Goal: Information Seeking & Learning: Learn about a topic

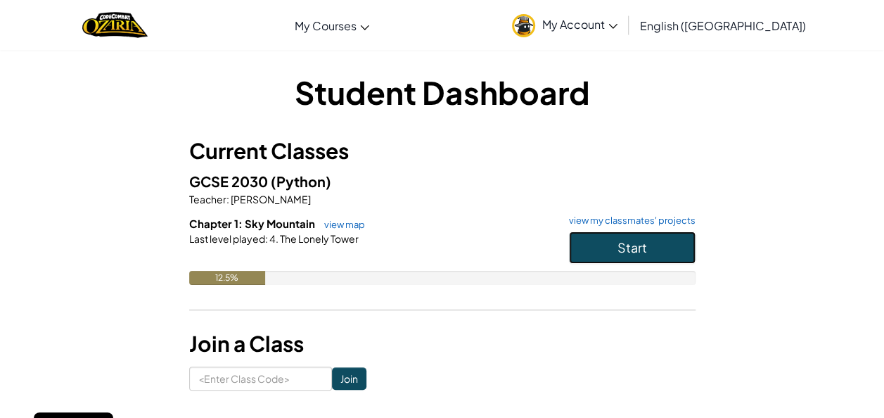
click at [624, 235] on button "Start" at bounding box center [632, 247] width 127 height 32
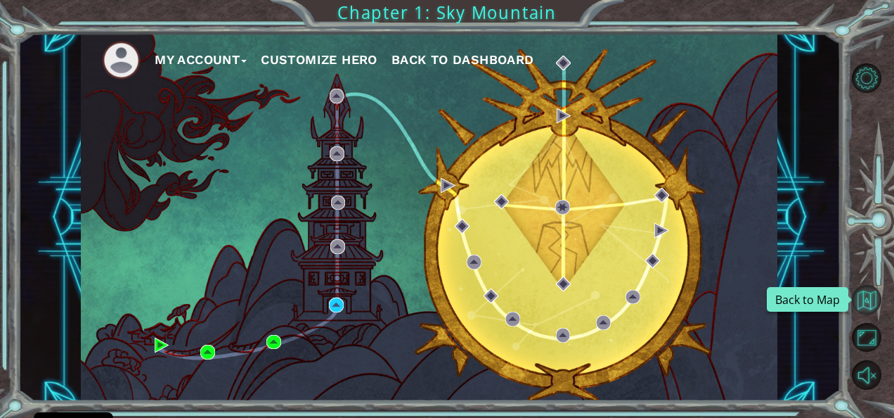
click at [873, 309] on button "Back to Map" at bounding box center [867, 300] width 30 height 30
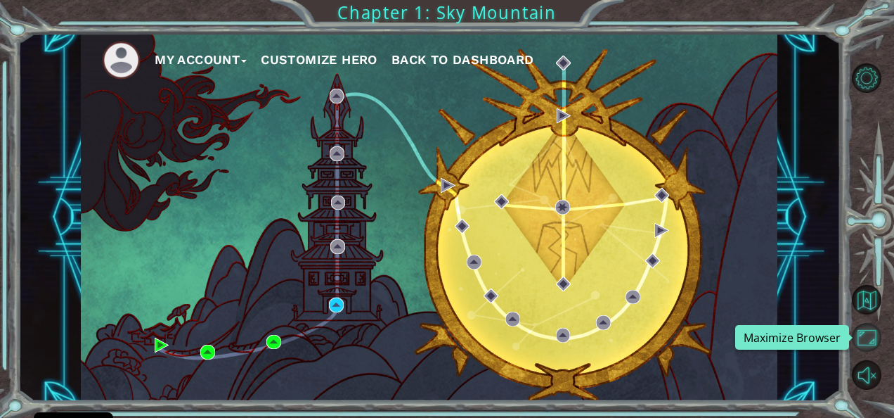
click at [878, 337] on button "Maximize Browser" at bounding box center [867, 338] width 30 height 30
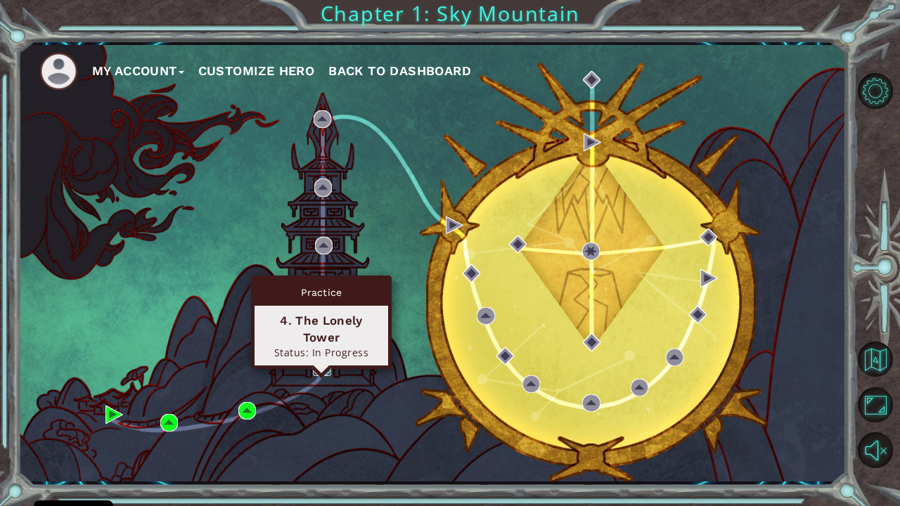
click at [322, 367] on img at bounding box center [322, 368] width 18 height 18
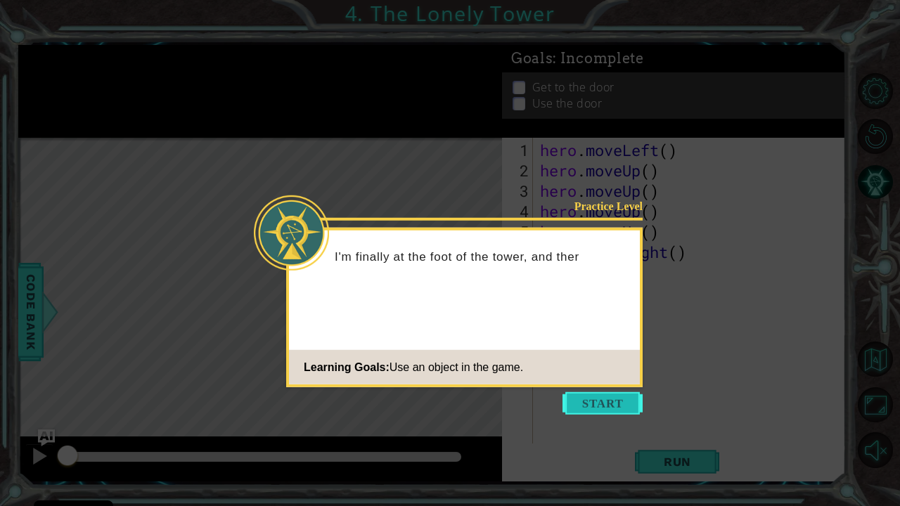
click at [595, 413] on button "Start" at bounding box center [602, 403] width 80 height 22
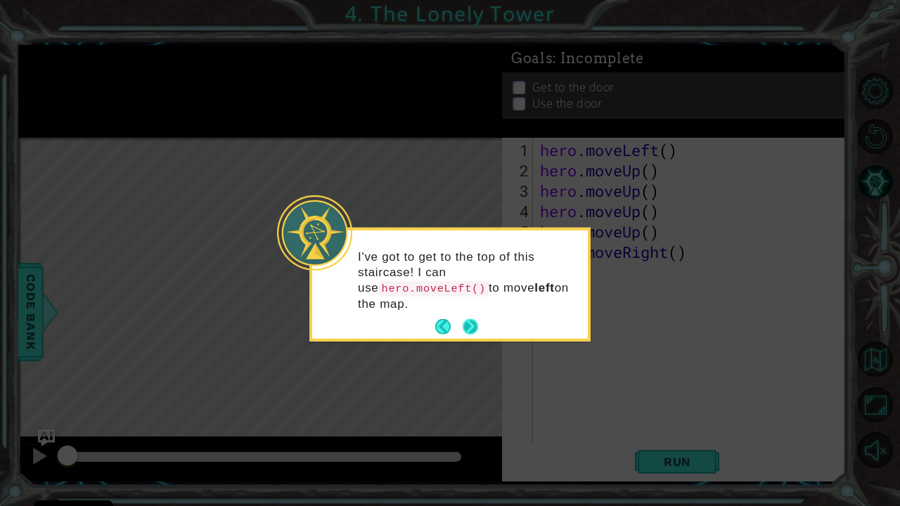
click at [472, 319] on button "Next" at bounding box center [470, 326] width 15 height 15
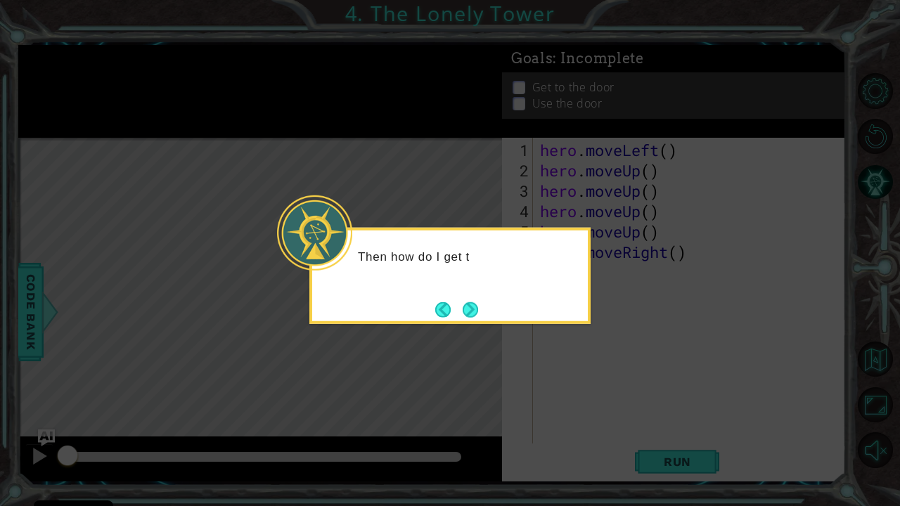
click at [472, 308] on button "Next" at bounding box center [470, 309] width 15 height 15
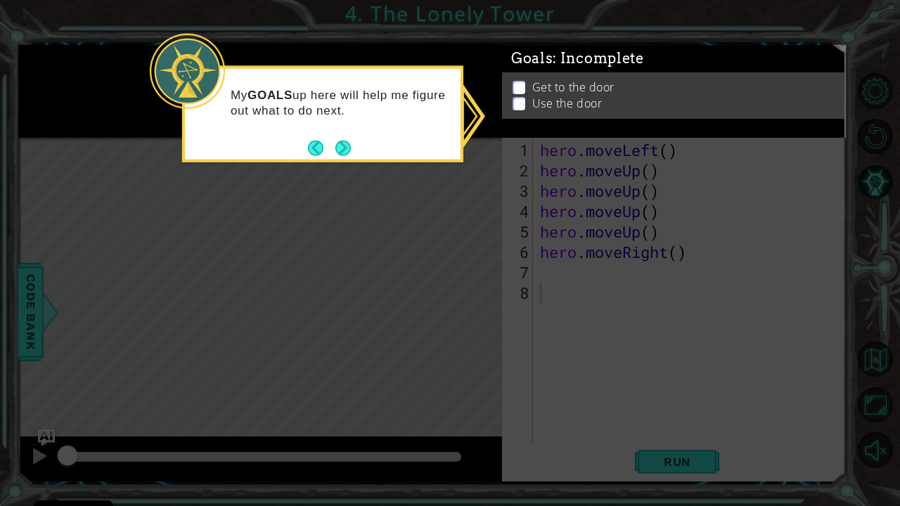
click at [470, 127] on icon at bounding box center [450, 253] width 900 height 506
click at [340, 148] on button "Next" at bounding box center [342, 147] width 15 height 15
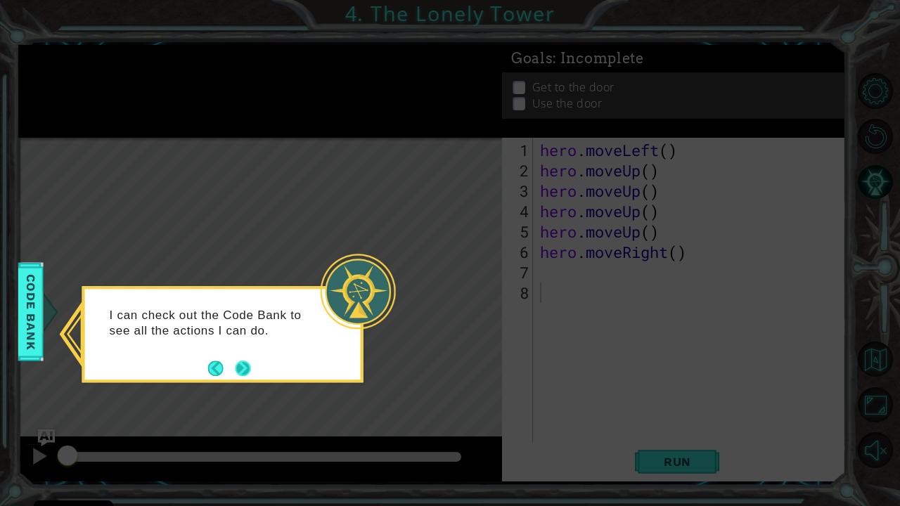
click at [240, 370] on button "Next" at bounding box center [243, 368] width 15 height 15
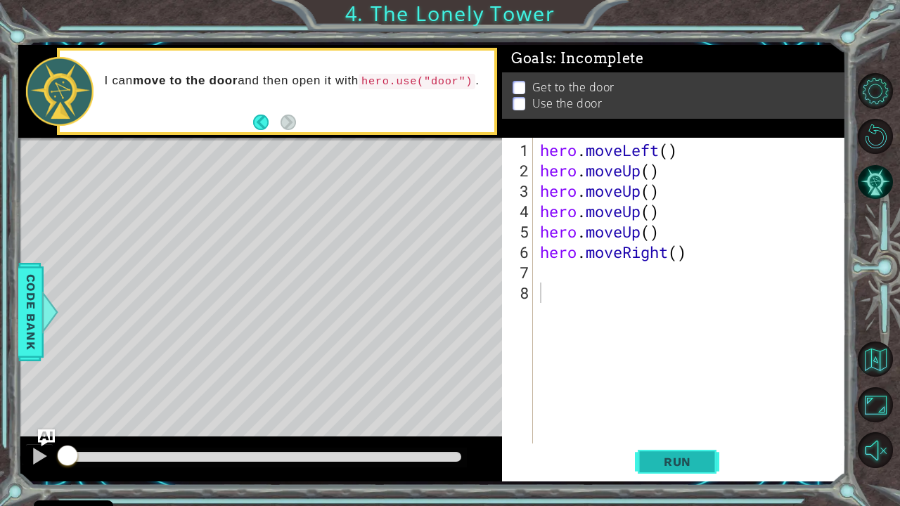
click at [678, 417] on span "Run" at bounding box center [678, 462] width 56 height 14
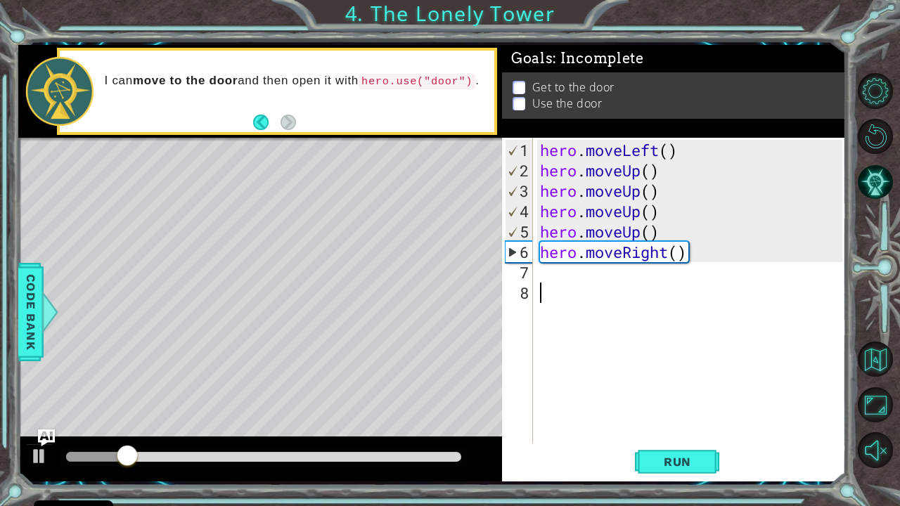
click at [663, 292] on div "hero . moveLeft ( ) hero . moveUp ( ) hero . moveUp ( ) hero . moveUp ( ) hero …" at bounding box center [693, 313] width 312 height 347
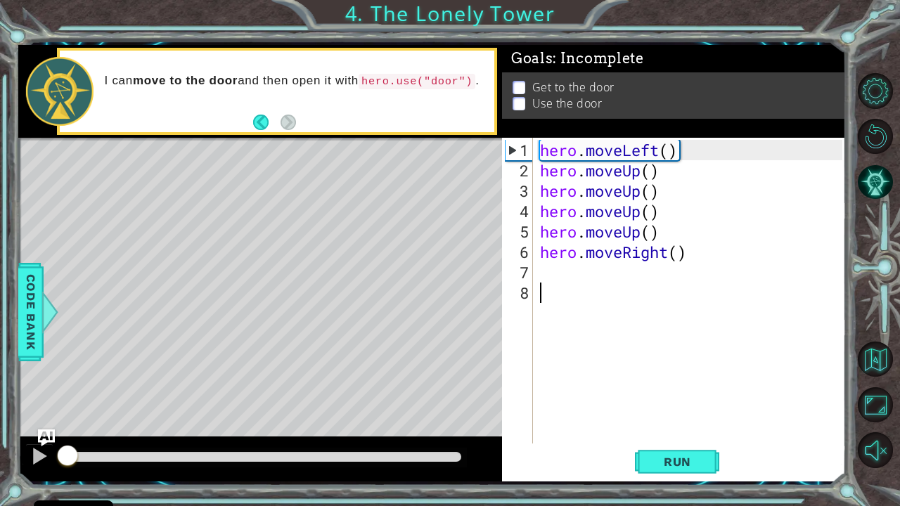
drag, startPoint x: 174, startPoint y: 456, endPoint x: 0, endPoint y: 468, distance: 174.8
click at [0, 417] on div "1 ההההההההההההההההההההההההההההההההההההההההההההההההההההההההההההההההההההההההההההה…" at bounding box center [450, 253] width 900 height 506
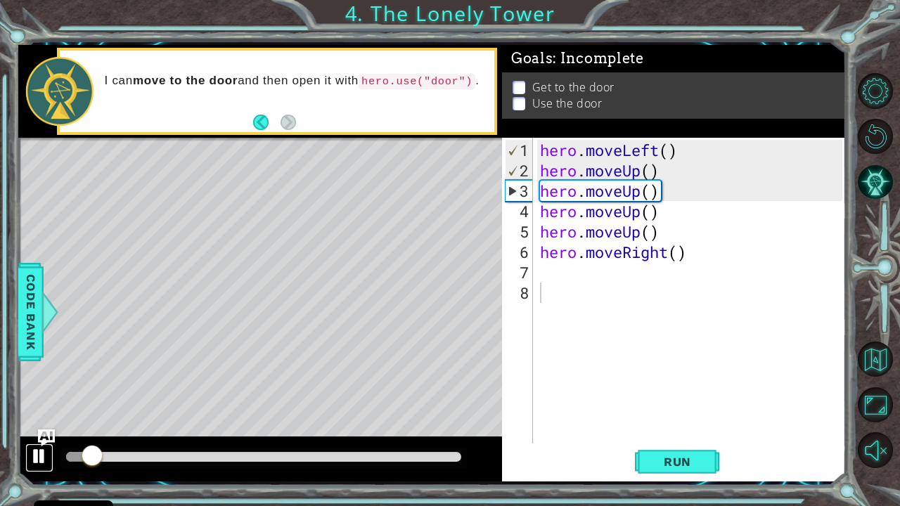
click at [37, 417] on div at bounding box center [39, 456] width 18 height 18
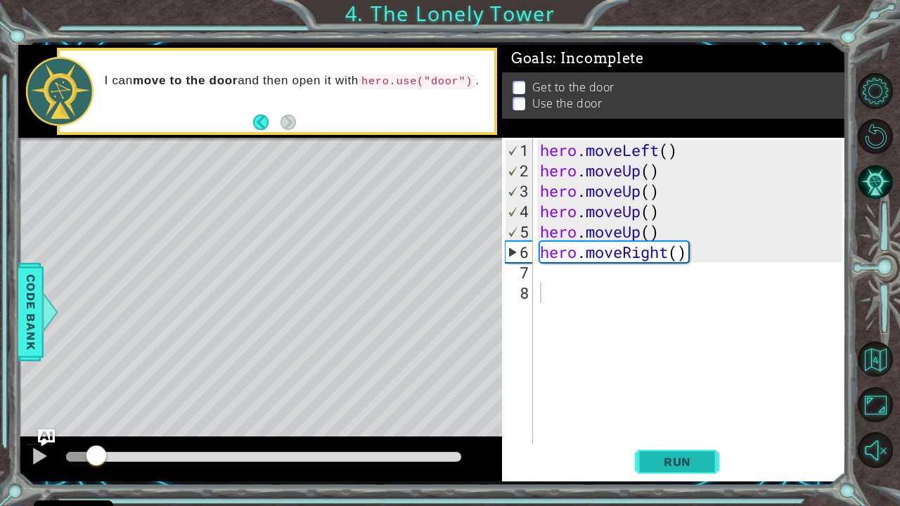
click at [666, 417] on span "Run" at bounding box center [678, 462] width 56 height 14
click at [694, 417] on span "Run" at bounding box center [678, 462] width 56 height 14
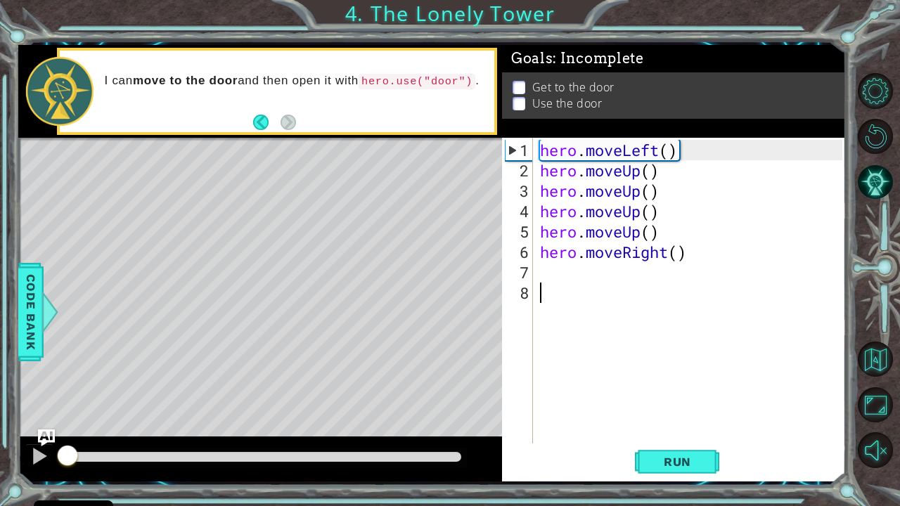
drag, startPoint x: 208, startPoint y: 456, endPoint x: 60, endPoint y: 464, distance: 147.9
click at [60, 417] on div at bounding box center [67, 456] width 25 height 25
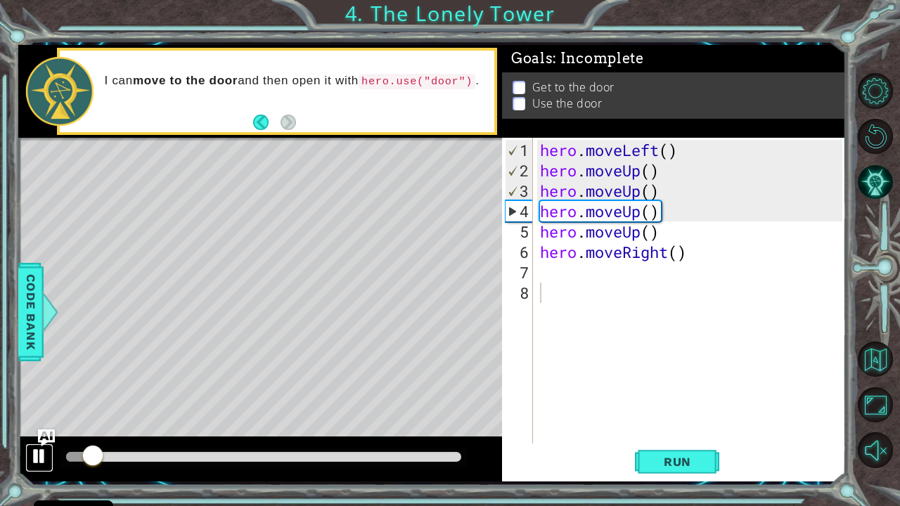
click at [40, 417] on div at bounding box center [39, 456] width 18 height 18
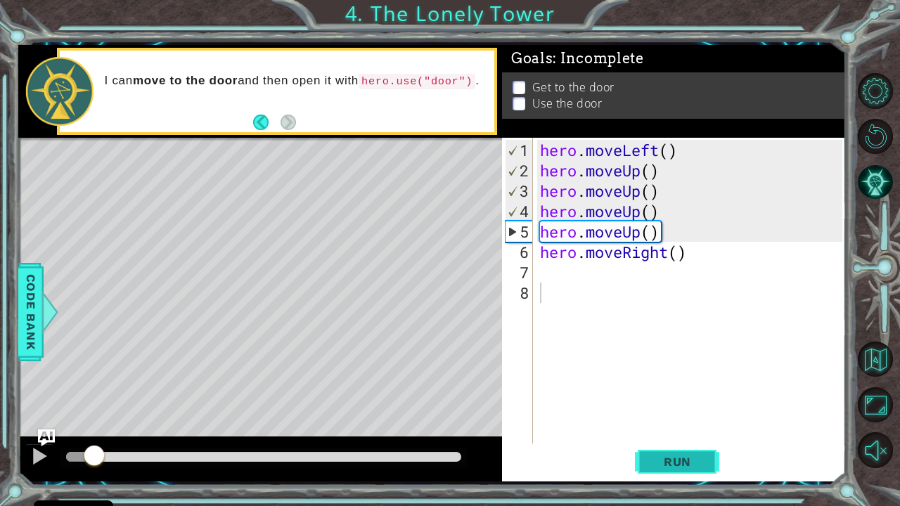
click at [647, 417] on button "Run" at bounding box center [677, 461] width 84 height 34
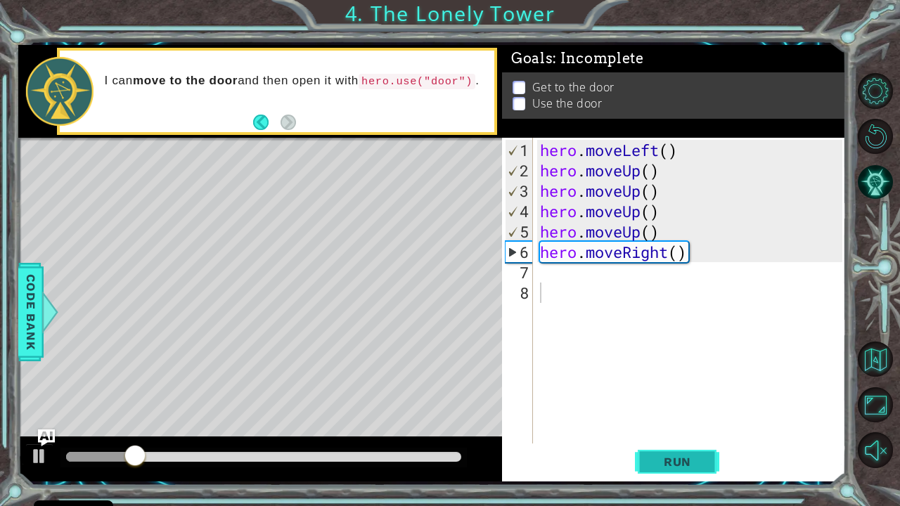
click at [664, 417] on button "Run" at bounding box center [677, 461] width 84 height 34
click at [42, 417] on div at bounding box center [39, 456] width 18 height 18
click at [660, 152] on div "hero . moveLeft ( ) hero . moveUp ( ) hero . moveUp ( ) hero . moveUp ( ) hero …" at bounding box center [693, 313] width 312 height 347
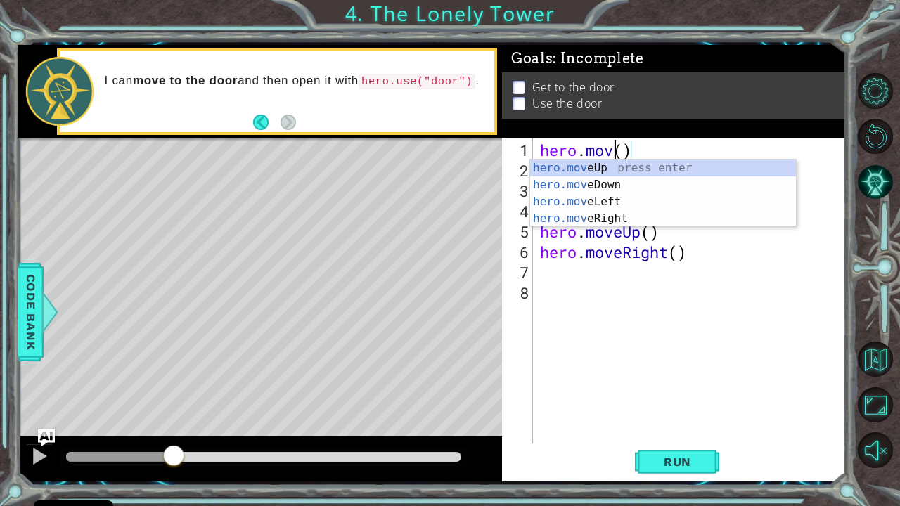
scroll to position [0, 4]
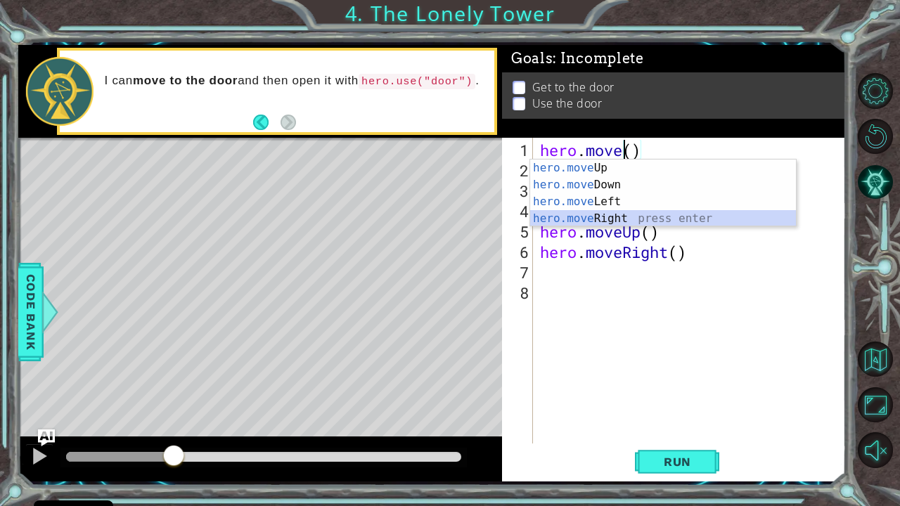
click at [631, 216] on div "hero.move Up press enter hero.move Down press enter hero.move Left press enter …" at bounding box center [663, 210] width 266 height 101
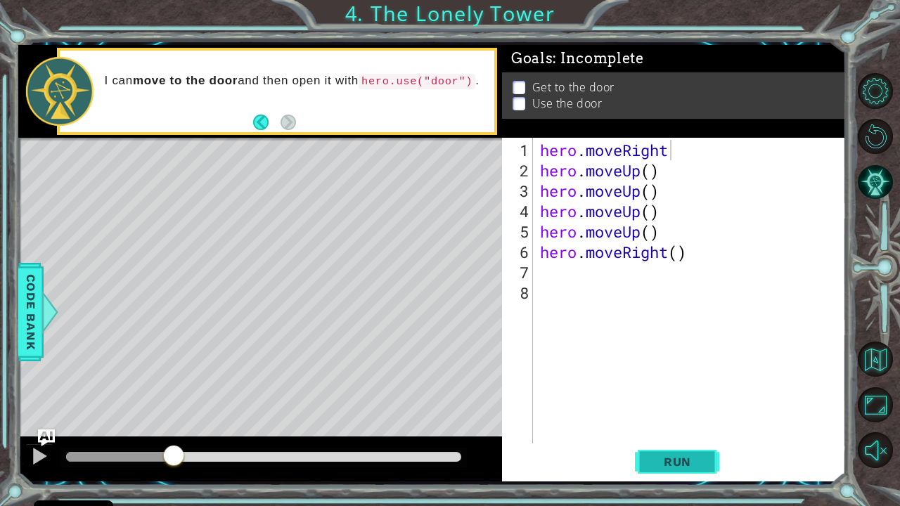
click at [681, 417] on span "Run" at bounding box center [678, 462] width 56 height 14
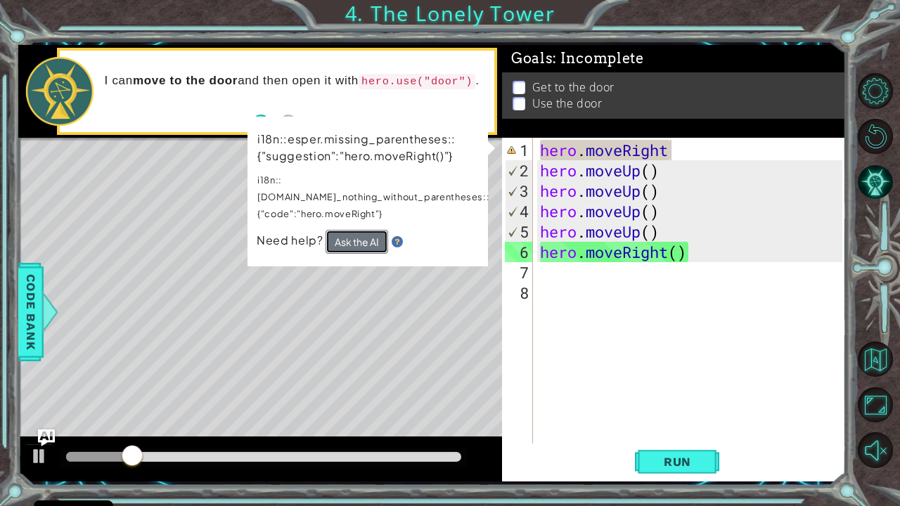
click at [349, 230] on button "Ask the AI" at bounding box center [356, 242] width 63 height 24
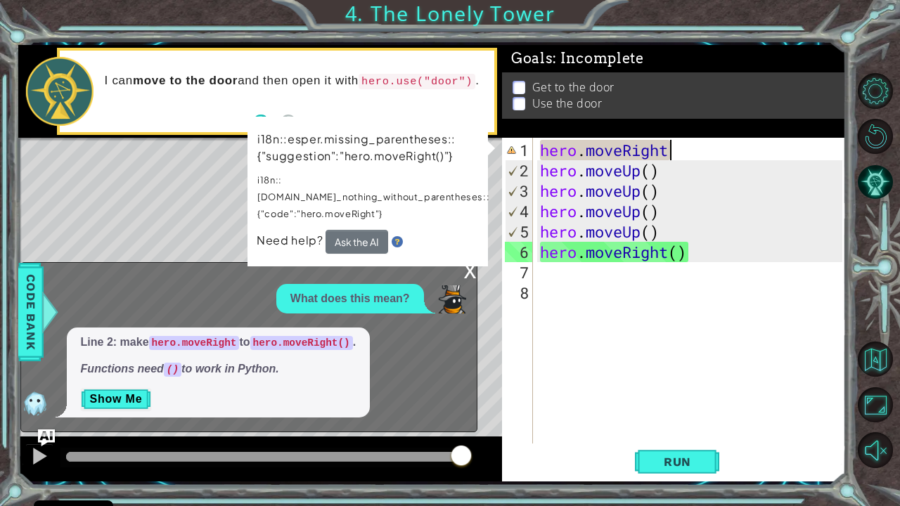
click at [683, 148] on div "hero . moveRight hero . moveUp ( ) hero . moveUp ( ) hero . moveUp ( ) hero . m…" at bounding box center [693, 313] width 312 height 347
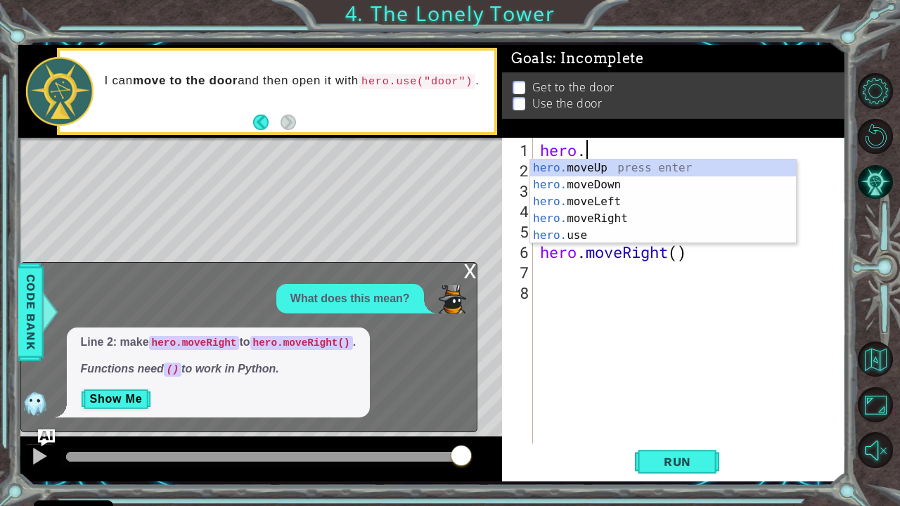
type textarea "hero.l"
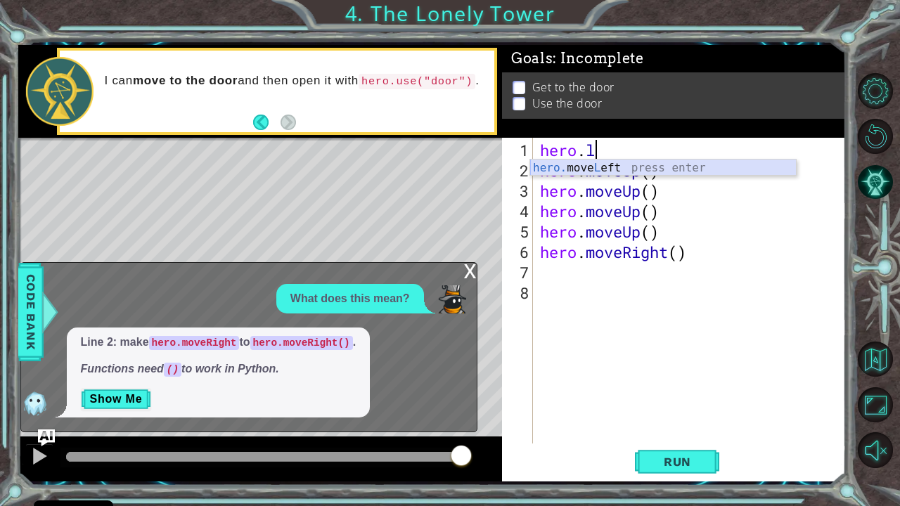
click at [653, 175] on div "hero. move L eft press enter" at bounding box center [663, 185] width 266 height 51
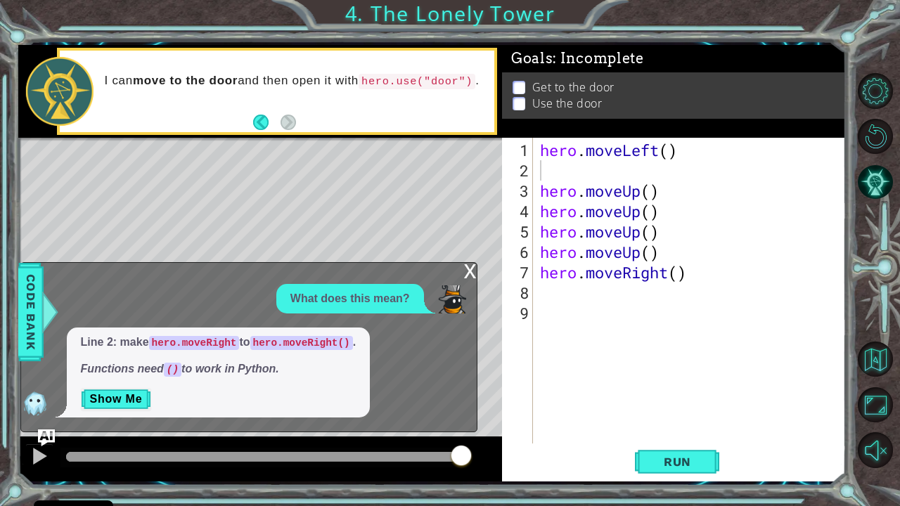
click at [197, 342] on code "hero.moveRight" at bounding box center [194, 343] width 91 height 14
click at [546, 172] on div "hero . moveLeft ( ) hero . moveUp ( ) hero . moveUp ( ) hero . moveUp ( ) hero …" at bounding box center [693, 313] width 312 height 347
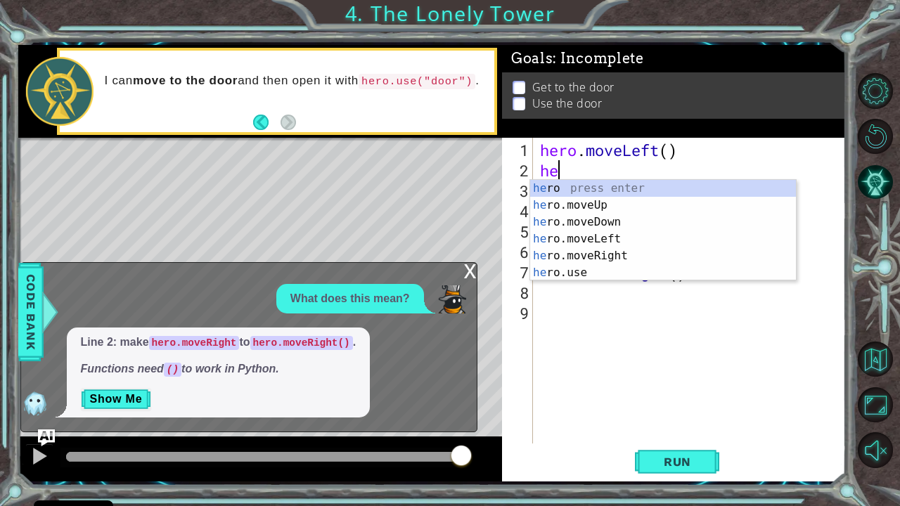
type textarea "her"
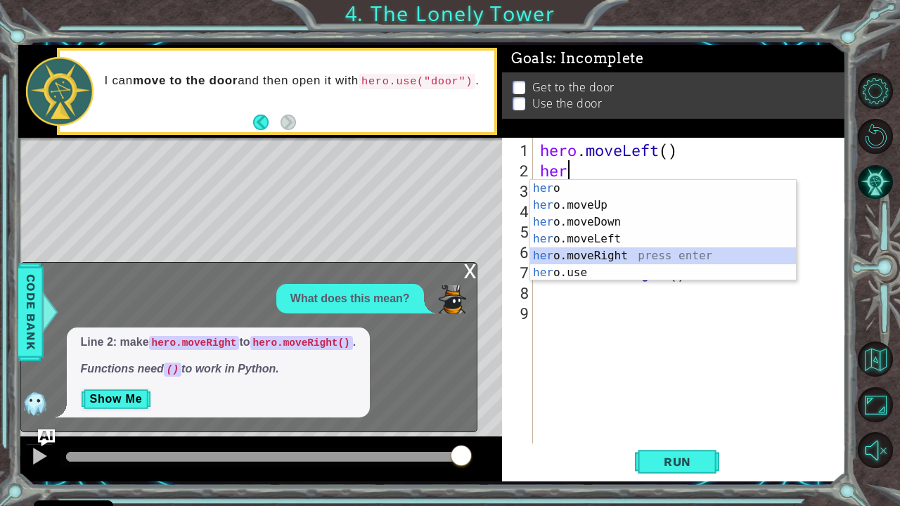
click at [620, 257] on div "her o press enter her o.moveUp press enter her o.moveDown press enter her o.mov…" at bounding box center [663, 247] width 266 height 135
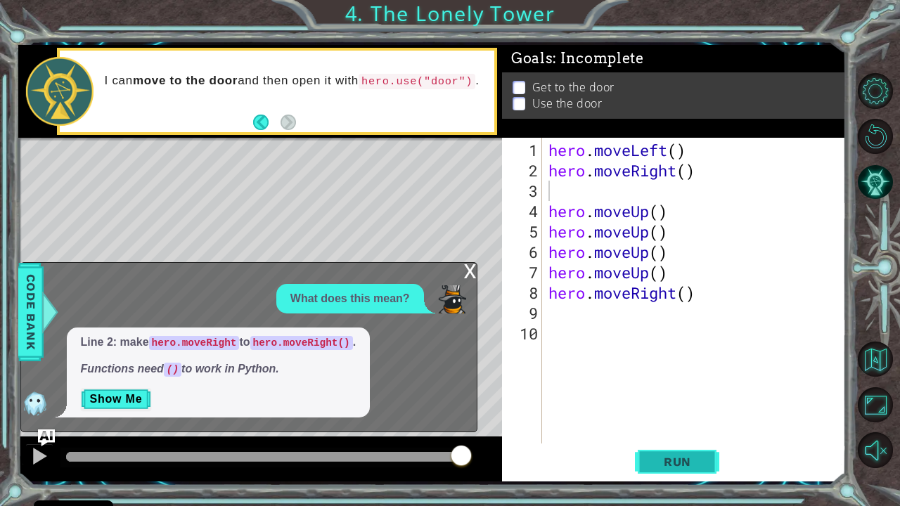
click at [666, 417] on span "Run" at bounding box center [678, 462] width 56 height 14
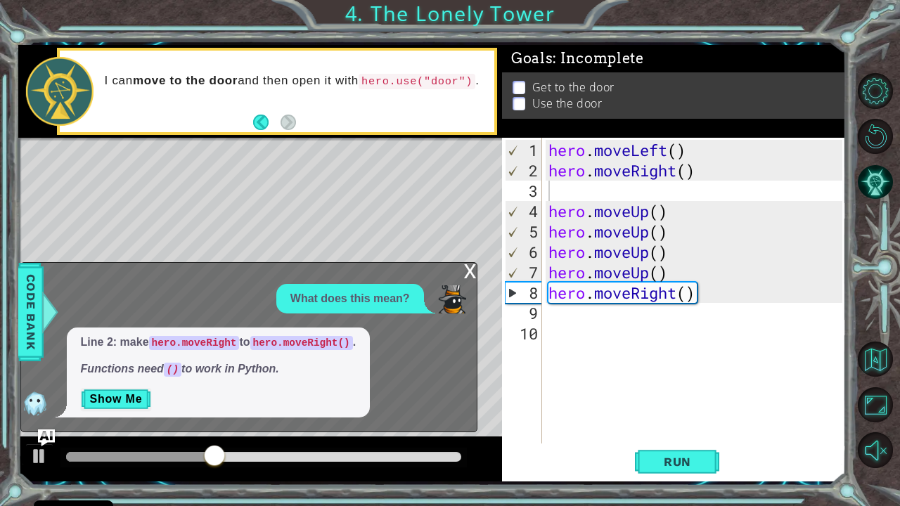
click at [472, 273] on div "x" at bounding box center [470, 270] width 13 height 14
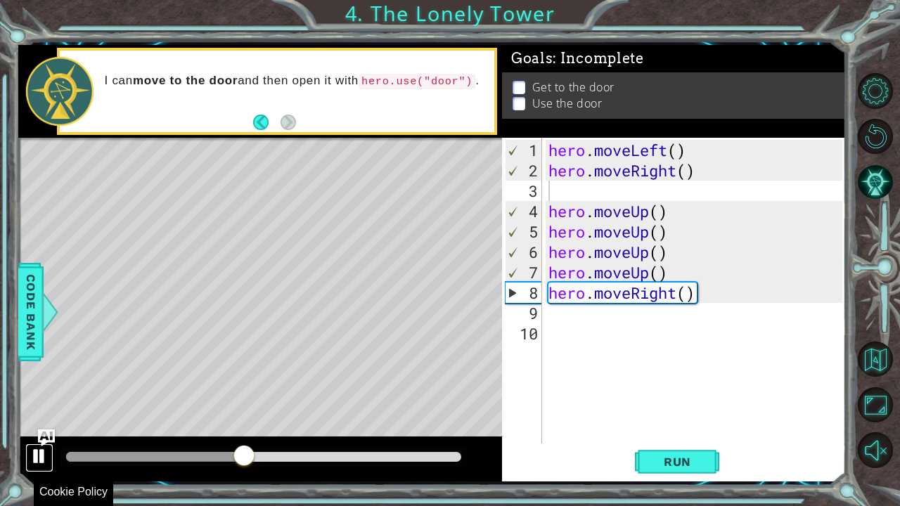
click at [42, 417] on button at bounding box center [39, 458] width 28 height 29
click at [662, 197] on div "hero . moveLeft ( ) hero . moveRight ( ) hero . moveUp ( ) hero . moveUp ( ) he…" at bounding box center [698, 313] width 304 height 347
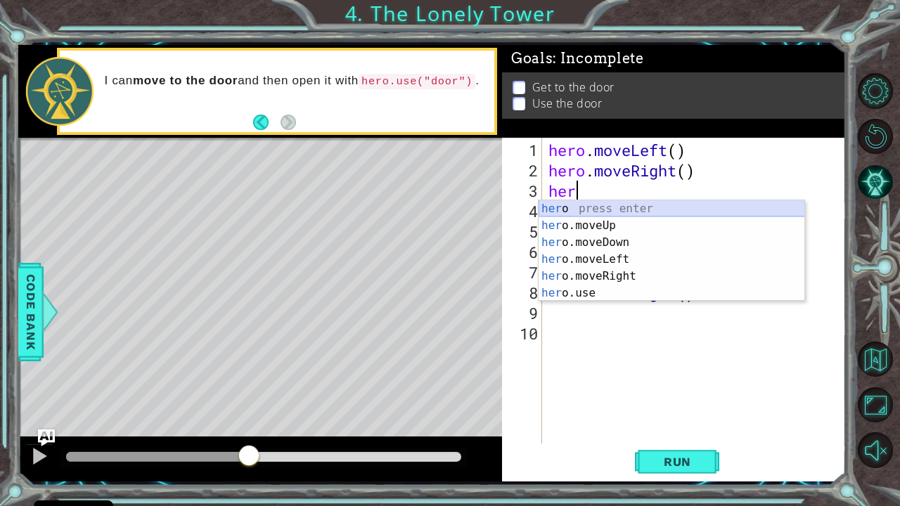
click at [641, 217] on div "her o press enter her o.moveUp press enter her o.moveDown press enter her o.mov…" at bounding box center [672, 267] width 266 height 135
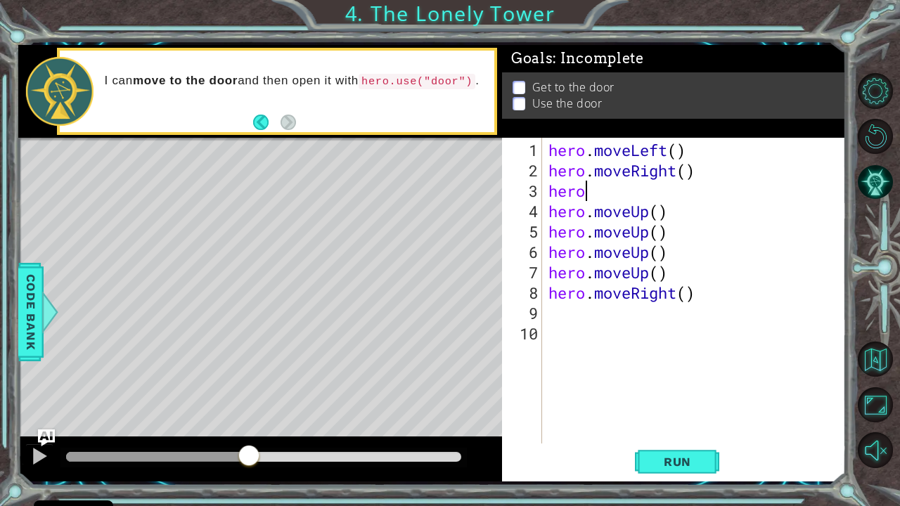
click at [589, 197] on div "hero . moveLeft ( ) hero . moveRight ( ) hero hero . moveUp ( ) hero . moveUp (…" at bounding box center [698, 313] width 304 height 347
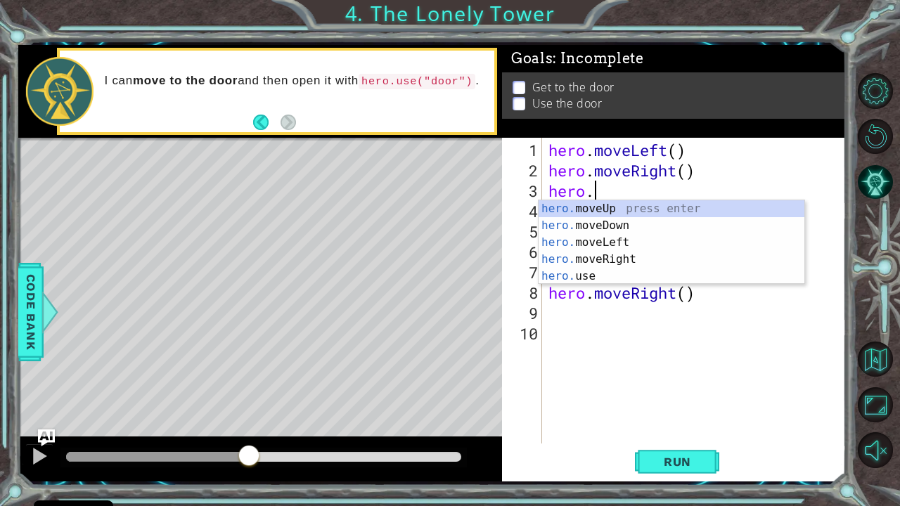
type textarea "hero.m"
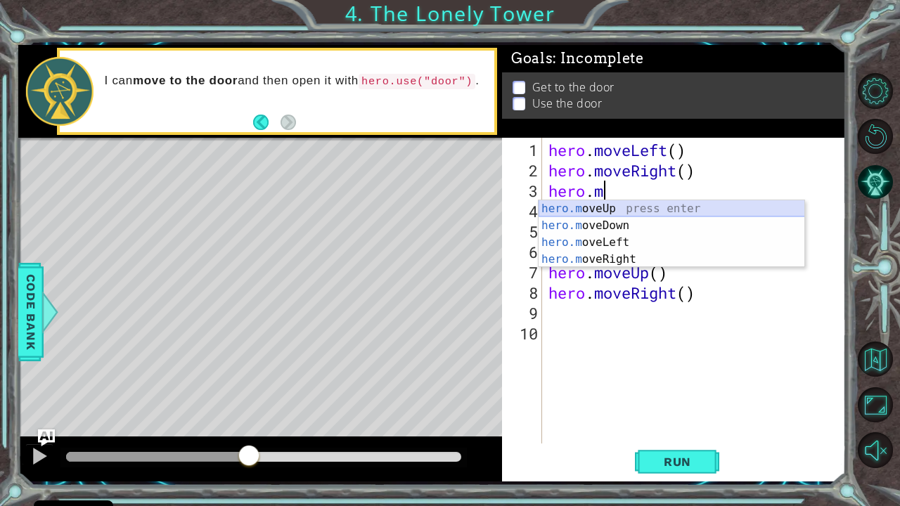
click at [591, 215] on div "hero.m oveUp press enter hero.m oveDown press enter hero.m oveLeft press enter …" at bounding box center [672, 250] width 266 height 101
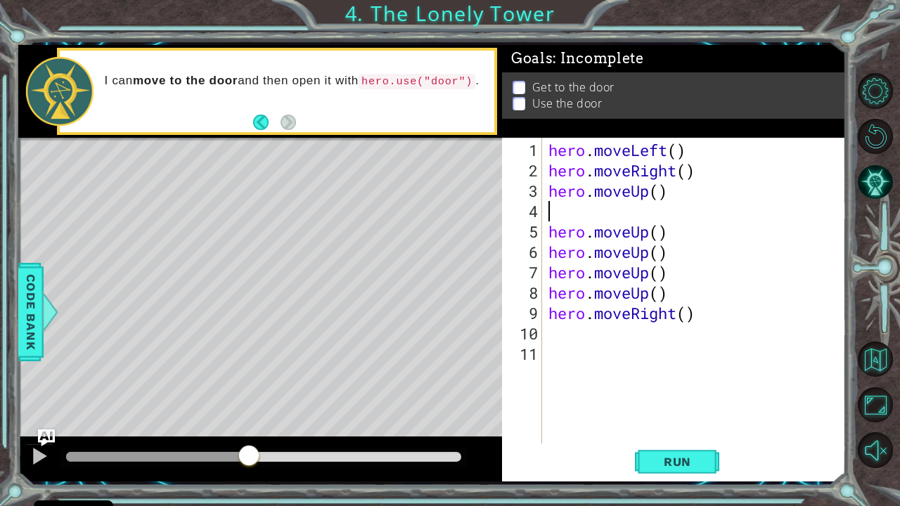
scroll to position [0, 0]
click at [702, 417] on span "Run" at bounding box center [678, 462] width 56 height 14
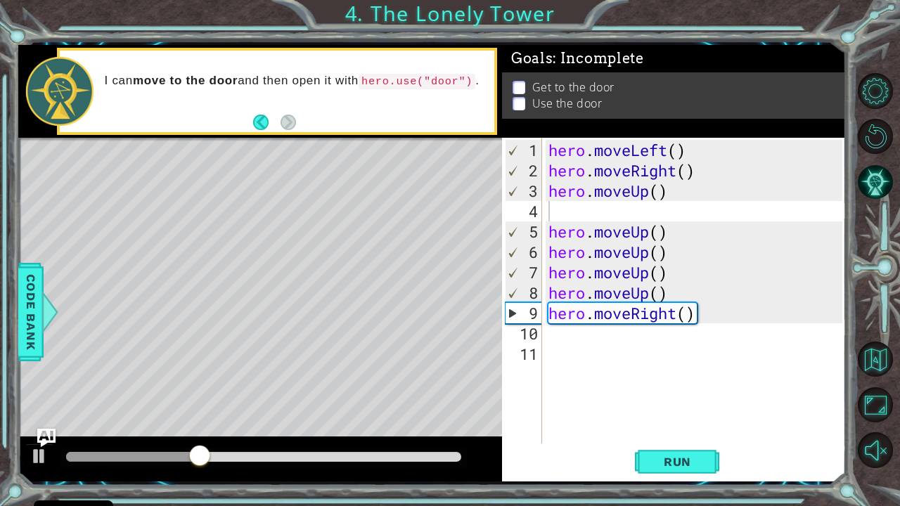
click at [45, 417] on img "Ask AI" at bounding box center [46, 438] width 18 height 18
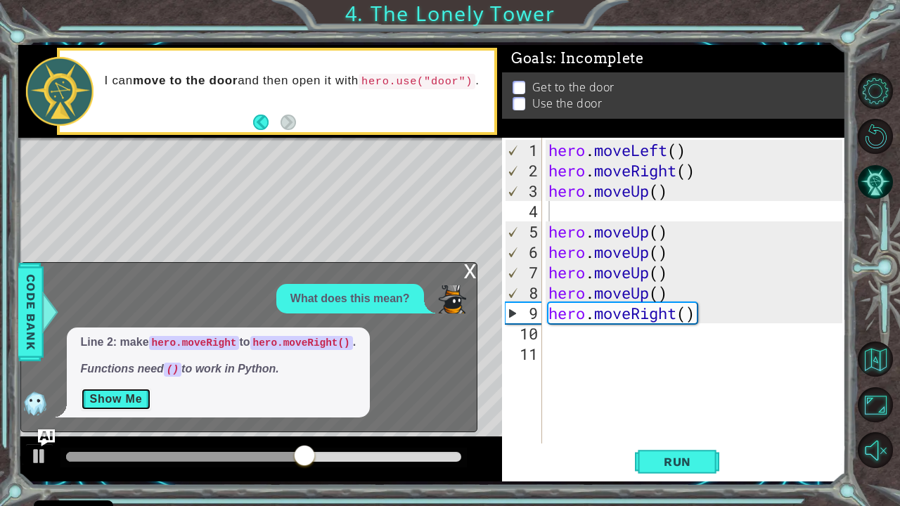
click at [124, 397] on button "Show Me" at bounding box center [116, 399] width 71 height 22
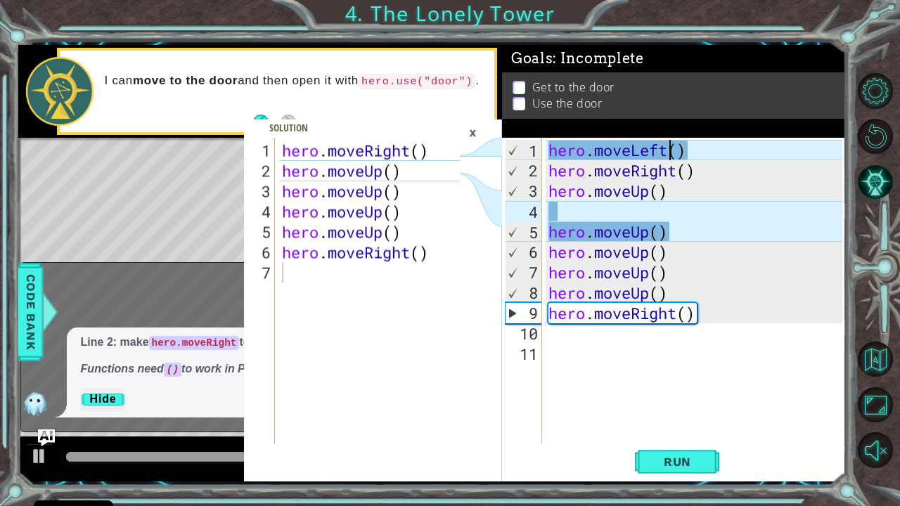
click at [666, 152] on div "hero . moveLeft ( ) hero . moveRight ( ) hero . moveUp ( ) hero . moveUp ( ) he…" at bounding box center [698, 313] width 304 height 347
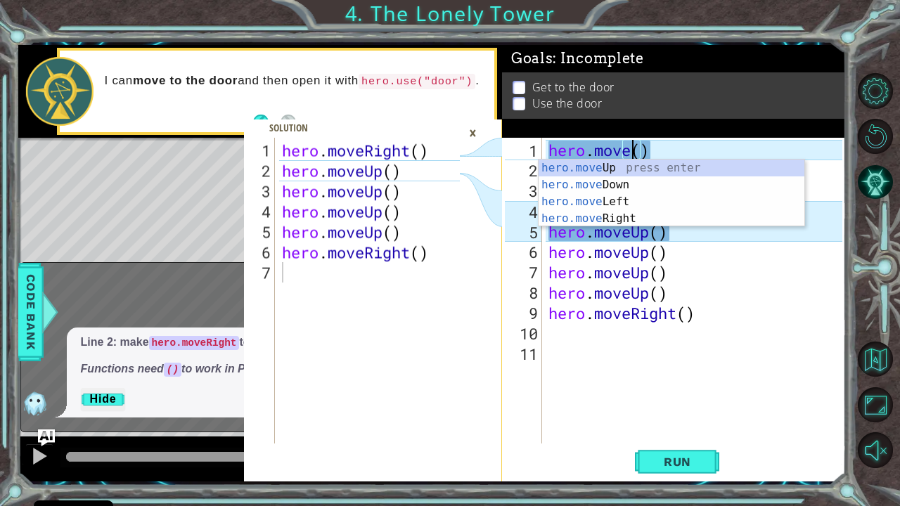
scroll to position [0, 4]
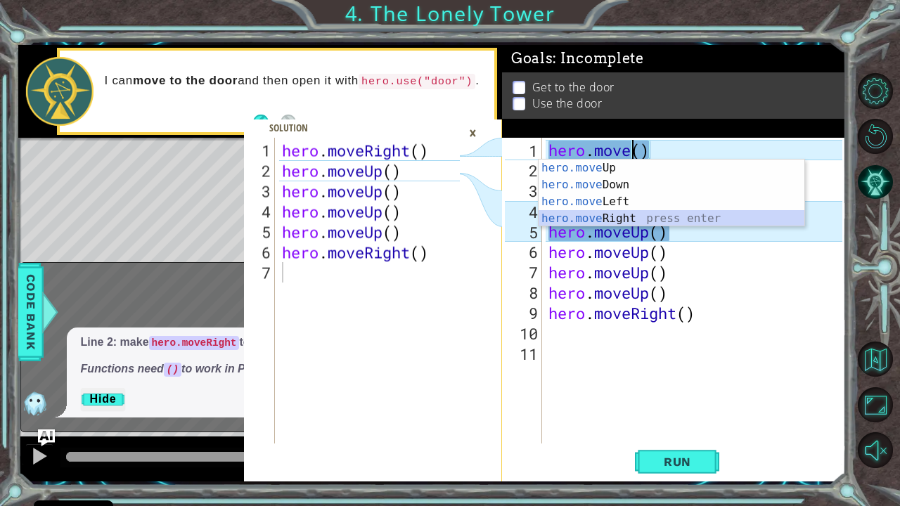
click at [640, 220] on div "hero.move Up press enter hero.move Down press enter hero.move Left press enter …" at bounding box center [672, 210] width 266 height 101
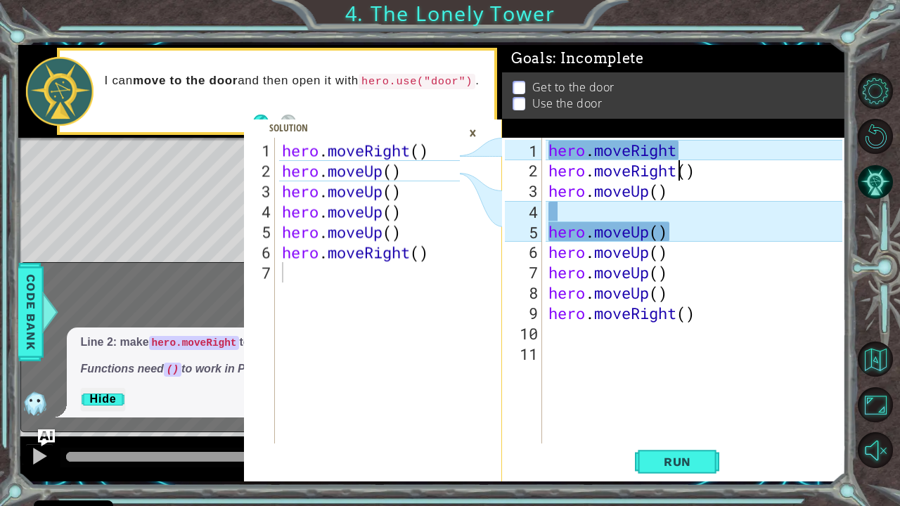
click at [675, 169] on div "hero . moveRight hero . moveRight ( ) hero . moveUp ( ) hero . moveUp ( ) hero …" at bounding box center [698, 313] width 304 height 347
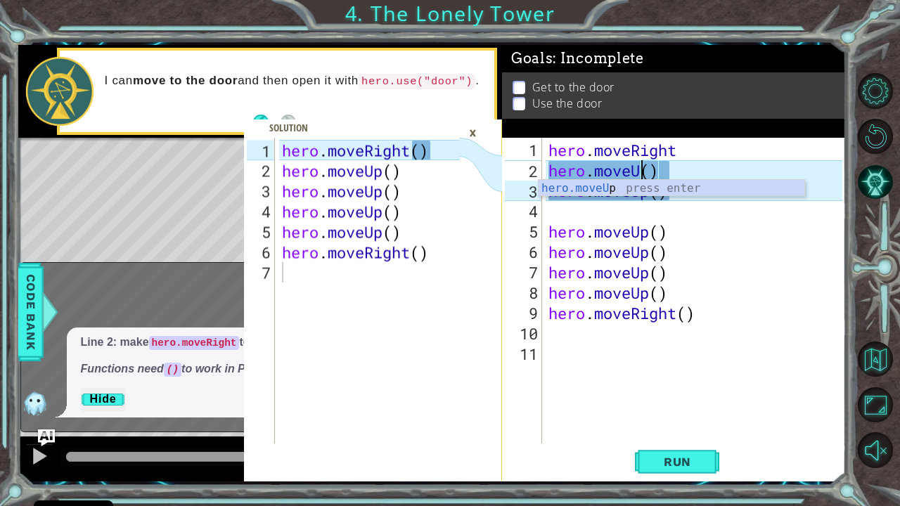
type textarea "hero.moveUp()"
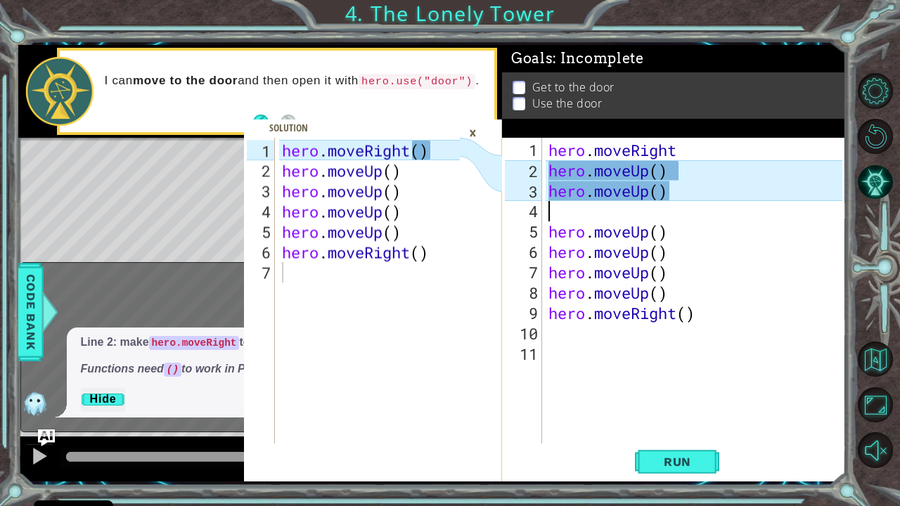
click at [714, 200] on div "hero . moveRight hero . moveUp ( ) hero . moveUp ( ) hero . moveUp ( ) hero . m…" at bounding box center [698, 313] width 304 height 347
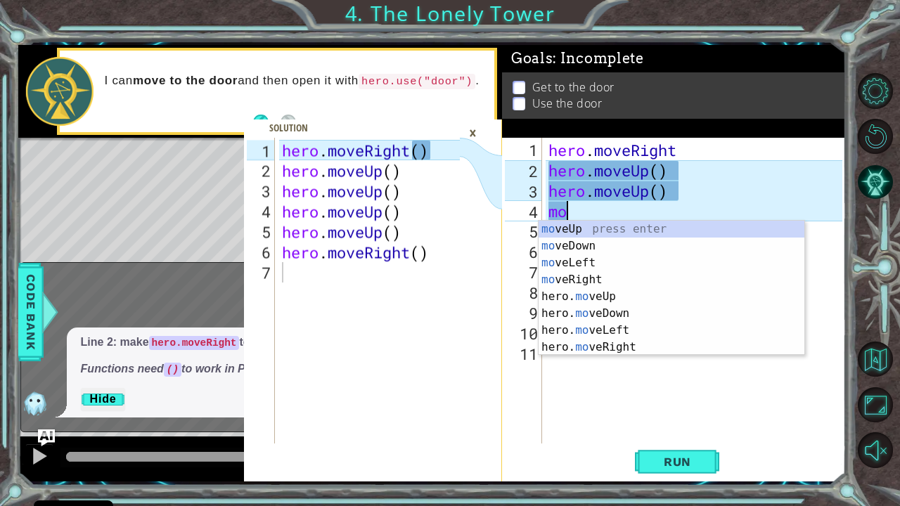
scroll to position [0, 0]
type textarea "move"
click at [609, 221] on div "move Up press enter move Down press enter move Left press enter move Right pres…" at bounding box center [672, 305] width 266 height 169
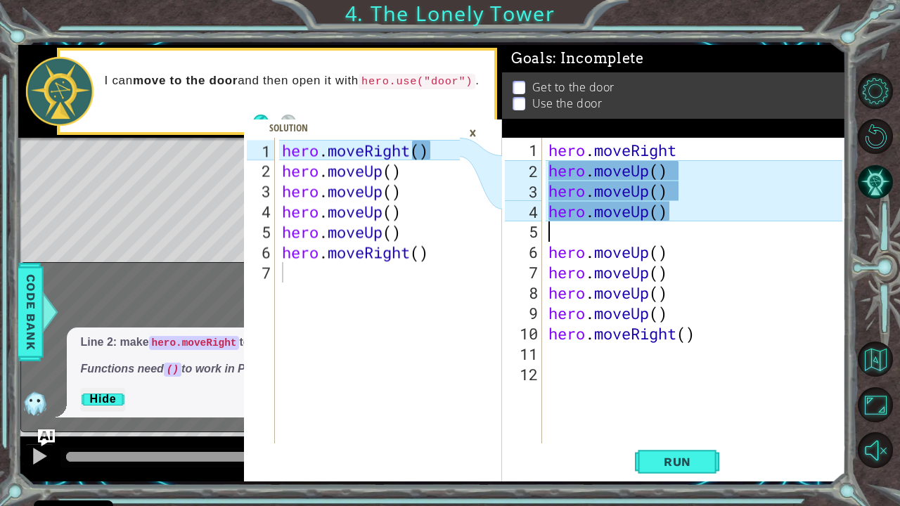
scroll to position [0, 0]
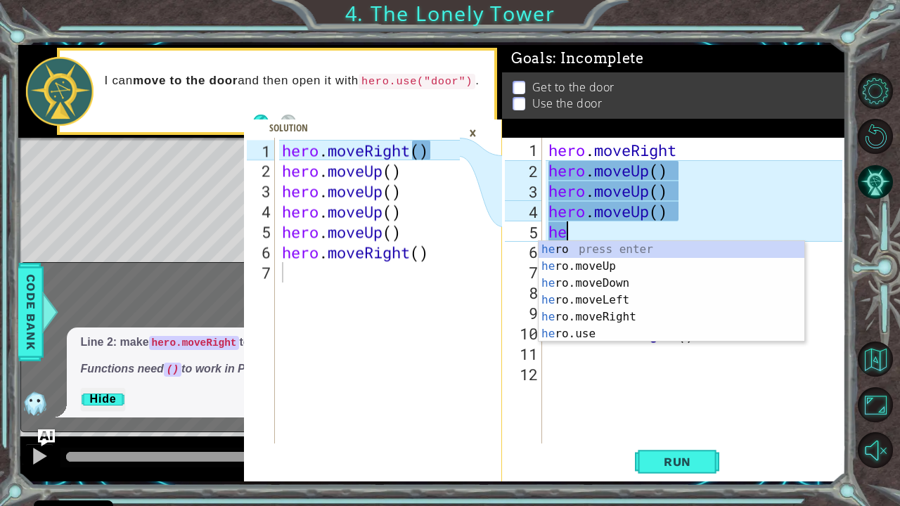
type textarea "her"
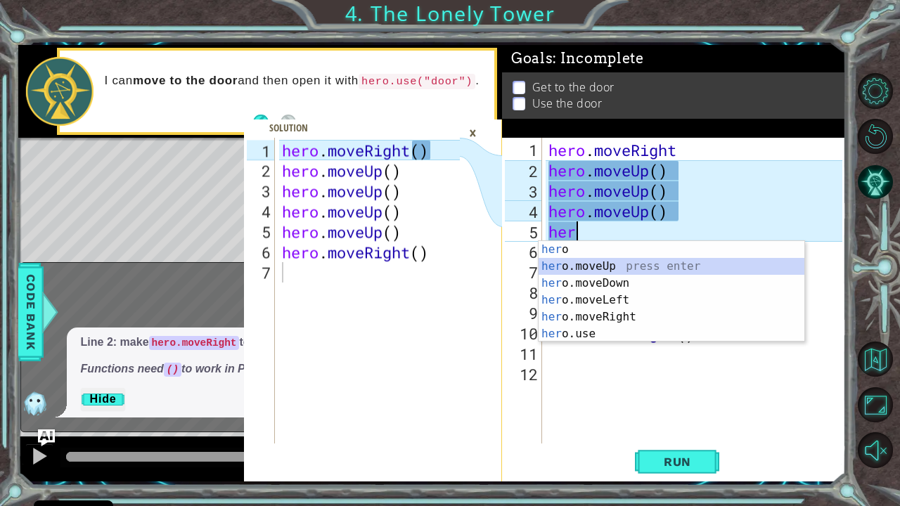
click at [569, 259] on div "her o press enter her o.moveUp press enter her o.moveDown press enter her o.mov…" at bounding box center [672, 308] width 266 height 135
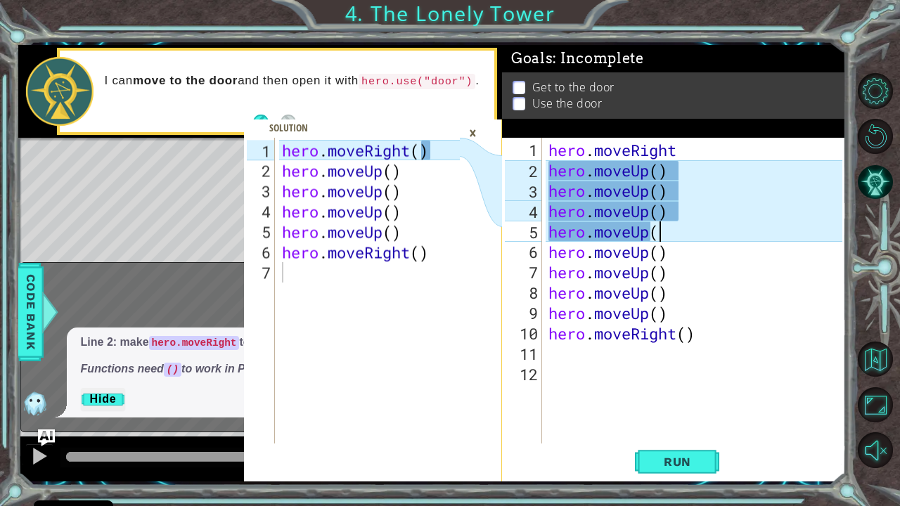
scroll to position [0, 4]
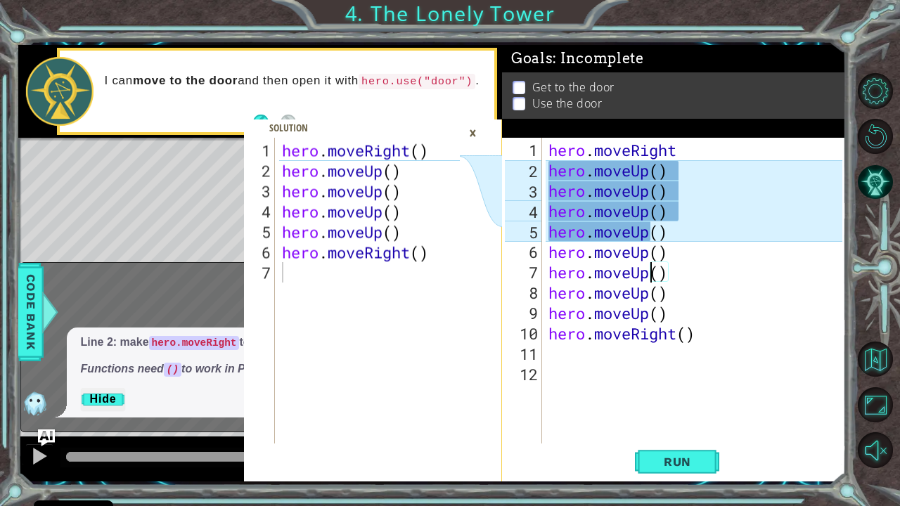
click at [650, 269] on div "hero . moveRight hero . moveUp ( ) hero . moveUp ( ) hero . moveUp ( ) hero . m…" at bounding box center [698, 313] width 304 height 347
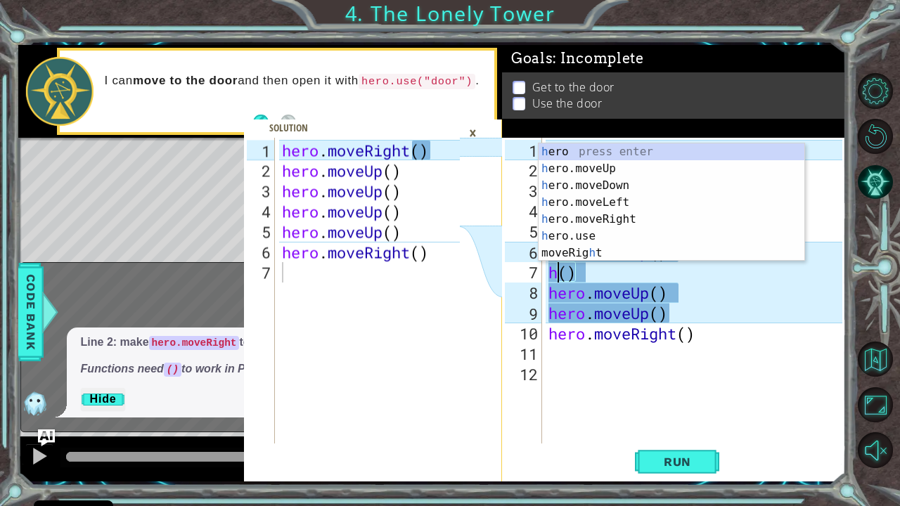
scroll to position [0, 0]
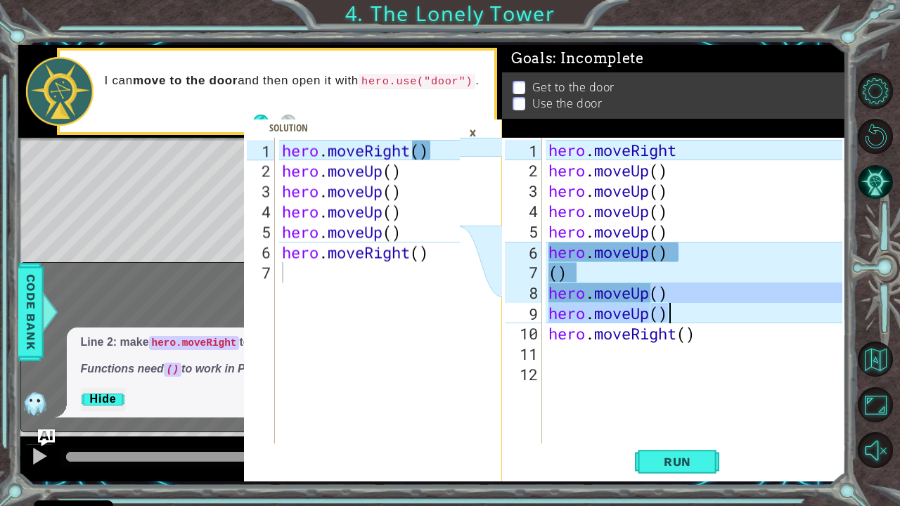
drag, startPoint x: 655, startPoint y: 297, endPoint x: 672, endPoint y: 307, distance: 19.5
click at [672, 307] on div "hero . moveRight hero . moveUp ( ) hero . moveUp ( ) hero . moveUp ( ) hero . m…" at bounding box center [698, 313] width 304 height 347
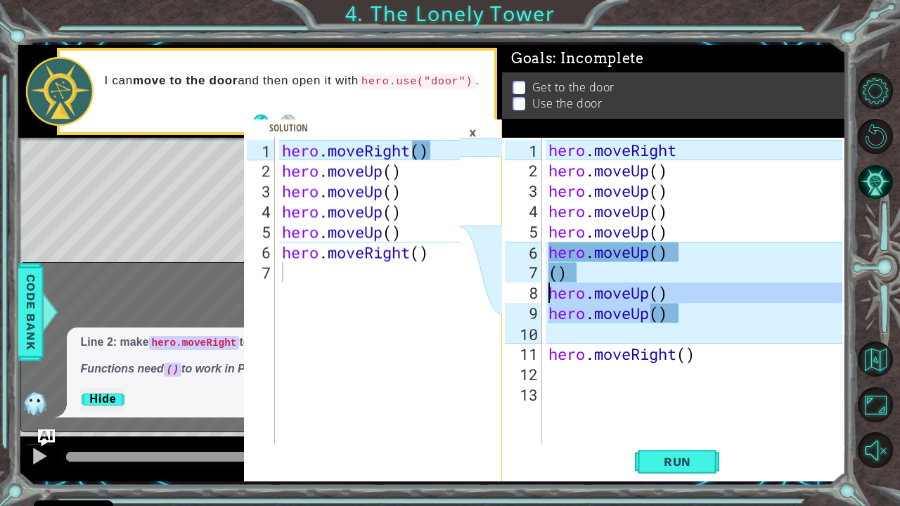
drag, startPoint x: 652, startPoint y: 318, endPoint x: 553, endPoint y: 294, distance: 102.0
click at [553, 294] on div "hero . moveRight hero . moveUp ( ) hero . moveUp ( ) hero . moveUp ( ) hero . m…" at bounding box center [698, 313] width 304 height 347
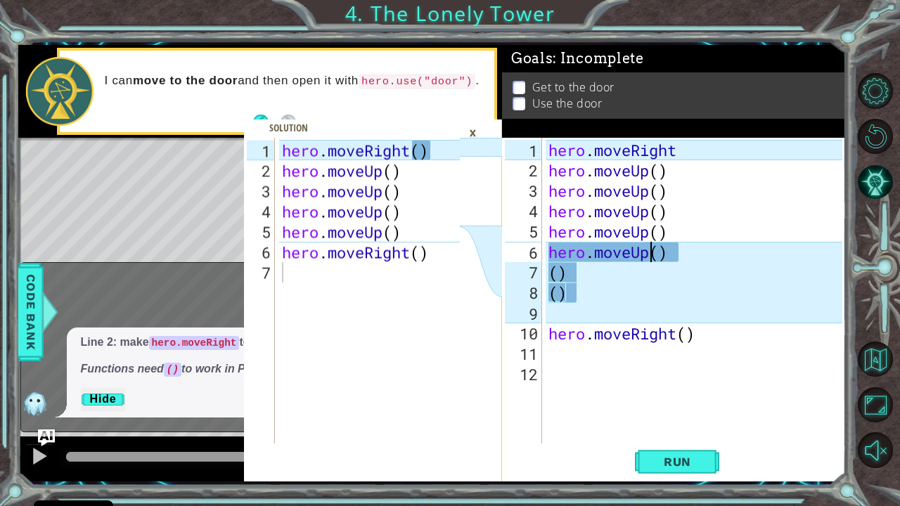
click at [647, 257] on div "hero . moveRight hero . moveUp ( ) hero . moveUp ( ) hero . moveUp ( ) hero . m…" at bounding box center [698, 313] width 304 height 347
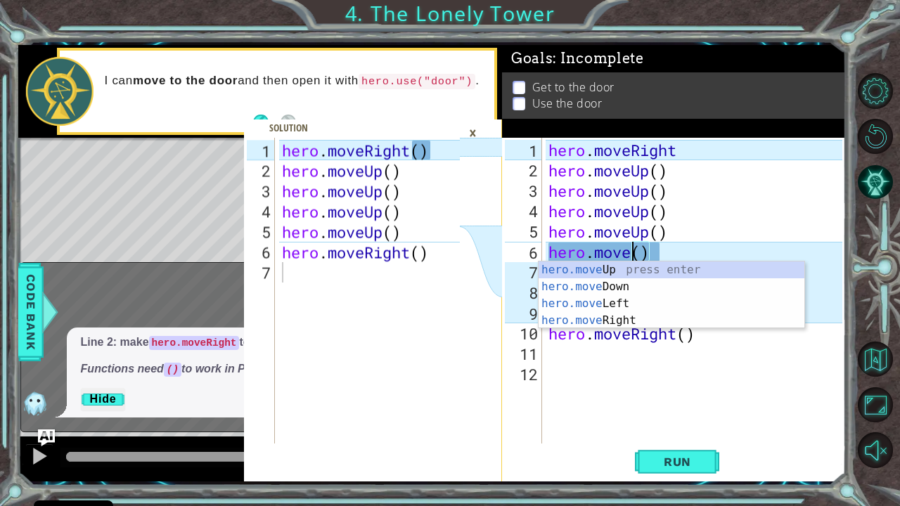
scroll to position [0, 4]
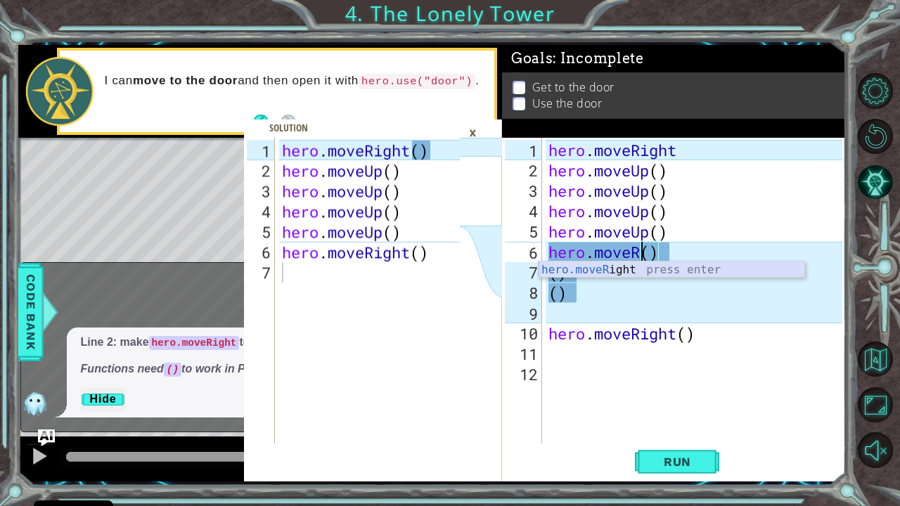
click at [643, 271] on div "hero.moveR ight press enter" at bounding box center [672, 287] width 266 height 51
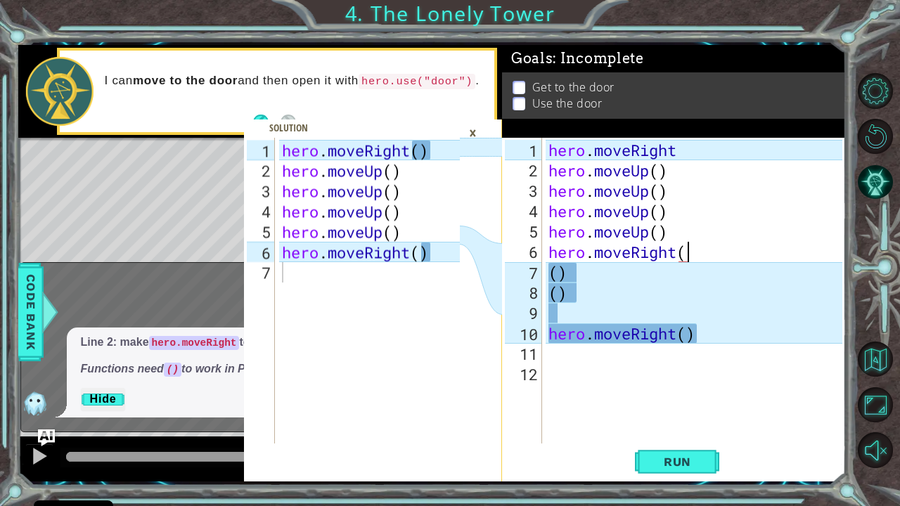
scroll to position [0, 6]
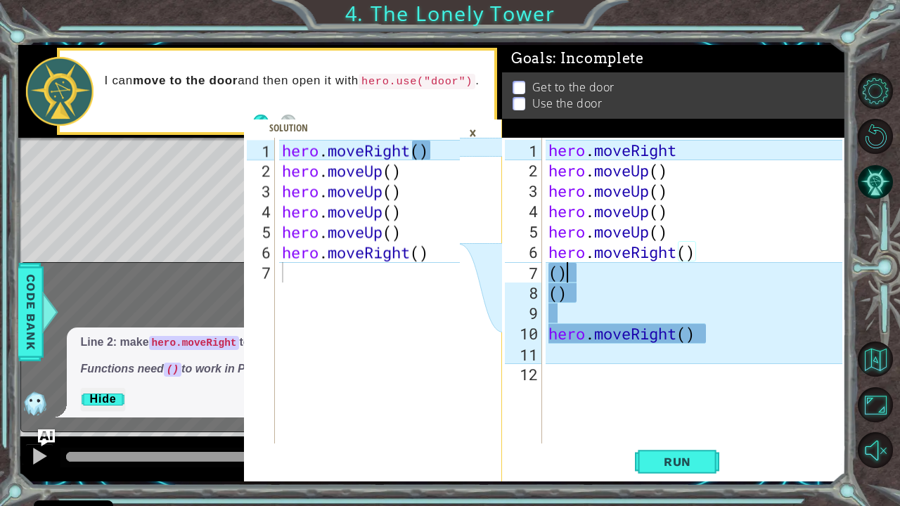
click at [584, 278] on div "hero . moveRight hero . moveUp ( ) hero . moveUp ( ) hero . moveUp ( ) hero . m…" at bounding box center [698, 313] width 304 height 347
type textarea "("
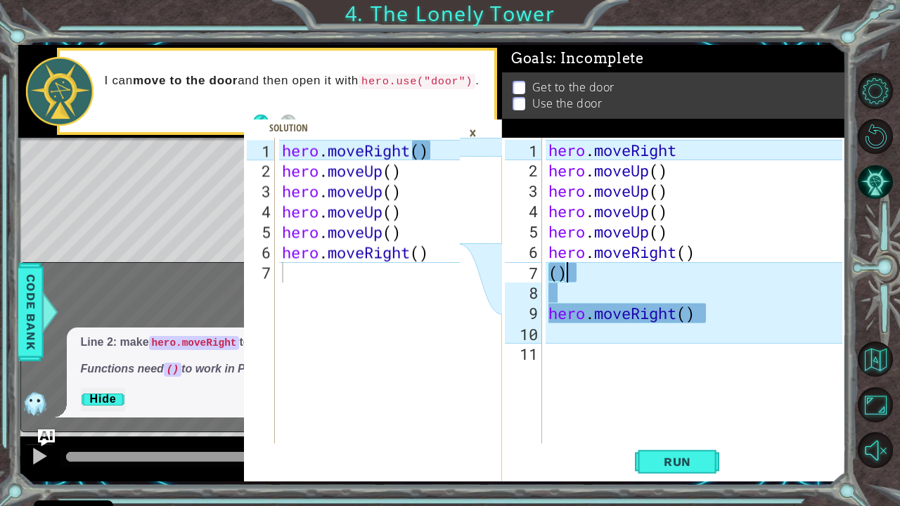
click at [572, 271] on div "hero . moveRight hero . moveUp ( ) hero . moveUp ( ) hero . moveUp ( ) hero . m…" at bounding box center [698, 313] width 304 height 347
type textarea "("
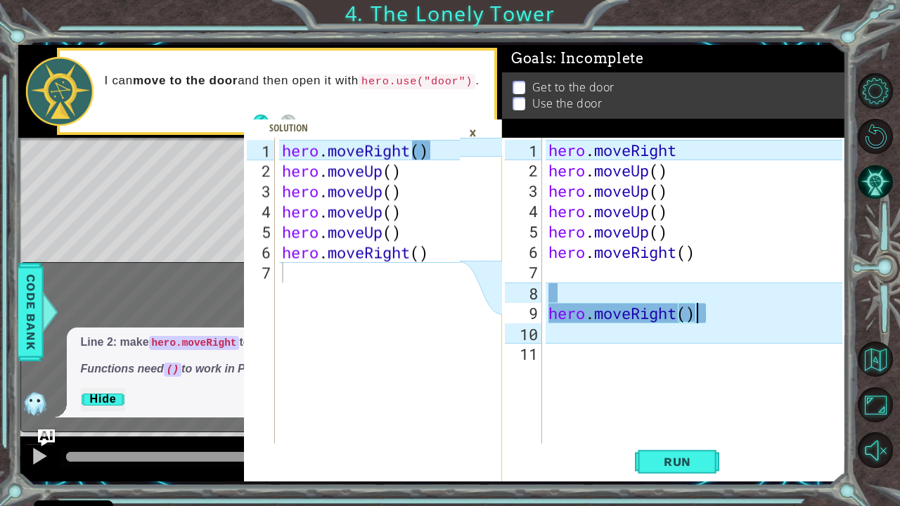
click at [704, 318] on div "hero . moveRight hero . moveUp ( ) hero . moveUp ( ) hero . moveUp ( ) hero . m…" at bounding box center [698, 313] width 304 height 347
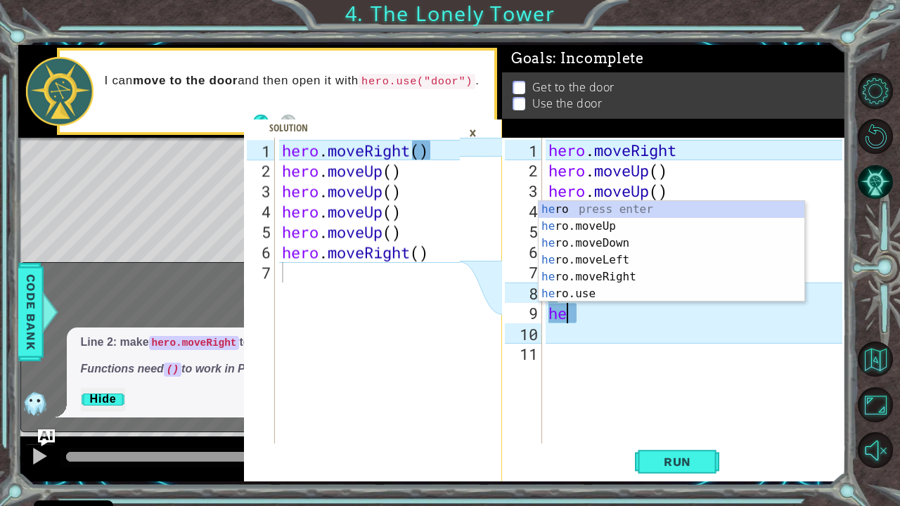
type textarea "h"
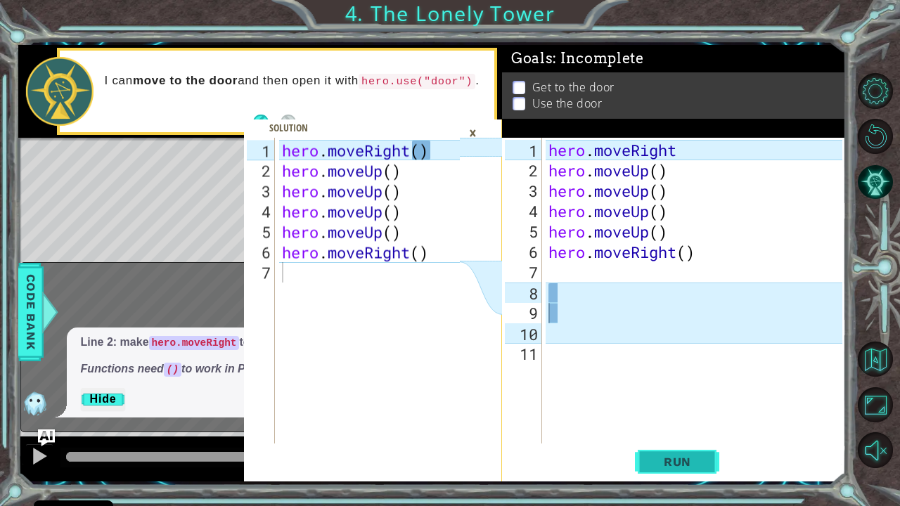
click at [695, 417] on span "Run" at bounding box center [678, 462] width 56 height 14
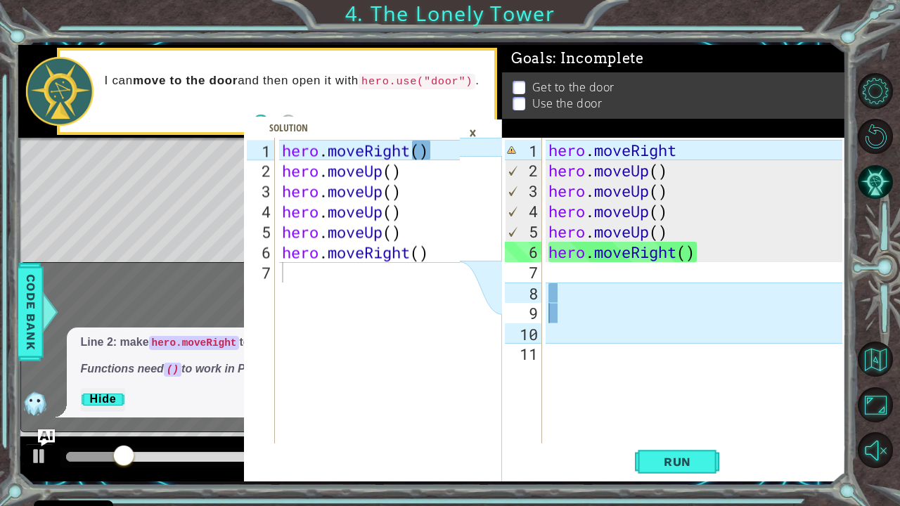
click at [83, 313] on div "What does this mean?" at bounding box center [245, 299] width 449 height 30
click at [474, 135] on div "×" at bounding box center [473, 133] width 22 height 24
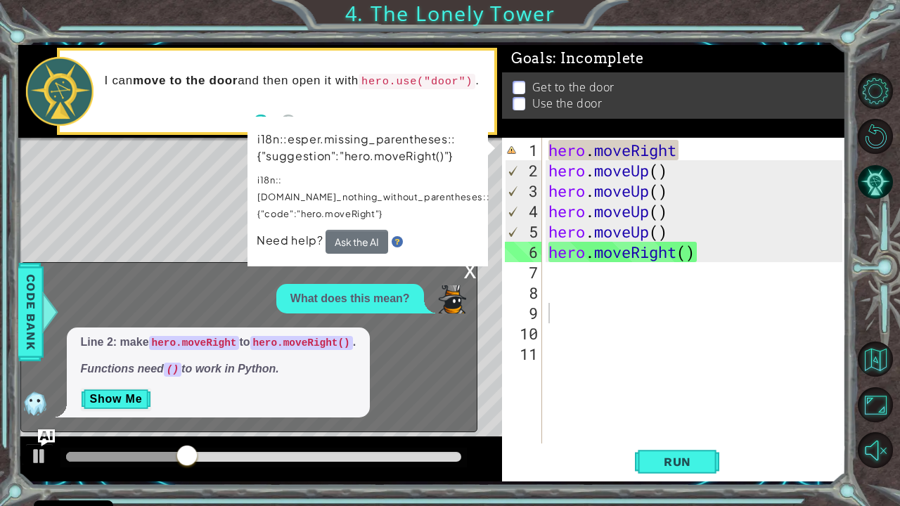
click at [471, 271] on div "x" at bounding box center [470, 270] width 13 height 14
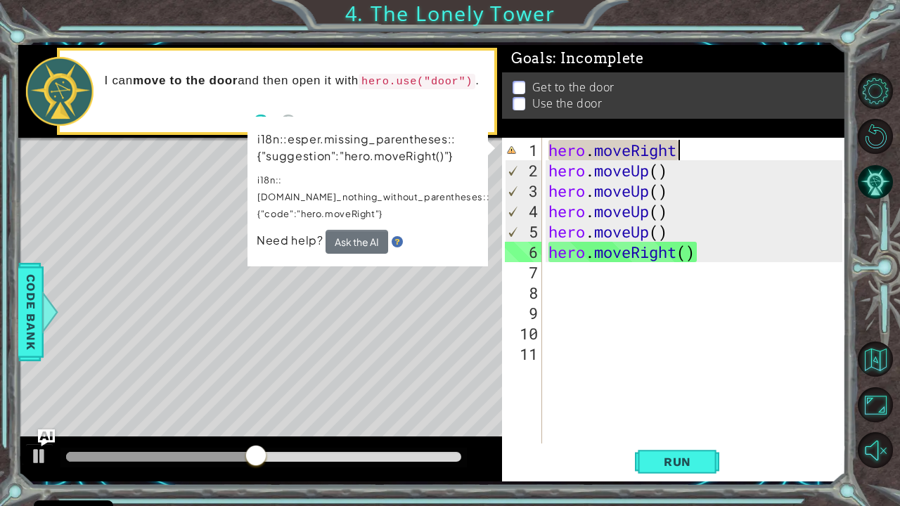
click at [689, 148] on div "hero . moveRight hero . moveUp ( ) hero . moveUp ( ) hero . moveUp ( ) hero . m…" at bounding box center [698, 313] width 304 height 347
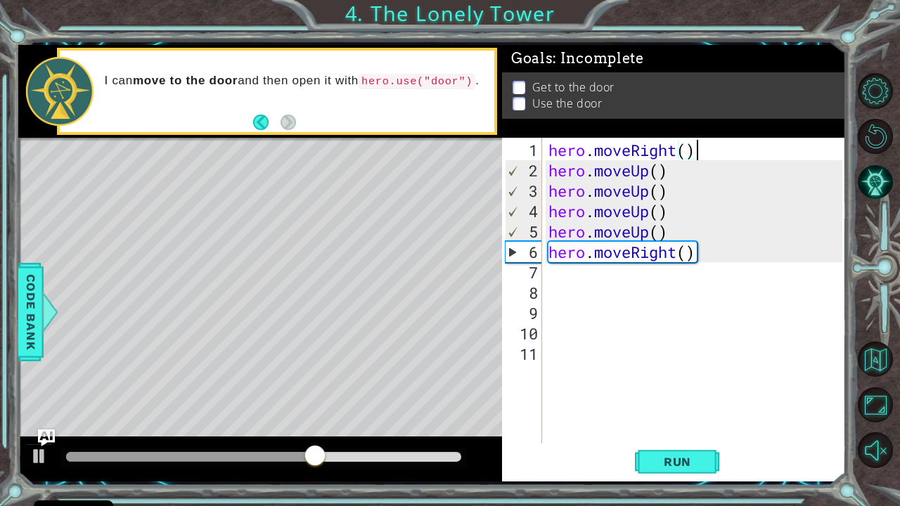
scroll to position [0, 6]
click at [675, 417] on span "Run" at bounding box center [678, 462] width 56 height 14
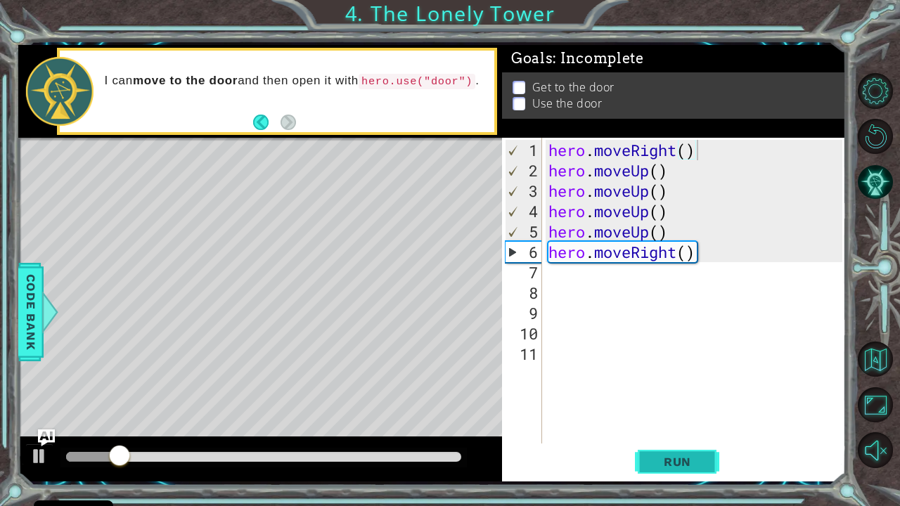
click at [675, 417] on span "Run" at bounding box center [678, 462] width 56 height 14
click at [48, 417] on div "Level Map" at bounding box center [343, 345] width 650 height 414
click at [48, 417] on img "Ask AI" at bounding box center [46, 438] width 18 height 18
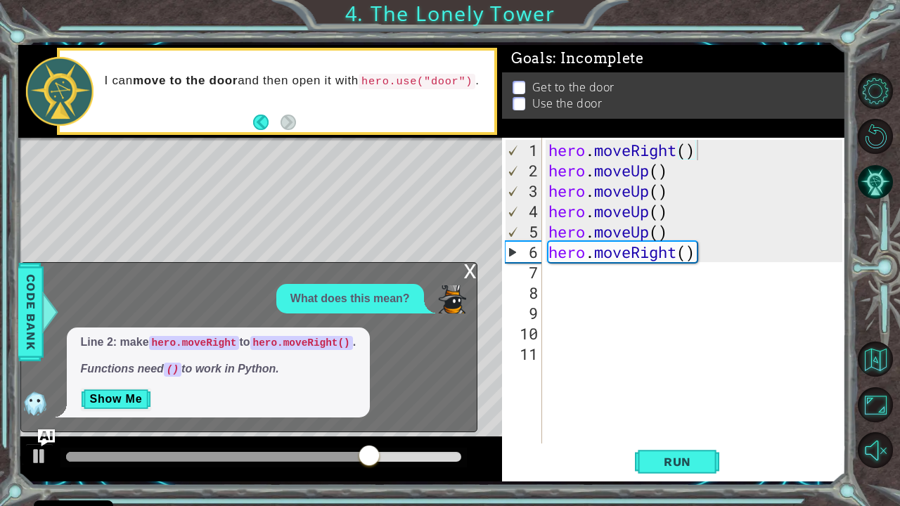
click at [471, 263] on div "x" at bounding box center [470, 270] width 13 height 14
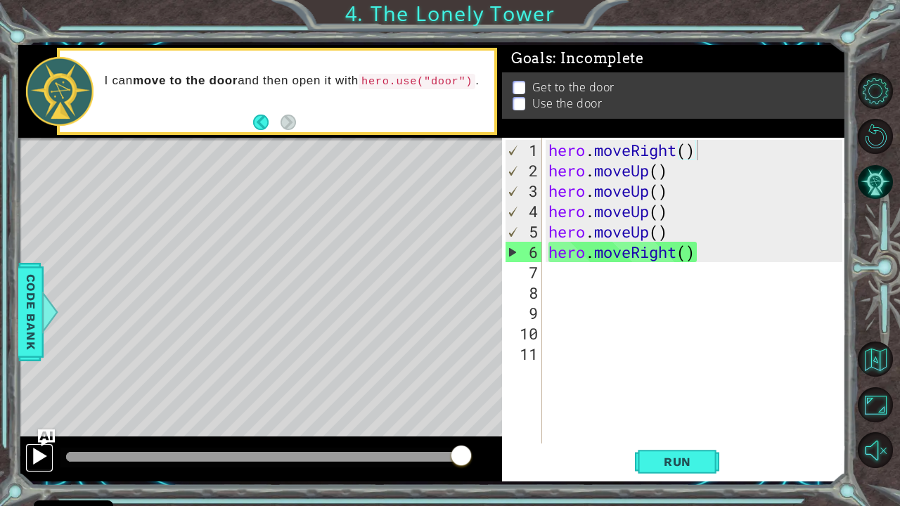
click at [30, 417] on div at bounding box center [39, 456] width 18 height 18
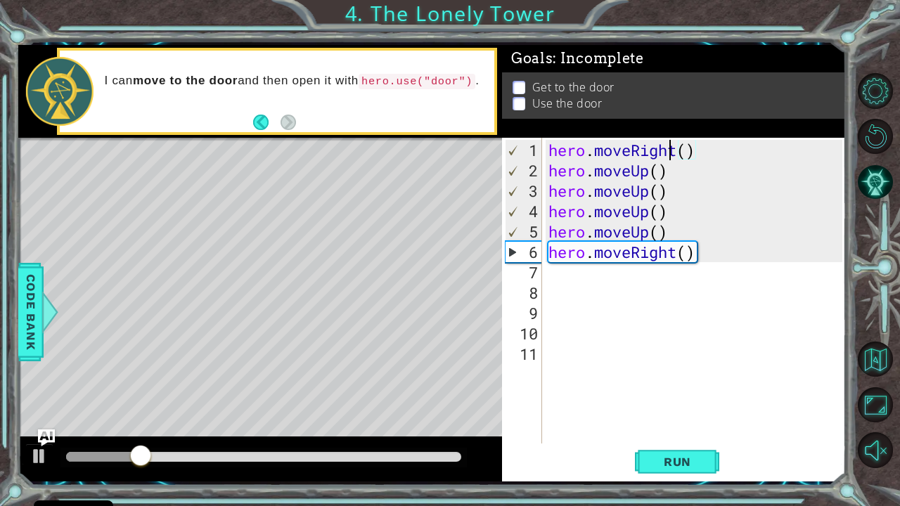
click at [670, 150] on div "hero . moveRight ( ) hero . moveUp ( ) hero . moveUp ( ) hero . moveUp ( ) hero…" at bounding box center [698, 313] width 304 height 347
click at [676, 150] on div "hero . moveRight ( ) hero . moveUp ( ) hero . moveUp ( ) hero . moveUp ( ) hero…" at bounding box center [698, 313] width 304 height 347
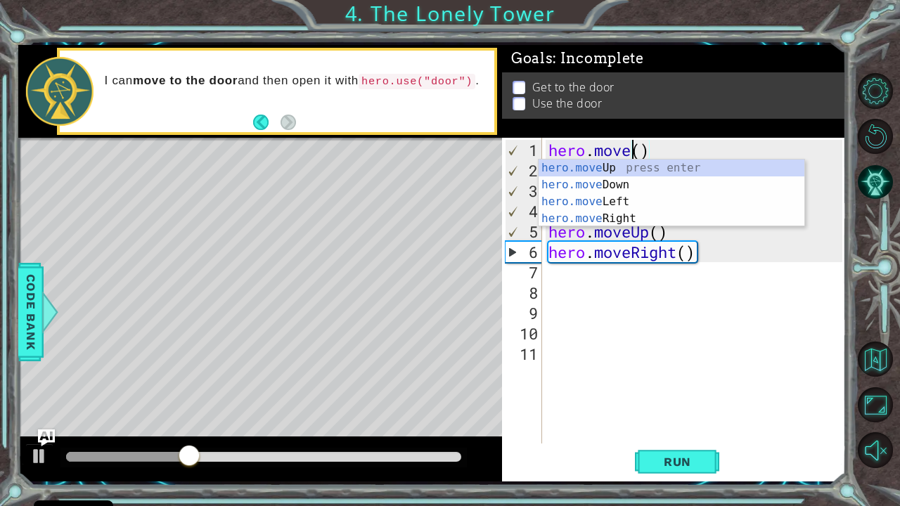
scroll to position [0, 4]
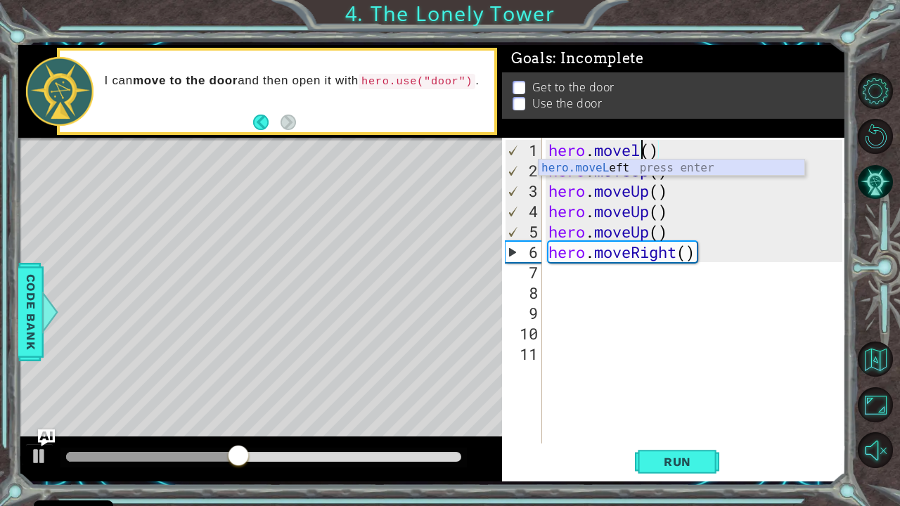
click at [665, 166] on div "hero.moveL eft press enter" at bounding box center [672, 185] width 266 height 51
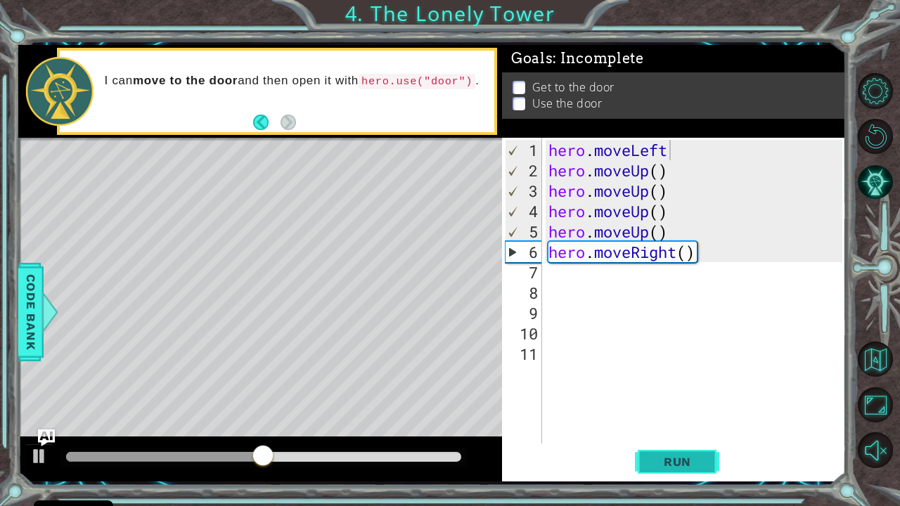
click at [669, 417] on span "Run" at bounding box center [678, 462] width 56 height 14
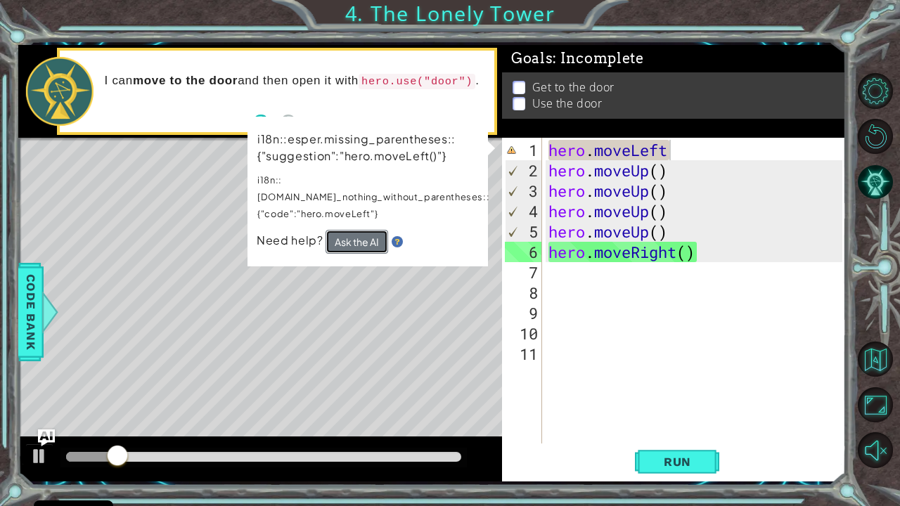
click at [363, 230] on button "Ask the AI" at bounding box center [356, 242] width 63 height 24
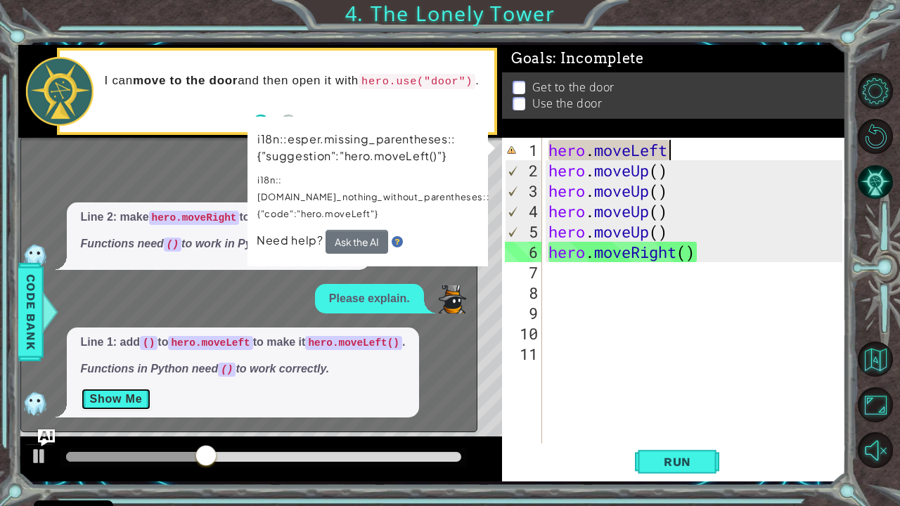
click at [101, 406] on button "Show Me" at bounding box center [116, 399] width 71 height 22
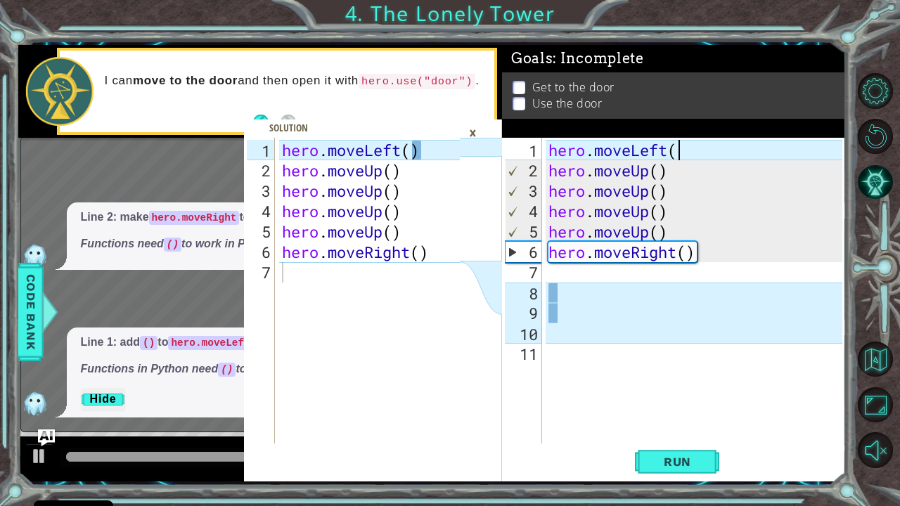
scroll to position [0, 6]
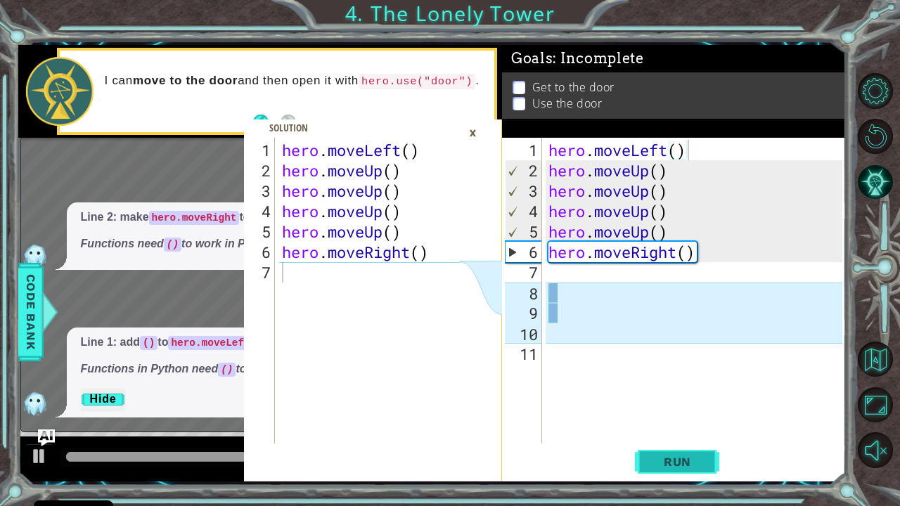
click at [688, 417] on span "Run" at bounding box center [678, 462] width 56 height 14
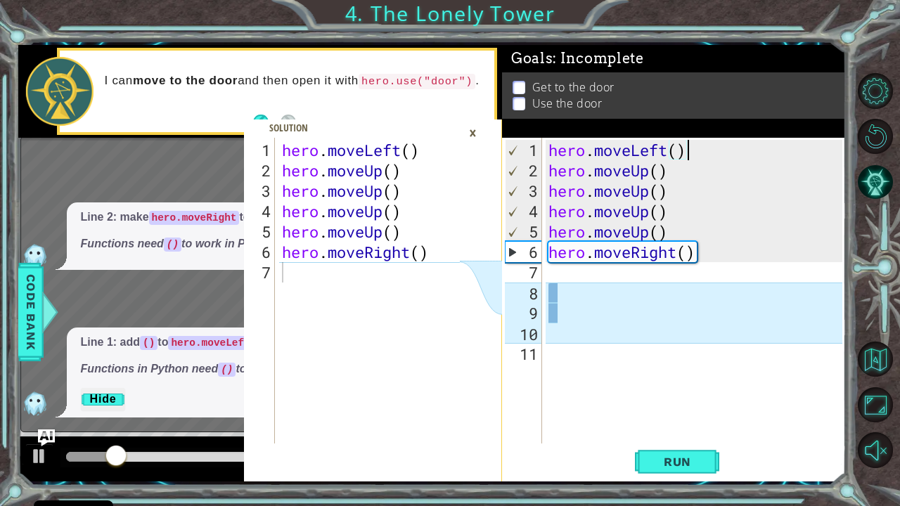
click at [477, 138] on div "×" at bounding box center [473, 133] width 22 height 24
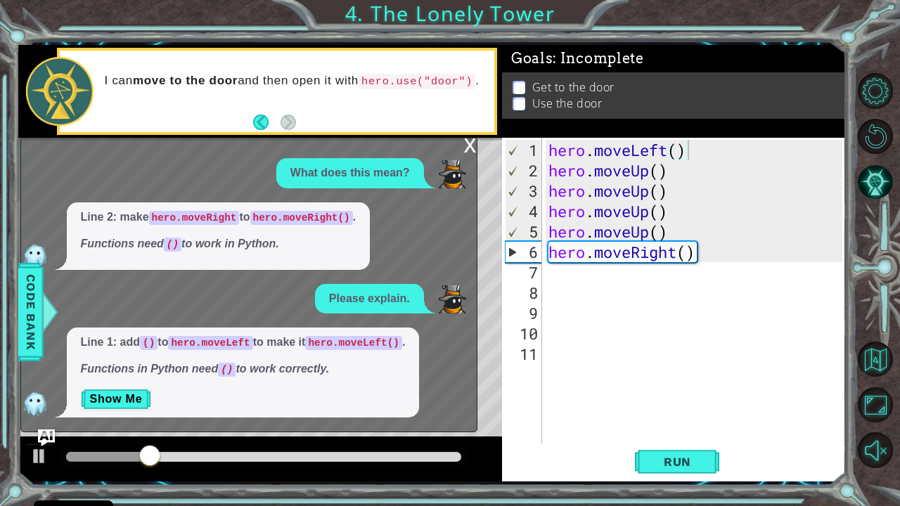
click at [465, 151] on div "x" at bounding box center [470, 144] width 13 height 14
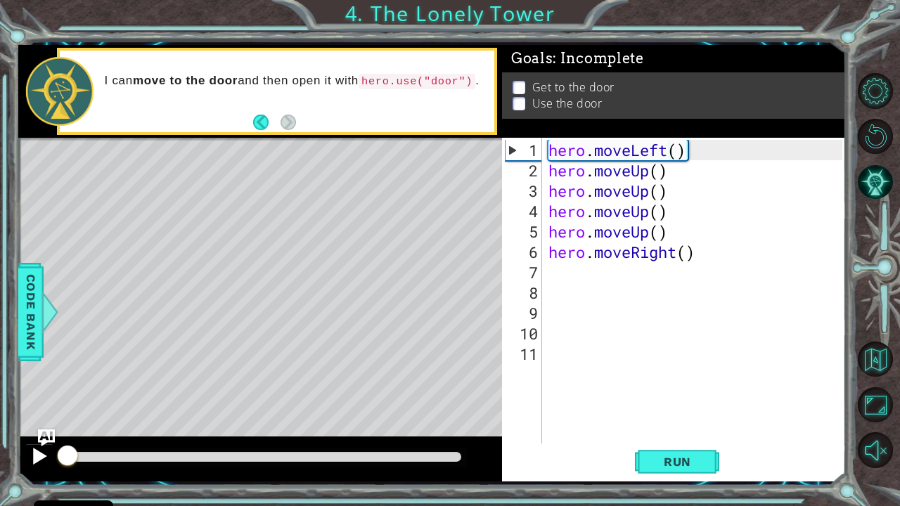
drag, startPoint x: 196, startPoint y: 446, endPoint x: 28, endPoint y: 464, distance: 168.9
click at [28, 417] on div at bounding box center [260, 459] width 484 height 45
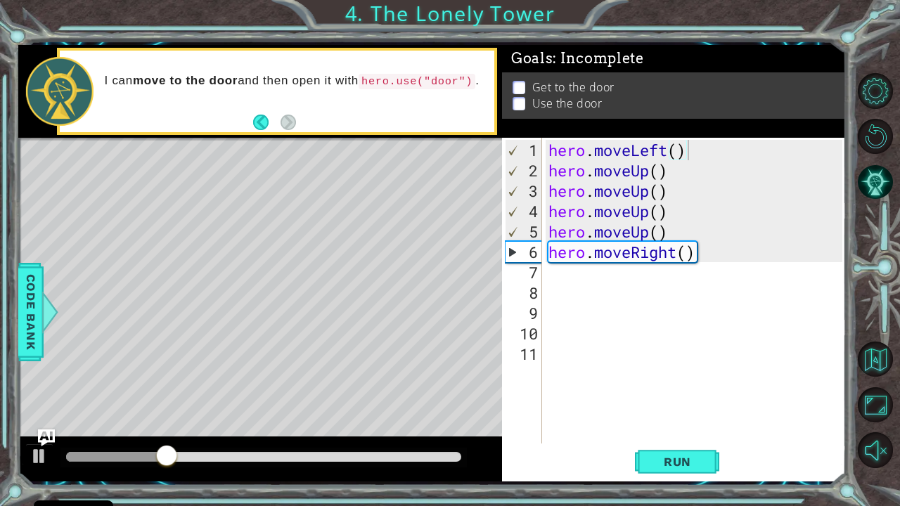
drag, startPoint x: 165, startPoint y: 444, endPoint x: 179, endPoint y: 467, distance: 26.8
click at [179, 417] on div at bounding box center [260, 459] width 484 height 45
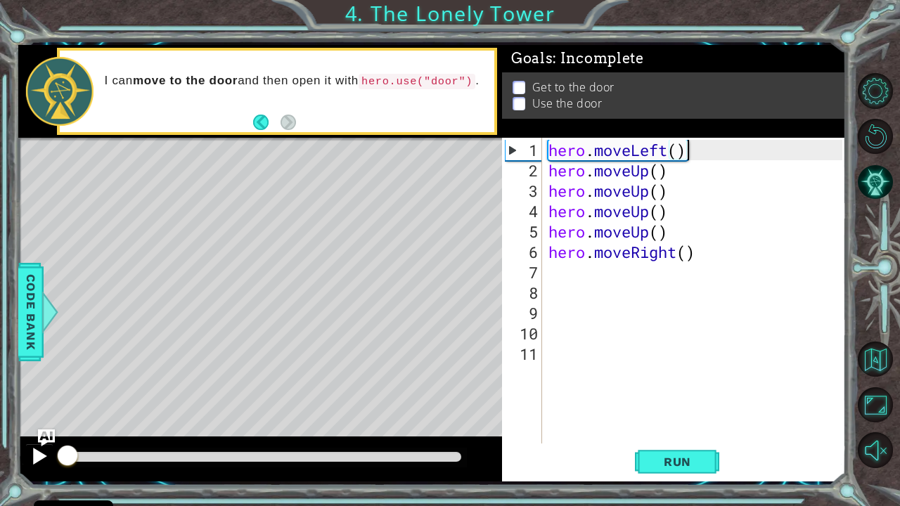
drag, startPoint x: 174, startPoint y: 456, endPoint x: 34, endPoint y: 460, distance: 140.0
click at [34, 417] on div at bounding box center [260, 459] width 484 height 45
drag, startPoint x: 134, startPoint y: 453, endPoint x: 20, endPoint y: 447, distance: 113.3
click at [20, 417] on div at bounding box center [260, 459] width 484 height 45
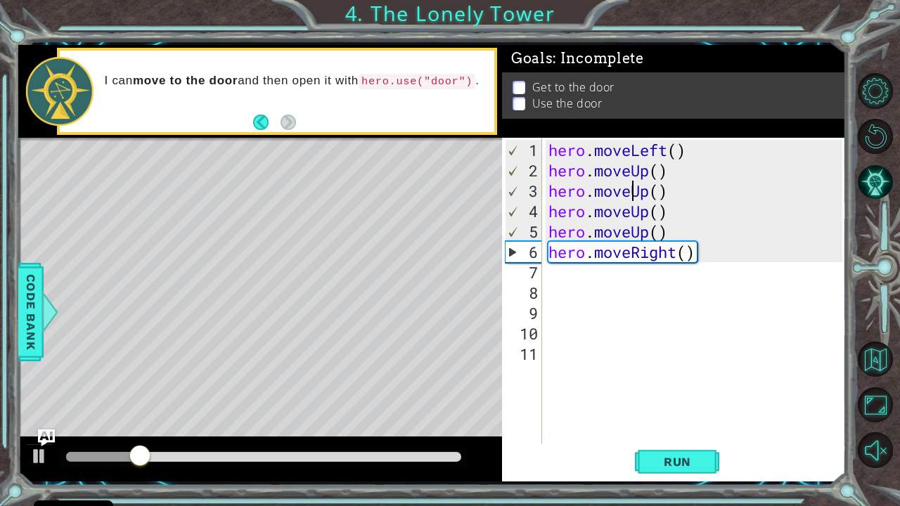
click at [632, 195] on div "hero . moveLeft ( ) hero . moveUp ( ) hero . moveUp ( ) hero . moveUp ( ) hero …" at bounding box center [698, 313] width 304 height 347
click at [689, 194] on div "hero . moveLeft ( ) hero . moveUp ( ) hero . moveUp ( ) hero . moveUp ( ) hero …" at bounding box center [698, 313] width 304 height 347
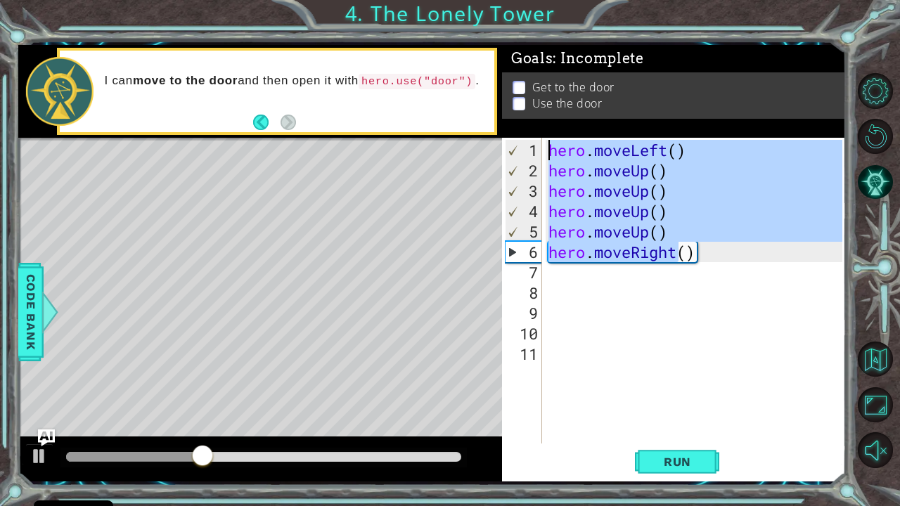
drag, startPoint x: 679, startPoint y: 252, endPoint x: 515, endPoint y: 90, distance: 230.7
click at [515, 90] on div "Goals : Incomplete Get to the door Use the door hero.moveUp() 1 2 3 4 5 6 7 8 9…" at bounding box center [674, 263] width 344 height 437
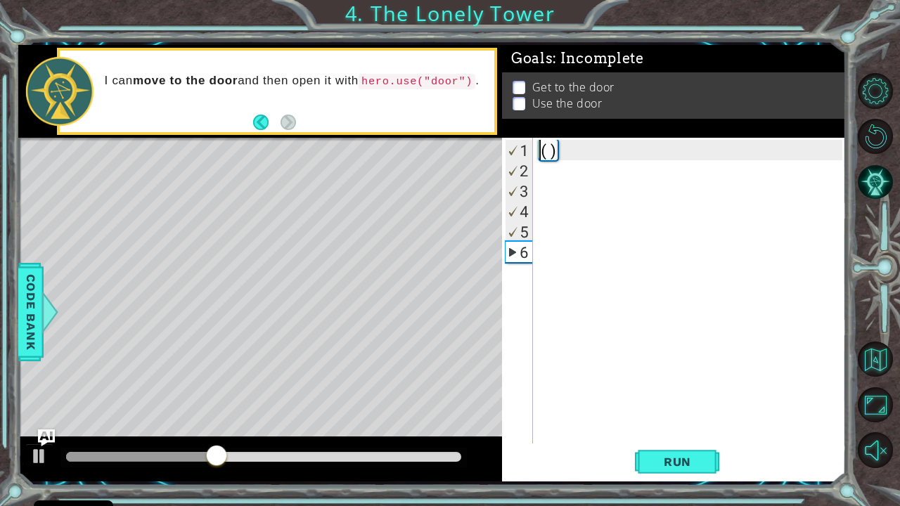
scroll to position [0, 0]
drag, startPoint x: 37, startPoint y: 455, endPoint x: 45, endPoint y: 436, distance: 20.5
click at [45, 417] on div "1 2 3 4 5 6 7 hero . moveLeft ( ) hero . moveUp ( ) hero . moveUp ( ) hero . mo…" at bounding box center [432, 263] width 828 height 437
click at [45, 417] on img "Ask AI" at bounding box center [46, 438] width 18 height 18
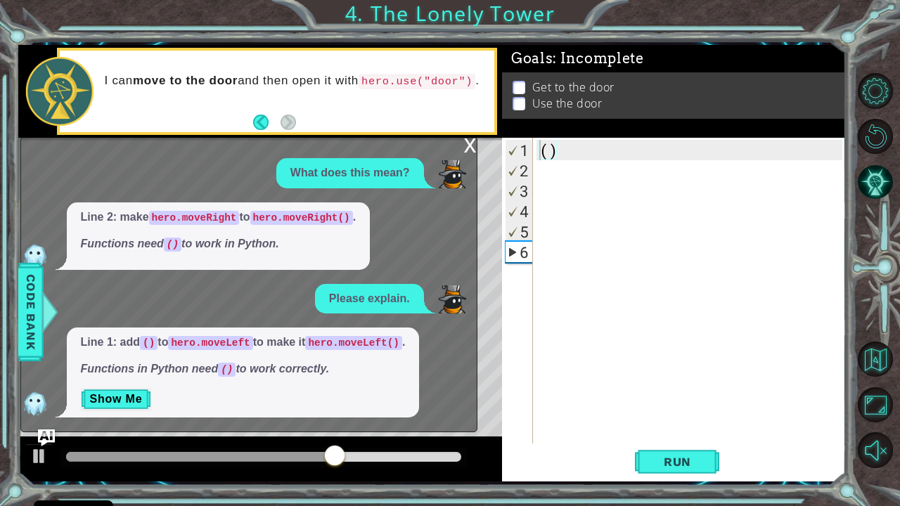
click at [474, 148] on div "x" at bounding box center [470, 144] width 13 height 14
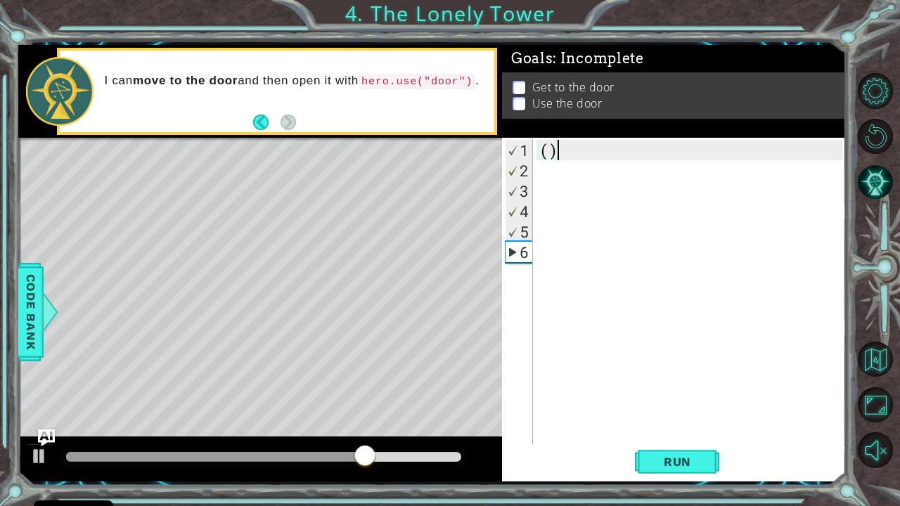
click at [574, 143] on div "( )" at bounding box center [692, 313] width 313 height 347
type textarea "("
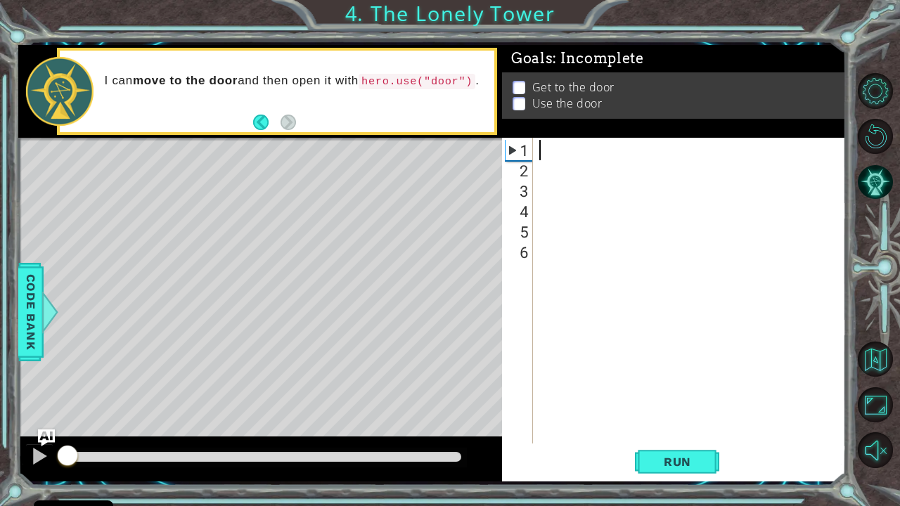
drag, startPoint x: 414, startPoint y: 463, endPoint x: 0, endPoint y: 479, distance: 414.4
click at [0, 417] on div "1 2 3 4 5 6 7 hero . moveLeft ( ) hero . moveUp ( ) hero . moveUp ( ) hero . mo…" at bounding box center [450, 253] width 900 height 506
drag, startPoint x: 101, startPoint y: 451, endPoint x: 0, endPoint y: 450, distance: 101.2
click at [0, 417] on div "1 2 3 4 5 6 7 hero . moveLeft ( ) hero . moveUp ( ) hero . moveUp ( ) hero . mo…" at bounding box center [450, 253] width 900 height 506
click at [47, 417] on div at bounding box center [39, 456] width 18 height 18
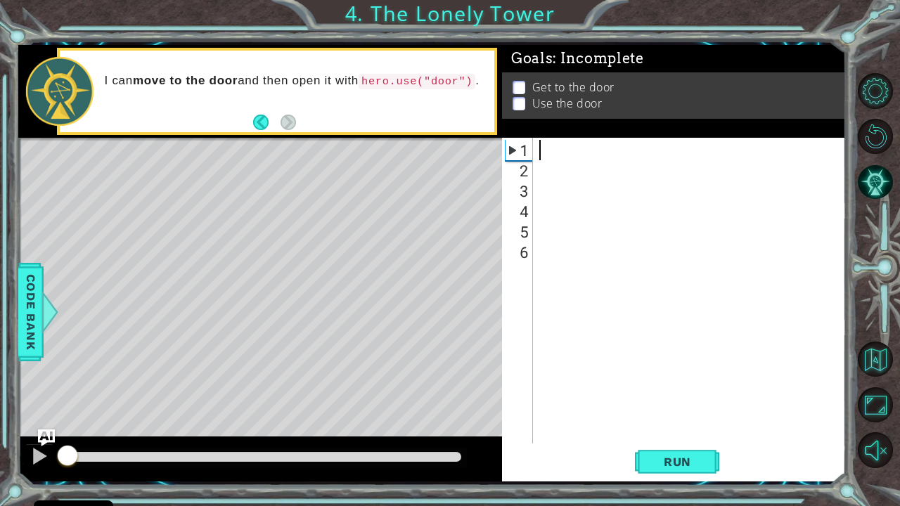
drag, startPoint x: 89, startPoint y: 450, endPoint x: 8, endPoint y: 448, distance: 80.2
click at [8, 417] on div "1 2 3 4 5 6 7 hero . moveLeft ( ) hero . moveUp ( ) hero . moveUp ( ) hero . mo…" at bounding box center [450, 253] width 900 height 506
click at [270, 117] on button "Back" at bounding box center [266, 122] width 27 height 15
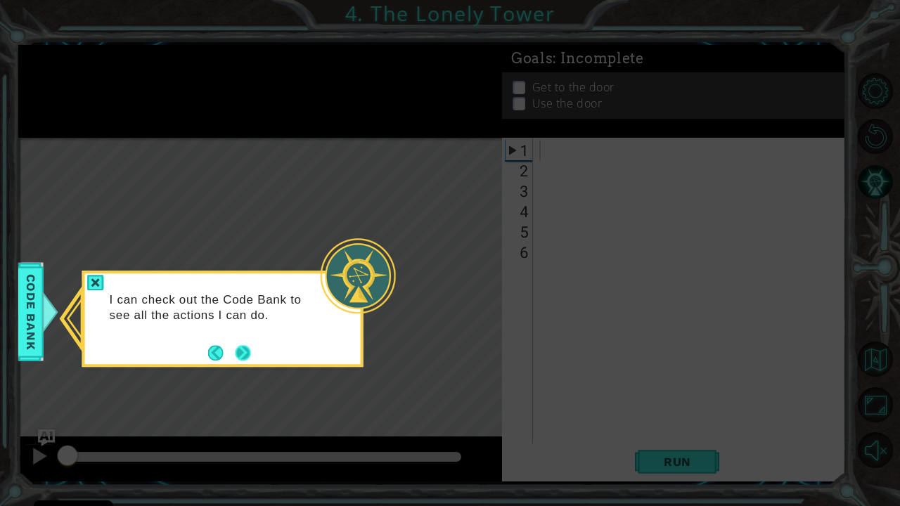
click at [237, 346] on button "Next" at bounding box center [243, 352] width 15 height 15
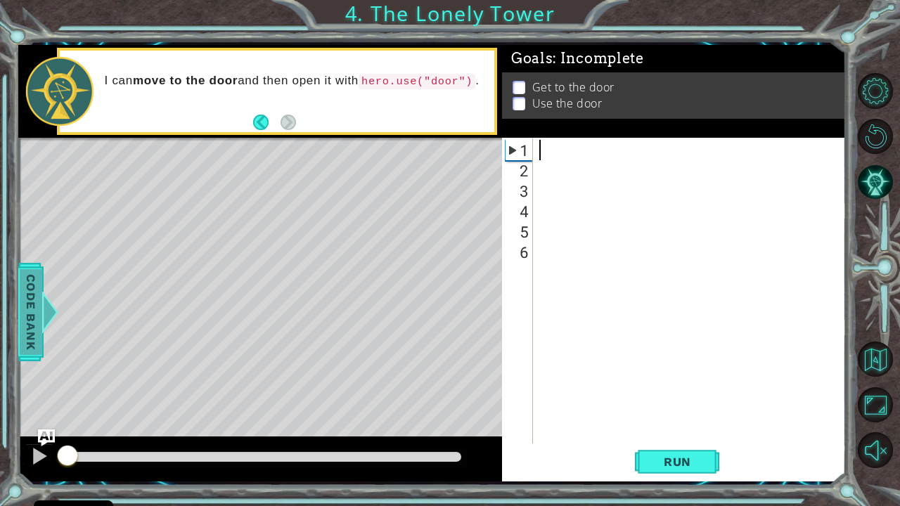
click at [45, 305] on div at bounding box center [49, 312] width 18 height 42
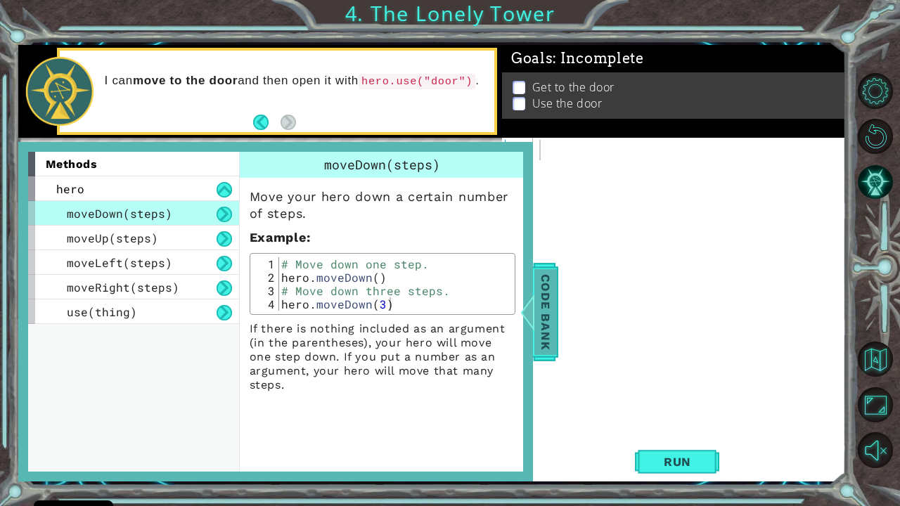
click at [553, 295] on span "Code Bank" at bounding box center [545, 312] width 22 height 86
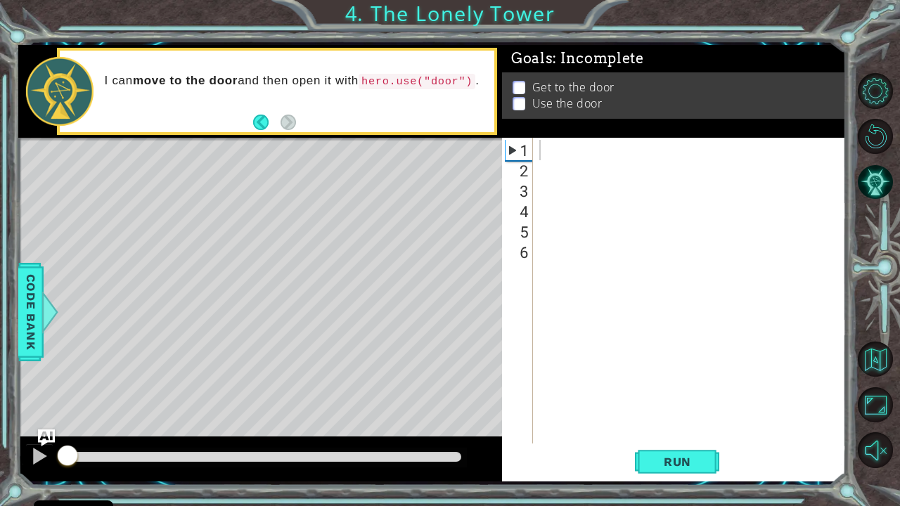
click at [587, 138] on div at bounding box center [689, 291] width 306 height 306
click at [565, 143] on div at bounding box center [692, 313] width 313 height 347
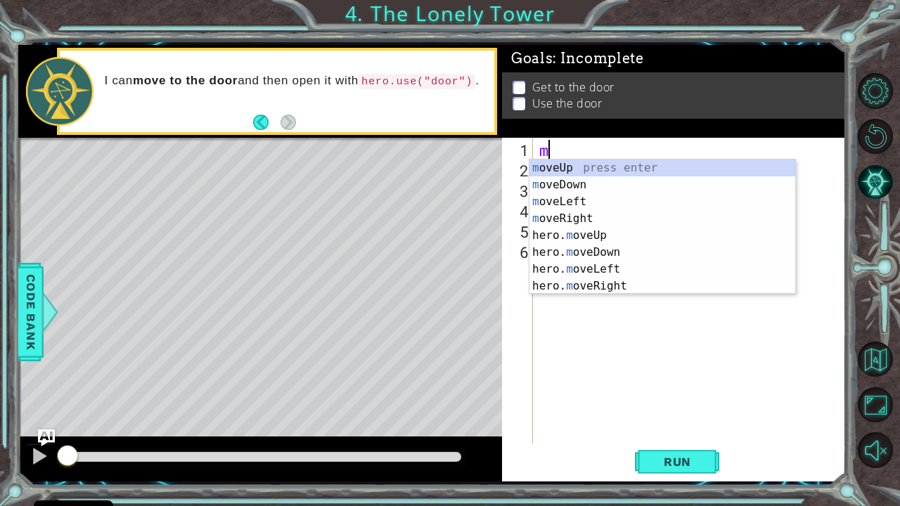
type textarea "mo"
click at [569, 165] on div "mo veUp press enter mo veDown press enter mo veLeft press enter mo veRight pres…" at bounding box center [662, 244] width 266 height 169
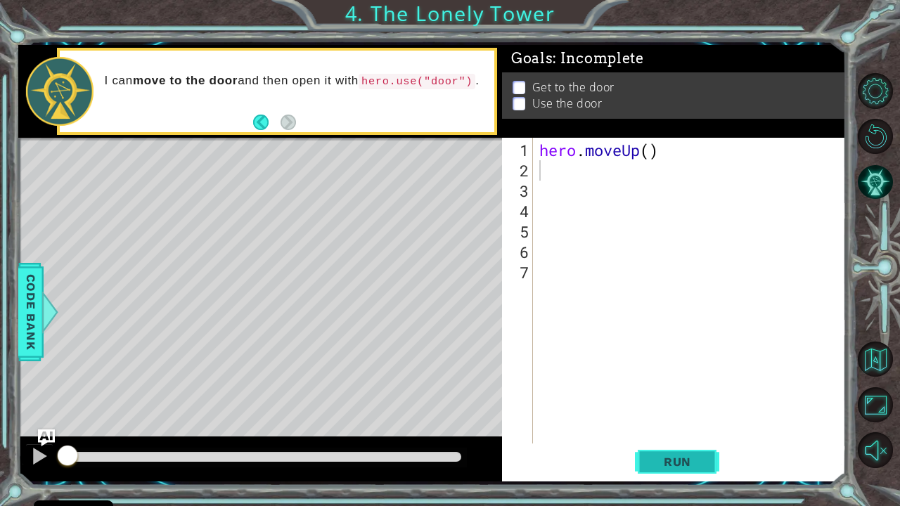
click at [669, 417] on span "Run" at bounding box center [678, 462] width 56 height 14
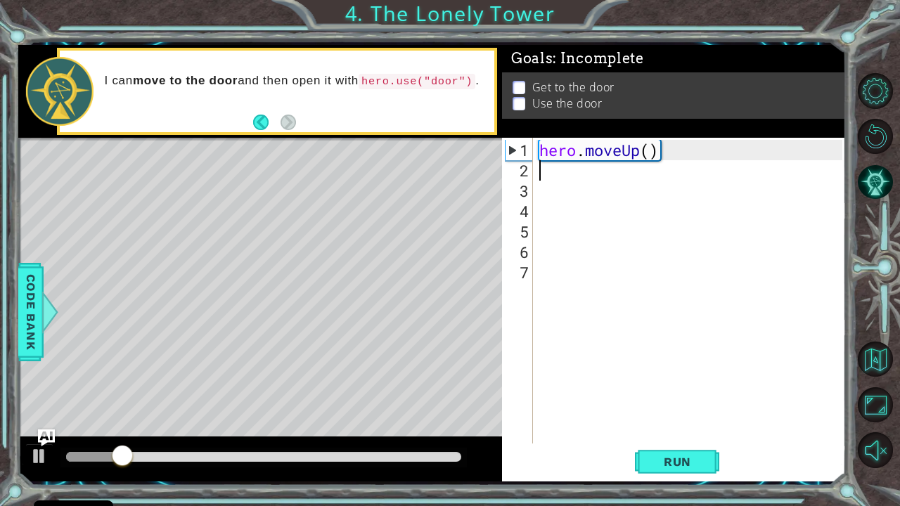
click at [637, 153] on div "hero . moveUp ( )" at bounding box center [692, 313] width 313 height 347
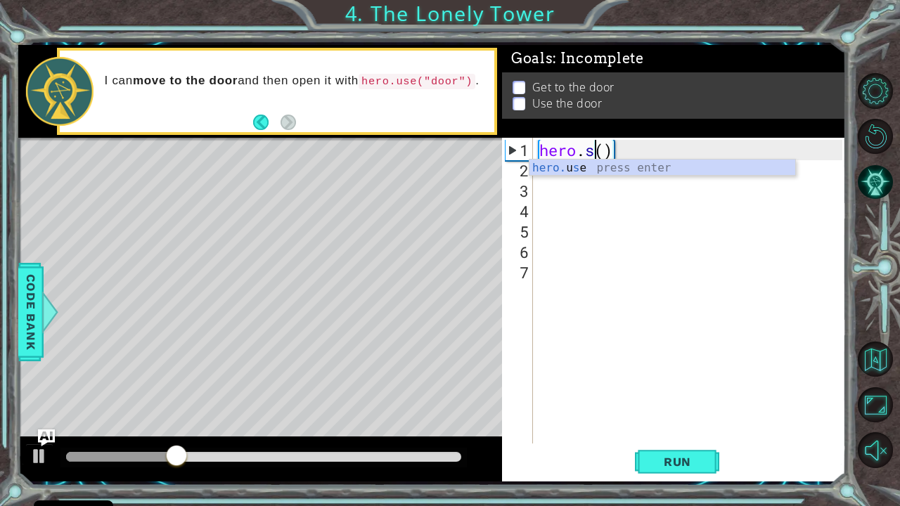
scroll to position [0, 2]
type textarea "hero.()"
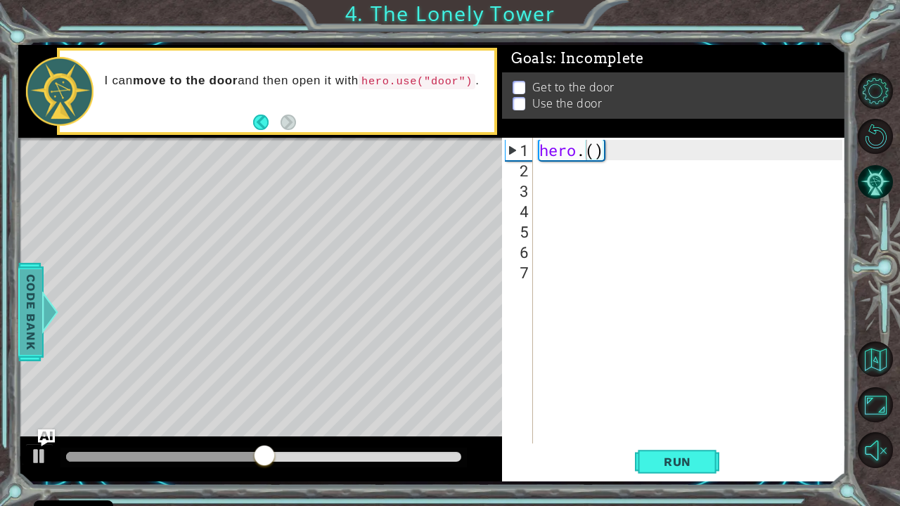
click at [34, 297] on span "Code Bank" at bounding box center [31, 312] width 22 height 86
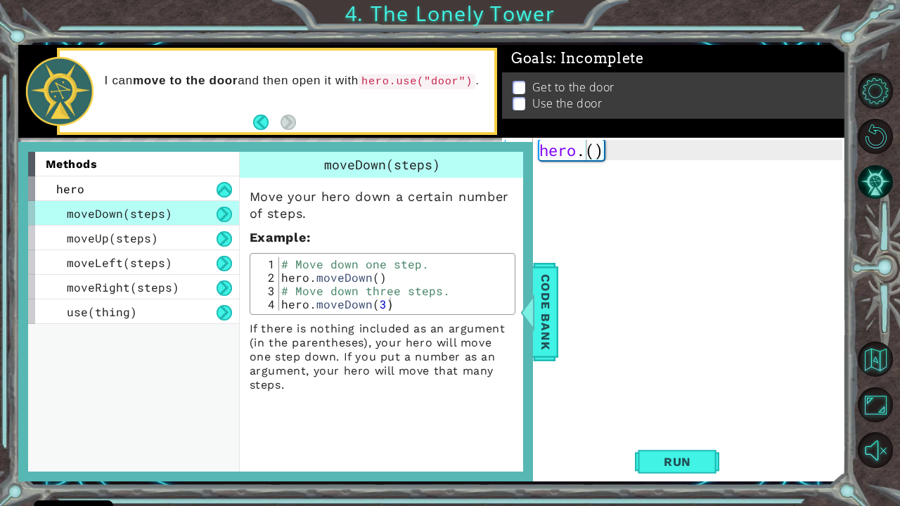
scroll to position [0, 0]
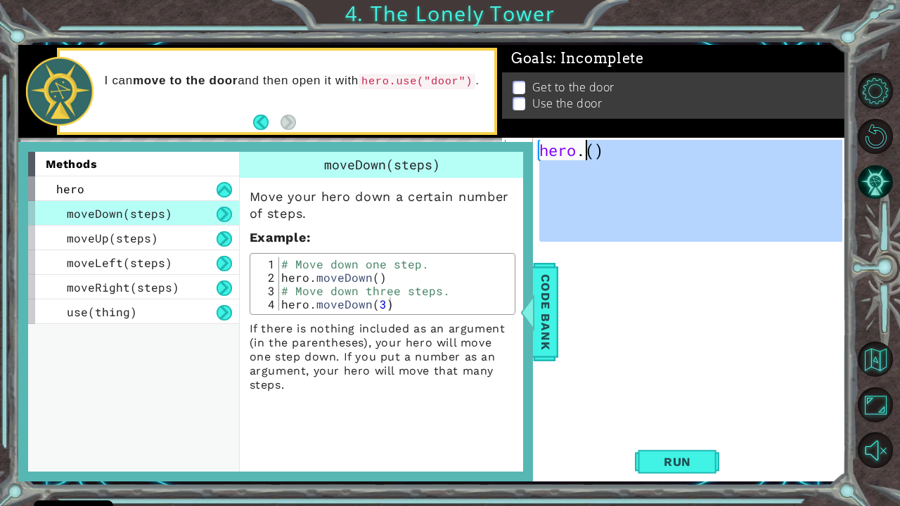
drag, startPoint x: 685, startPoint y: 259, endPoint x: 591, endPoint y: 157, distance: 138.3
click at [591, 157] on div "hero . ( )" at bounding box center [692, 313] width 313 height 347
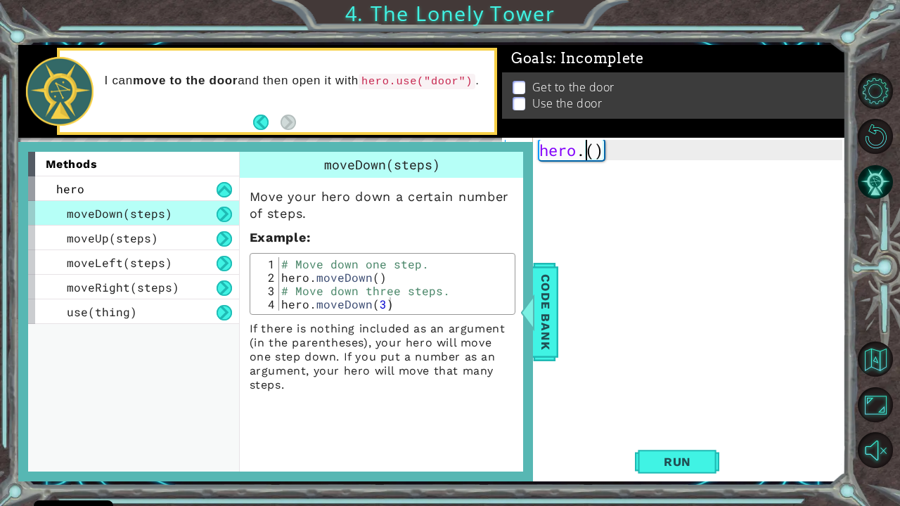
click at [583, 150] on div "hero . ( )" at bounding box center [692, 313] width 313 height 347
click at [550, 303] on span "Code Bank" at bounding box center [545, 312] width 22 height 86
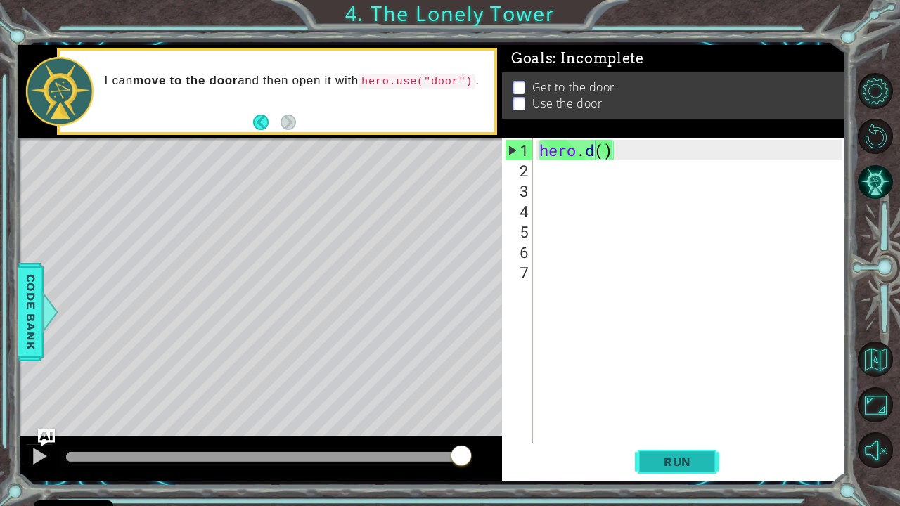
click at [655, 417] on button "Run" at bounding box center [677, 461] width 84 height 34
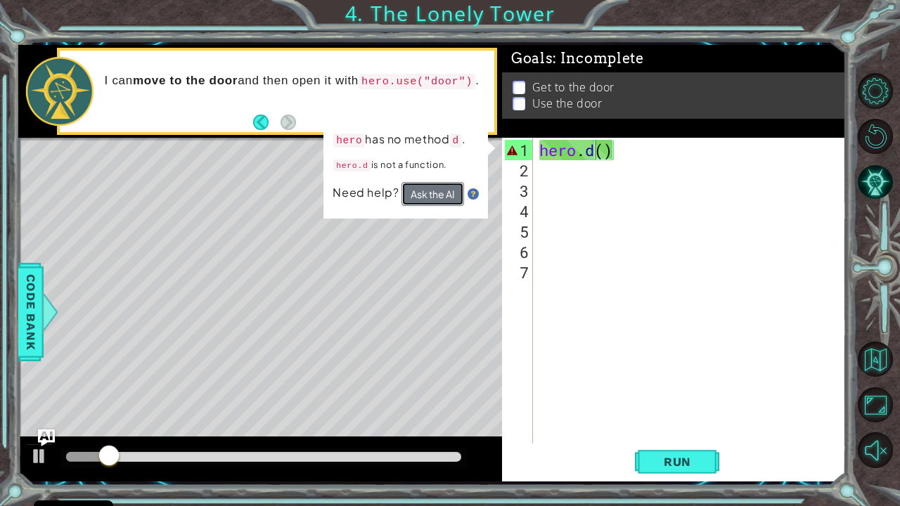
click at [455, 193] on button "Ask the AI" at bounding box center [432, 194] width 63 height 24
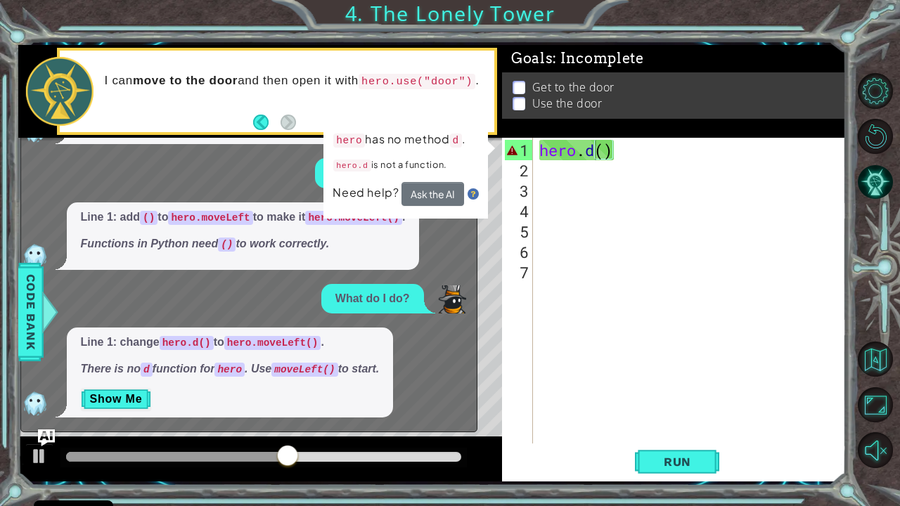
click at [464, 222] on div "Line 1: add () to hero.moveLeft to make it hero.moveLeft() . Functions in Pytho…" at bounding box center [245, 235] width 449 height 67
click at [446, 179] on td "hero has no method d . hero.d is not a function." at bounding box center [400, 156] width 134 height 52
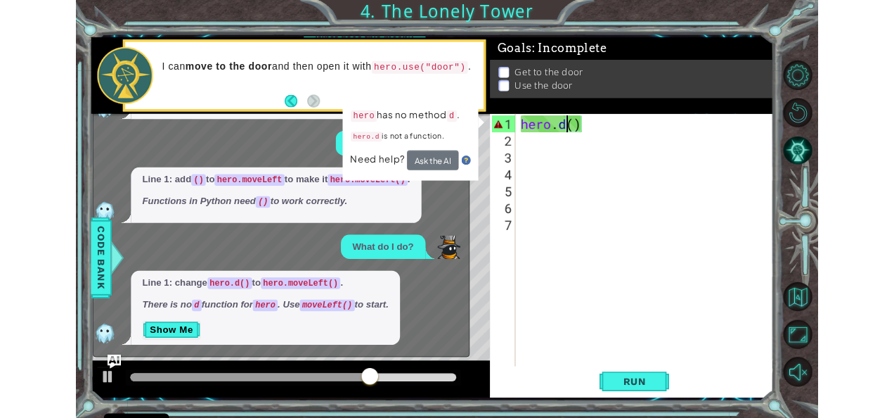
scroll to position [0, 3]
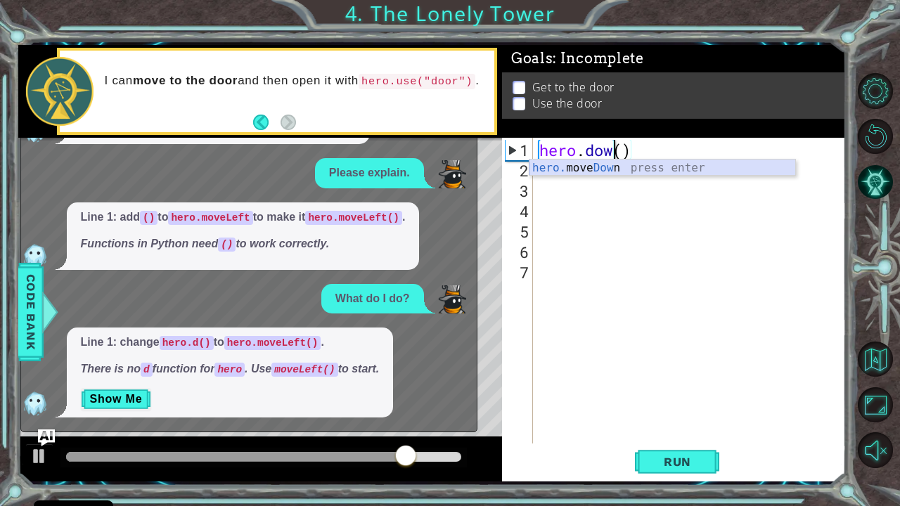
click at [574, 167] on div "hero. move Dow n press enter" at bounding box center [662, 185] width 266 height 51
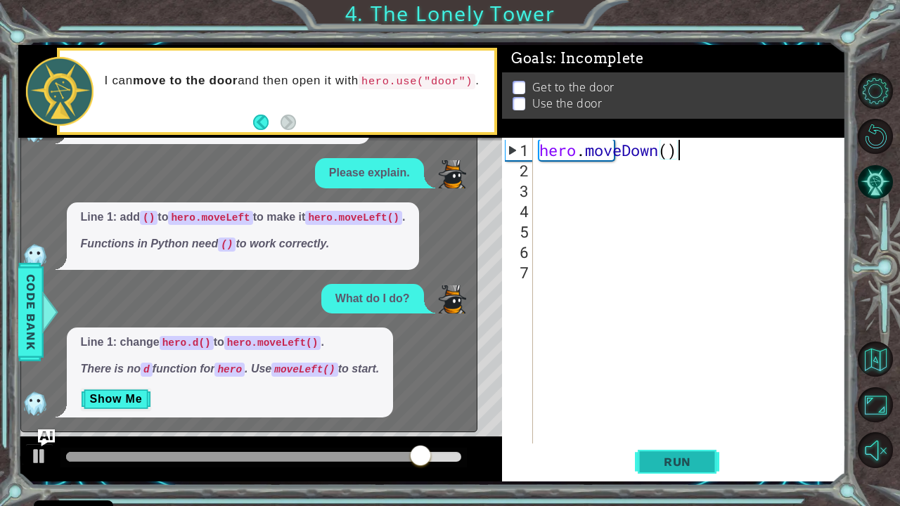
type textarea "hero.moveDown()"
click at [700, 417] on button "Run" at bounding box center [677, 461] width 84 height 34
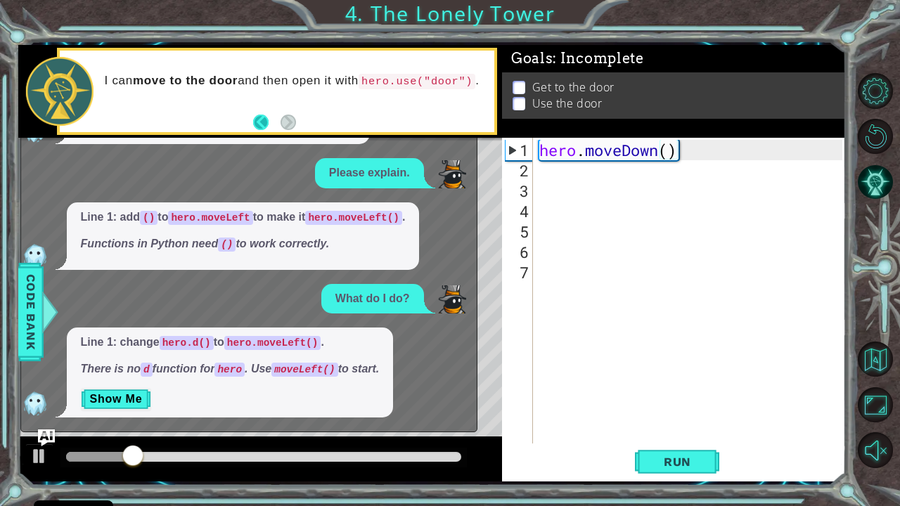
drag, startPoint x: 472, startPoint y: 219, endPoint x: 266, endPoint y: 121, distance: 228.0
click at [266, 121] on div "1 2 hero . moveLeft ( ) ההההההההההההההההההההההההההההההההההההההההההההההההההההההה…" at bounding box center [432, 263] width 828 height 437
click at [266, 121] on button "Back" at bounding box center [266, 122] width 27 height 15
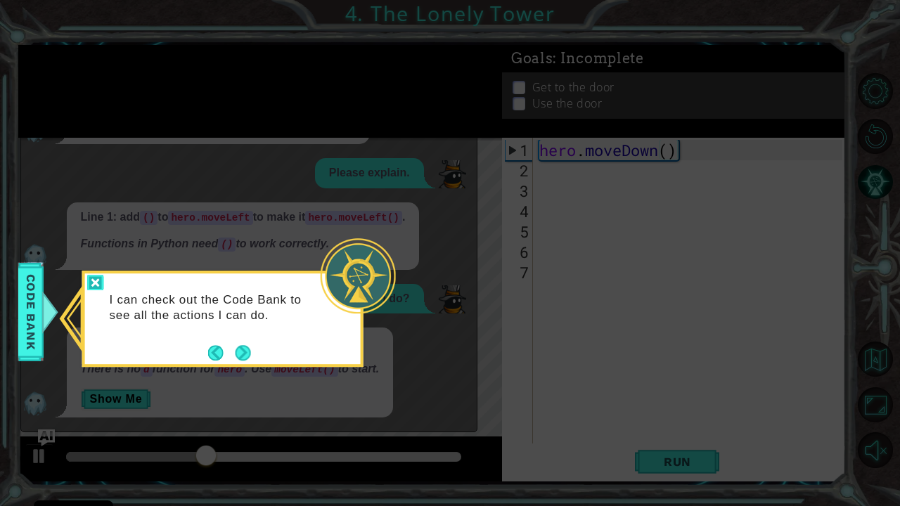
click at [100, 290] on div at bounding box center [95, 283] width 17 height 16
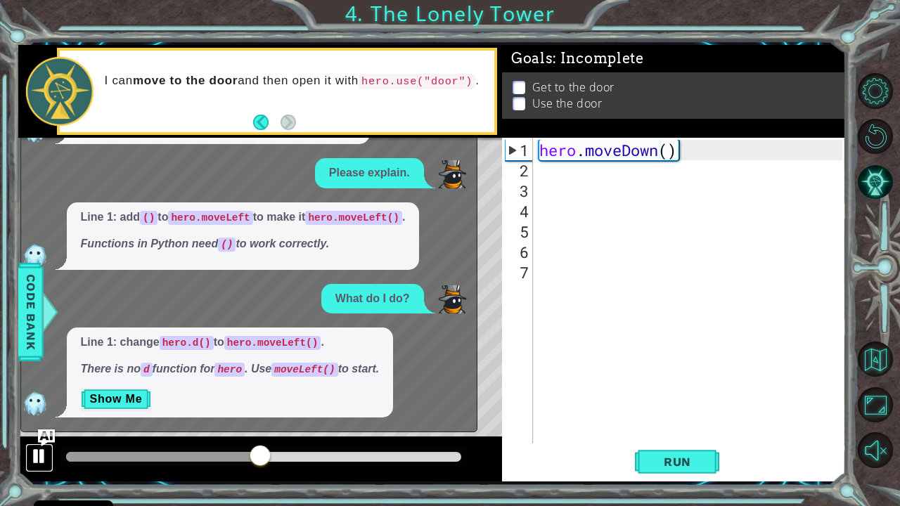
click at [41, 417] on div at bounding box center [39, 456] width 18 height 18
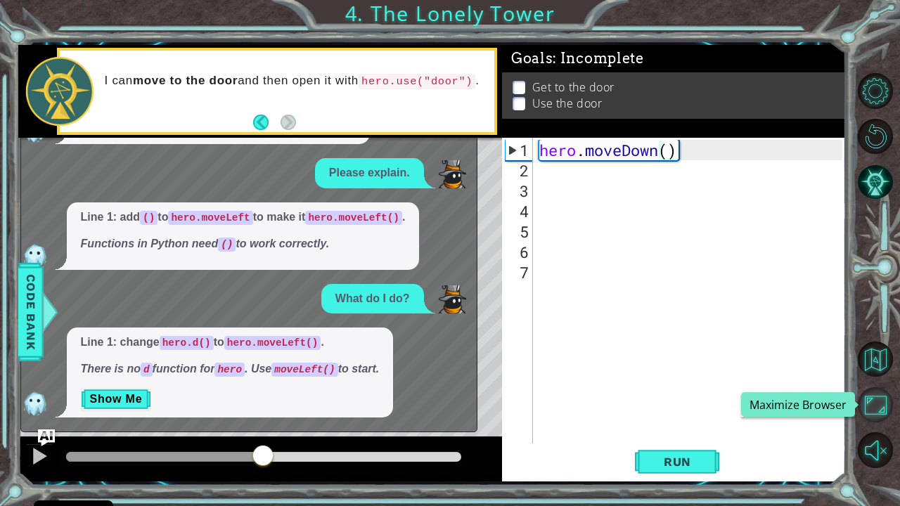
click at [870, 406] on button "Maximize Browser" at bounding box center [875, 404] width 35 height 35
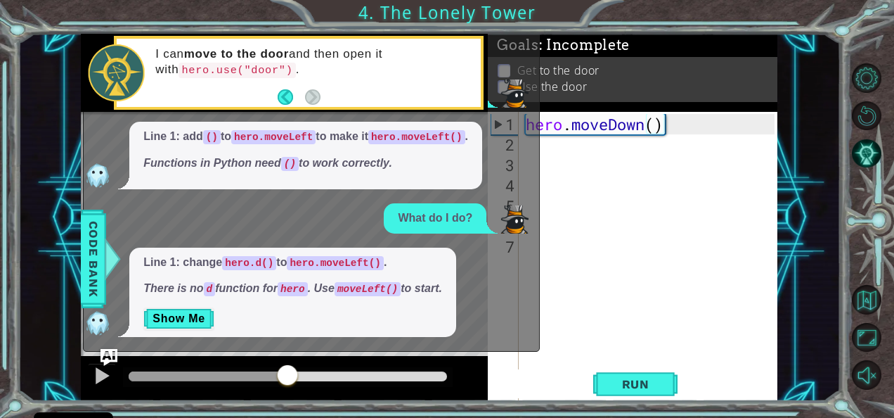
scroll to position [0, 0]
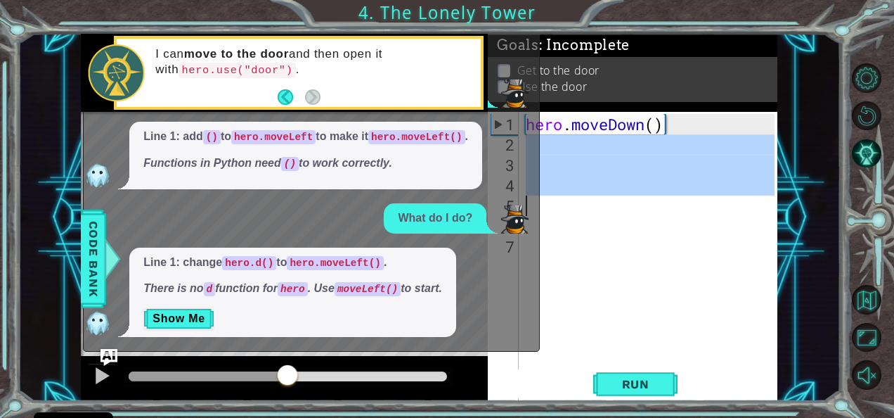
drag, startPoint x: 730, startPoint y: 140, endPoint x: 676, endPoint y: 72, distance: 86.5
click at [703, 116] on div "hero . moveDown ( )" at bounding box center [652, 287] width 259 height 347
type textarea "hero.moveDown()"
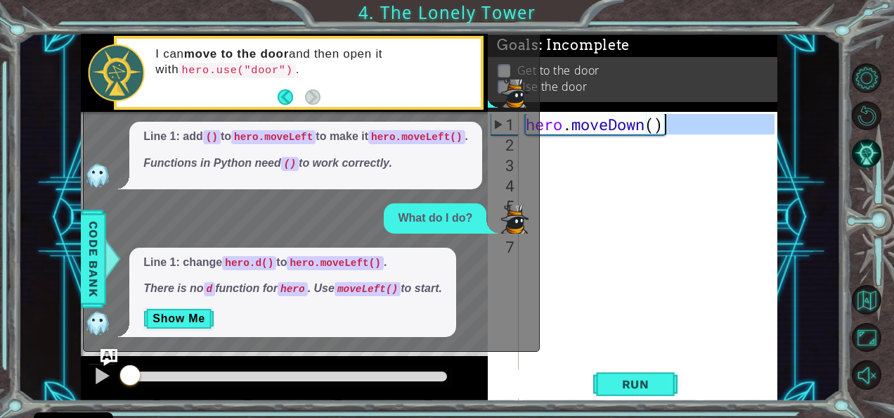
drag, startPoint x: 288, startPoint y: 373, endPoint x: -3, endPoint y: 370, distance: 291.1
click at [0, 370] on html "Cookie Policy CodeCombat uses a few essential and non-essential cookies. Privac…" at bounding box center [447, 209] width 894 height 418
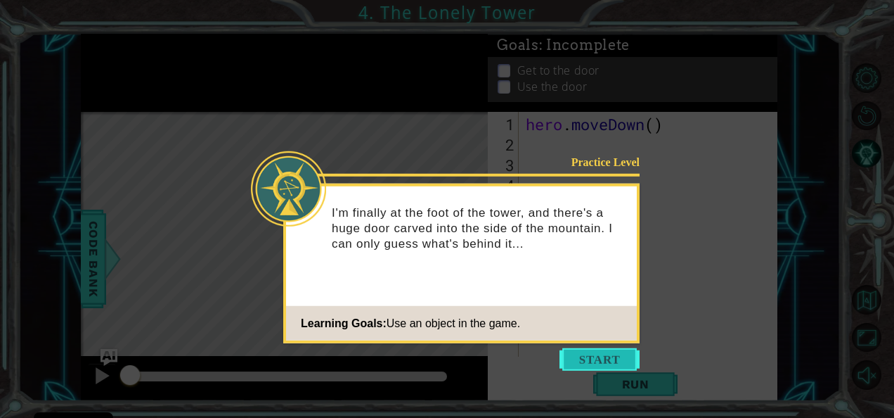
click at [590, 359] on button "Start" at bounding box center [600, 359] width 80 height 22
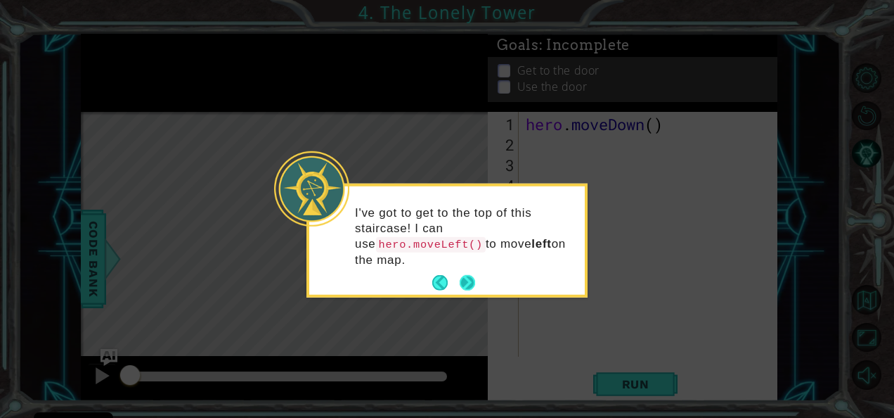
click at [472, 275] on button "Next" at bounding box center [467, 282] width 15 height 15
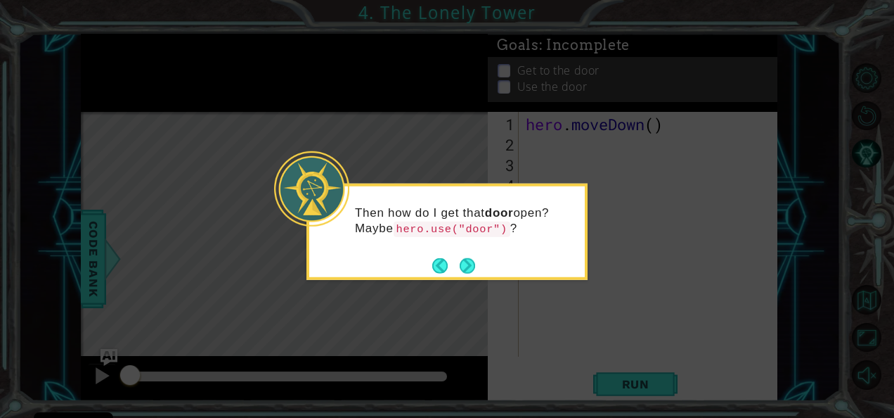
click at [472, 263] on button "Next" at bounding box center [467, 264] width 15 height 15
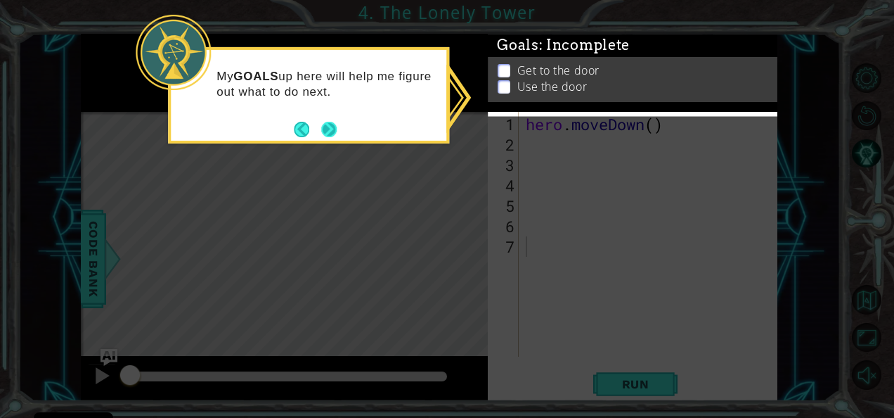
click at [336, 135] on button "Next" at bounding box center [328, 129] width 15 height 15
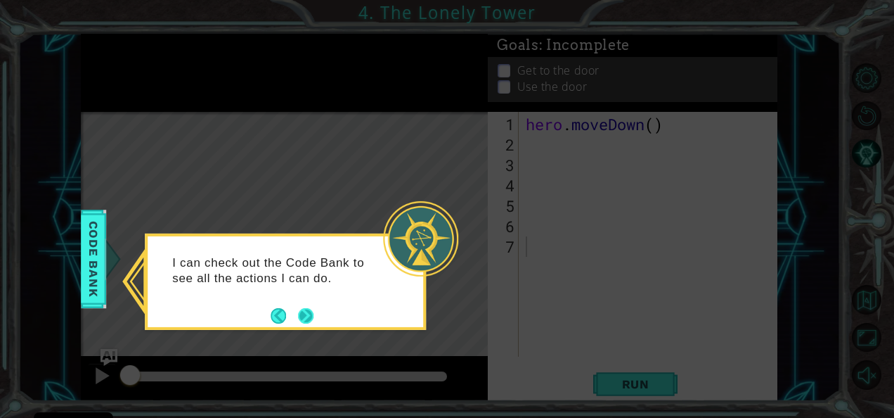
click at [304, 323] on button "Next" at bounding box center [305, 315] width 15 height 15
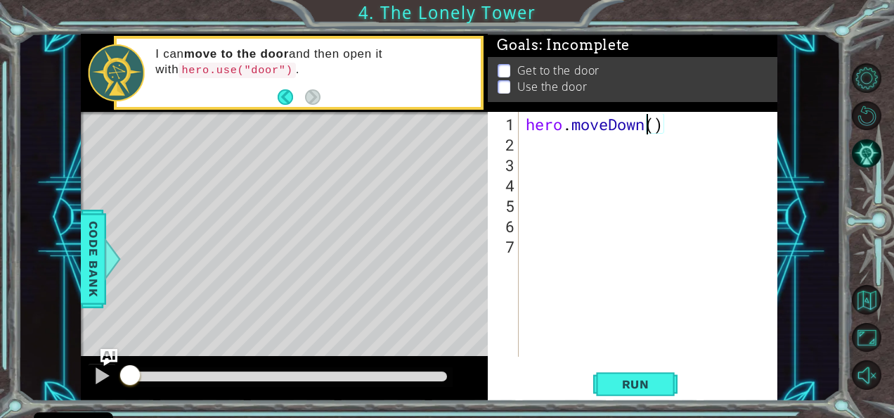
click at [644, 128] on div "hero . moveDown ( )" at bounding box center [652, 256] width 259 height 285
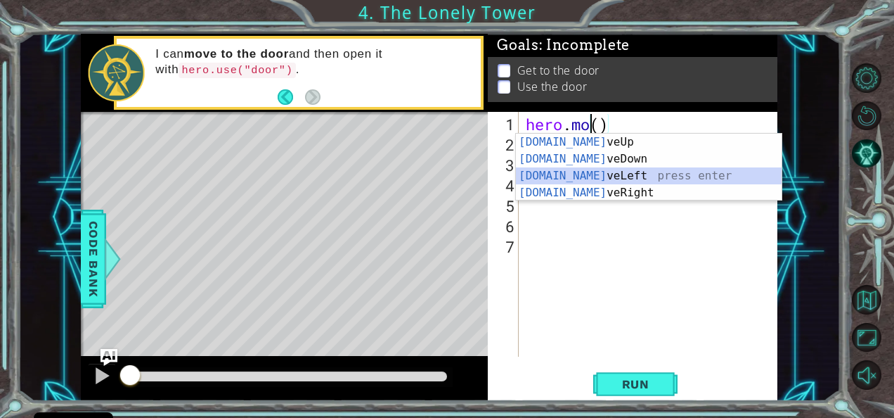
click at [622, 173] on div "[DOMAIN_NAME] veUp press enter [DOMAIN_NAME] veDown press enter [DOMAIN_NAME] v…" at bounding box center [649, 184] width 266 height 101
type textarea "hero.moveLeft"
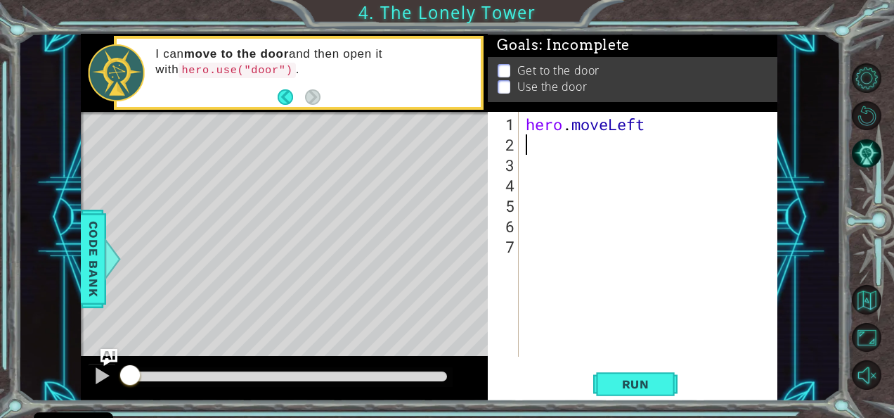
click at [550, 146] on div "hero . moveLeft" at bounding box center [652, 256] width 259 height 285
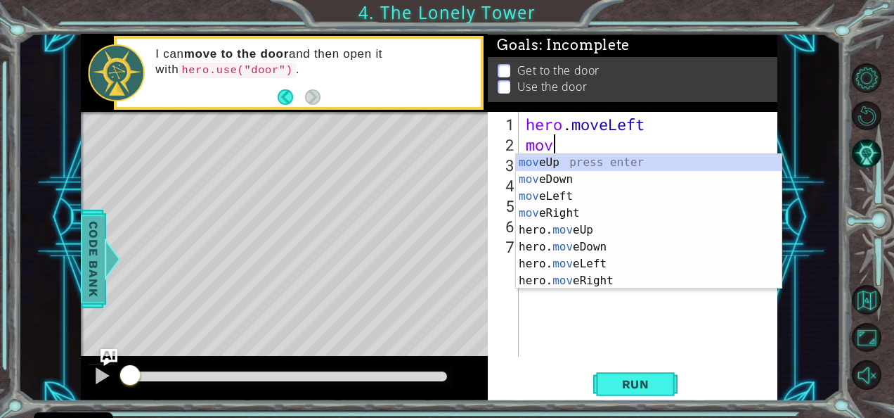
type textarea "mov"
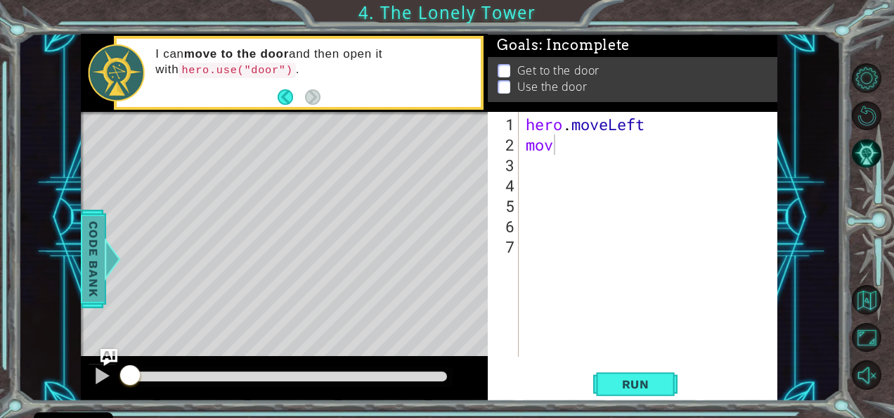
click at [92, 247] on span "Code Bank" at bounding box center [93, 259] width 22 height 86
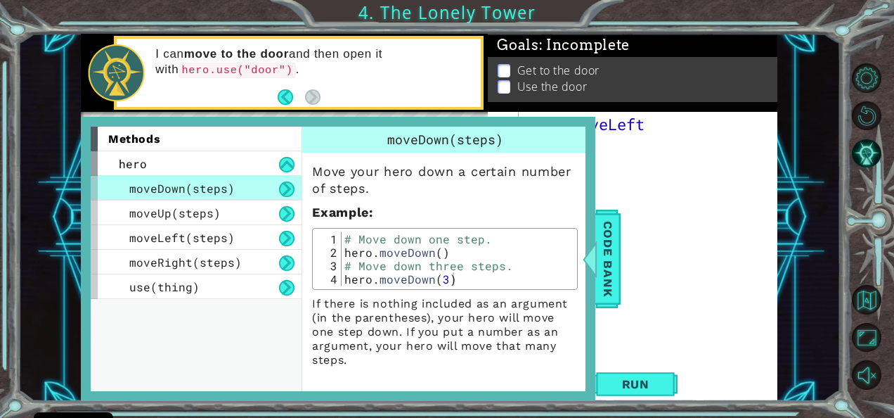
drag, startPoint x: 668, startPoint y: 250, endPoint x: 627, endPoint y: 284, distance: 53.4
click at [627, 284] on div "hero . moveLeft mov" at bounding box center [652, 256] width 259 height 285
click at [611, 274] on span "Code Bank" at bounding box center [608, 259] width 22 height 86
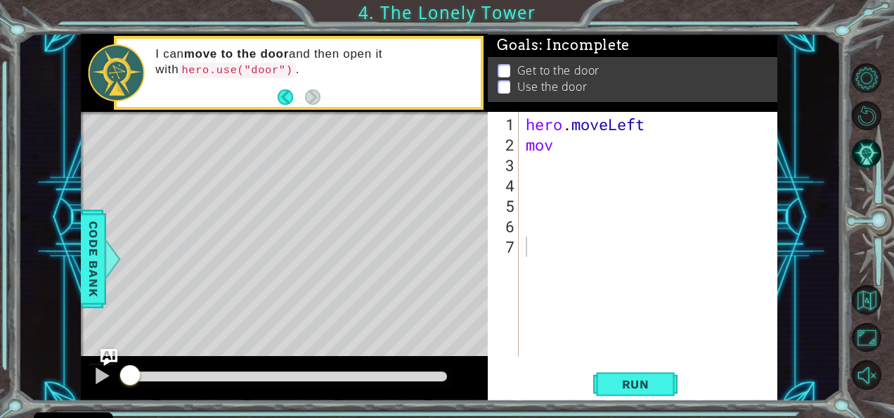
click at [563, 143] on div "hero . moveLeft mov" at bounding box center [652, 256] width 259 height 285
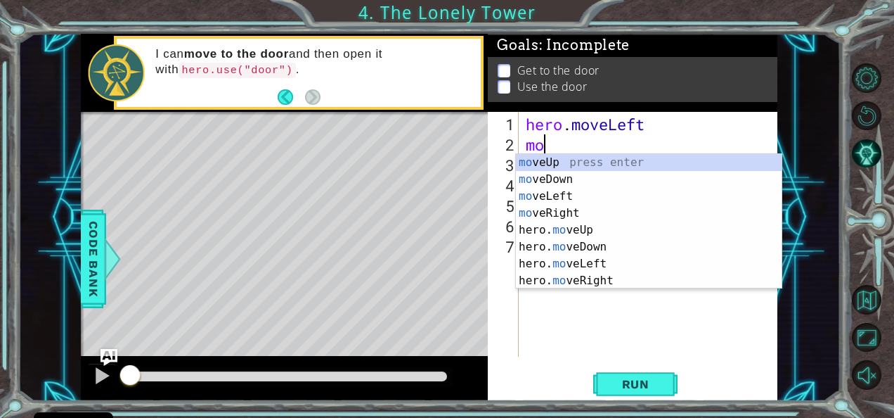
type textarea "m"
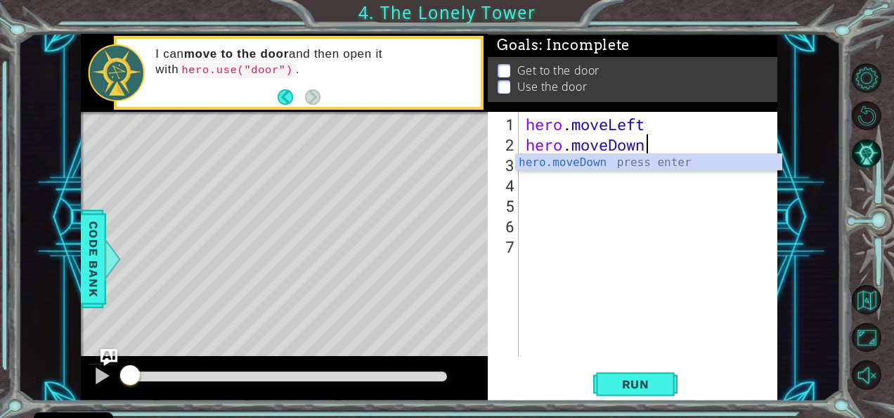
scroll to position [0, 4]
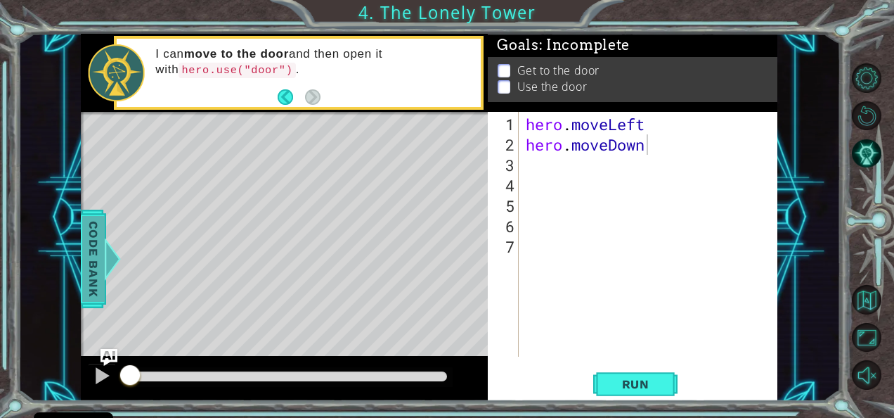
click at [114, 252] on div at bounding box center [112, 259] width 18 height 42
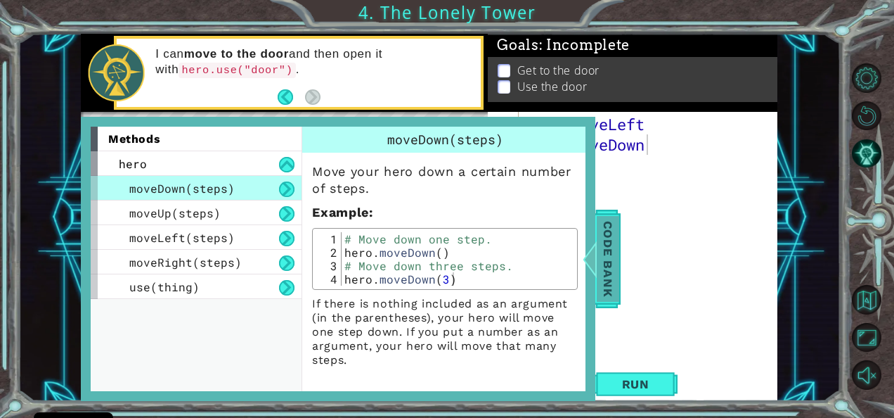
click at [611, 271] on span "Code Bank" at bounding box center [604, 259] width 22 height 86
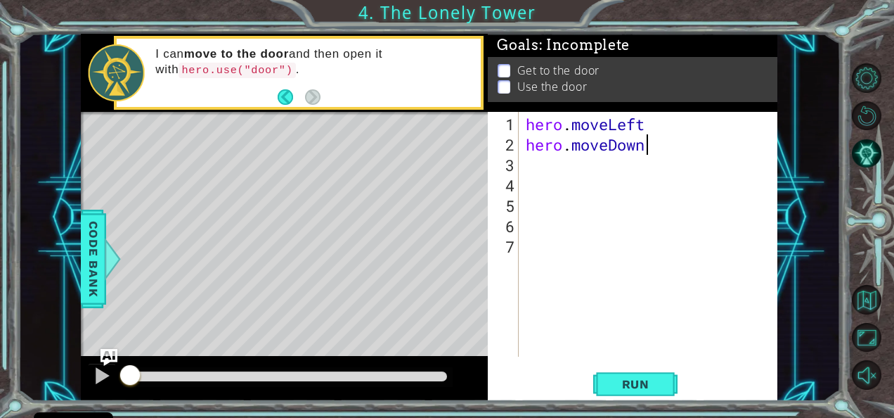
click at [652, 138] on div "hero . moveLeft hero . [GEOGRAPHIC_DATA]" at bounding box center [652, 256] width 259 height 285
click at [634, 380] on span "Run" at bounding box center [636, 384] width 56 height 14
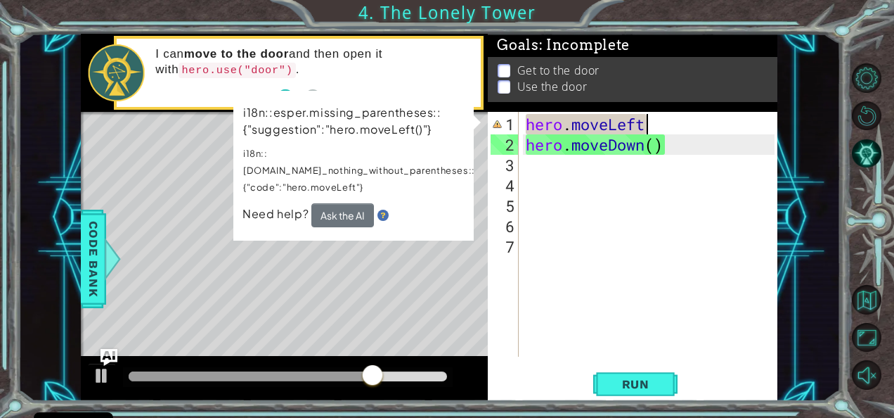
click at [656, 125] on div "hero . moveLeft hero . moveDown ( )" at bounding box center [652, 256] width 259 height 285
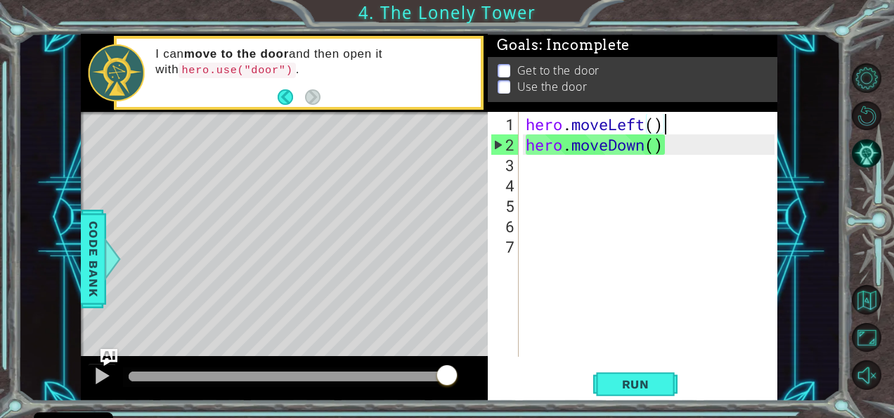
type textarea "hero.moveLeft()"
click at [622, 209] on div "hero . moveLeft ( ) hero . moveDown ( )" at bounding box center [652, 256] width 259 height 285
click at [651, 397] on button "Run" at bounding box center [635, 383] width 84 height 29
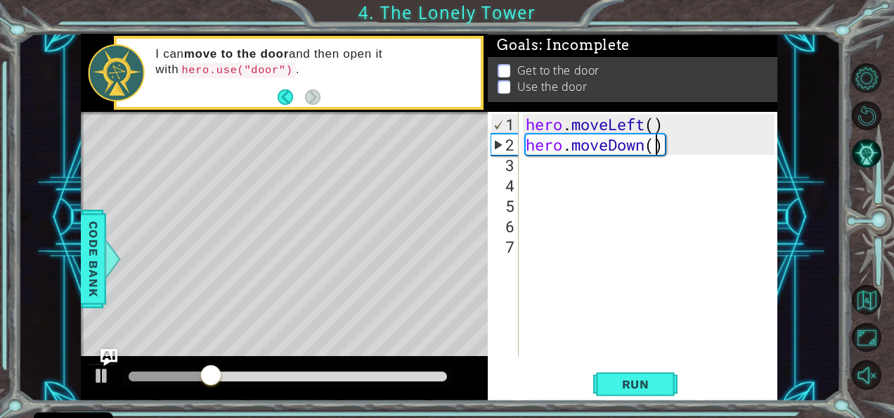
click at [656, 148] on div "hero . moveLeft ( ) hero . moveDown ( )" at bounding box center [652, 256] width 259 height 285
click at [644, 378] on span "Run" at bounding box center [636, 384] width 56 height 14
type textarea "hero.moveDown()"
click at [532, 169] on div "hero . moveLeft ( ) hero . moveDown ( )" at bounding box center [652, 256] width 259 height 285
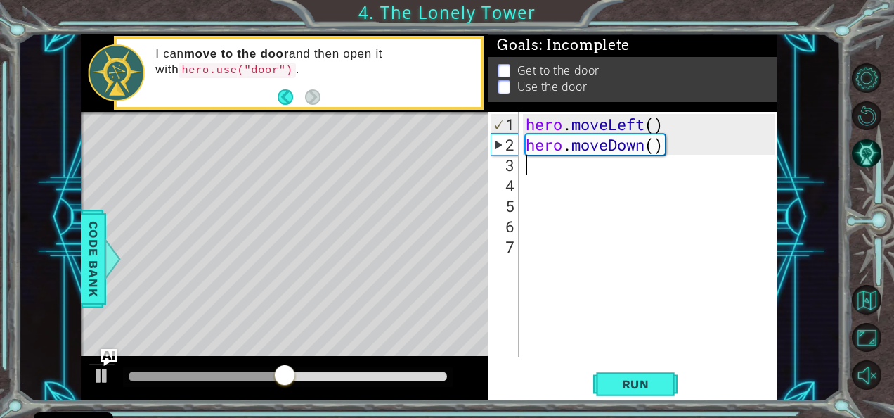
scroll to position [0, 0]
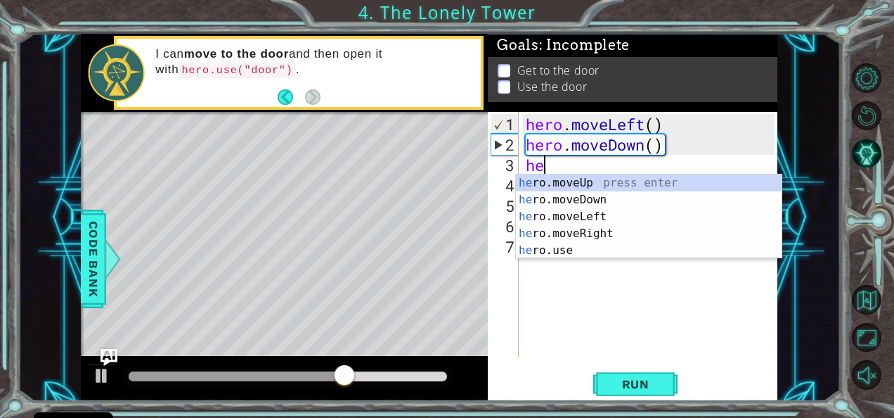
type textarea "her"
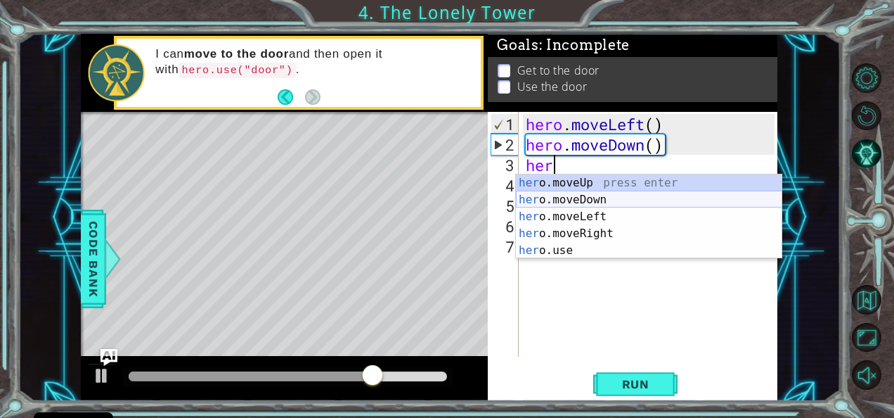
click at [555, 205] on div "her o.moveUp press enter her o.moveDown press enter her o.moveLeft press enter …" at bounding box center [649, 233] width 266 height 118
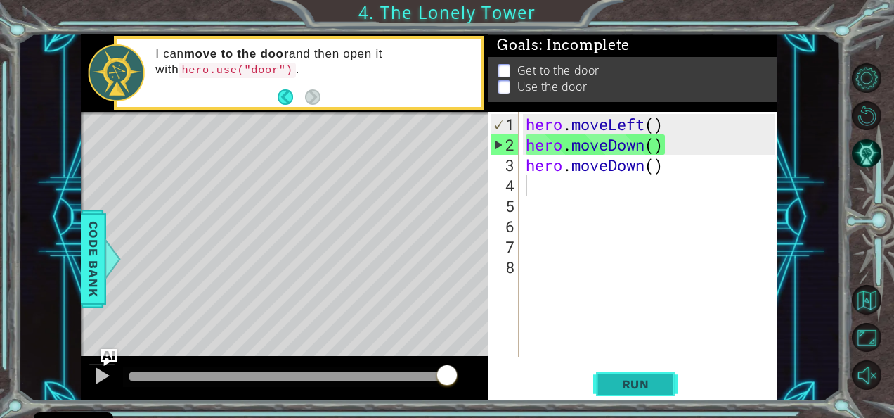
click at [645, 387] on span "Run" at bounding box center [636, 384] width 56 height 14
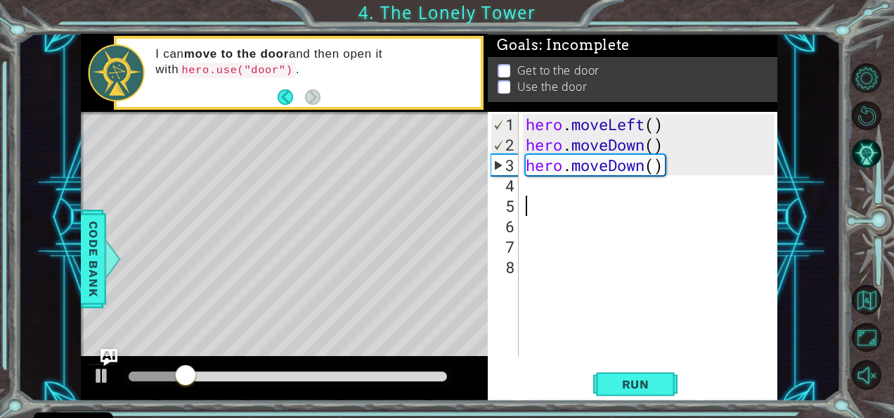
click at [713, 200] on div "hero . moveLeft ( ) hero . moveDown ( ) hero . moveDown ( )" at bounding box center [652, 256] width 259 height 285
click at [530, 129] on div "hero . moveLeft ( ) hero . moveDown ( ) hero . moveDown ( )" at bounding box center [652, 256] width 259 height 285
type textarea "hero.moveLeft()"
click at [103, 371] on div at bounding box center [102, 375] width 18 height 18
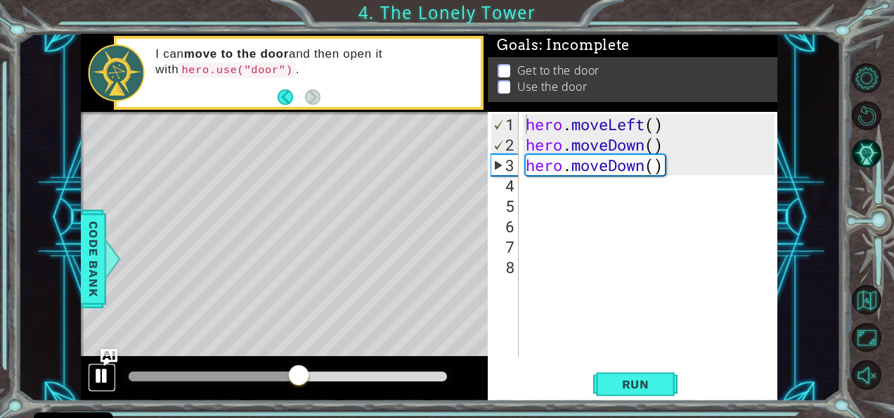
click at [103, 371] on div at bounding box center [102, 375] width 18 height 18
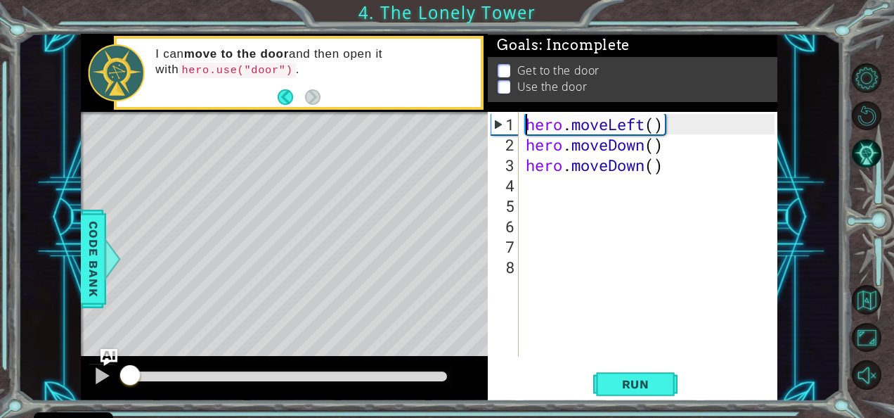
drag, startPoint x: 299, startPoint y: 368, endPoint x: 121, endPoint y: 366, distance: 178.6
click at [121, 366] on div at bounding box center [129, 375] width 25 height 25
click at [624, 371] on button "Run" at bounding box center [635, 383] width 84 height 29
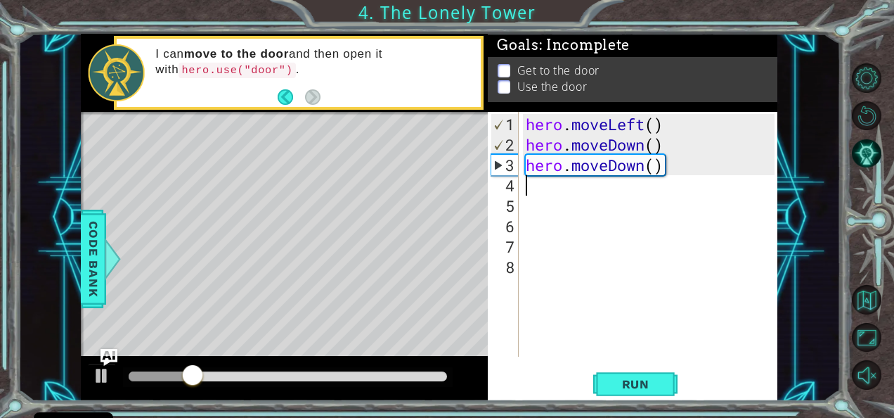
click at [537, 188] on div "hero . moveLeft ( ) hero . moveDown ( ) hero . moveDown ( )" at bounding box center [652, 256] width 259 height 285
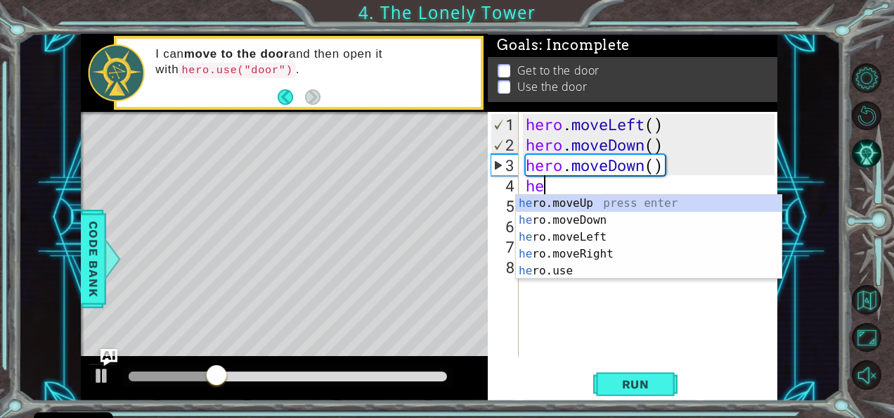
type textarea "her"
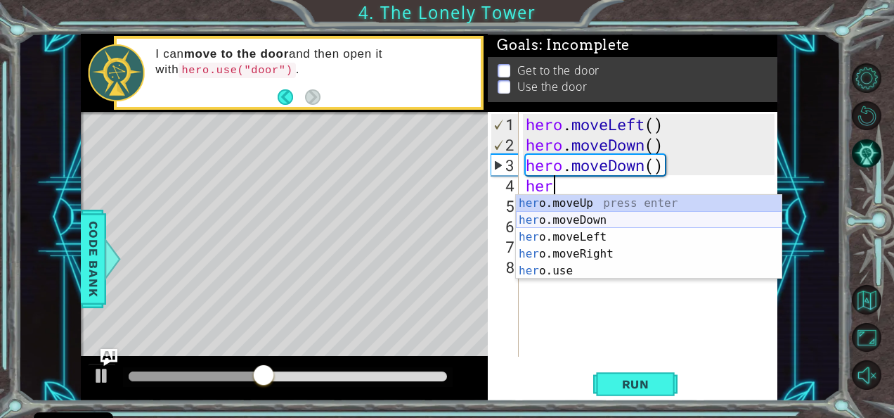
click at [579, 217] on div "her o.moveUp press enter her o.moveDown press enter her o.moveLeft press enter …" at bounding box center [649, 254] width 266 height 118
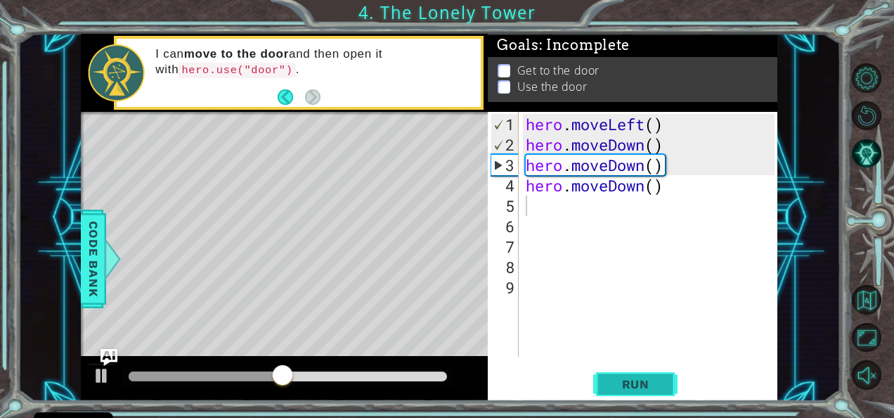
click at [648, 389] on span "Run" at bounding box center [636, 384] width 56 height 14
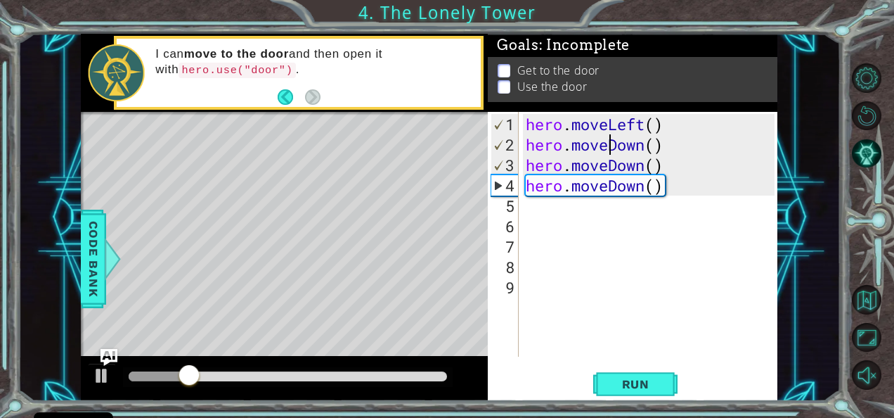
click at [610, 141] on div "hero . moveLeft ( ) hero . moveDown ( ) hero . moveDown ( ) hero . moveDown ( )" at bounding box center [652, 256] width 259 height 285
click at [685, 115] on div "hero . moveLeft ( ) hero . moveDown ( ) hero . moveDown ( ) hero . moveDown ( )" at bounding box center [652, 256] width 259 height 285
click at [503, 130] on div "1" at bounding box center [504, 124] width 27 height 20
type textarea "hero.moveLeft()"
click at [630, 375] on button "Run" at bounding box center [635, 383] width 84 height 29
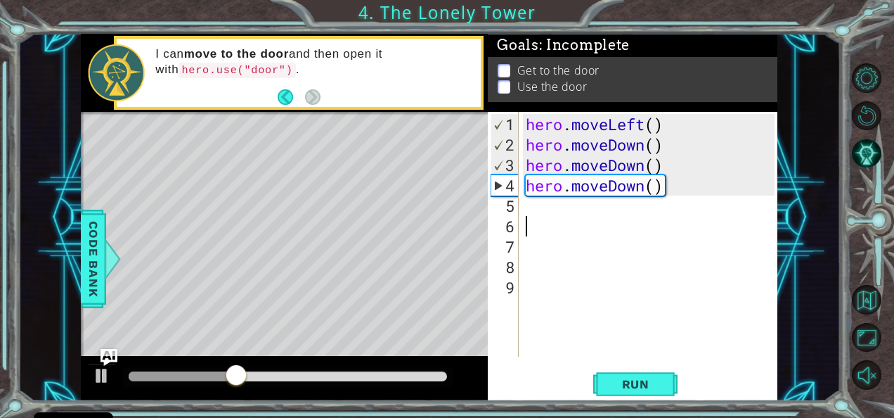
click at [540, 223] on div "hero . moveLeft ( ) hero . moveDown ( ) hero . moveDown ( ) hero . moveDown ( )" at bounding box center [652, 256] width 259 height 285
type textarea "h"
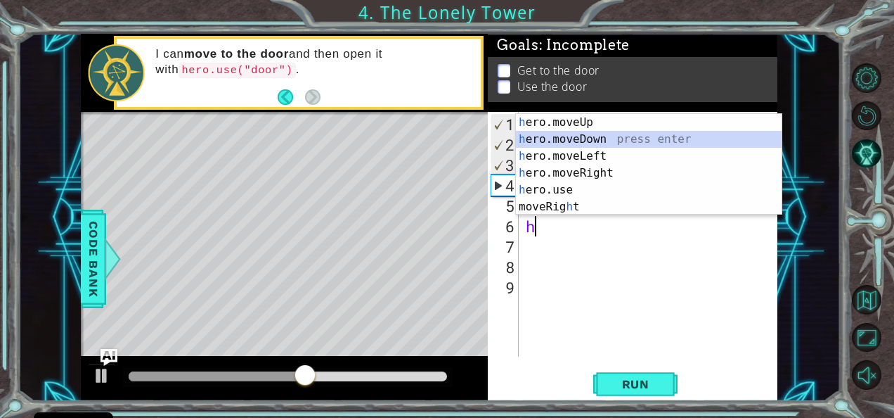
click at [574, 143] on div "h ero.moveUp press enter h ero.moveDown press enter h ero.moveLeft press enter …" at bounding box center [649, 181] width 266 height 135
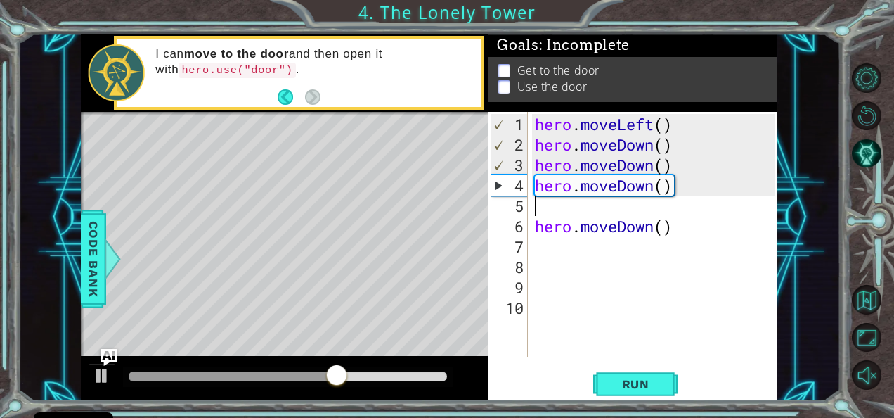
click at [565, 211] on div "hero . moveLeft ( ) hero . moveDown ( ) hero . moveDown ( ) hero . moveDown ( )…" at bounding box center [657, 256] width 250 height 285
type textarea "h"
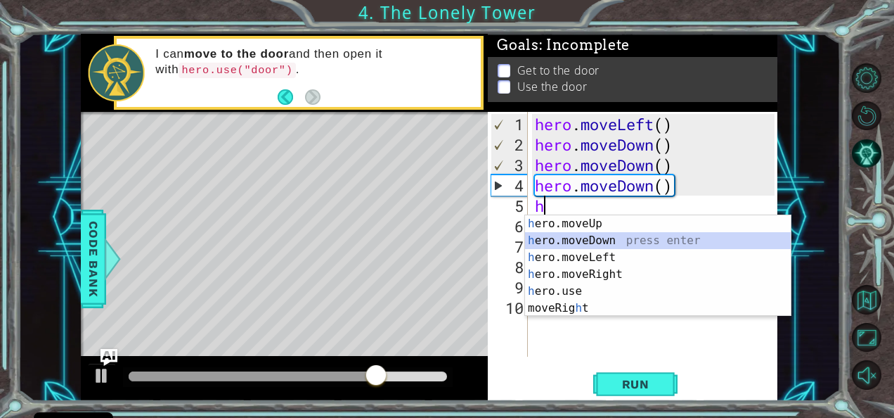
click at [565, 233] on div "h ero.moveUp press enter h ero.moveDown press enter h ero.moveLeft press enter …" at bounding box center [658, 282] width 266 height 135
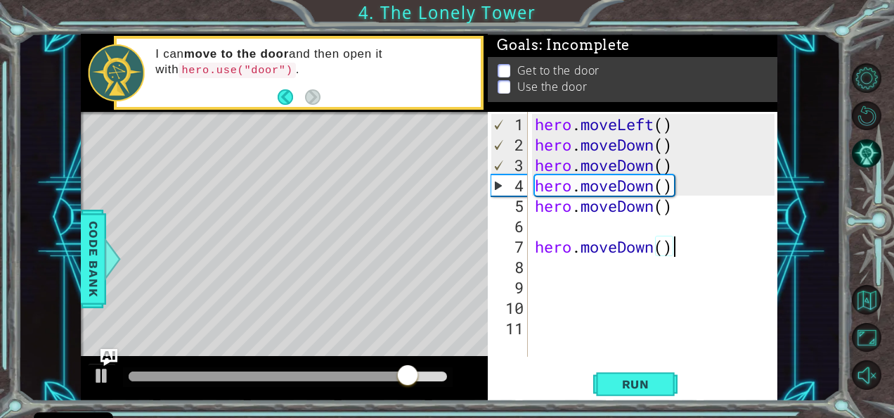
click at [676, 237] on div "hero . moveLeft ( ) hero . moveDown ( ) hero . moveDown ( ) hero . moveDown ( )…" at bounding box center [657, 256] width 250 height 285
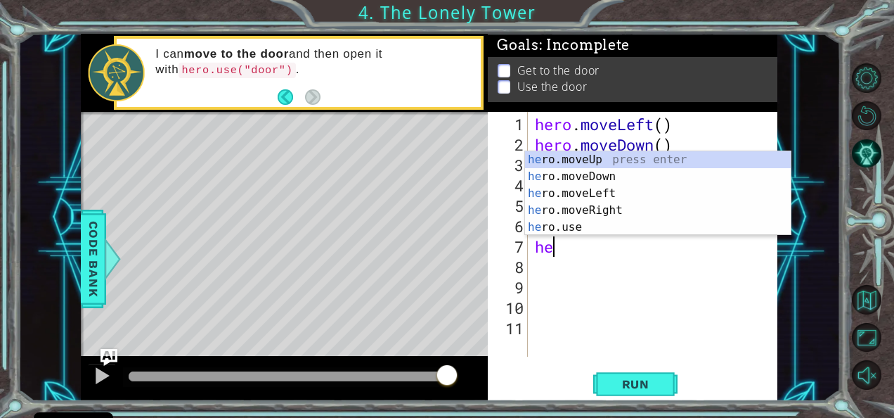
type textarea "h"
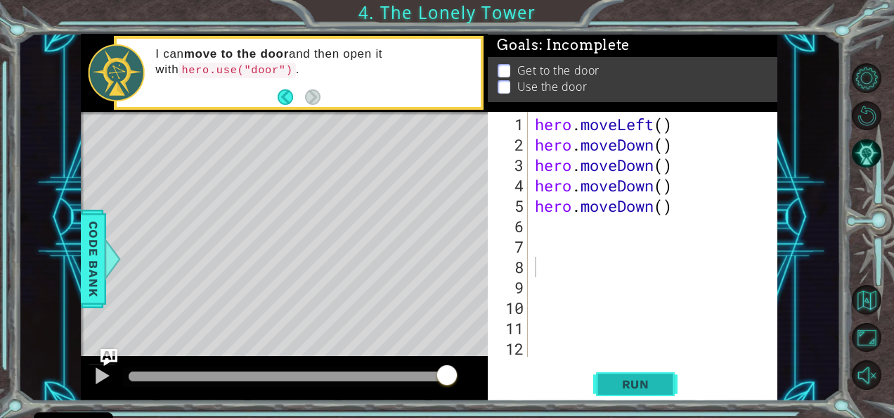
click at [623, 380] on span "Run" at bounding box center [636, 384] width 56 height 14
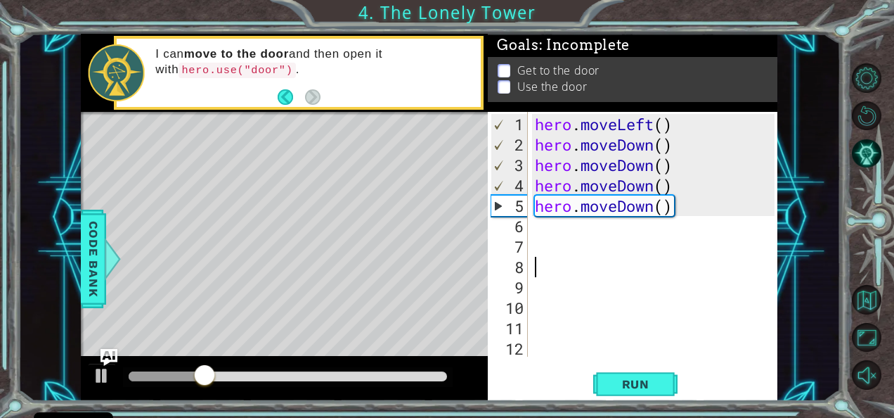
click at [533, 231] on div "hero . moveLeft ( ) hero . moveDown ( ) hero . moveDown ( ) hero . moveDown ( )…" at bounding box center [657, 256] width 250 height 285
type textarea "h"
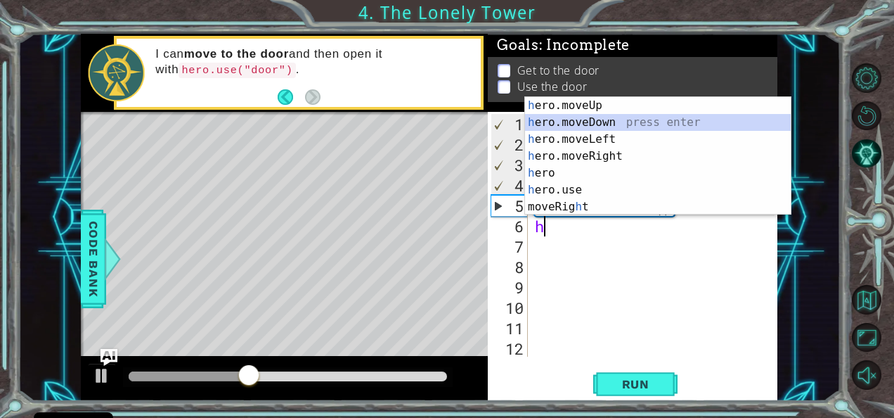
click at [579, 114] on div "h ero.moveUp press enter h ero.moveDown press enter h ero.moveLeft press enter …" at bounding box center [658, 173] width 266 height 152
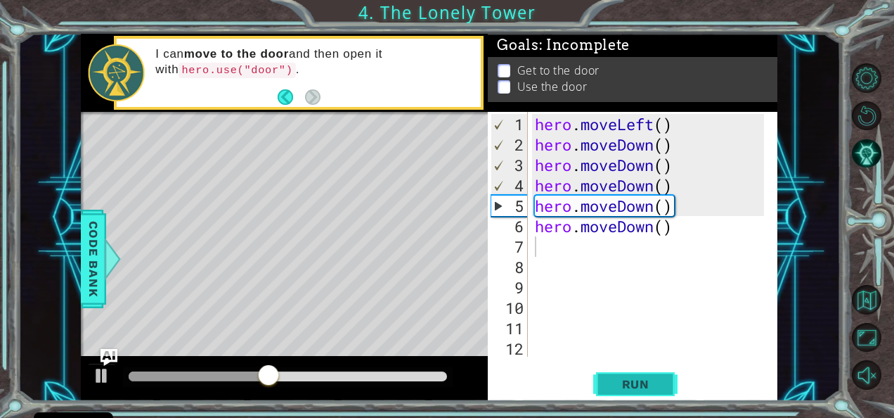
click at [633, 380] on span "Run" at bounding box center [636, 384] width 56 height 14
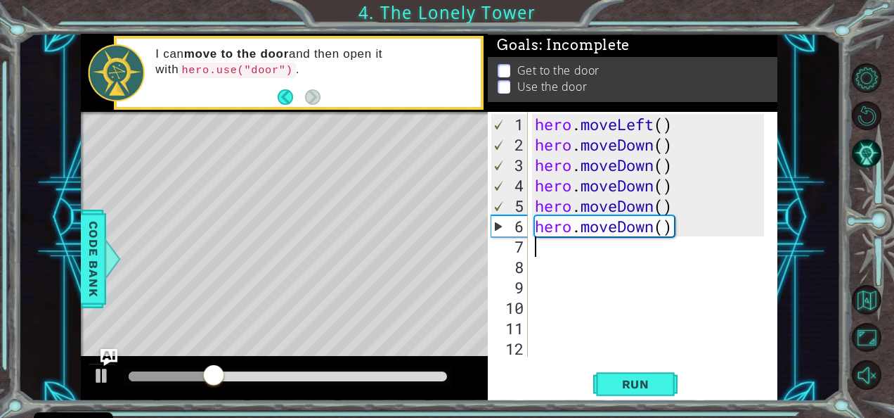
click at [518, 121] on div "1" at bounding box center [509, 124] width 37 height 20
type textarea "hero.moveLeft()"
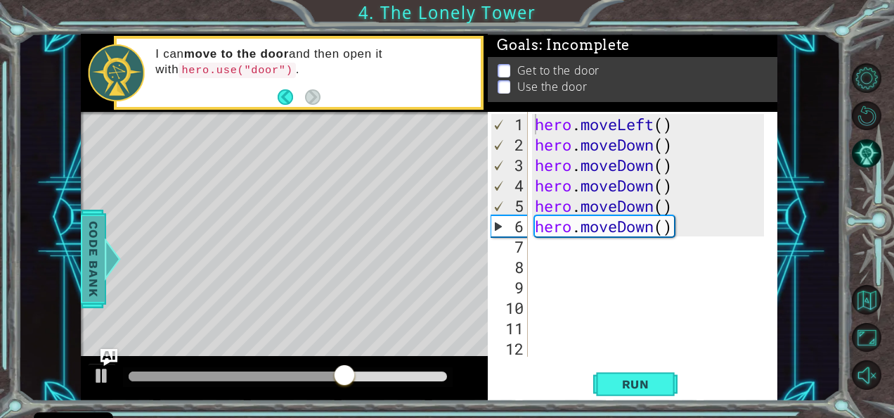
click at [96, 267] on span "Code Bank" at bounding box center [93, 259] width 22 height 86
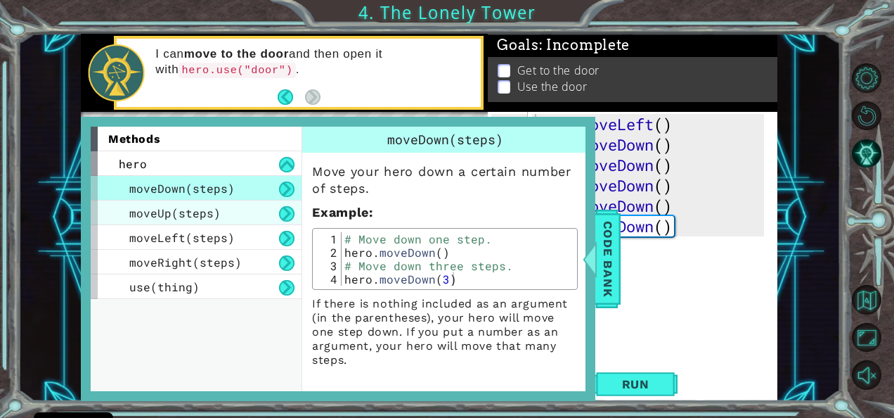
click at [235, 202] on div "moveUp(steps)" at bounding box center [196, 212] width 211 height 25
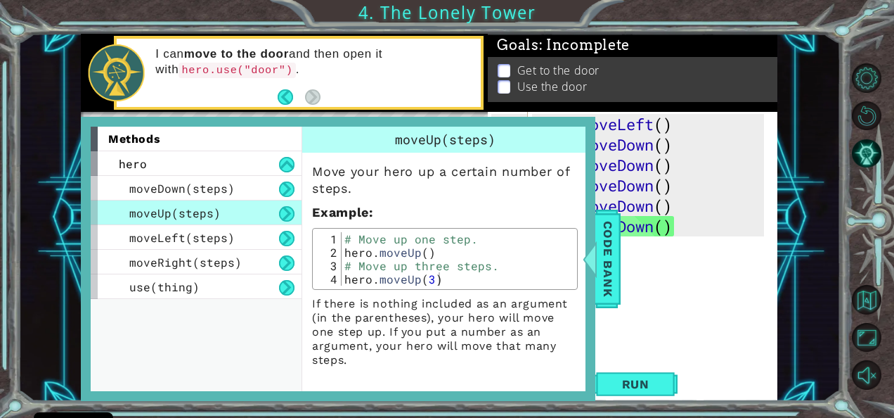
click at [686, 294] on div "hero . moveLeft ( ) hero . moveDown ( ) hero . moveDown ( ) hero . moveDown ( )…" at bounding box center [651, 256] width 239 height 285
click at [609, 255] on span "Code Bank" at bounding box center [608, 259] width 22 height 86
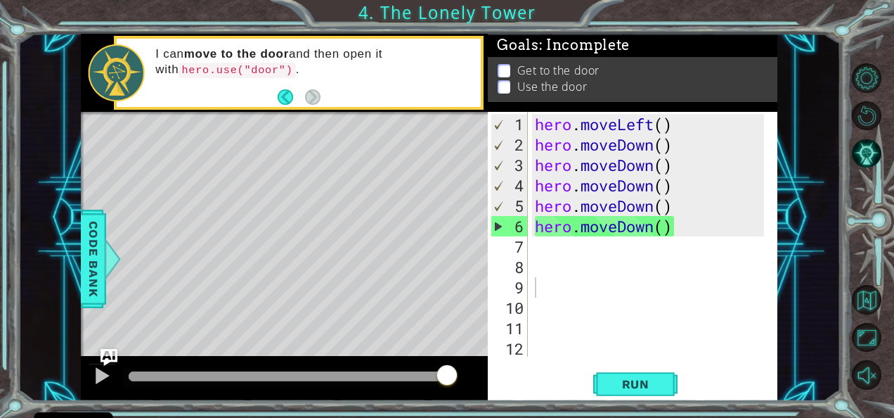
type textarea "hero.moveDown()"
click at [645, 229] on div "hero . moveLeft ( ) hero . moveDown ( ) hero . moveDown ( ) hero . moveDown ( )…" at bounding box center [651, 256] width 239 height 285
click at [657, 225] on div "hero . moveLeft ( ) hero . moveDown ( ) hero . moveDown ( ) hero . moveDown ( )…" at bounding box center [651, 256] width 239 height 285
click at [540, 247] on div "hero . moveLeft ( ) hero . moveDown ( ) hero . moveDown ( ) hero . moveDown ( )…" at bounding box center [651, 256] width 239 height 285
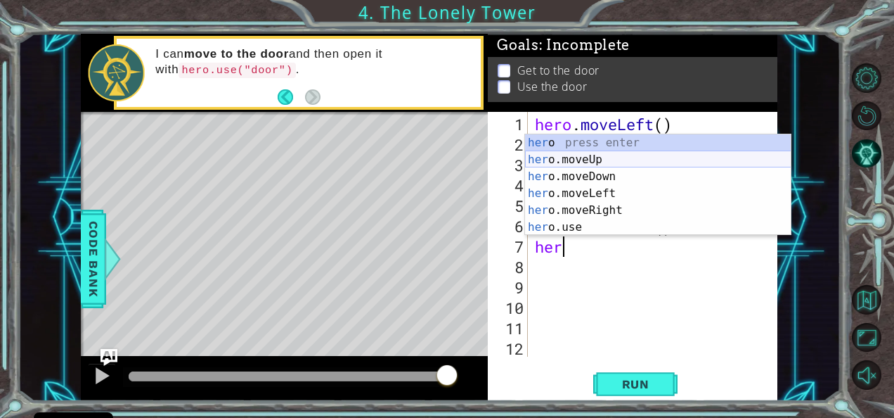
click at [582, 153] on div "her o press enter her o.moveUp press enter her o.moveDown press enter her o.mov…" at bounding box center [658, 201] width 266 height 135
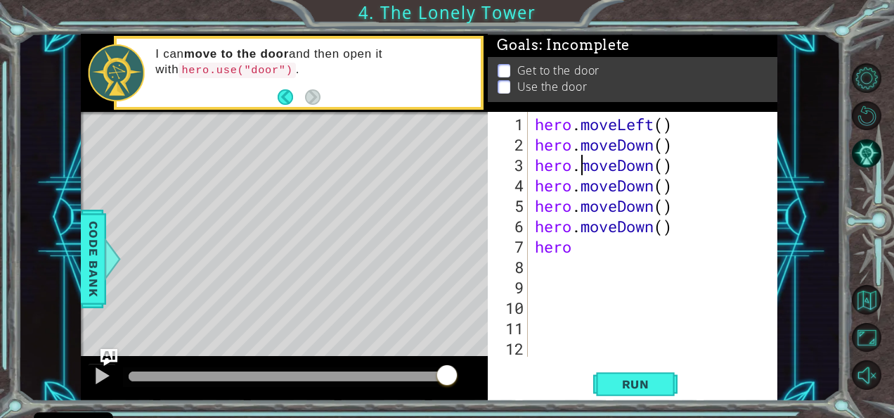
click at [582, 153] on div "hero . moveLeft ( ) hero . moveDown ( ) hero . moveDown ( ) hero . moveDown ( )…" at bounding box center [651, 256] width 239 height 285
type textarea "hero.moveDown()"
click at [581, 259] on div "hero . moveLeft ( ) hero . moveDown ( ) hero . moveDown ( ) hero . moveDown ( )…" at bounding box center [651, 256] width 239 height 285
click at [579, 250] on div "hero . moveLeft ( ) hero . moveDown ( ) hero . moveDown ( ) hero . moveDown ( )…" at bounding box center [651, 256] width 239 height 285
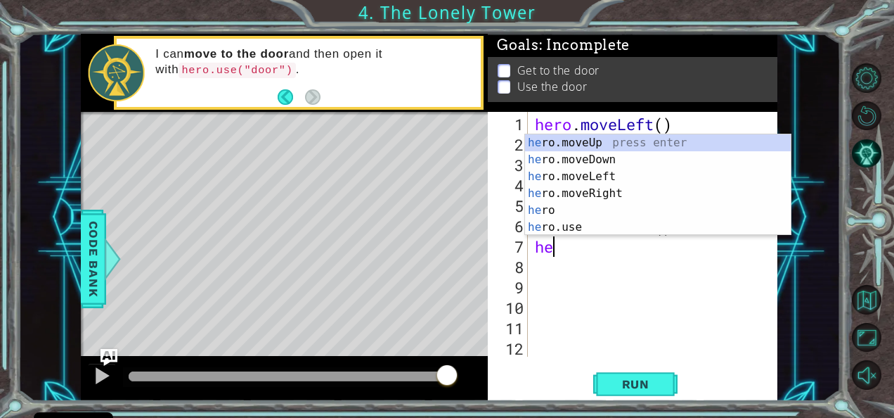
type textarea "h"
type textarea "her"
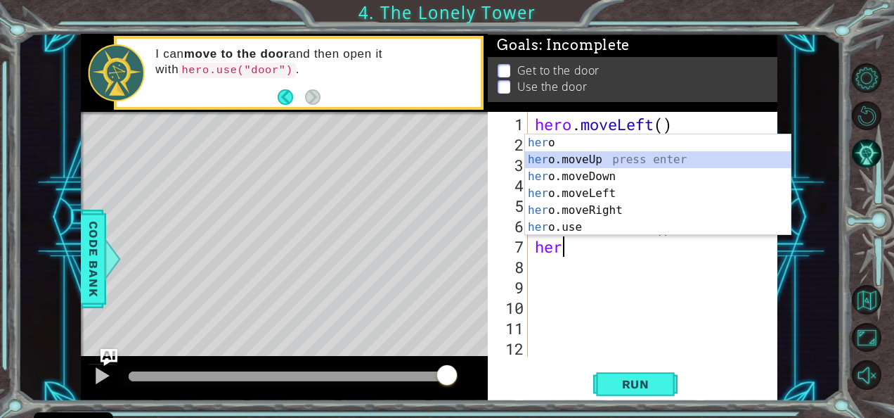
click at [591, 157] on div "her o press enter her o.moveUp press enter her o.moveDown press enter her o.mov…" at bounding box center [658, 201] width 266 height 135
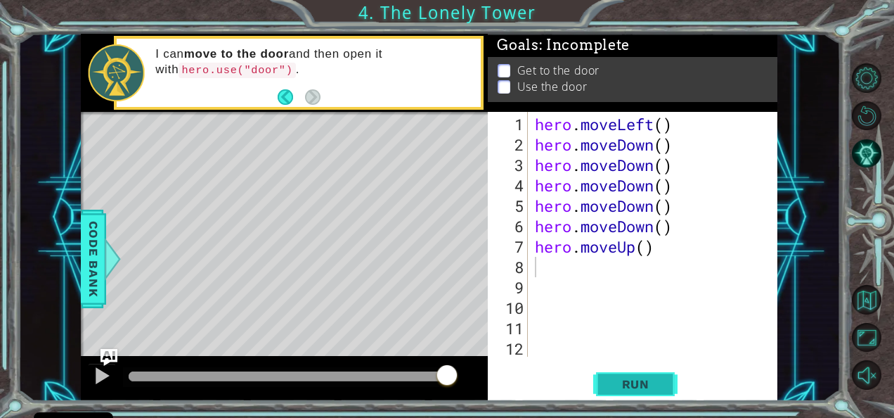
click at [621, 394] on button "Run" at bounding box center [635, 383] width 84 height 29
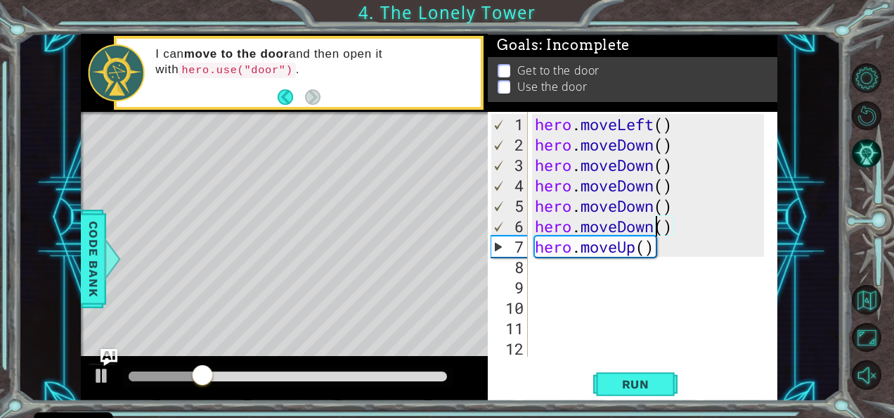
click at [654, 228] on div "hero . moveLeft ( ) hero . moveDown ( ) hero . moveDown ( ) hero . moveDown ( )…" at bounding box center [651, 256] width 239 height 285
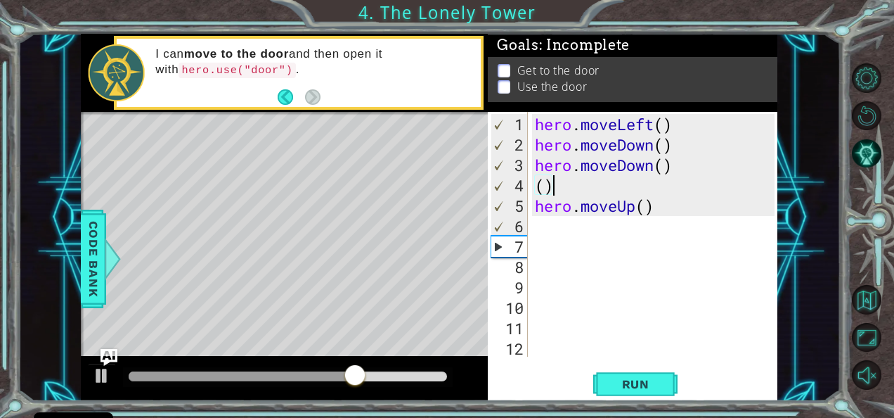
click at [579, 186] on div "hero . moveLeft ( ) hero . moveDown ( ) hero . moveDown ( ) ( ) hero . moveUp (…" at bounding box center [657, 256] width 250 height 285
type textarea "("
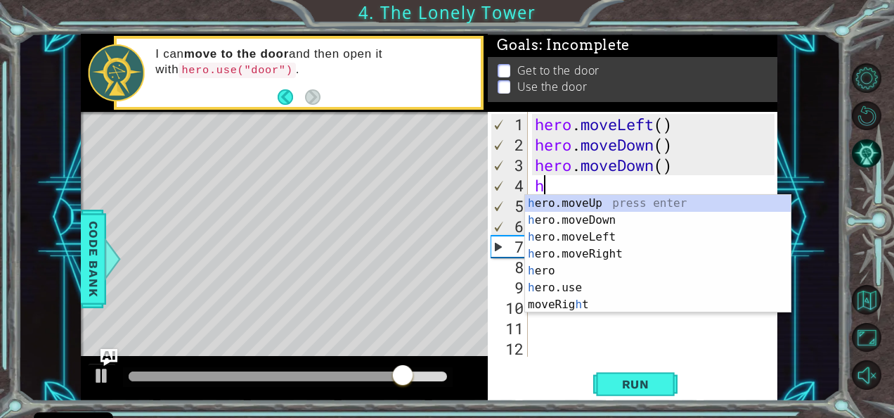
type textarea "he"
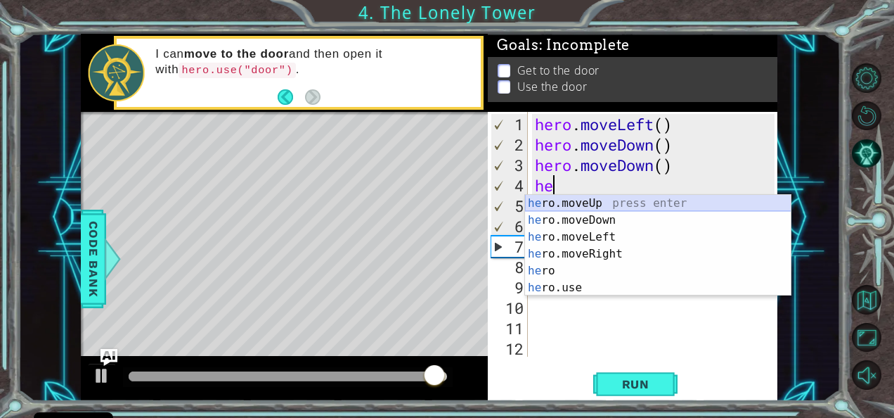
click at [587, 195] on div "he ro.moveUp press enter he ro.moveDown press enter he ro.moveLeft press enter …" at bounding box center [658, 262] width 266 height 135
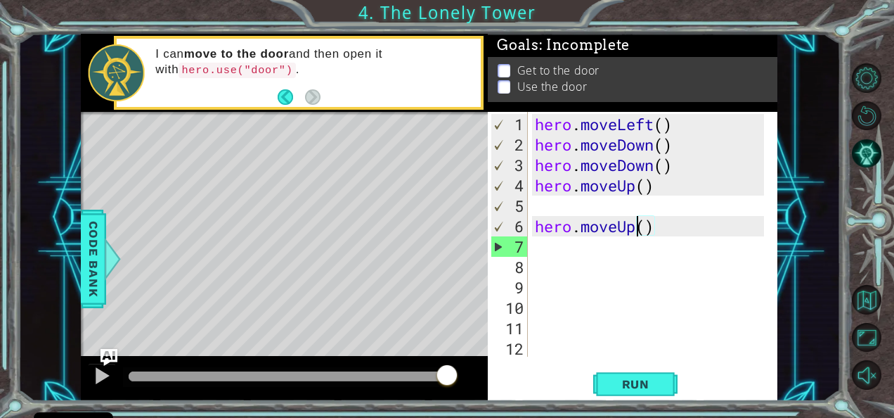
click at [635, 227] on div "hero . moveLeft ( ) hero . moveDown ( ) hero . moveDown ( ) hero . moveUp ( ) h…" at bounding box center [651, 256] width 239 height 285
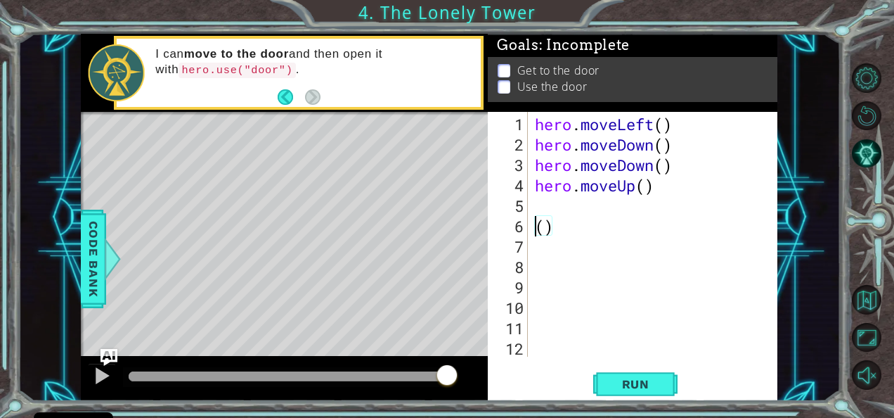
click at [559, 231] on div "hero . moveLeft ( ) hero . moveDown ( ) hero . moveDown ( ) hero . moveUp ( ) (…" at bounding box center [651, 256] width 239 height 285
type textarea "("
click at [619, 380] on span "Run" at bounding box center [636, 384] width 56 height 14
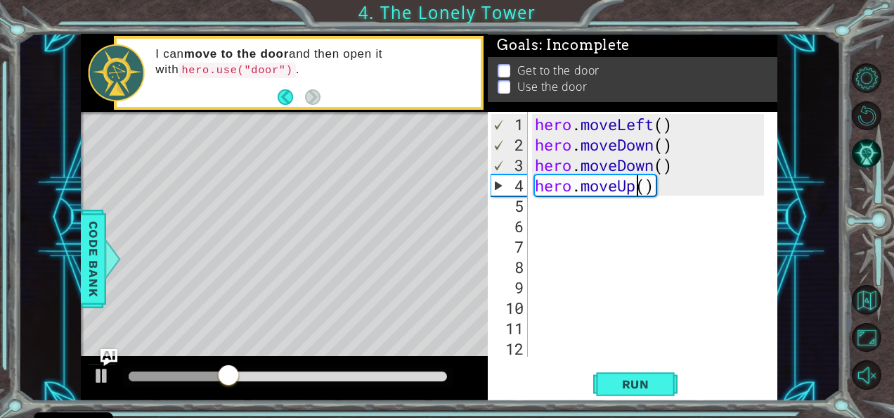
click at [636, 186] on div "hero . moveLeft ( ) hero . moveDown ( ) hero . moveDown ( ) hero . moveUp ( )" at bounding box center [651, 256] width 239 height 285
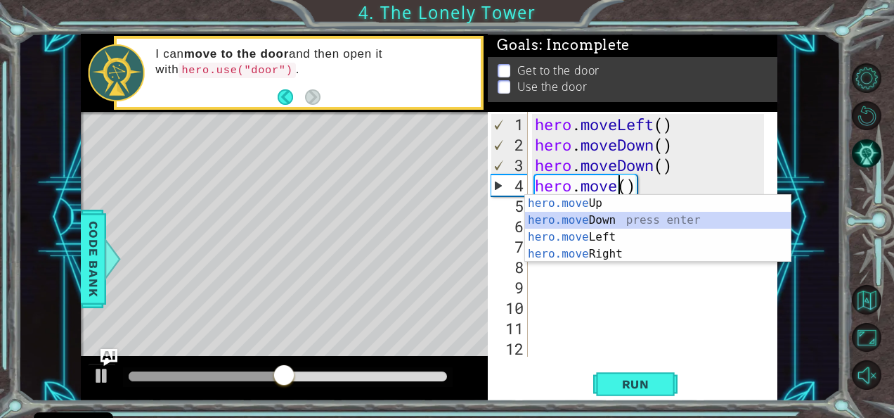
click at [610, 219] on div "hero.move Up press enter hero.move Down press enter hero.move Left press enter …" at bounding box center [658, 245] width 266 height 101
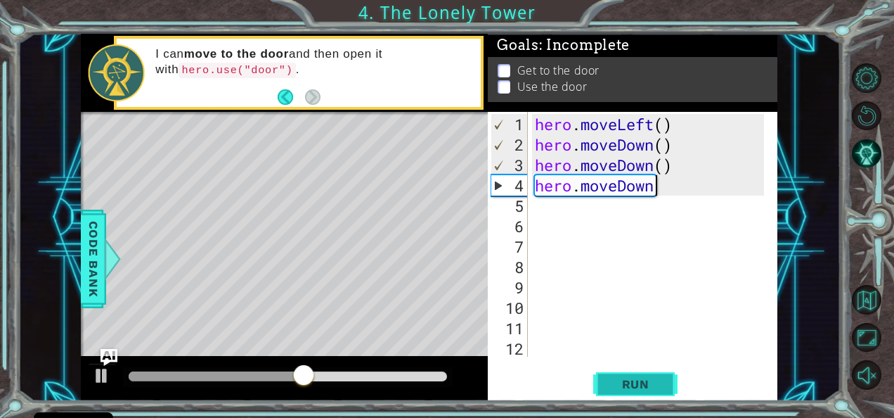
click at [638, 380] on span "Run" at bounding box center [636, 384] width 56 height 14
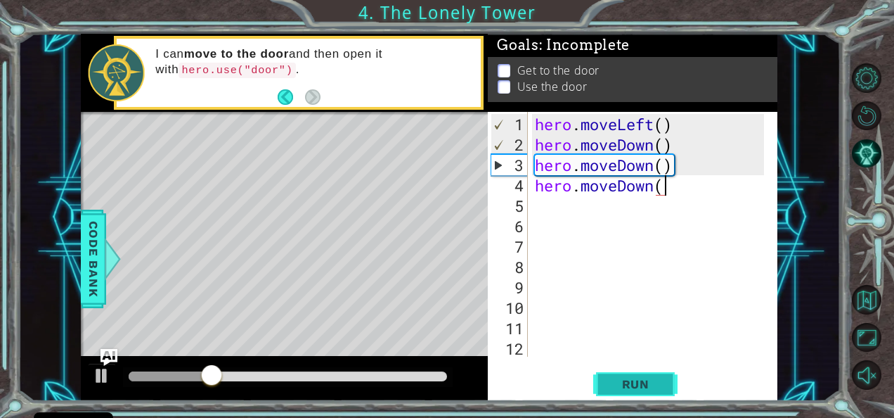
scroll to position [0, 6]
click at [614, 377] on span "Run" at bounding box center [636, 384] width 56 height 14
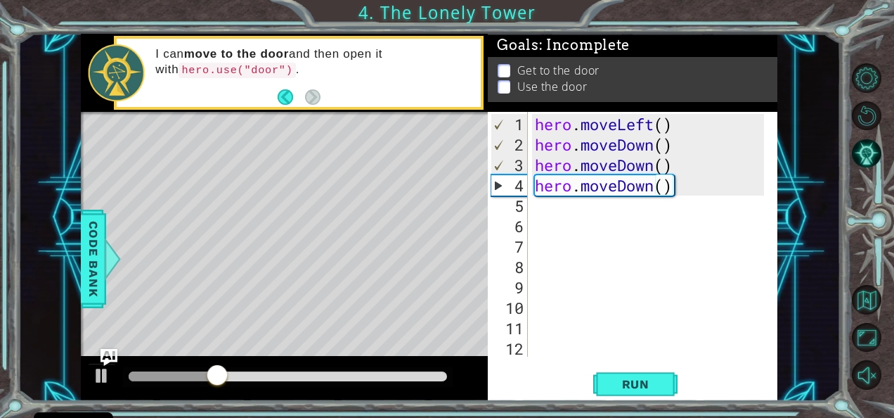
click at [413, 320] on div "Level Map" at bounding box center [406, 319] width 650 height 414
click at [657, 146] on div "hero . moveLeft ( ) hero . moveDown ( ) hero . moveDown ( ) hero . moveDown ( )" at bounding box center [651, 256] width 239 height 285
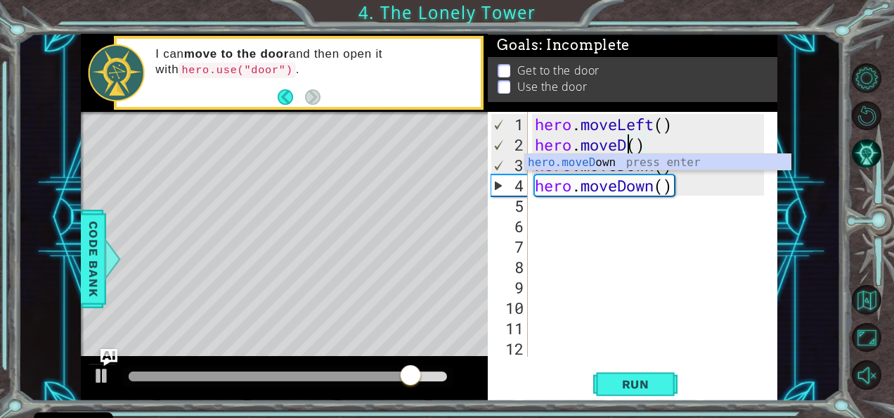
scroll to position [0, 4]
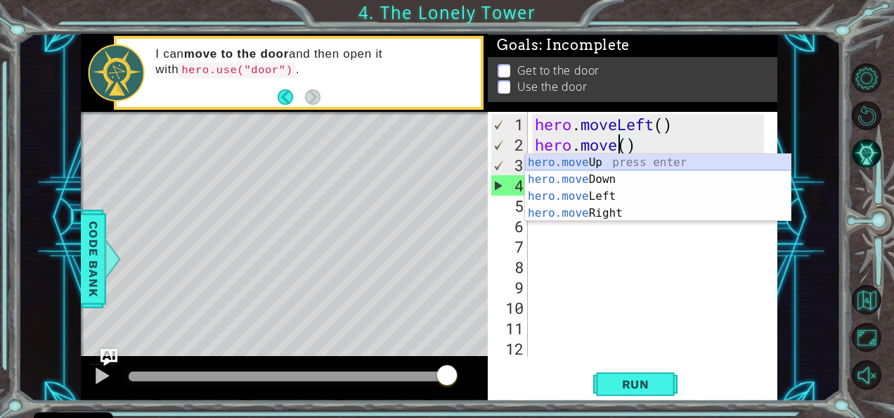
click at [626, 169] on div "hero.move Up press enter hero.move Down press enter hero.move Left press enter …" at bounding box center [658, 204] width 266 height 101
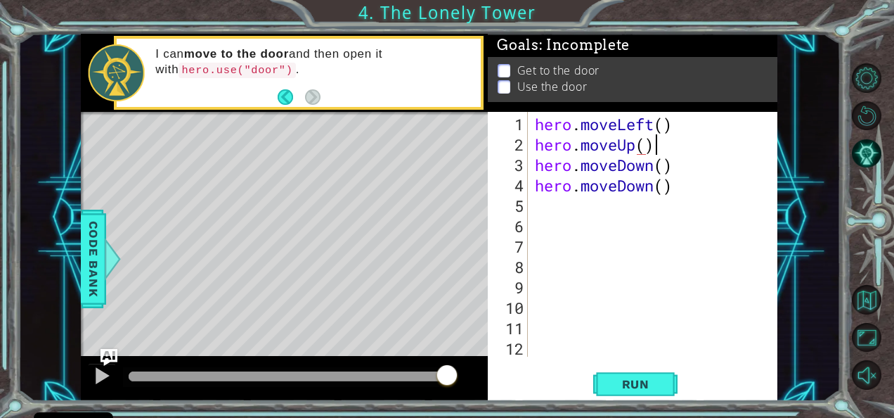
scroll to position [0, 4]
click at [659, 163] on div "hero . moveLeft ( ) hero . moveUp ( ) hero . moveDown ( ) hero . moveDown ( )" at bounding box center [651, 256] width 239 height 285
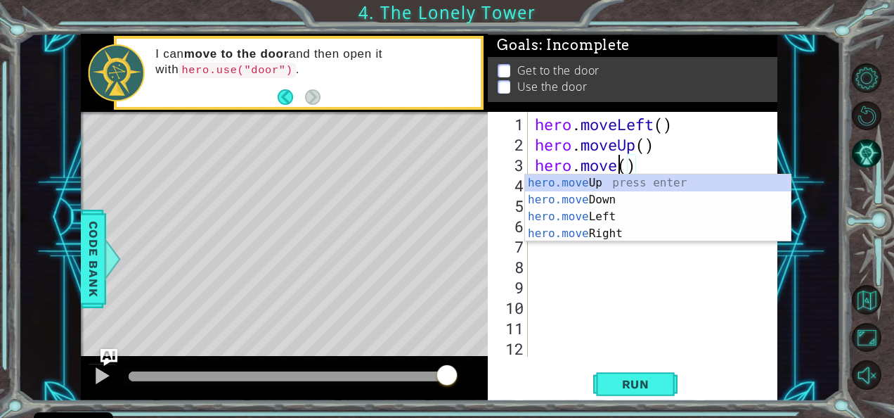
scroll to position [0, 4]
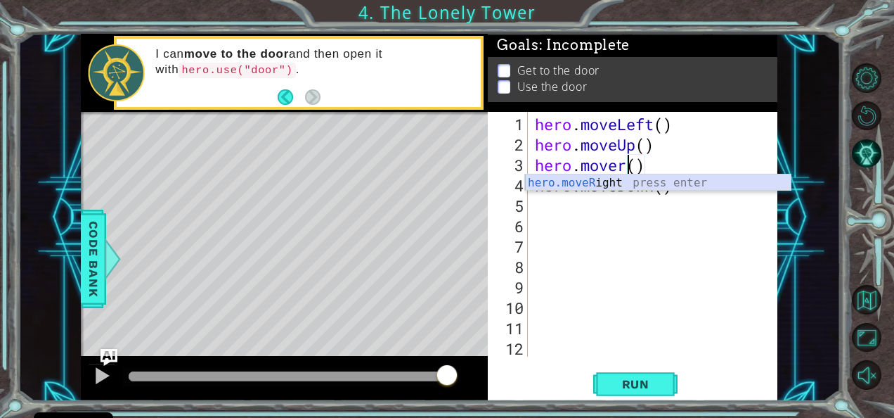
click at [595, 181] on div "hero.moveR ight press enter" at bounding box center [658, 199] width 266 height 51
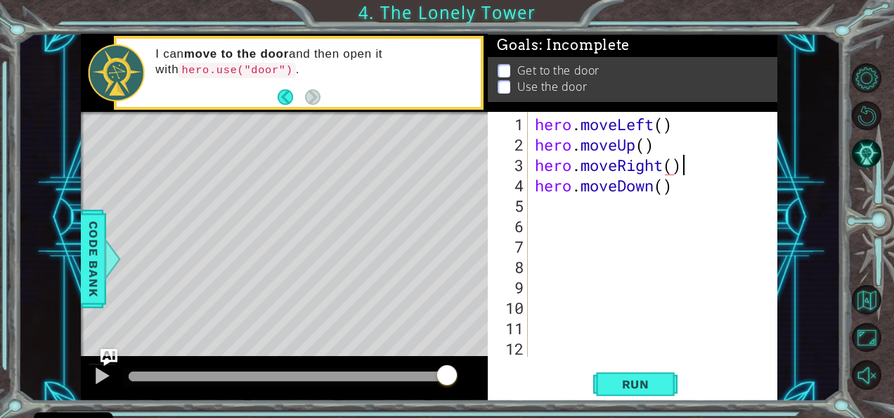
scroll to position [0, 6]
click at [650, 192] on div "hero . moveLeft ( ) hero . moveUp ( ) hero . moveRight ( ) hero . moveDown ( )" at bounding box center [651, 256] width 239 height 285
click at [655, 190] on div "hero . moveLeft ( ) hero . moveUp ( ) hero . moveRight ( ) hero . moveDown ( )" at bounding box center [651, 256] width 239 height 285
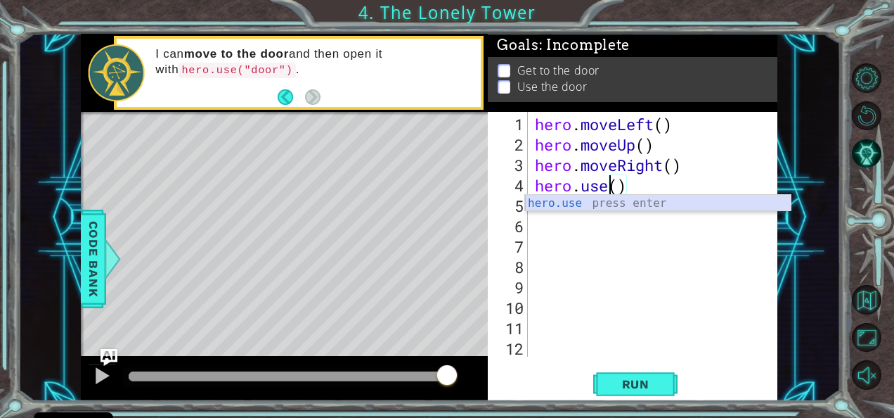
scroll to position [0, 4]
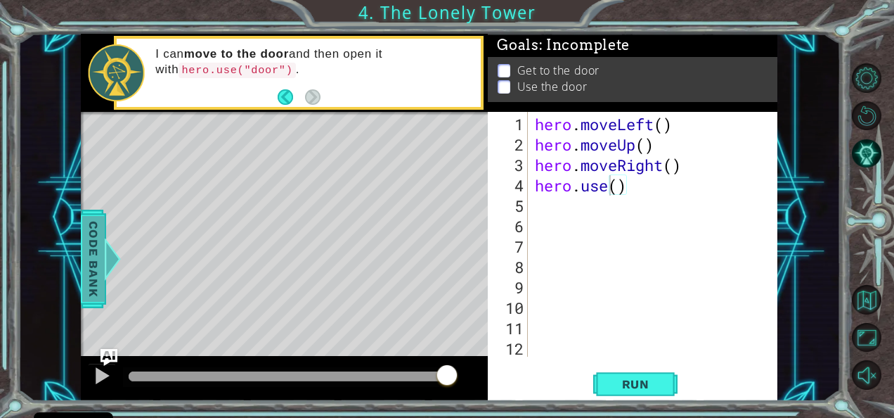
click at [115, 243] on div at bounding box center [112, 259] width 18 height 42
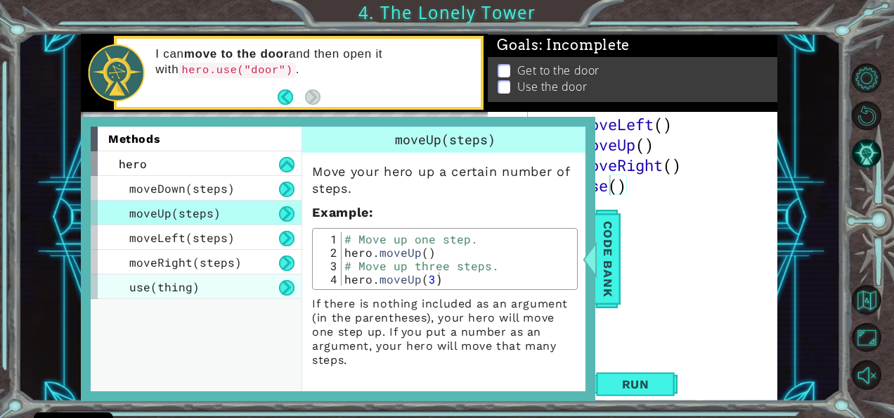
click at [238, 287] on div "use(thing)" at bounding box center [196, 286] width 211 height 25
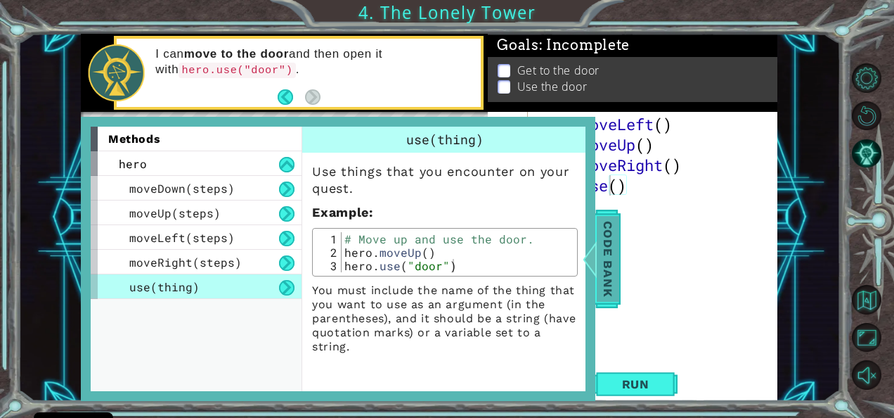
click at [591, 264] on div at bounding box center [590, 259] width 18 height 42
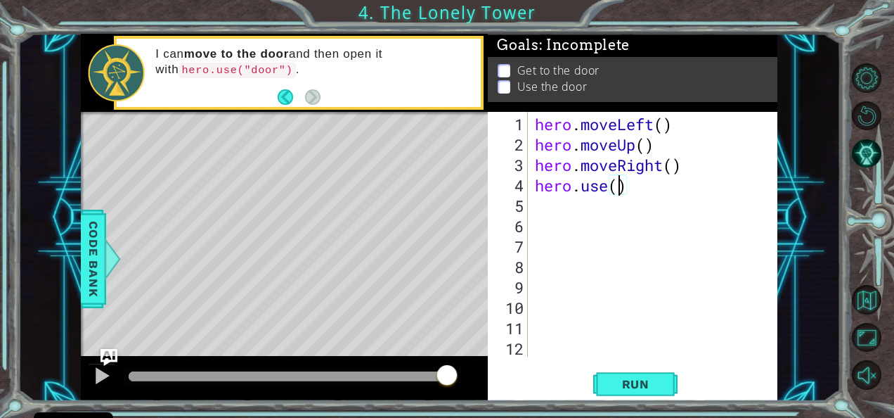
click at [618, 190] on div "hero . moveLeft ( ) hero . moveUp ( ) hero . moveRight ( ) hero . use ( )" at bounding box center [651, 256] width 239 height 285
click at [641, 377] on span "Run" at bounding box center [636, 384] width 56 height 14
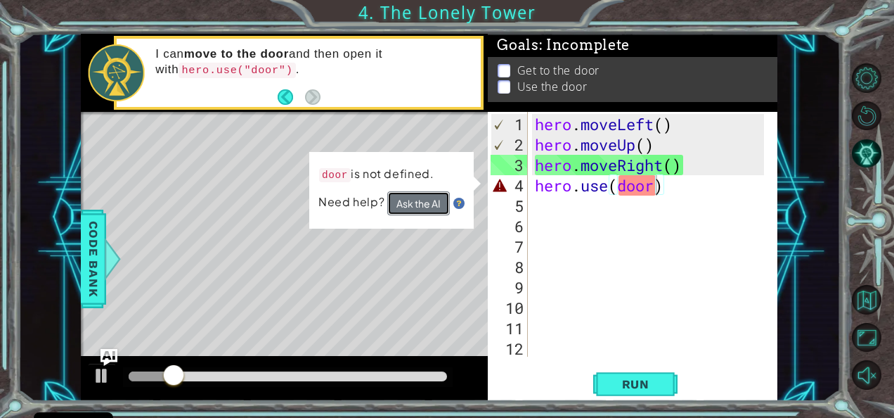
click at [424, 200] on button "Ask the AI" at bounding box center [418, 203] width 63 height 24
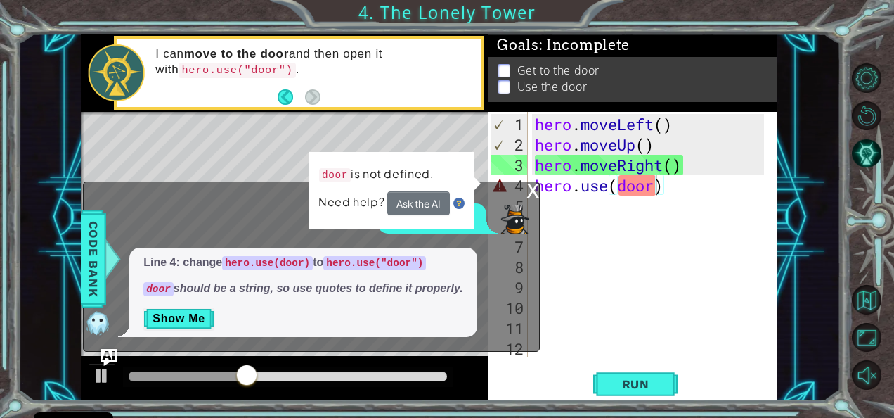
drag, startPoint x: 407, startPoint y: 259, endPoint x: 399, endPoint y: 260, distance: 7.9
click at [399, 260] on code "hero.use("door")" at bounding box center [374, 263] width 103 height 14
click at [620, 184] on div "hero . moveLeft ( ) hero . moveUp ( ) hero . moveRight ( ) hero . use ( door )" at bounding box center [651, 256] width 239 height 285
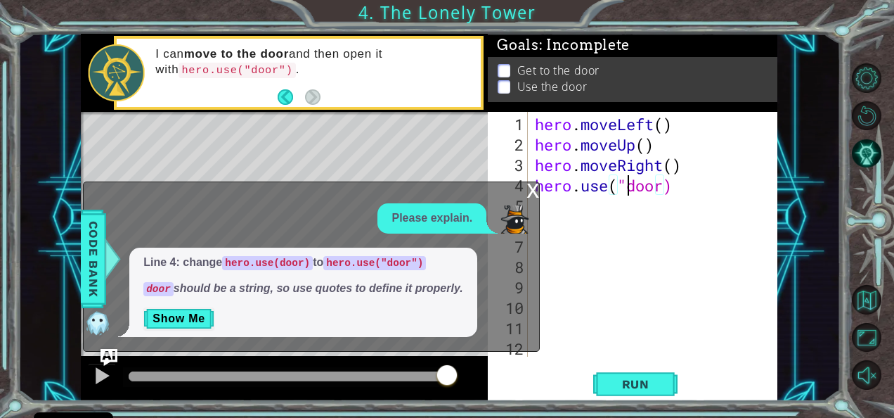
scroll to position [0, 4]
click at [662, 182] on div "hero . moveLeft ( ) hero . moveUp ( ) hero . moveRight ( ) hero . use ( "door)" at bounding box center [651, 256] width 239 height 285
click at [627, 390] on span "Run" at bounding box center [636, 384] width 56 height 14
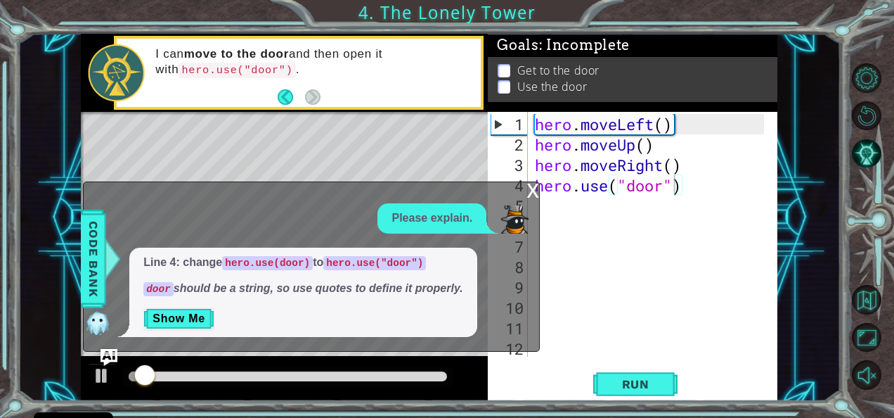
click at [533, 196] on div "x" at bounding box center [533, 189] width 13 height 14
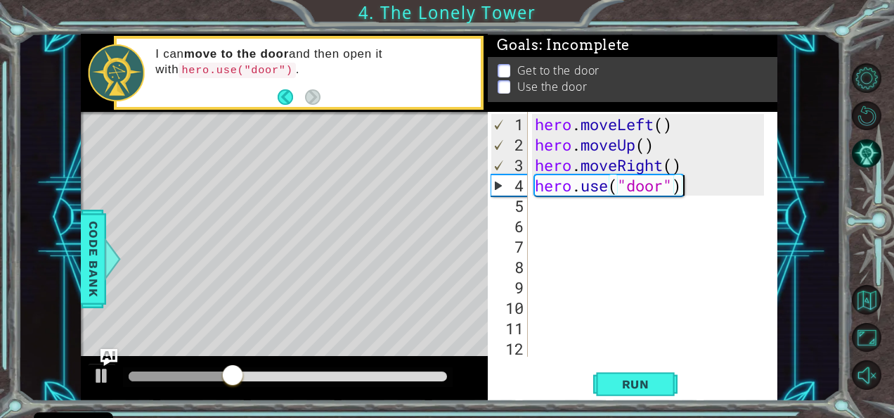
click at [679, 186] on div "hero . moveLeft ( ) hero . moveUp ( ) hero . moveRight ( ) hero . use ( "door" )" at bounding box center [651, 256] width 239 height 285
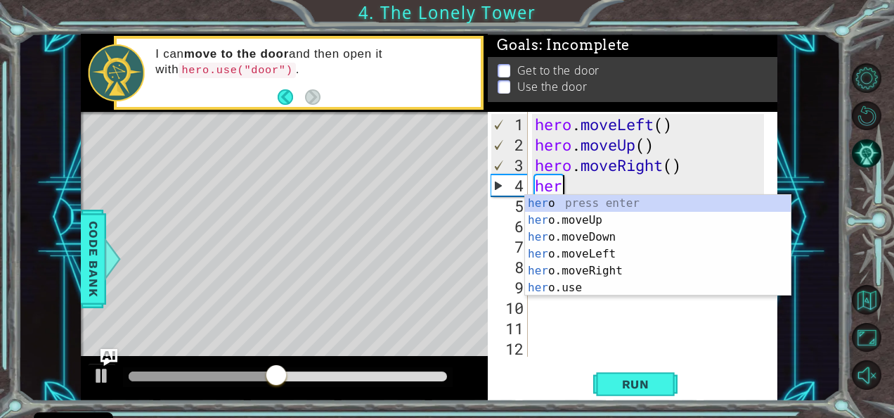
scroll to position [0, 0]
type textarea "h"
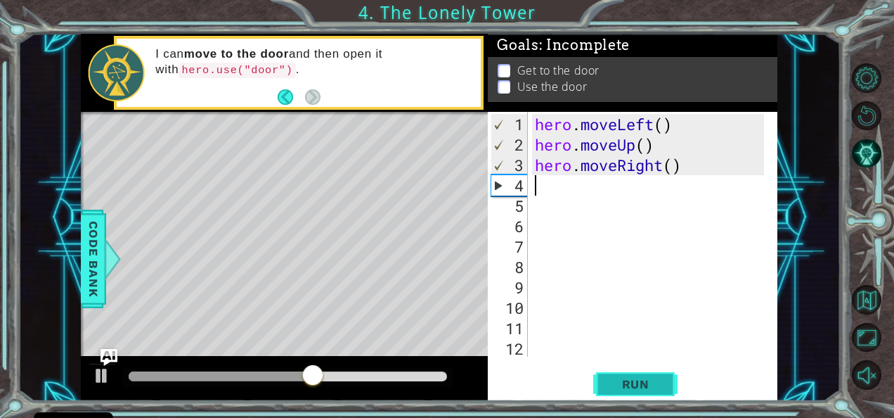
click at [645, 379] on span "Run" at bounding box center [636, 384] width 56 height 14
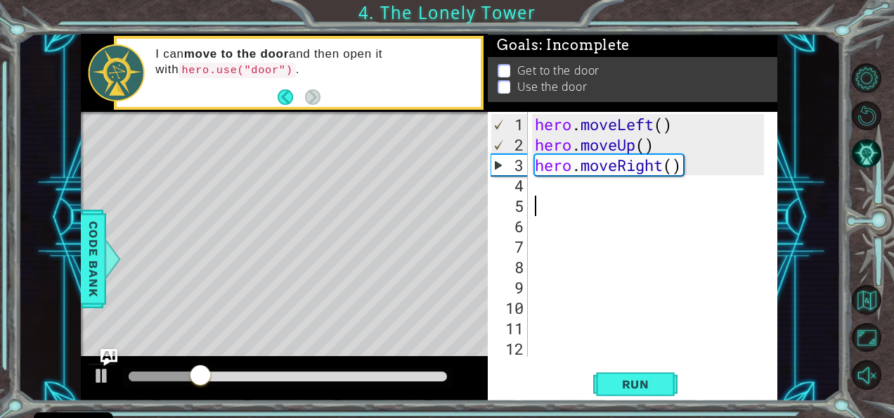
click at [546, 200] on div "hero . moveLeft ( ) hero . moveUp ( ) hero . moveRight ( )" at bounding box center [651, 256] width 239 height 285
click at [537, 186] on div "hero . moveLeft ( ) hero . moveUp ( ) hero . moveRight ( )" at bounding box center [651, 256] width 239 height 285
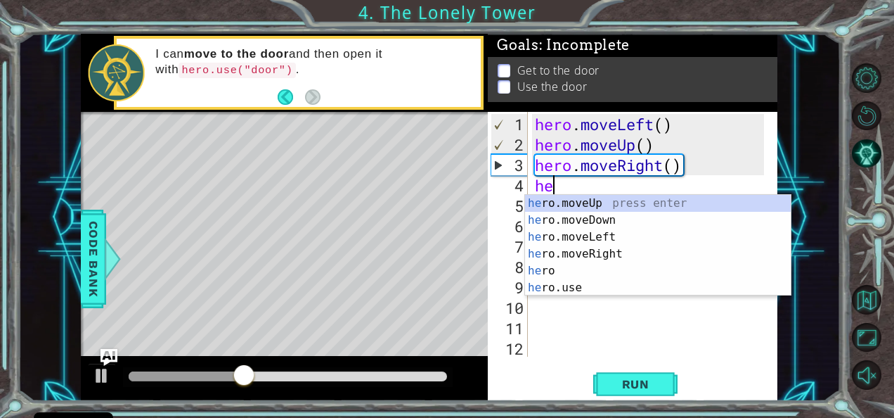
type textarea "her"
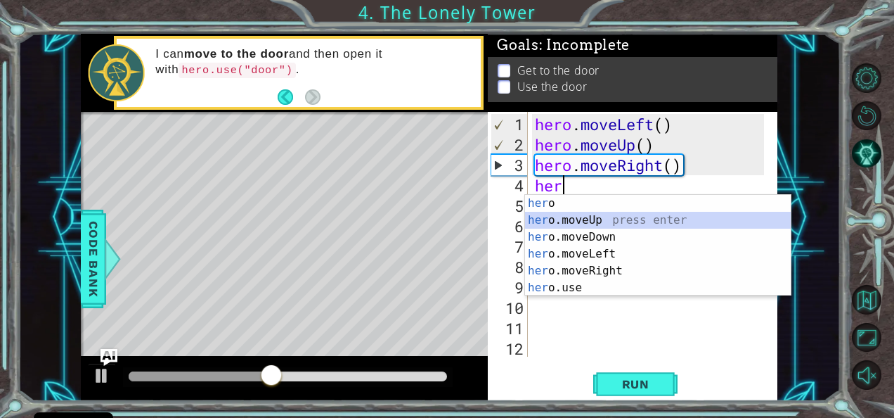
click at [576, 217] on div "her o press enter her o.moveUp press enter her o.moveDown press enter her o.mov…" at bounding box center [658, 262] width 266 height 135
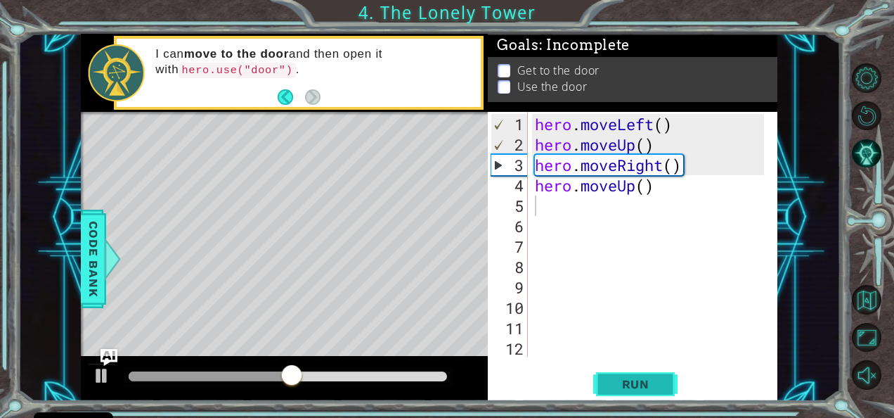
click at [630, 375] on button "Run" at bounding box center [635, 383] width 84 height 29
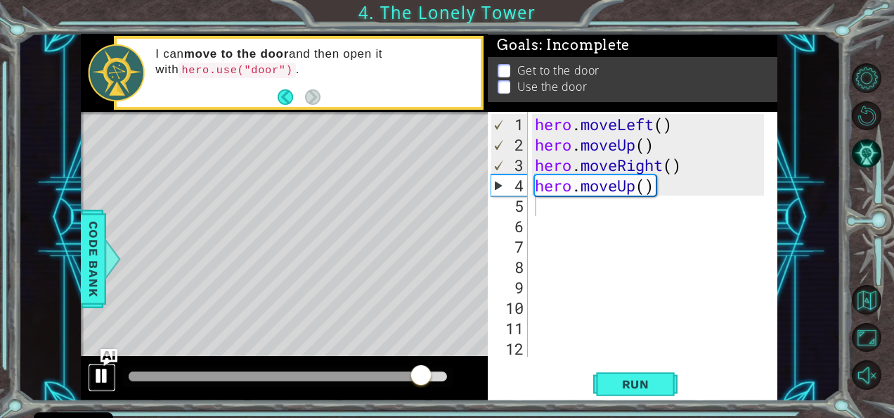
click at [103, 374] on div at bounding box center [102, 375] width 18 height 18
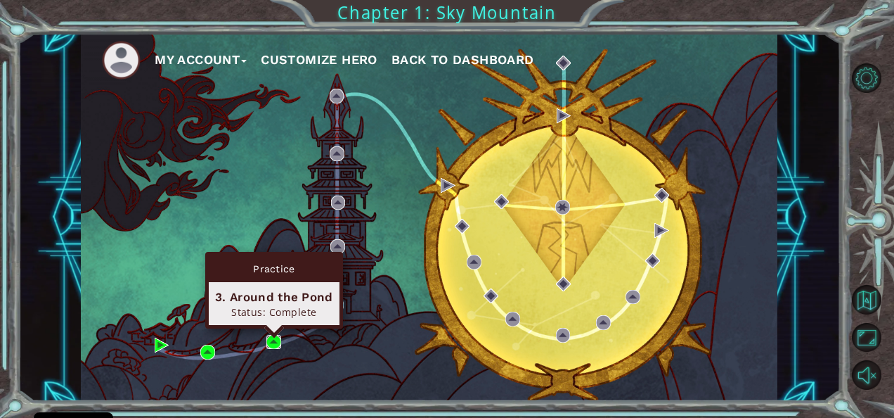
click at [274, 339] on img at bounding box center [273, 342] width 15 height 15
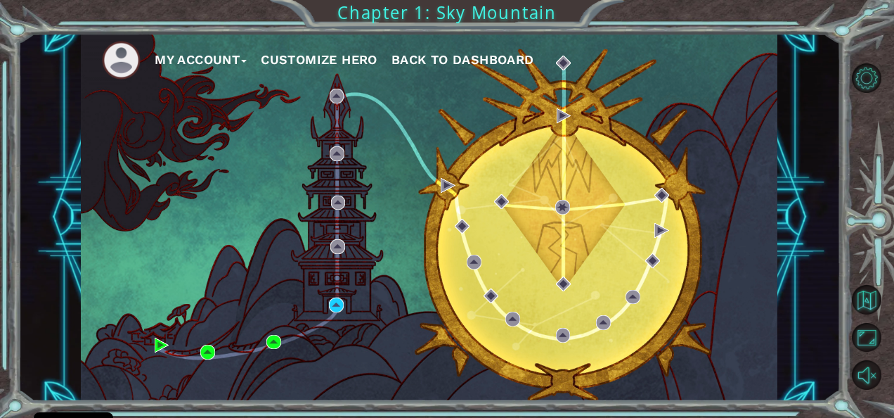
click at [333, 314] on div "My Account Customize Hero Back to Dashboard" at bounding box center [429, 218] width 697 height 368
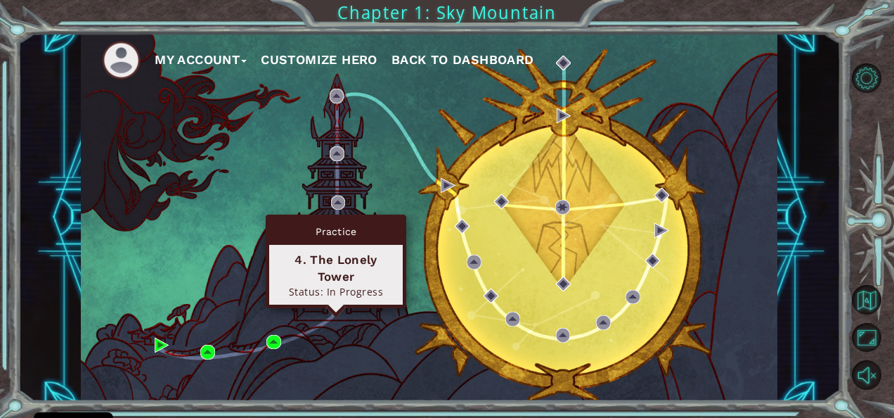
click at [335, 307] on div "My Account Customize Hero Back to Dashboard" at bounding box center [429, 218] width 697 height 368
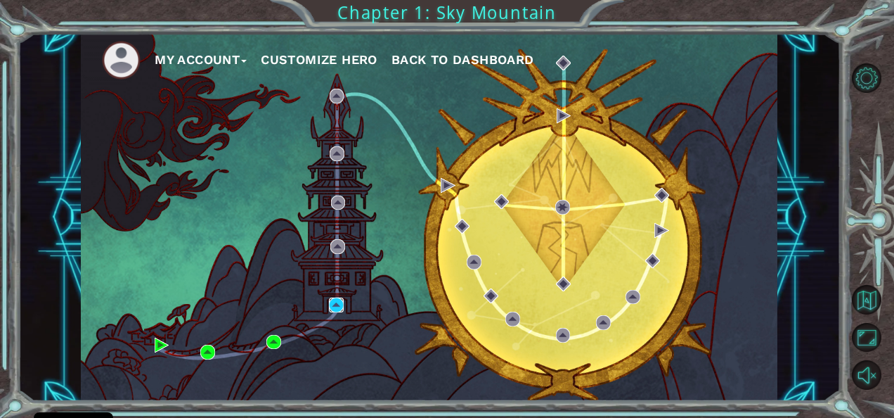
click at [335, 307] on img at bounding box center [336, 304] width 15 height 15
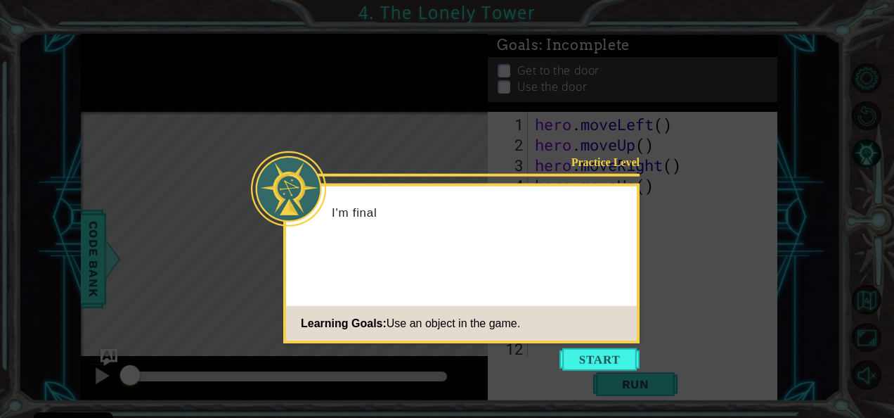
scroll to position [41, 0]
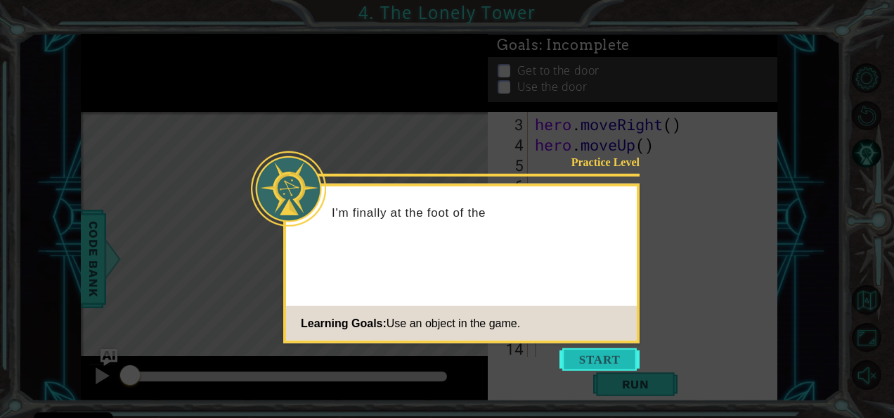
click at [605, 363] on button "Start" at bounding box center [600, 359] width 80 height 22
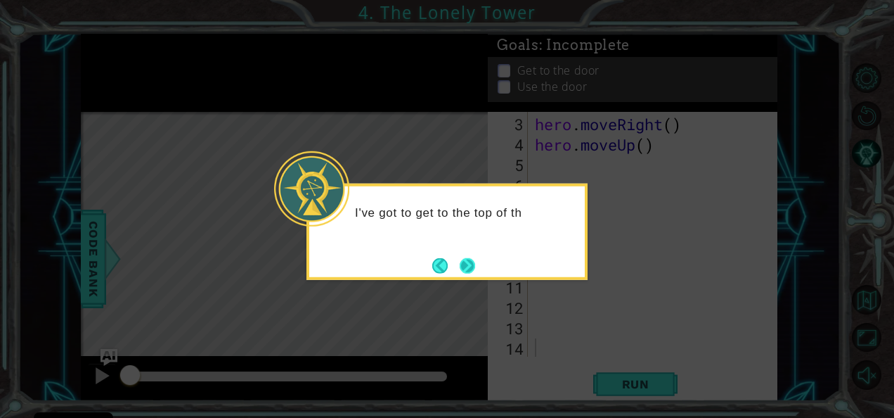
click at [463, 263] on button "Next" at bounding box center [467, 264] width 15 height 15
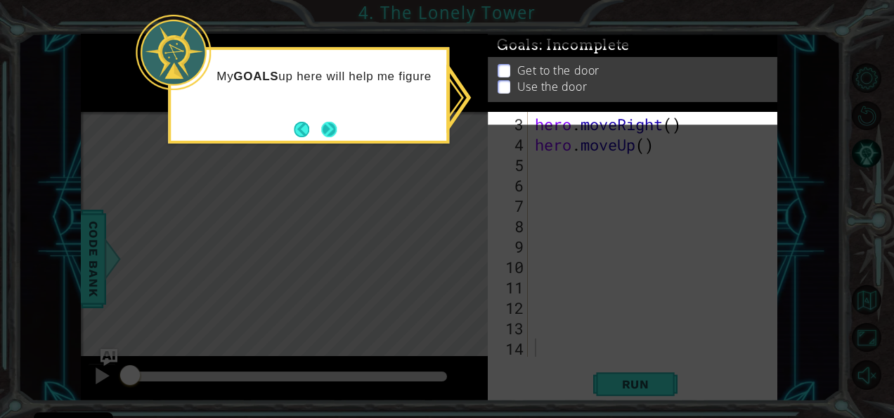
click at [336, 124] on button "Next" at bounding box center [328, 129] width 15 height 15
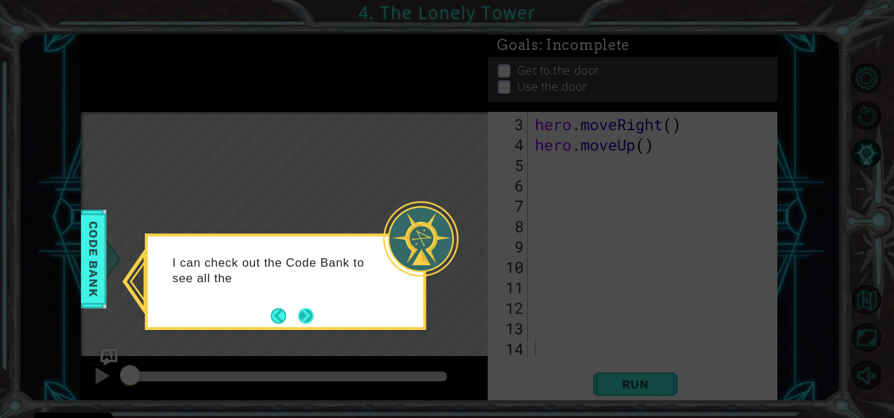
click at [311, 316] on button "Next" at bounding box center [305, 315] width 15 height 15
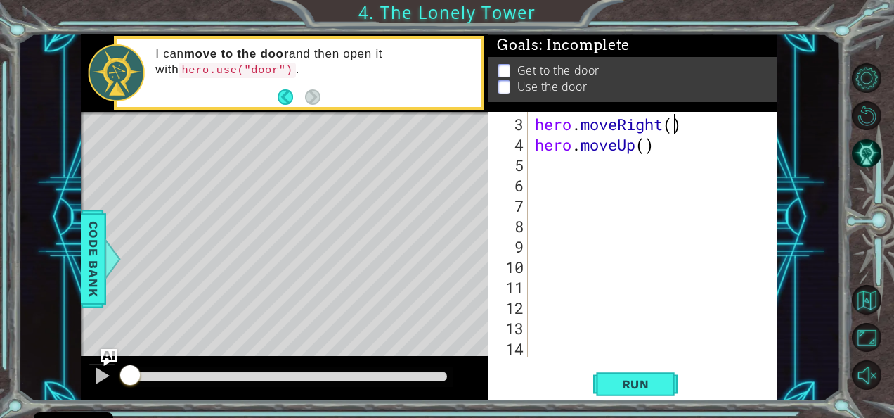
click at [678, 123] on div "hero . moveRight ( ) hero . moveUp ( )" at bounding box center [651, 256] width 239 height 285
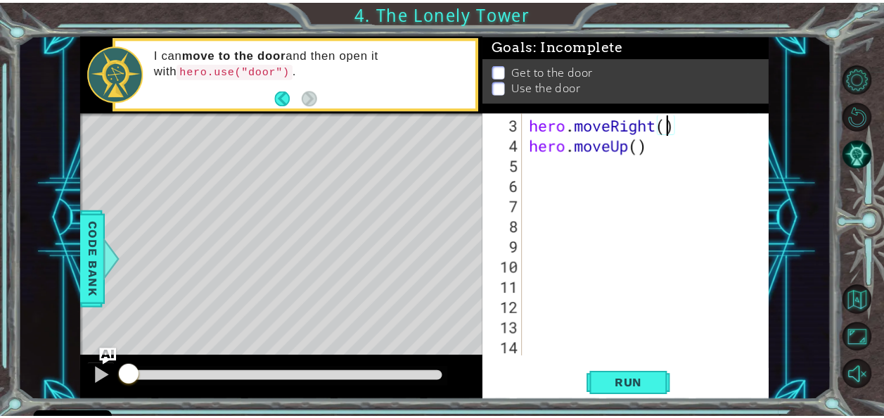
scroll to position [0, 6]
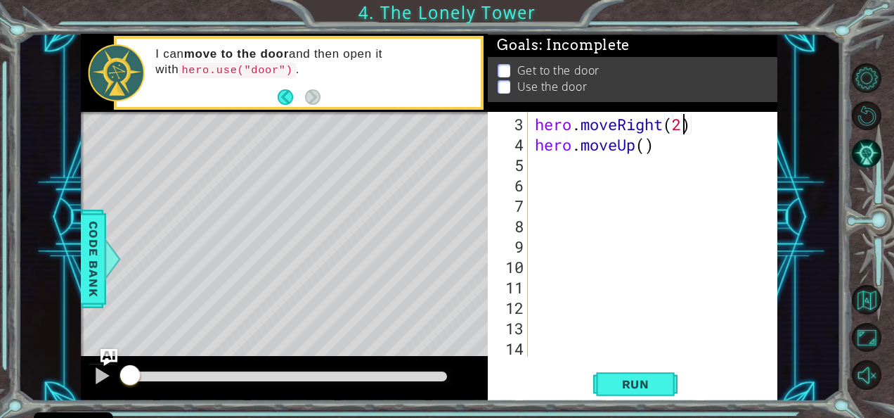
type textarea "hero.moveRight(2)"
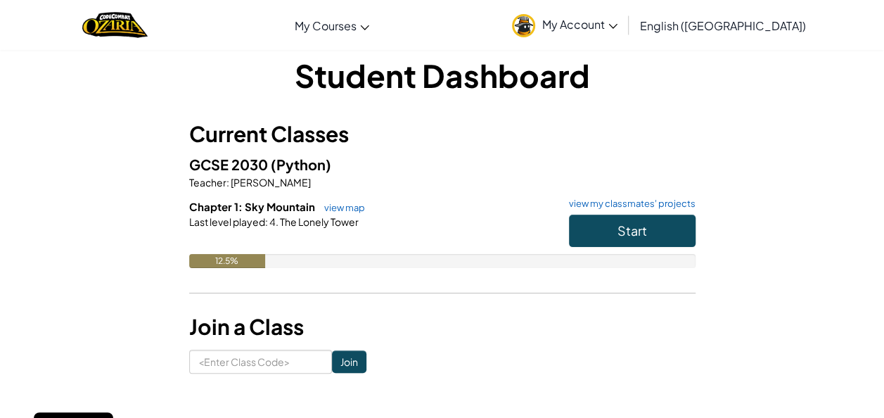
scroll to position [18, 0]
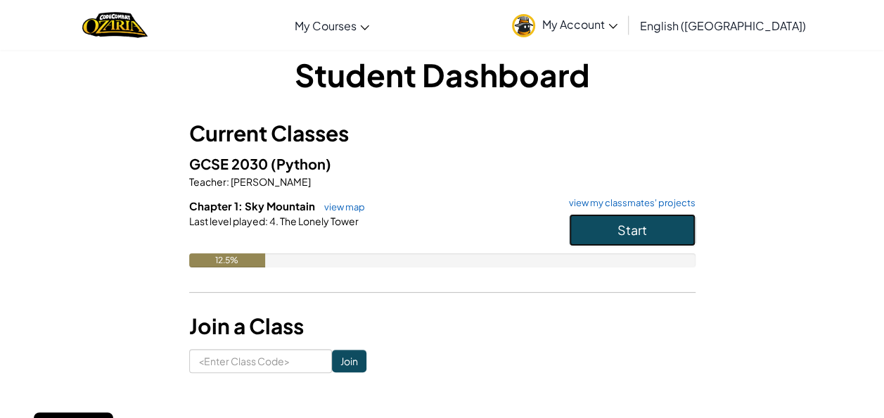
click at [630, 226] on span "Start" at bounding box center [632, 229] width 30 height 16
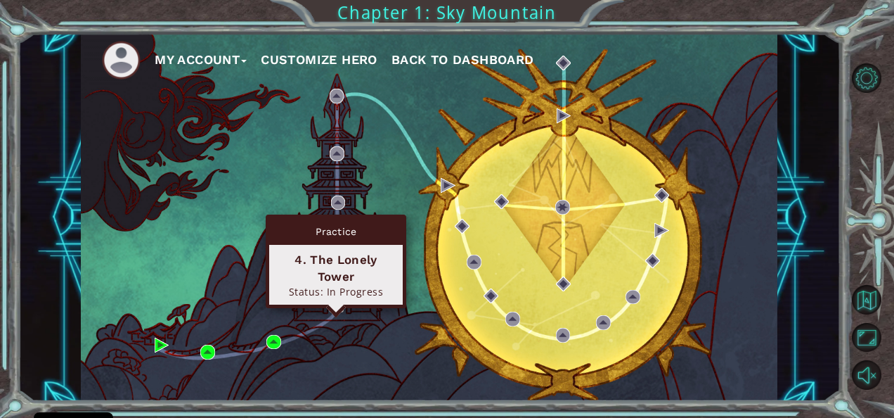
click at [339, 305] on img at bounding box center [336, 304] width 15 height 15
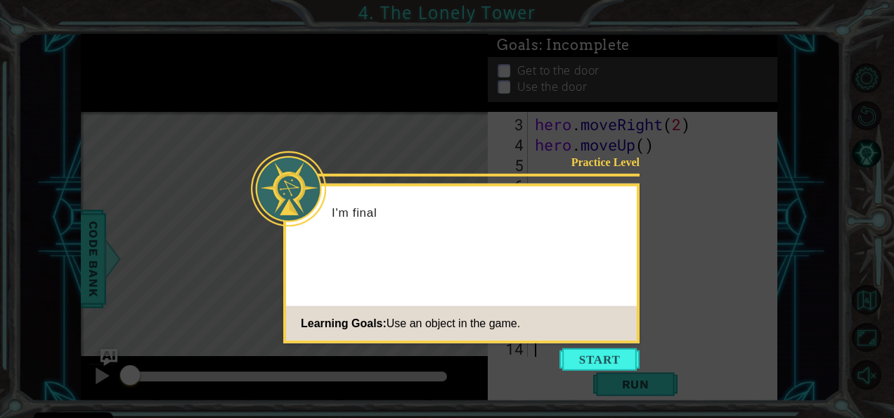
scroll to position [41, 0]
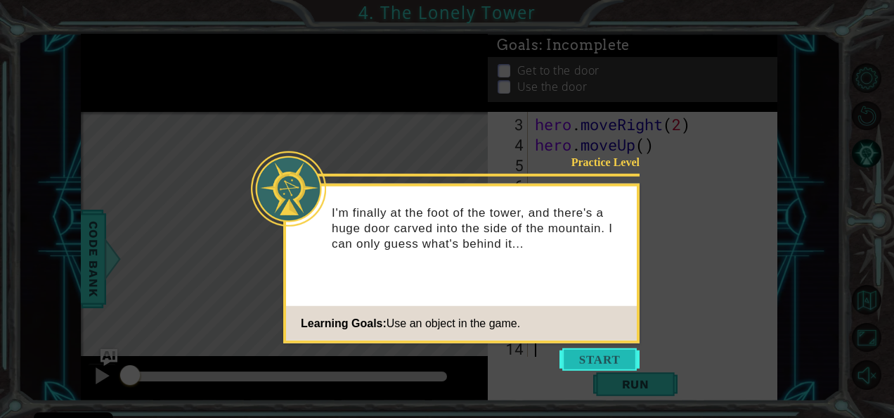
click at [609, 354] on button "Start" at bounding box center [600, 359] width 80 height 22
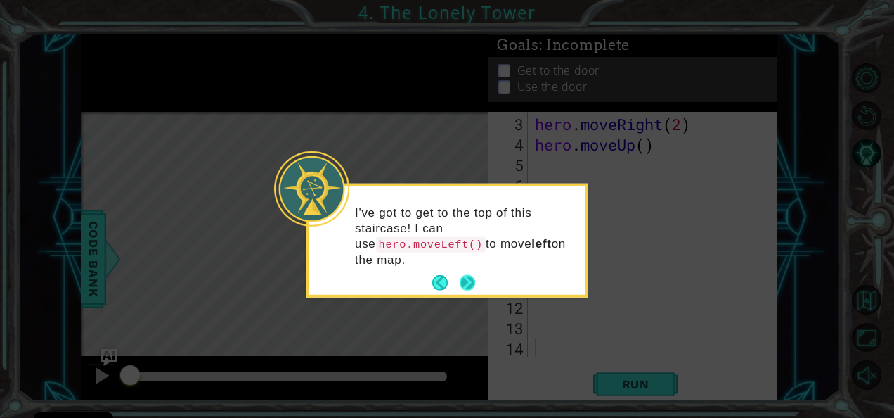
click at [465, 274] on button "Next" at bounding box center [467, 282] width 16 height 16
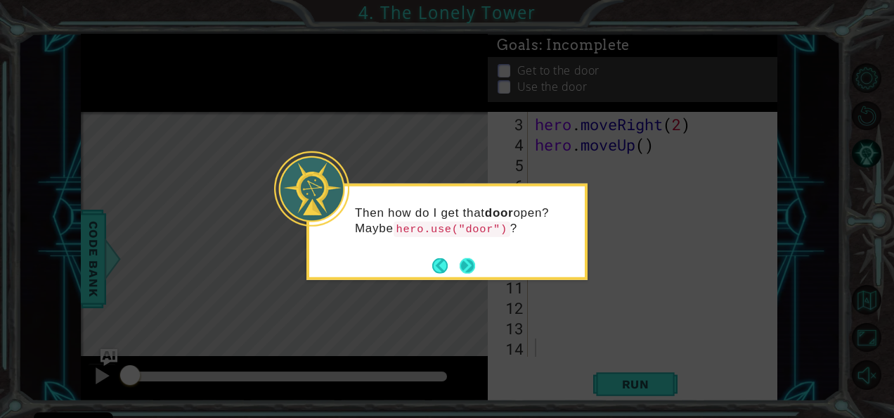
click at [473, 267] on button "Next" at bounding box center [467, 264] width 15 height 15
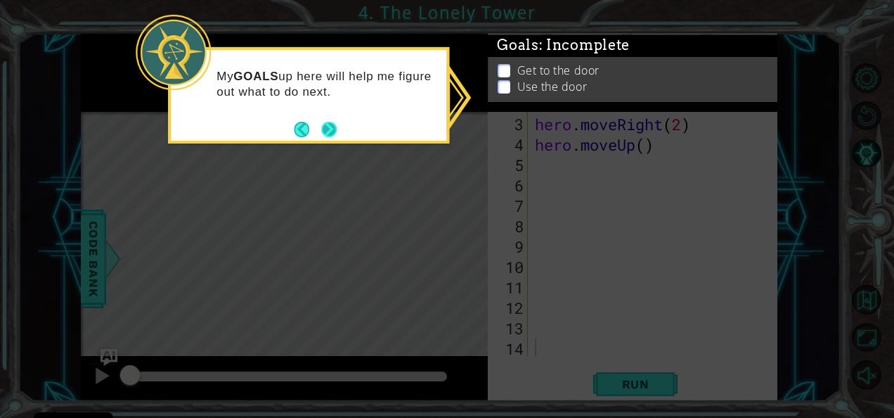
click at [328, 129] on button "Next" at bounding box center [328, 129] width 15 height 15
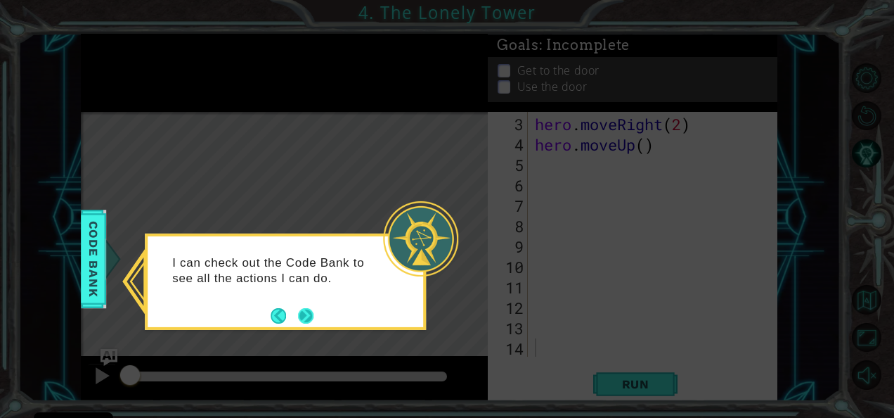
click at [303, 309] on button "Next" at bounding box center [305, 315] width 15 height 15
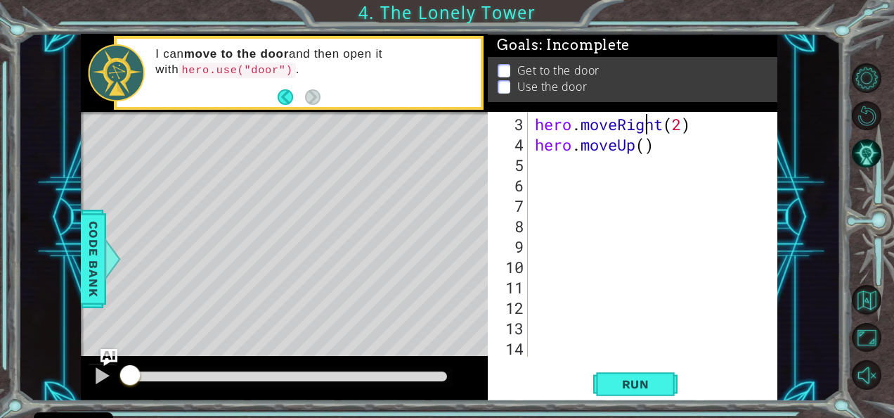
click at [644, 120] on div "hero . moveRight ( 2 ) hero . moveUp ( )" at bounding box center [651, 256] width 239 height 285
click at [665, 125] on div "hero . moveRight ( 2 ) hero . moveUp ( )" at bounding box center [651, 256] width 239 height 285
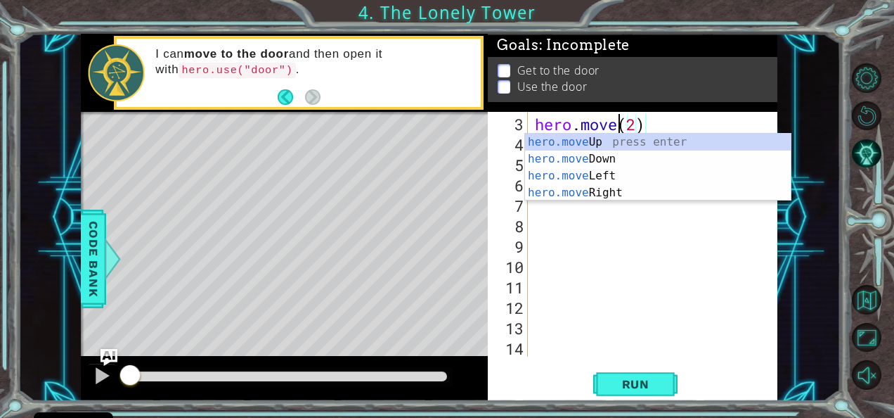
scroll to position [0, 4]
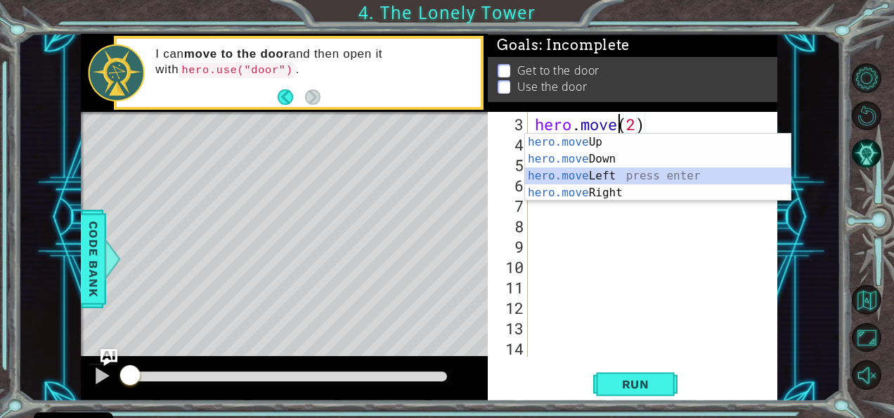
click at [605, 174] on div "hero.move Up press enter hero.move Down press enter hero.move Left press enter …" at bounding box center [658, 184] width 266 height 101
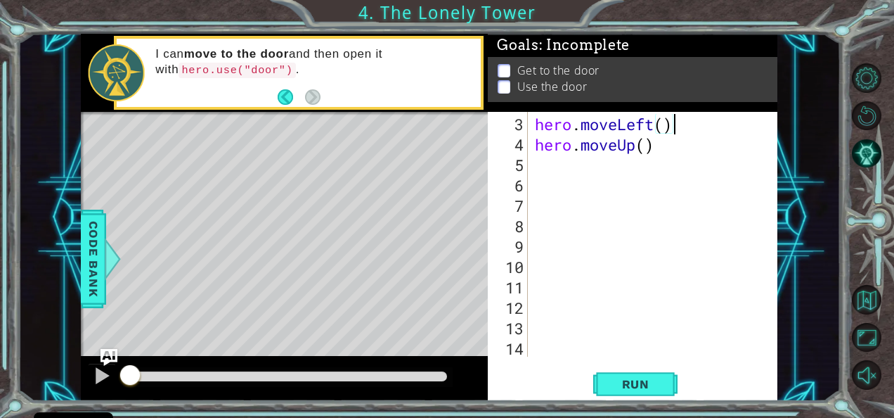
scroll to position [0, 6]
click at [636, 392] on button "Run" at bounding box center [635, 383] width 84 height 29
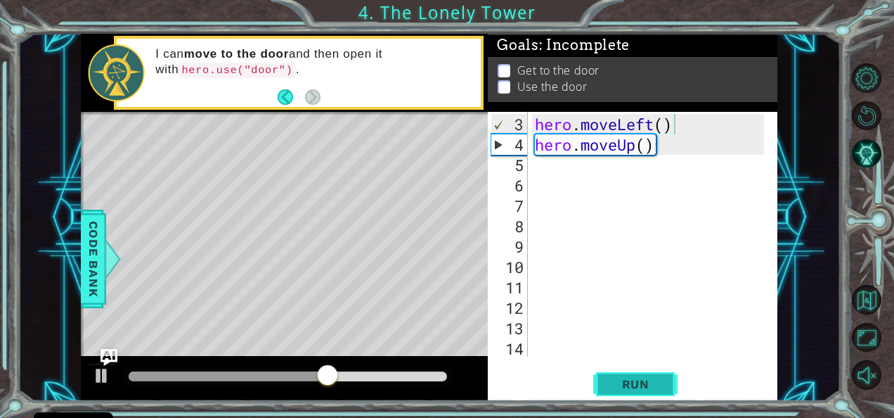
click at [634, 388] on span "Run" at bounding box center [636, 384] width 56 height 14
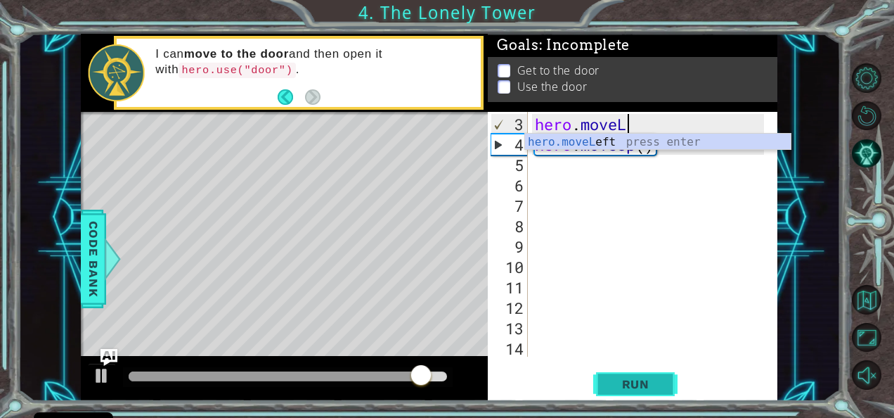
type textarea "hero.move"
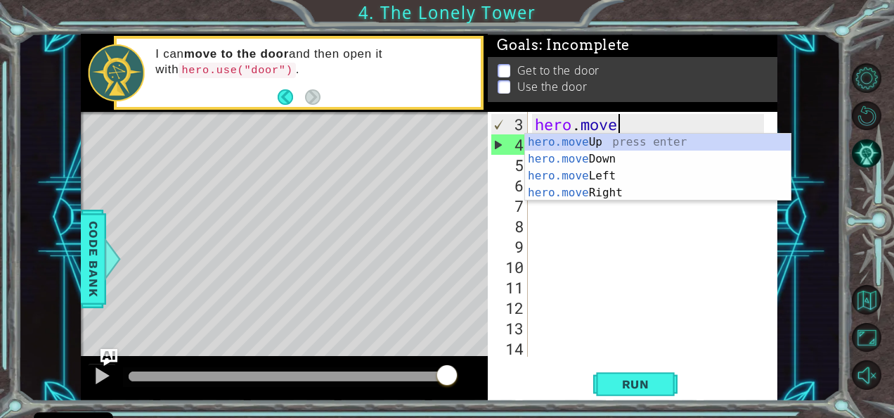
click at [557, 248] on div "hero . move hero . moveUp ( )" at bounding box center [651, 256] width 239 height 285
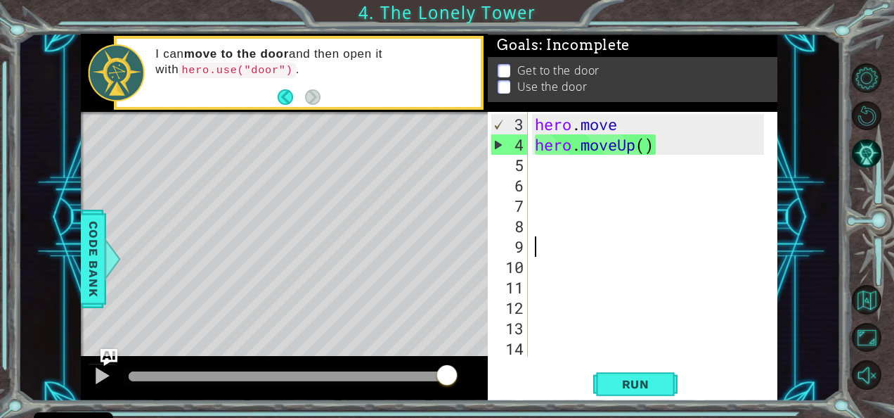
scroll to position [0, 0]
click at [615, 124] on div "hero . move hero . moveUp ( )" at bounding box center [651, 256] width 239 height 285
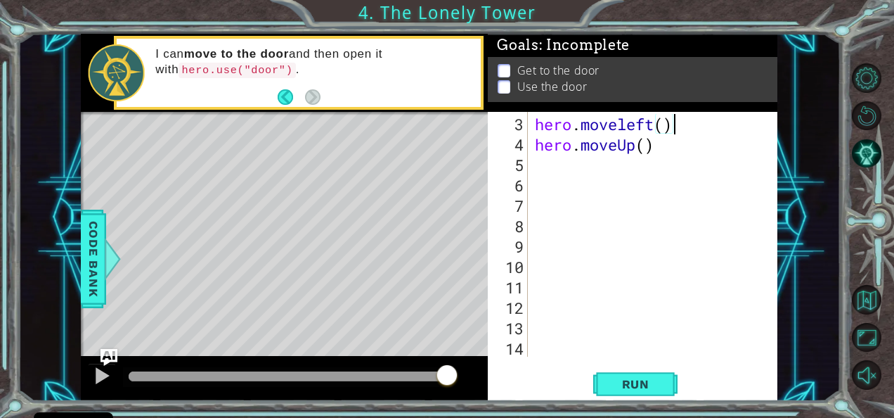
scroll to position [0, 6]
click at [640, 143] on div "hero . moveleft ( ) hero . moveUp ( )" at bounding box center [651, 256] width 239 height 285
type textarea "hero.moveUp()"
click at [539, 163] on div "hero . moveleft ( ) hero . moveUp ( )" at bounding box center [651, 256] width 239 height 285
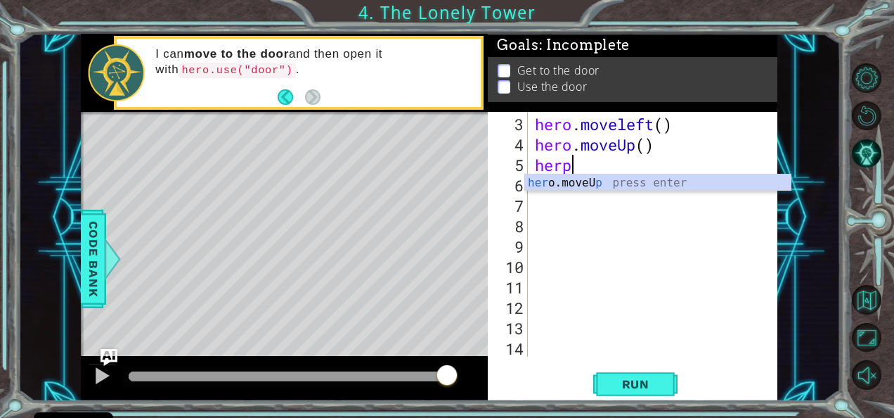
scroll to position [0, 0]
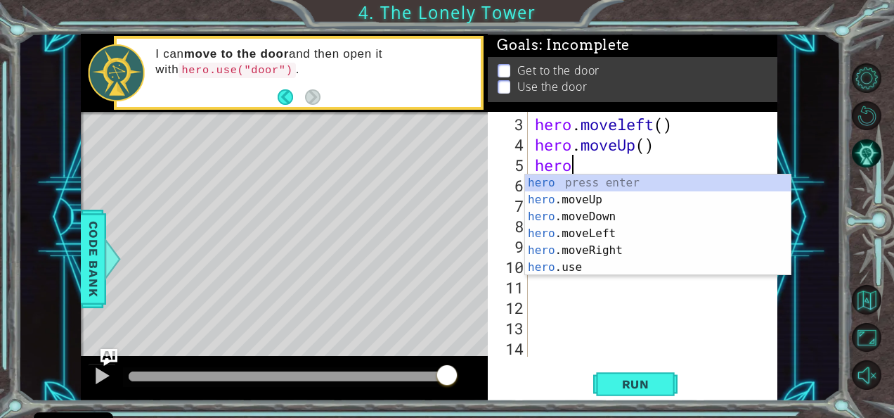
type textarea "hero."
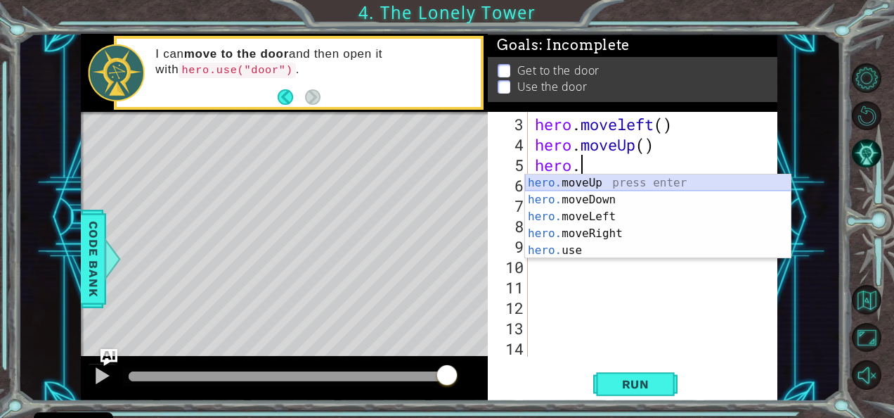
click at [570, 180] on div "hero. moveUp press enter hero. moveDown press enter hero. moveLeft press enter …" at bounding box center [658, 233] width 266 height 118
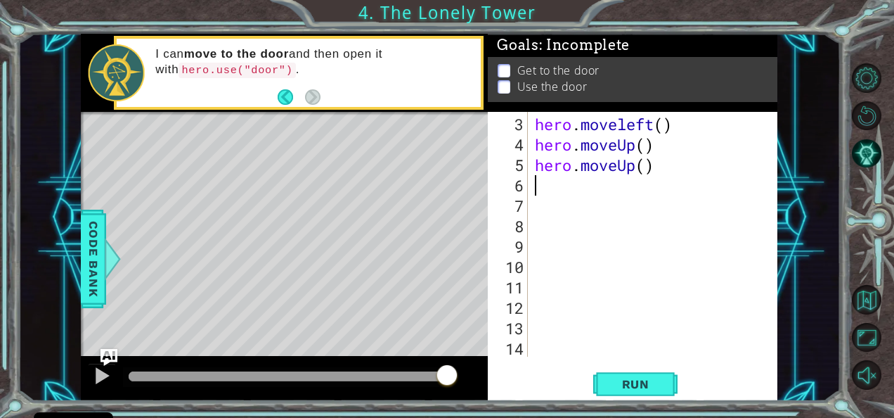
scroll to position [0, 0]
click at [630, 385] on span "Run" at bounding box center [636, 384] width 56 height 14
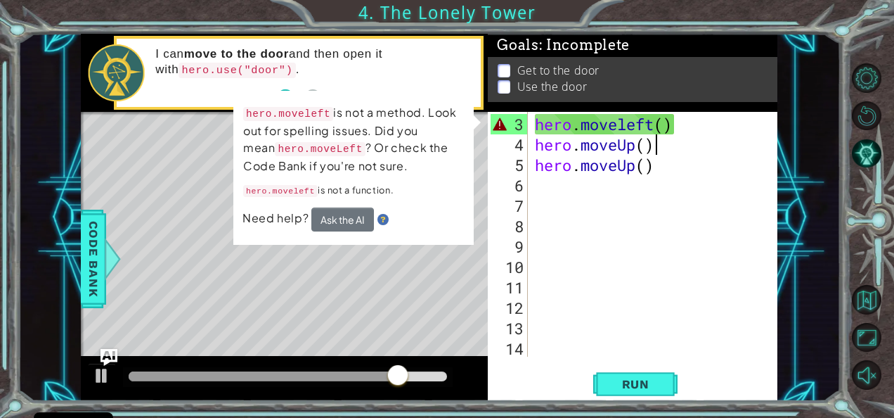
click at [679, 136] on div "hero . moveleft ( ) hero . moveUp ( ) hero . moveUp ( )" at bounding box center [651, 256] width 239 height 285
type textarea "hero.moveUp()"
click at [609, 209] on div "hero . moveleft ( ) hero . moveUp ( ) hero . moveUp ( )" at bounding box center [651, 256] width 239 height 285
click at [690, 123] on div "hero . moveleft ( ) hero . moveUp ( ) hero . moveUp ( )" at bounding box center [651, 256] width 239 height 285
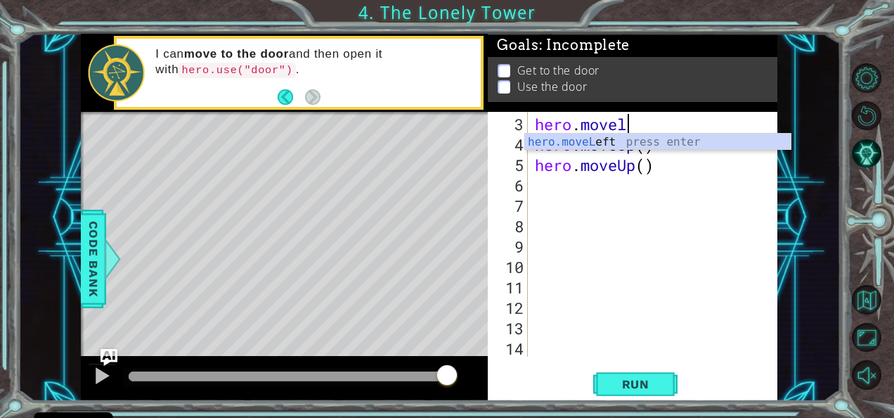
type textarea "hero.move"
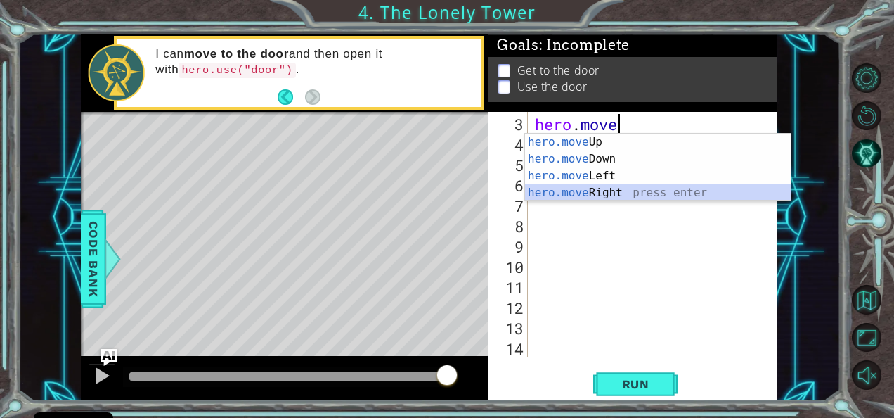
click at [596, 190] on div "hero.move Up press enter hero.move Down press enter hero.move Left press enter …" at bounding box center [658, 184] width 266 height 101
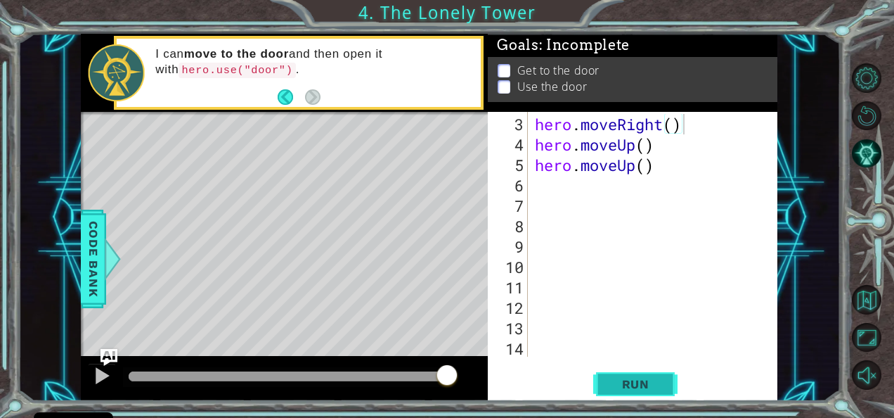
click at [627, 387] on span "Run" at bounding box center [636, 384] width 56 height 14
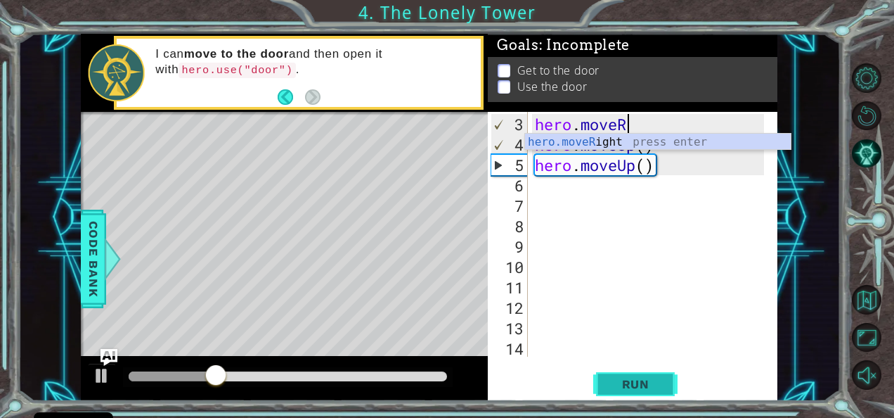
type textarea "hero.move"
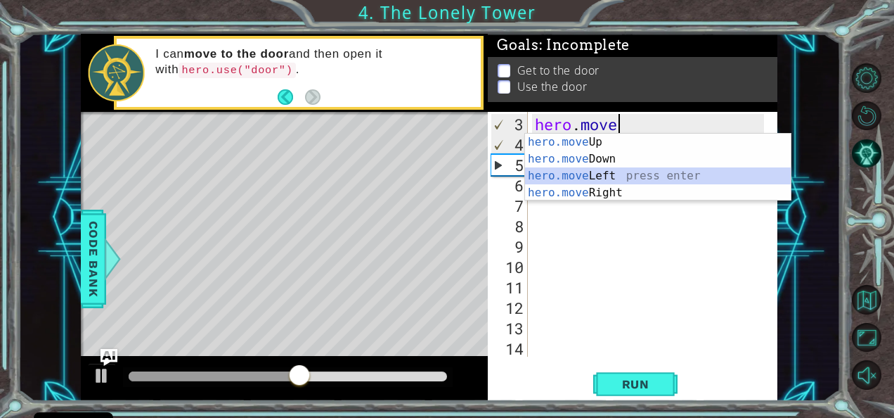
click at [572, 176] on div "hero.move Up press enter hero.move Down press enter hero.move Left press enter …" at bounding box center [658, 184] width 266 height 101
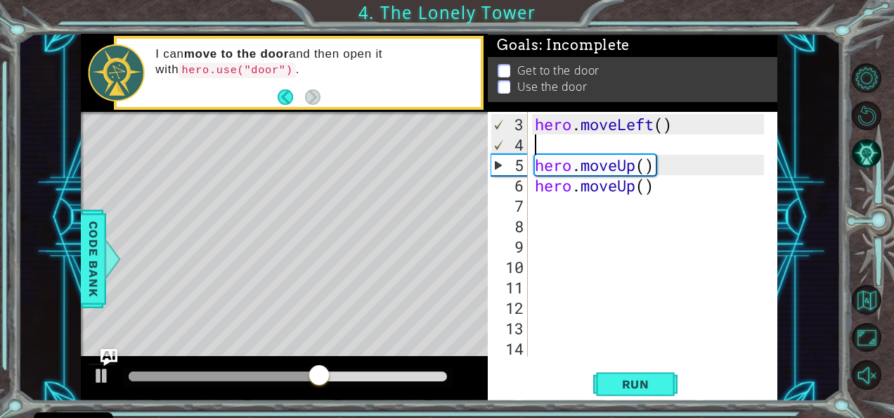
type textarea "hero.moveLeft()"
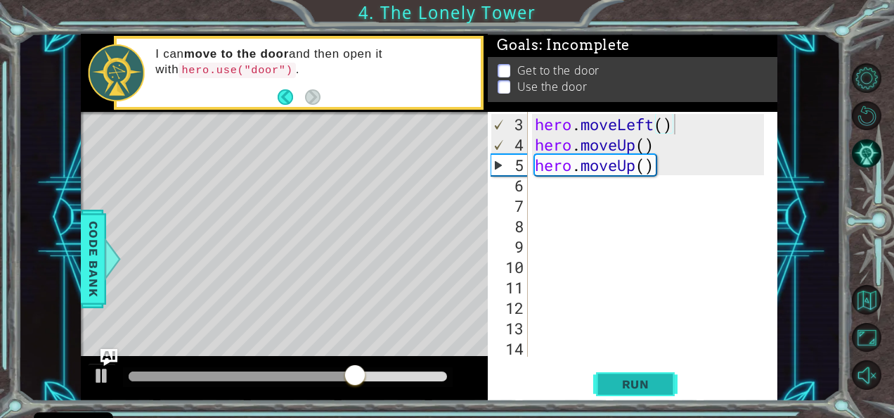
click at [608, 384] on span "Run" at bounding box center [636, 384] width 56 height 14
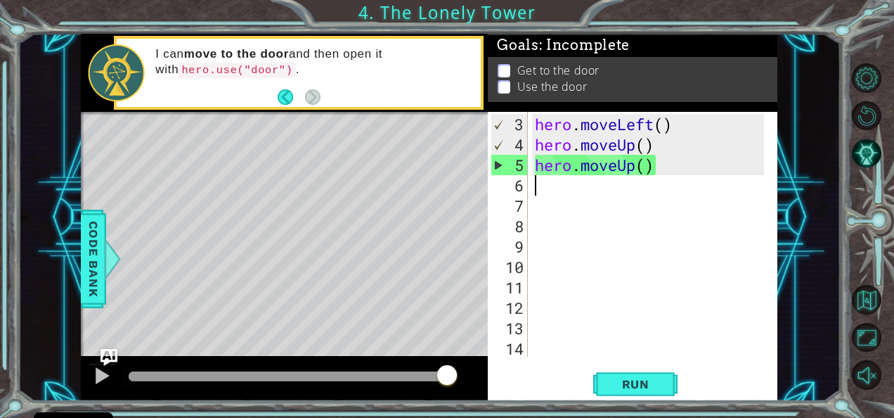
click at [537, 187] on div "hero . moveLeft ( ) hero . moveUp ( ) hero . moveUp ( )" at bounding box center [651, 256] width 239 height 285
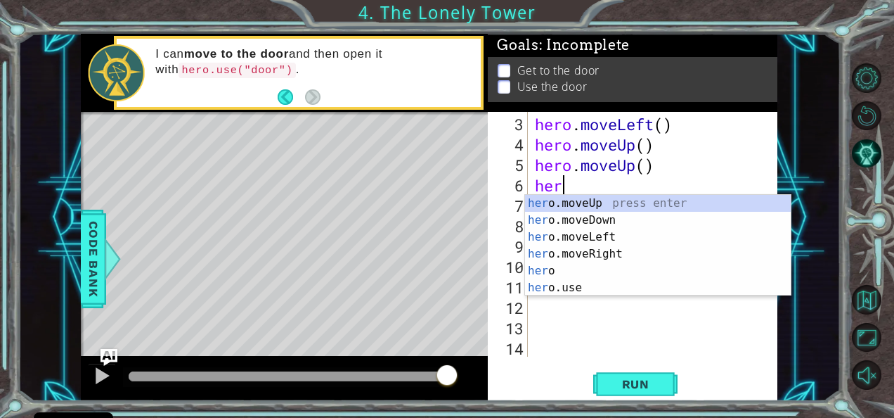
type textarea "her."
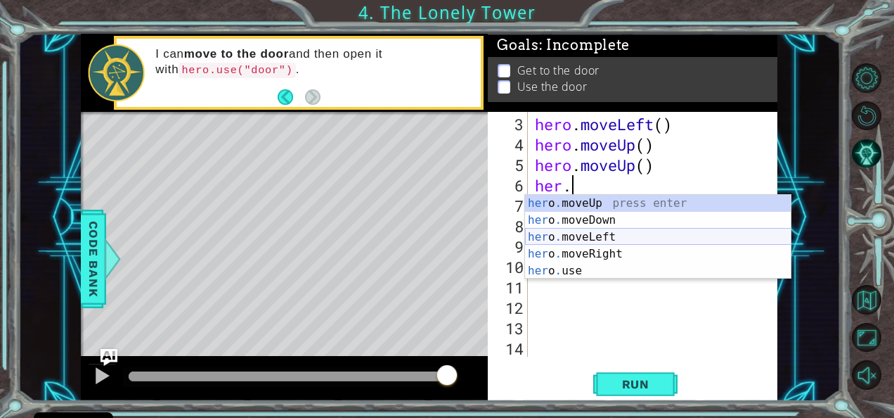
click at [544, 239] on div "her o . moveUp press enter her o . moveDown press enter her o . moveLeft press …" at bounding box center [658, 254] width 266 height 118
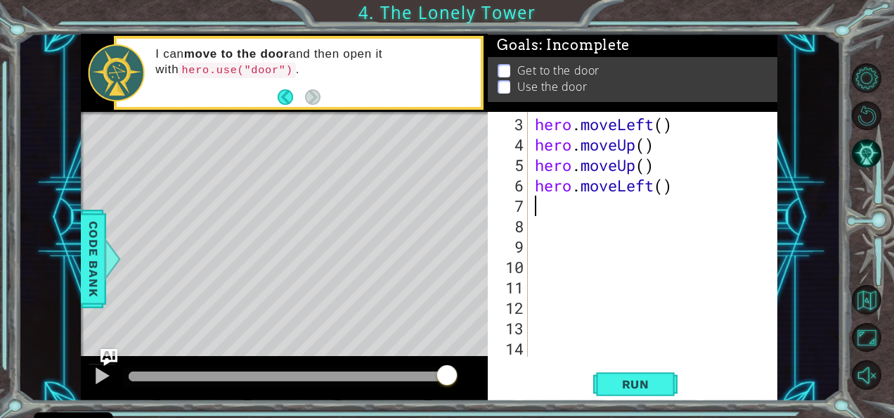
scroll to position [0, 0]
click at [626, 388] on span "Run" at bounding box center [636, 384] width 56 height 14
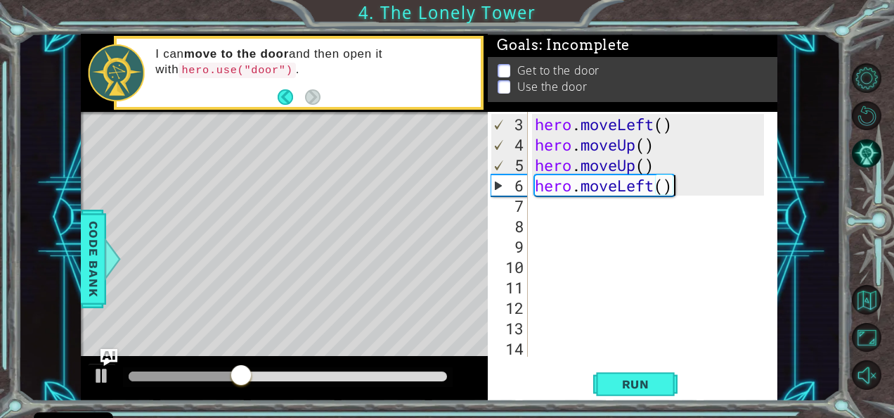
click at [690, 188] on div "hero . moveLeft ( ) hero . moveUp ( ) hero . moveUp ( ) hero . moveLeft ( )" at bounding box center [651, 256] width 239 height 285
click at [632, 375] on button "Run" at bounding box center [635, 383] width 84 height 29
click at [686, 183] on div "hero . moveLeft ( ) hero . moveUp ( ) hero . moveUp ( ) hero . moveLeft ( )" at bounding box center [651, 256] width 239 height 285
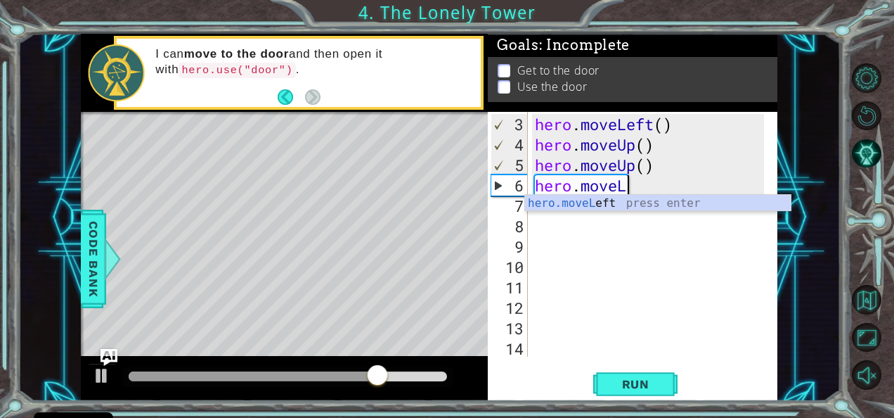
type textarea "hero.move"
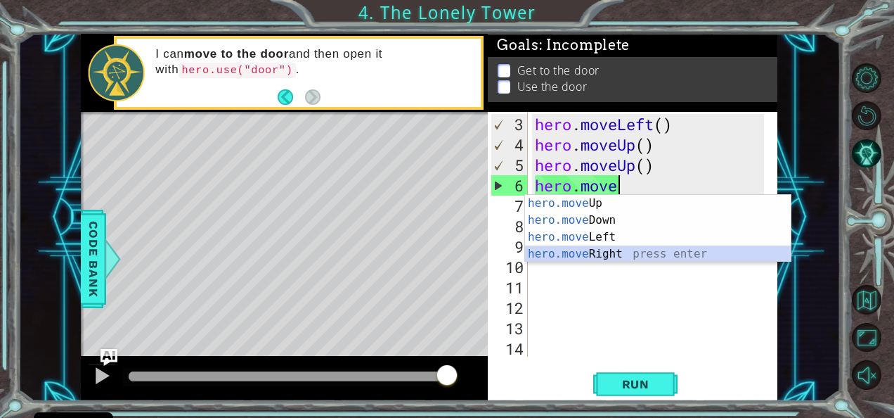
click at [601, 247] on div "hero.move Up press enter hero.move Down press enter hero.move Left press enter …" at bounding box center [658, 245] width 266 height 101
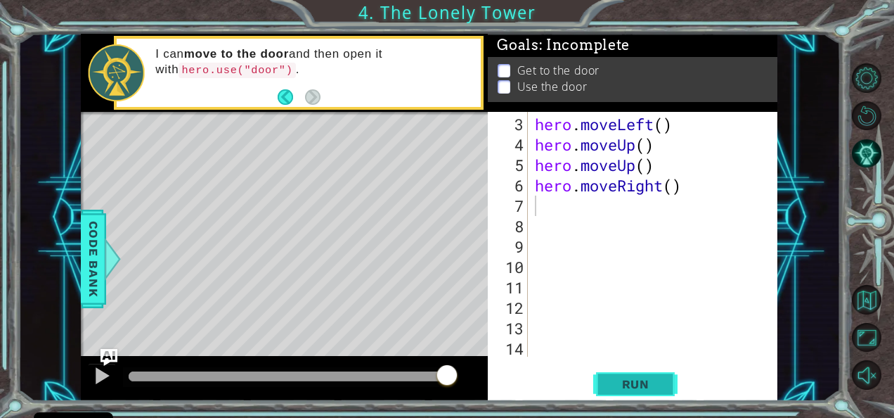
click at [609, 380] on span "Run" at bounding box center [636, 384] width 56 height 14
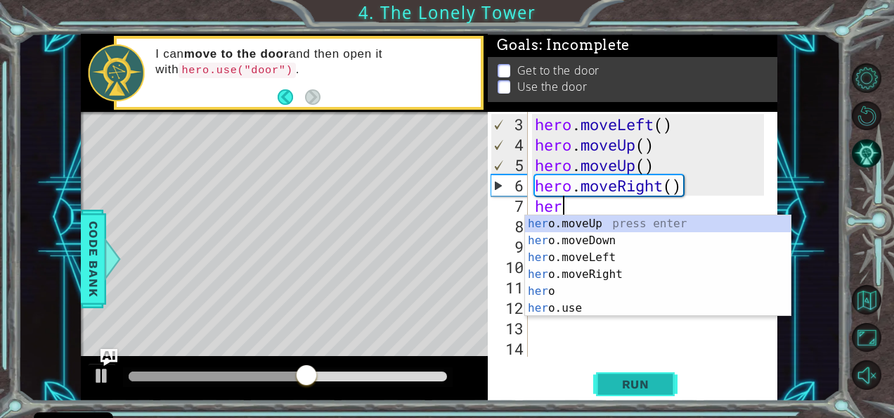
scroll to position [0, 1]
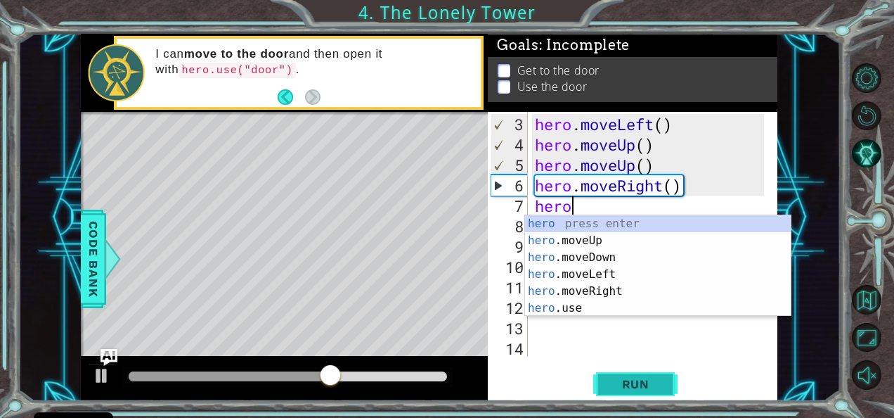
type textarea "hero."
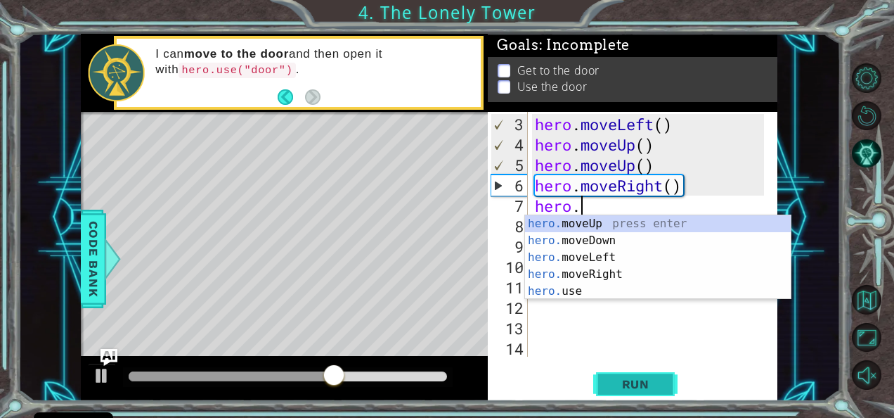
scroll to position [0, 1]
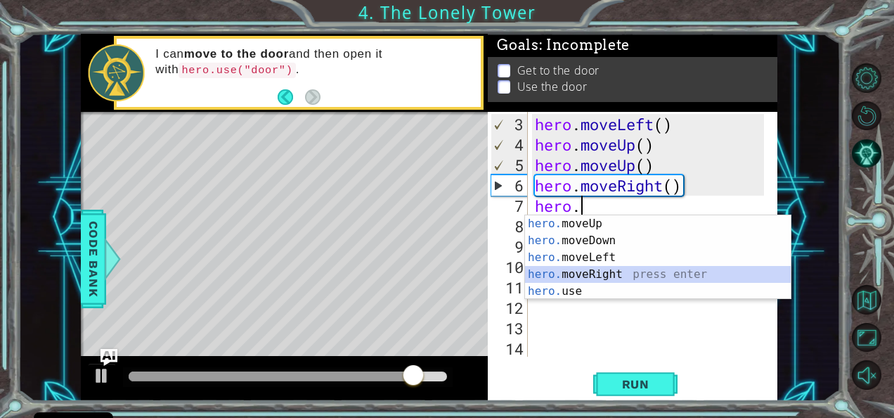
click at [607, 272] on div "hero. moveUp press enter hero. moveDown press enter hero. moveLeft press enter …" at bounding box center [658, 274] width 266 height 118
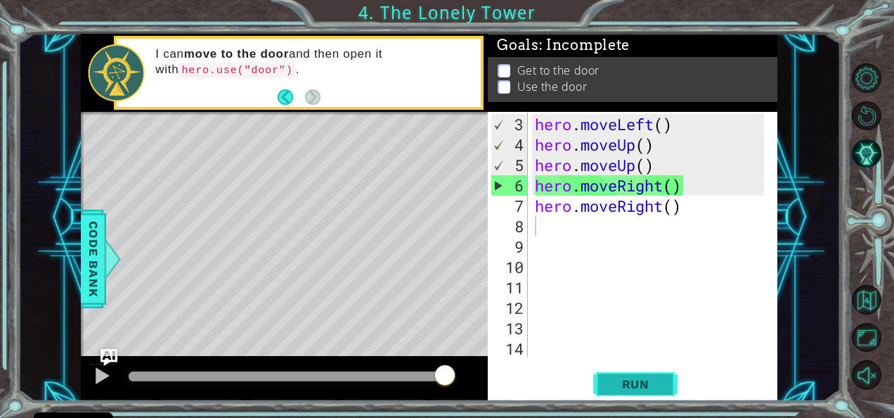
click at [623, 379] on span "Run" at bounding box center [636, 384] width 56 height 14
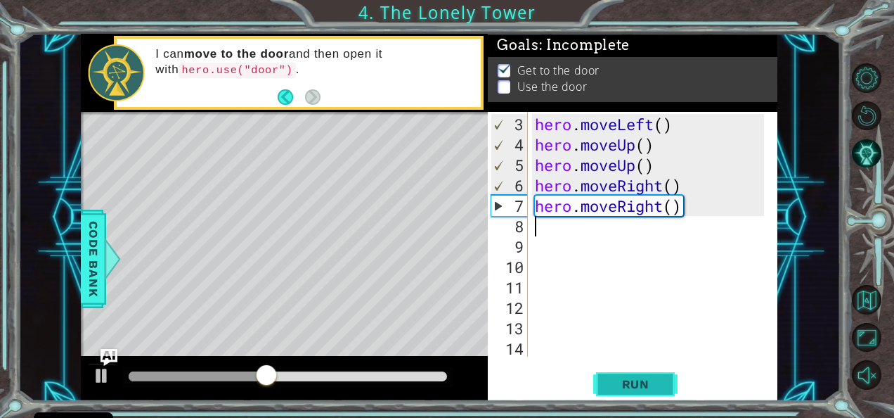
click at [623, 379] on span "Run" at bounding box center [636, 384] width 56 height 14
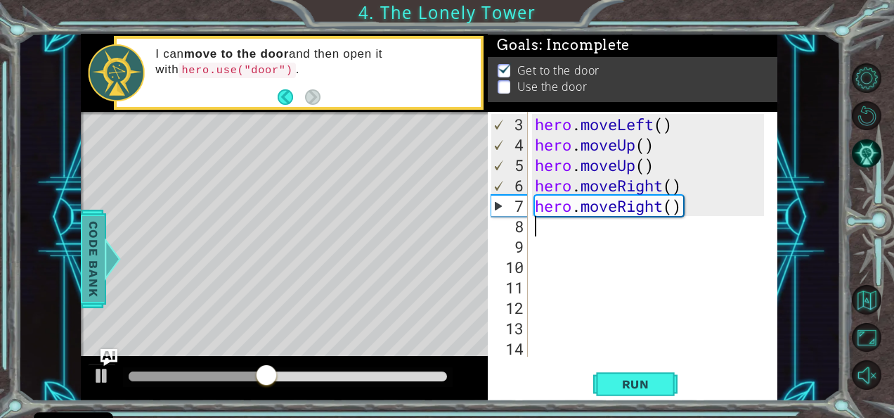
click at [104, 257] on div at bounding box center [113, 259] width 18 height 42
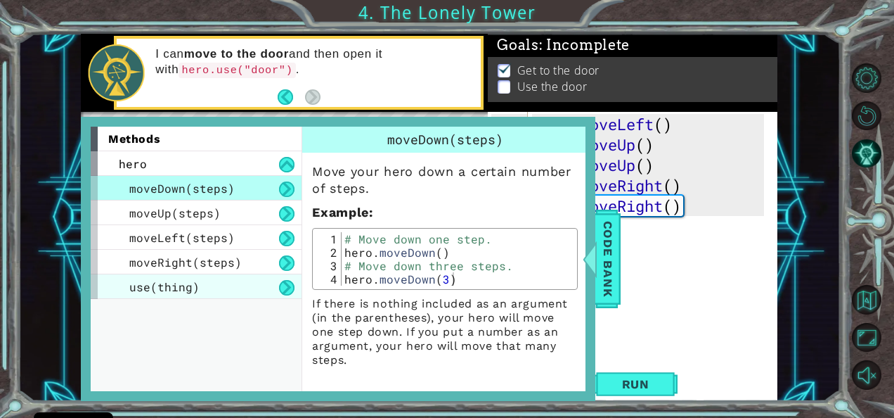
click at [225, 280] on div "use(thing)" at bounding box center [196, 286] width 211 height 25
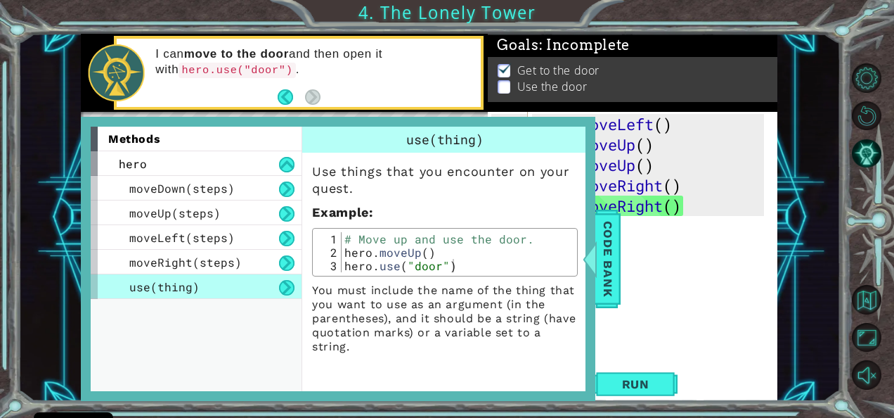
type textarea "hero.use("door")"
click at [437, 266] on div "# Move up and use the door. hero . moveUp ( ) hero . use ( "door" )" at bounding box center [458, 265] width 233 height 67
drag, startPoint x: 437, startPoint y: 266, endPoint x: 657, endPoint y: 304, distance: 223.3
click at [657, 304] on div "hero . moveLeft ( ) hero . moveUp ( ) hero . moveUp ( ) hero . moveRight ( ) he…" at bounding box center [651, 256] width 239 height 285
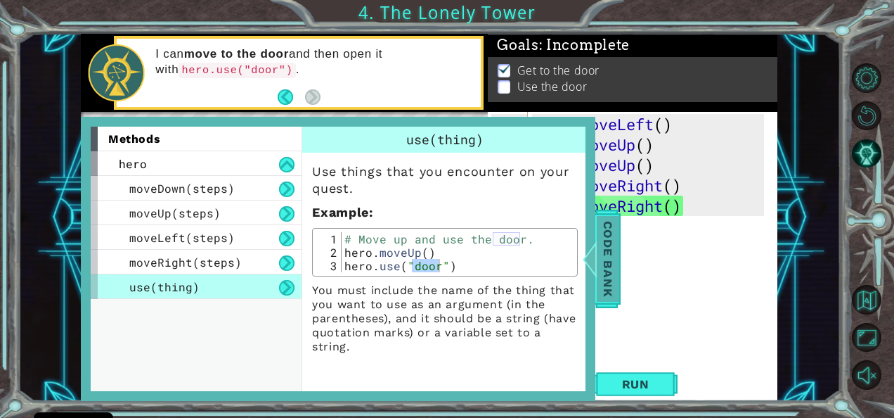
click at [593, 249] on div at bounding box center [590, 259] width 18 height 42
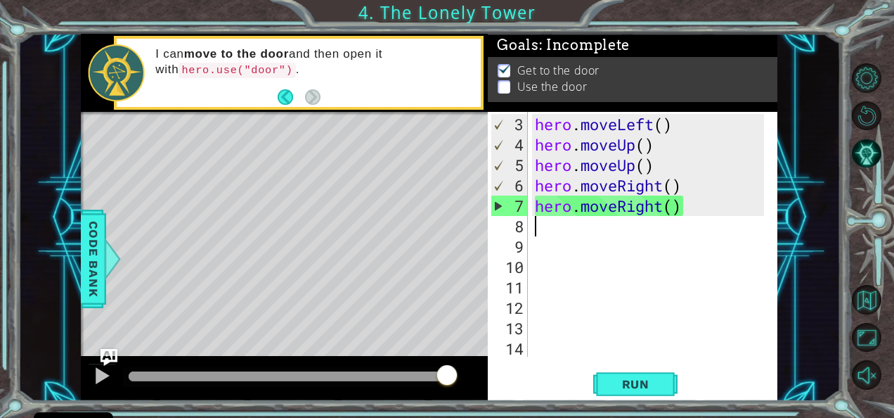
click at [561, 224] on div "hero . moveLeft ( ) hero . moveUp ( ) hero . moveUp ( ) hero . moveRight ( ) he…" at bounding box center [651, 256] width 239 height 285
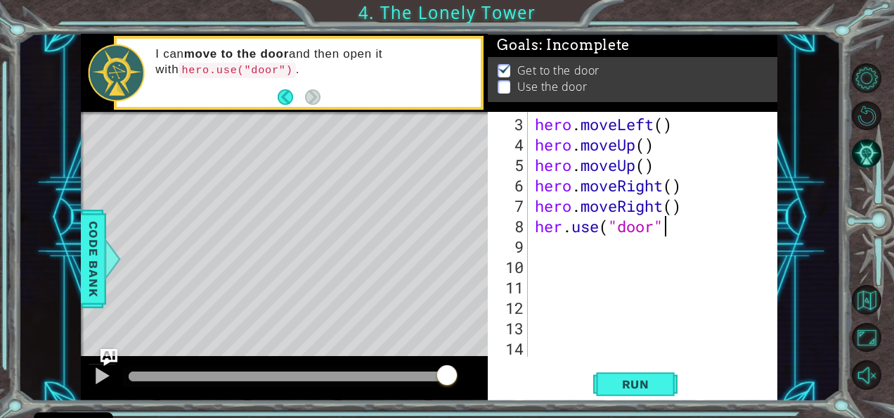
scroll to position [0, 6]
click at [601, 387] on button "Run" at bounding box center [635, 383] width 84 height 29
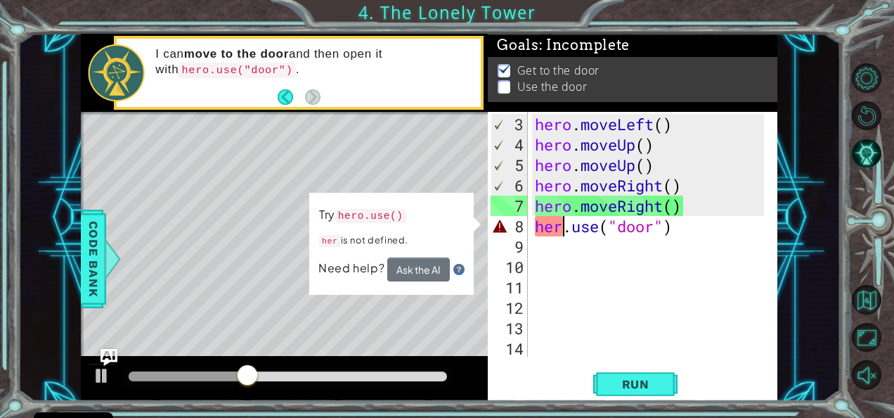
click at [559, 229] on div "hero . moveLeft ( ) hero . moveUp ( ) hero . moveUp ( ) hero . moveRight ( ) he…" at bounding box center [651, 256] width 239 height 285
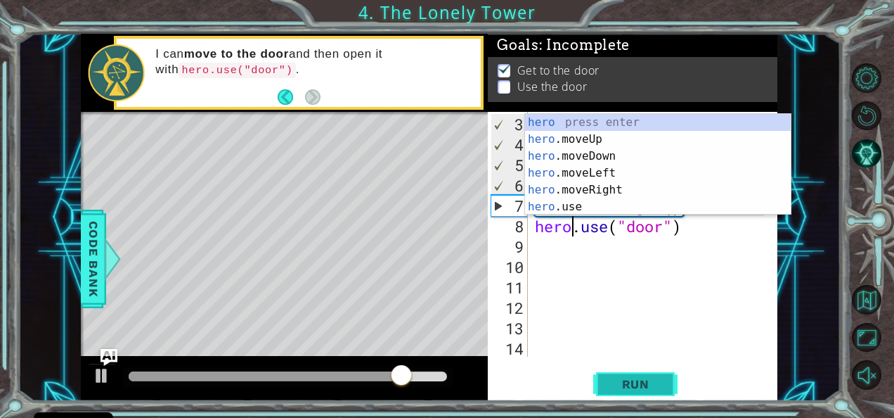
type textarea "hero.use("door")"
click at [613, 382] on span "Run" at bounding box center [636, 384] width 56 height 14
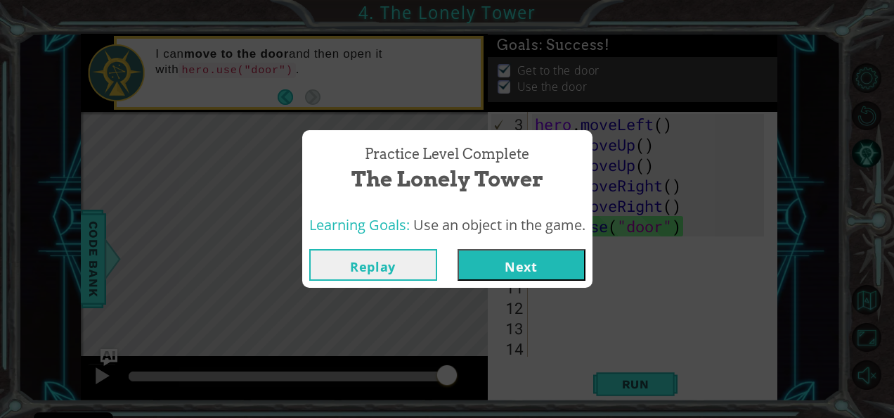
click at [669, 292] on div "Practice Level Complete The Lonely Tower Learning Goals: Use an object in the g…" at bounding box center [447, 209] width 894 height 418
click at [337, 269] on button "Replay" at bounding box center [373, 265] width 128 height 32
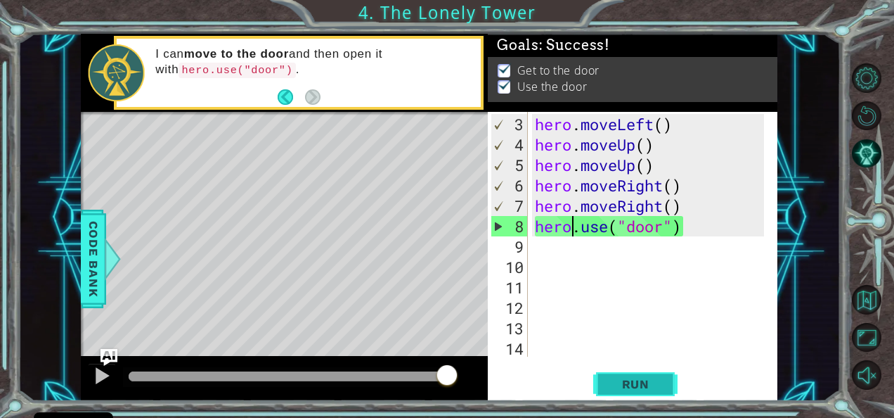
click at [628, 384] on span "Run" at bounding box center [636, 384] width 56 height 14
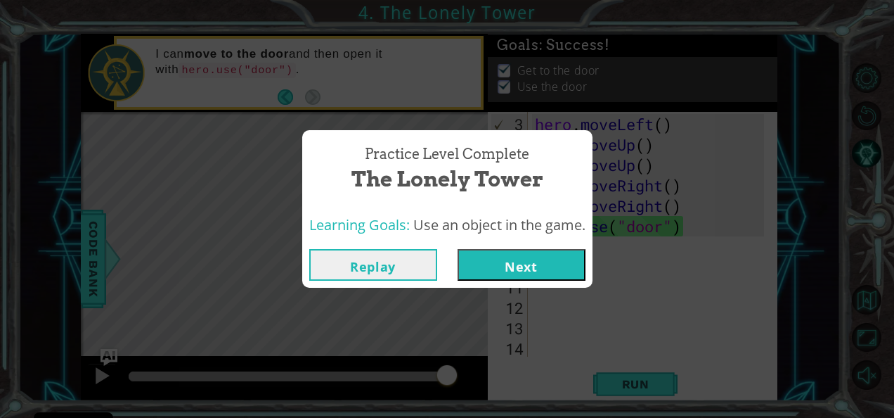
click at [409, 259] on button "Replay" at bounding box center [373, 265] width 128 height 32
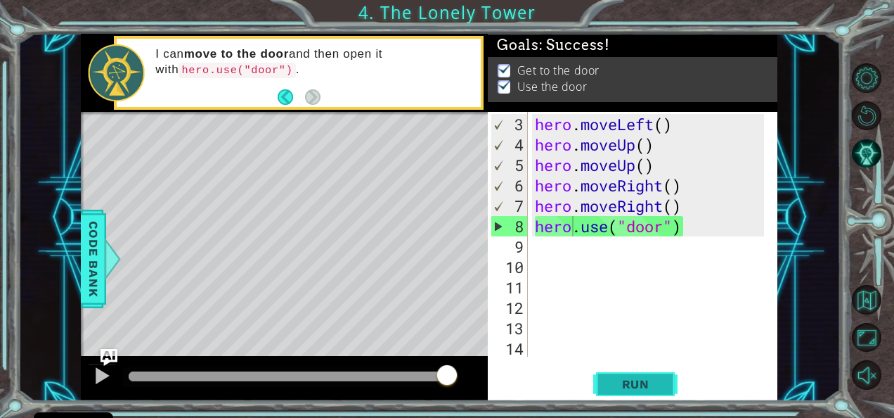
click at [628, 387] on span "Run" at bounding box center [636, 384] width 56 height 14
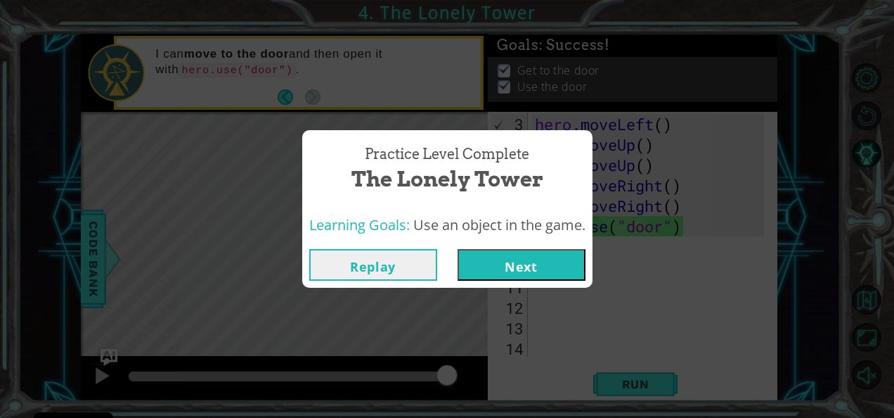
click at [401, 256] on button "Replay" at bounding box center [373, 265] width 128 height 32
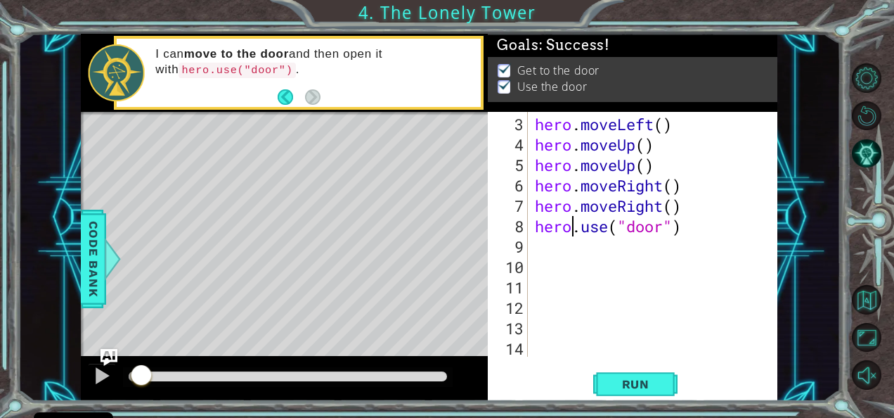
drag, startPoint x: 446, startPoint y: 374, endPoint x: 134, endPoint y: 361, distance: 312.4
click at [134, 361] on div at bounding box center [284, 378] width 407 height 45
click at [103, 363] on img "Ask AI" at bounding box center [109, 357] width 18 height 18
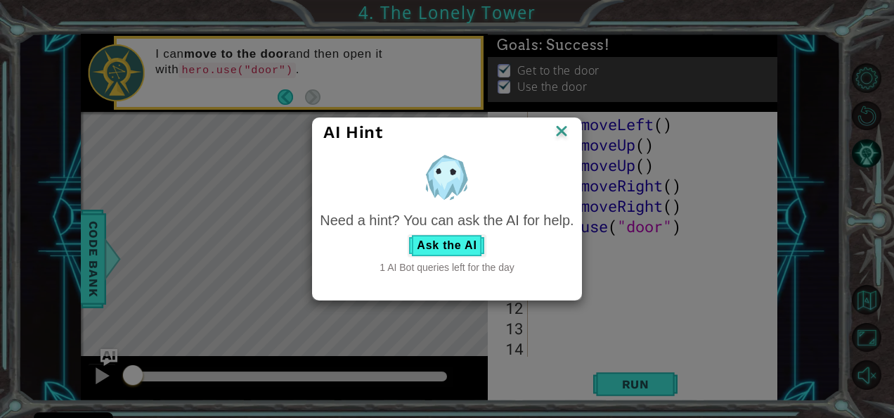
click at [564, 122] on img at bounding box center [562, 132] width 18 height 21
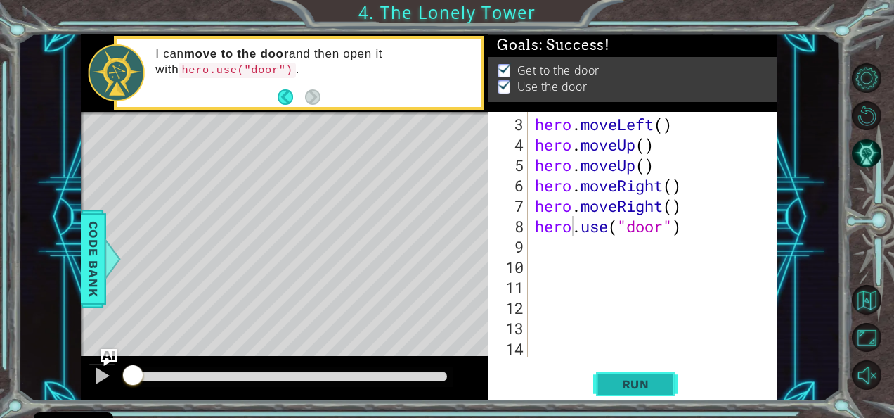
click at [616, 382] on span "Run" at bounding box center [636, 384] width 56 height 14
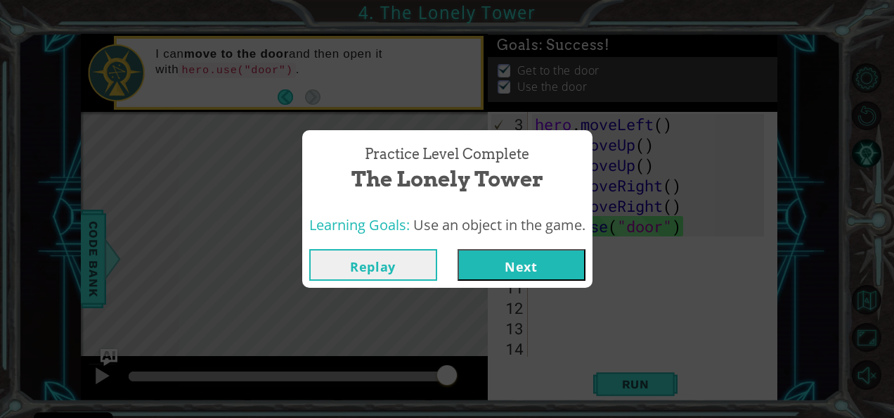
click at [513, 273] on button "Next" at bounding box center [522, 265] width 128 height 32
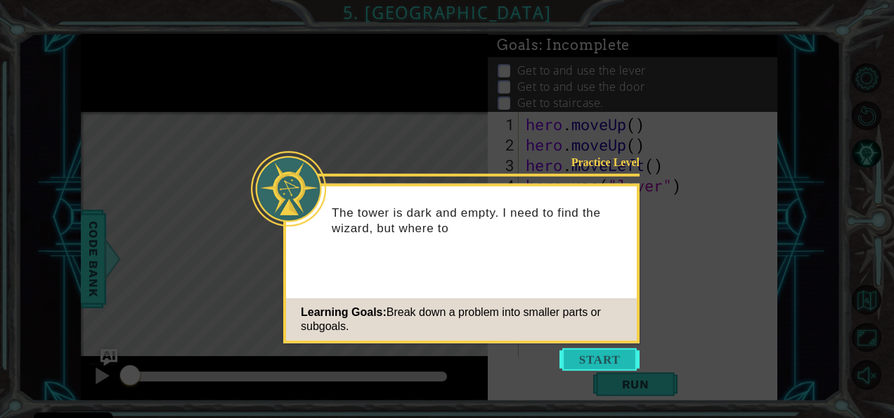
click at [591, 352] on button "Start" at bounding box center [600, 359] width 80 height 22
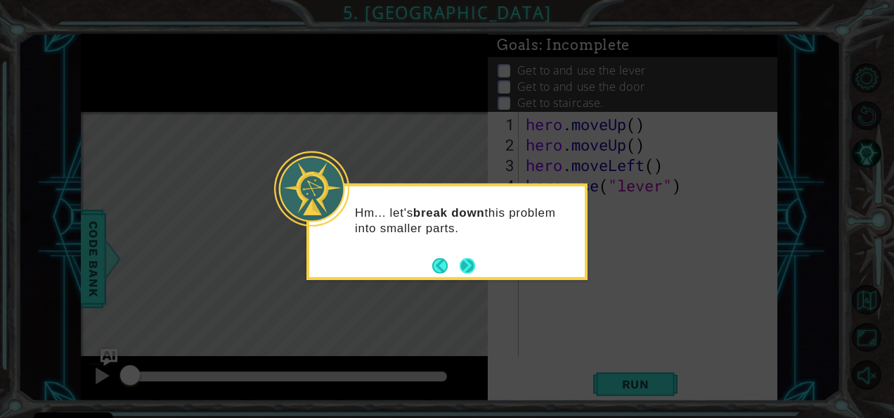
click at [463, 259] on button "Next" at bounding box center [467, 264] width 15 height 15
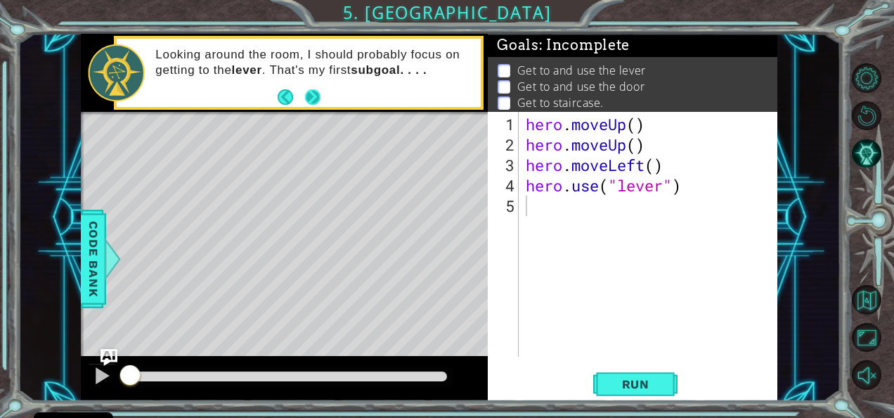
click at [318, 94] on button "Next" at bounding box center [312, 96] width 15 height 15
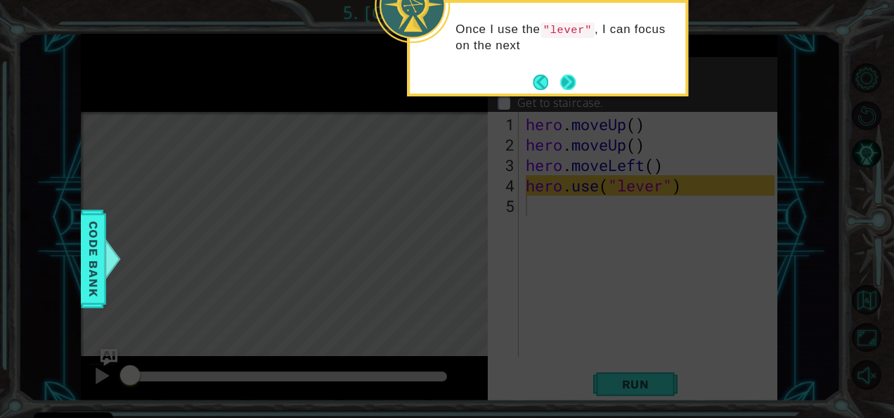
click at [567, 72] on footer at bounding box center [554, 82] width 43 height 21
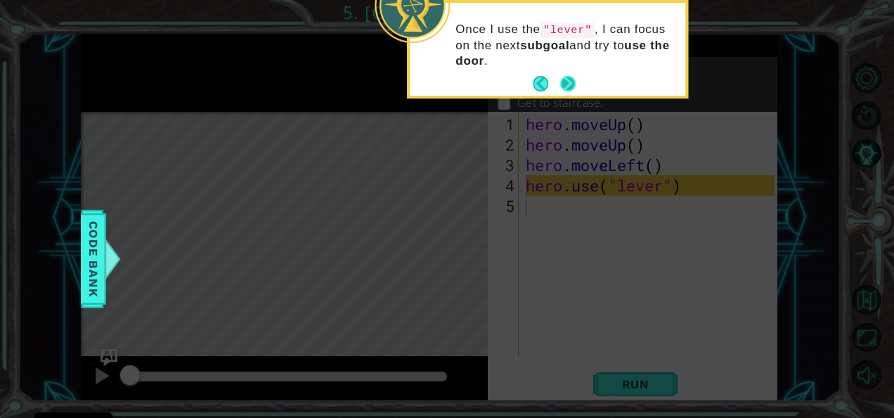
click at [569, 82] on button "Next" at bounding box center [567, 83] width 15 height 15
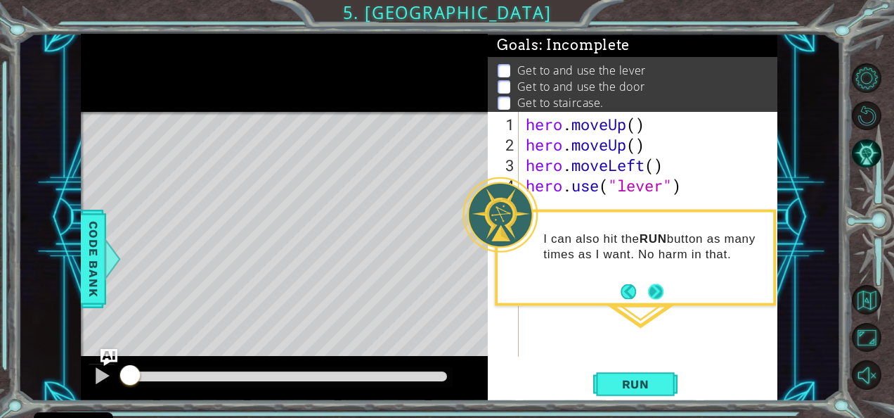
click at [656, 292] on button "Next" at bounding box center [655, 290] width 15 height 15
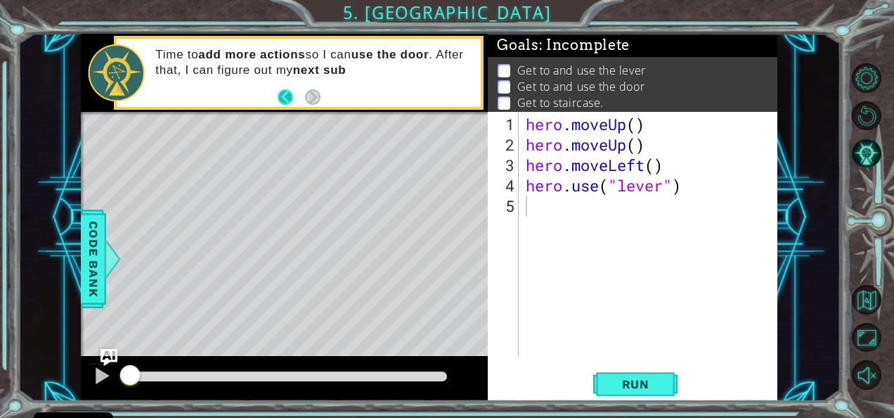
click at [303, 93] on button "Back" at bounding box center [291, 96] width 27 height 15
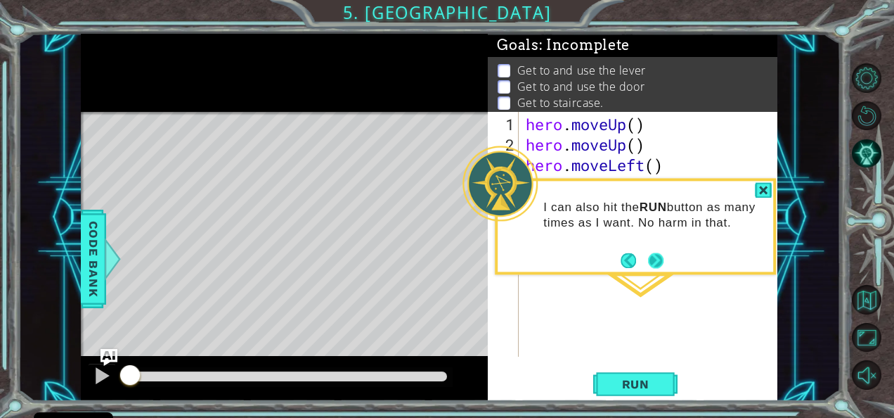
click at [648, 257] on button "Next" at bounding box center [655, 259] width 15 height 15
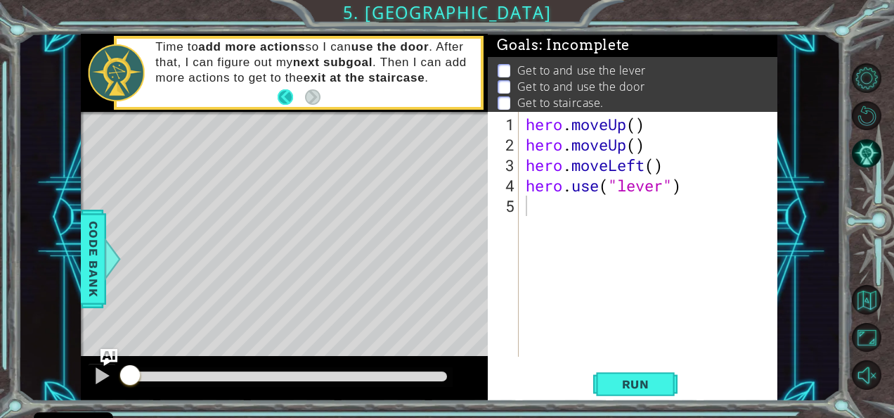
click at [286, 92] on button "Back" at bounding box center [291, 96] width 27 height 15
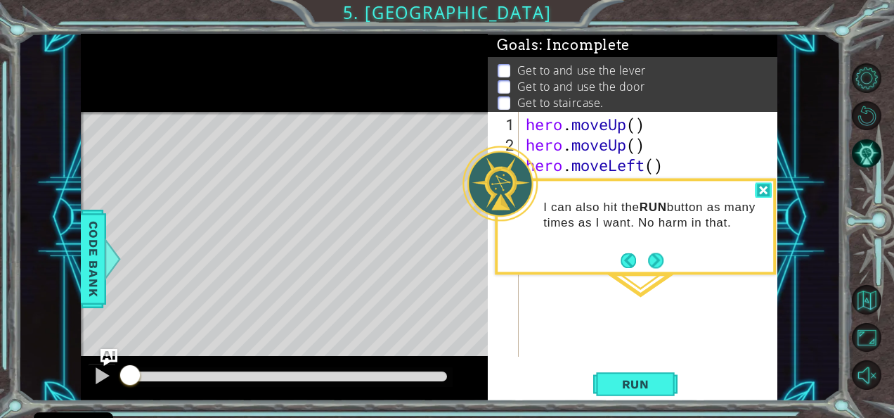
click at [765, 190] on div at bounding box center [763, 190] width 17 height 16
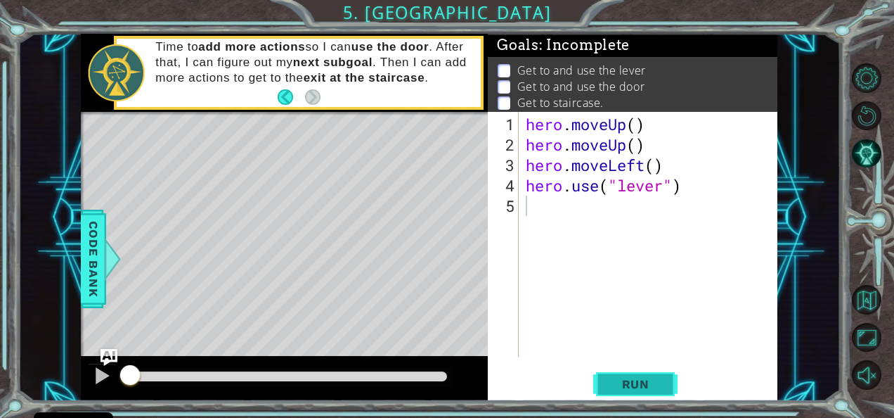
click at [627, 375] on div "1 2 3 4 5 hero . moveUp ( ) hero . moveUp ( ) hero . moveLeft ( ) hero . use ( …" at bounding box center [633, 256] width 290 height 289
click at [627, 375] on button "Run" at bounding box center [635, 383] width 84 height 29
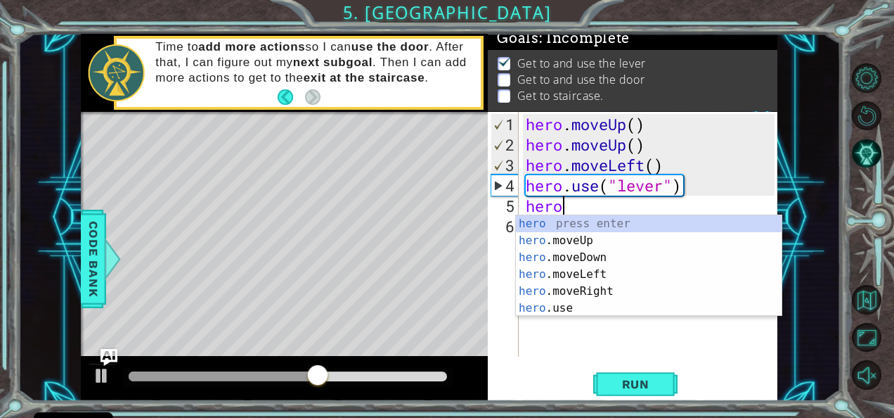
type textarea "hero."
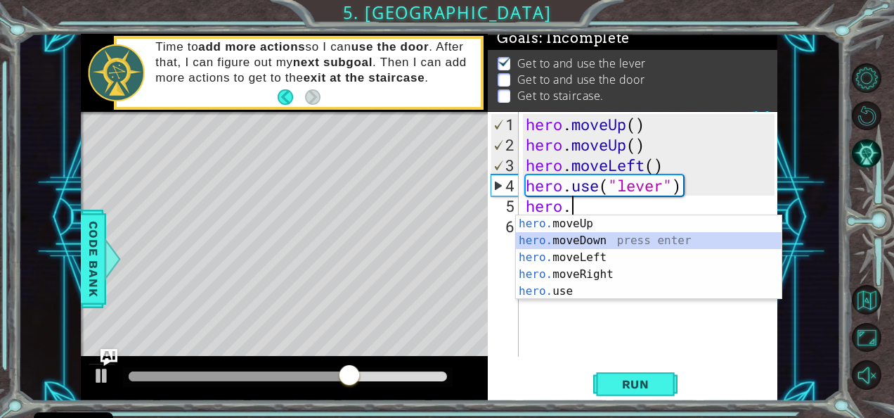
click at [589, 235] on div "hero. moveUp press enter hero. moveDown press enter hero. moveLeft press enter …" at bounding box center [649, 274] width 266 height 118
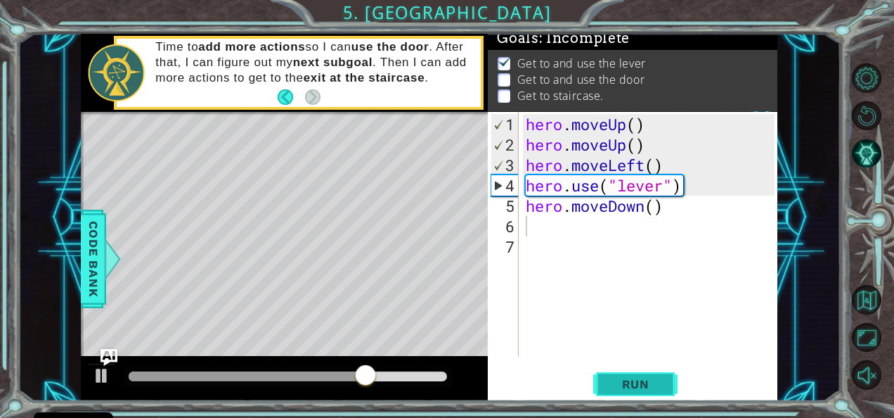
click at [610, 378] on span "Run" at bounding box center [636, 384] width 56 height 14
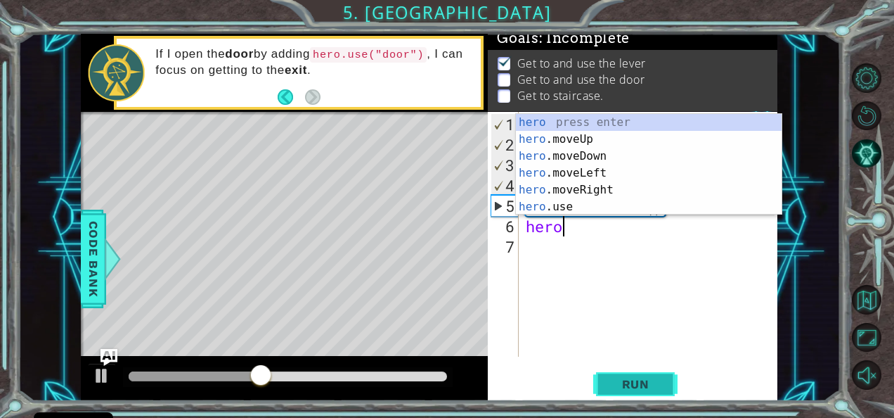
type textarea "hero."
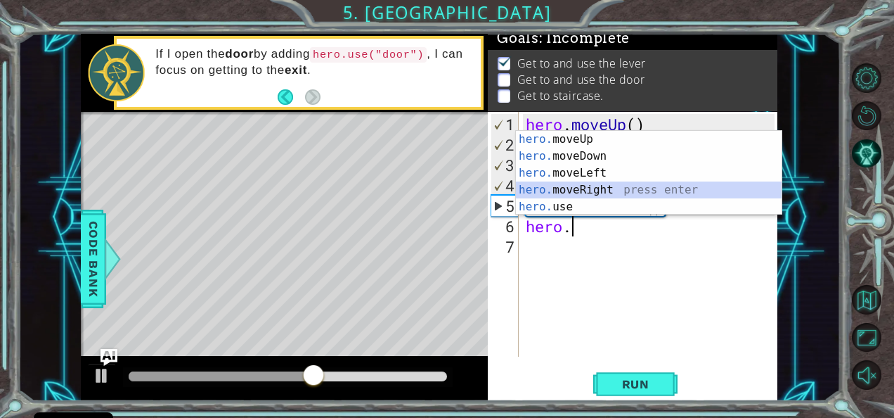
click at [584, 186] on div "hero. moveUp press enter hero. moveDown press enter hero. moveLeft press enter …" at bounding box center [649, 190] width 266 height 118
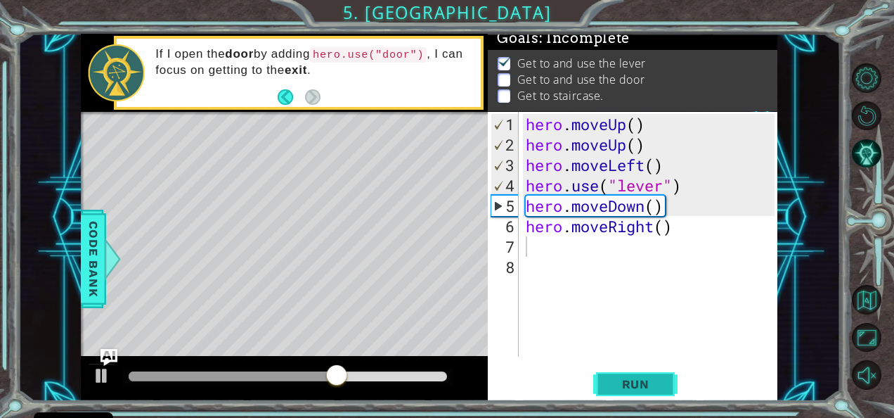
click at [606, 384] on button "Run" at bounding box center [635, 383] width 84 height 29
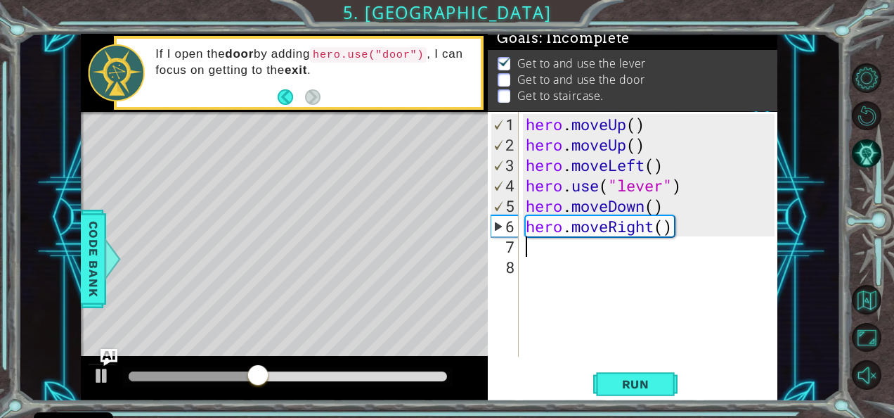
click at [655, 230] on div "hero . moveUp ( ) hero . moveUp ( ) hero . moveLeft ( ) hero . use ( "lever" ) …" at bounding box center [652, 256] width 259 height 285
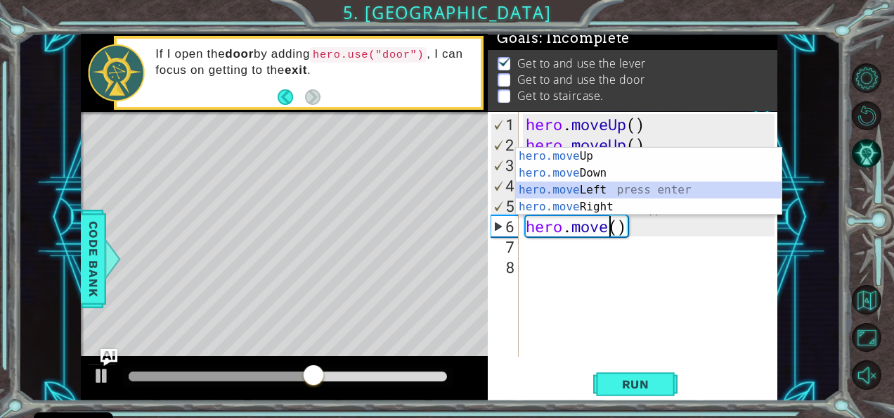
click at [573, 182] on div "hero.move Up press enter hero.move Down press enter hero.move Left press enter …" at bounding box center [649, 198] width 266 height 101
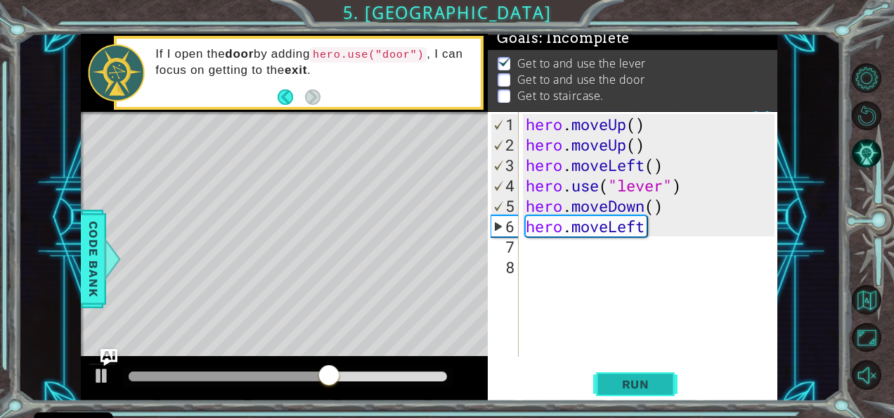
click at [635, 384] on span "Run" at bounding box center [636, 384] width 56 height 14
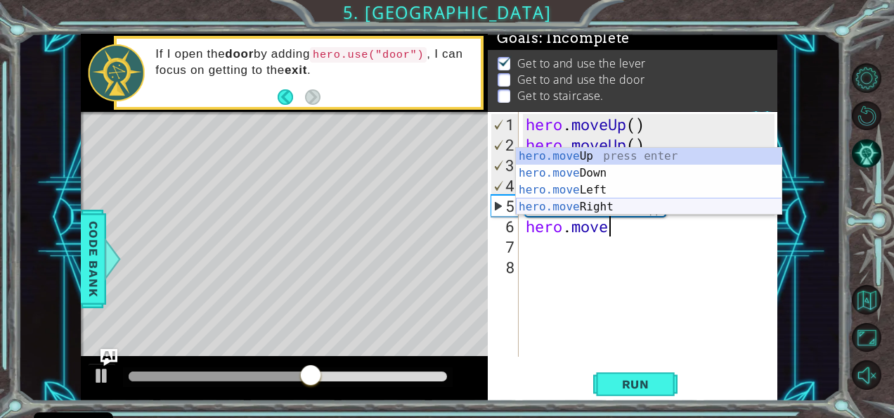
click at [296, 236] on div "Level Map" at bounding box center [406, 319] width 650 height 414
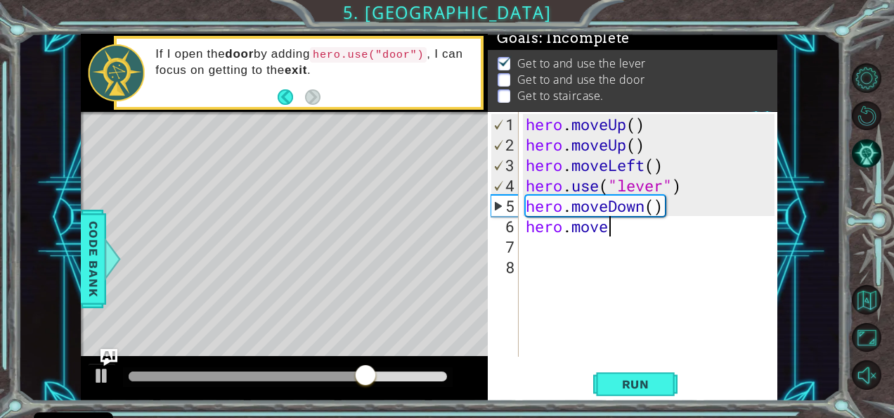
click at [615, 221] on div "hero . moveUp ( ) hero . moveUp ( ) hero . moveLeft ( ) hero . use ( "lever" ) …" at bounding box center [652, 256] width 259 height 285
type textarea "hero.mover"
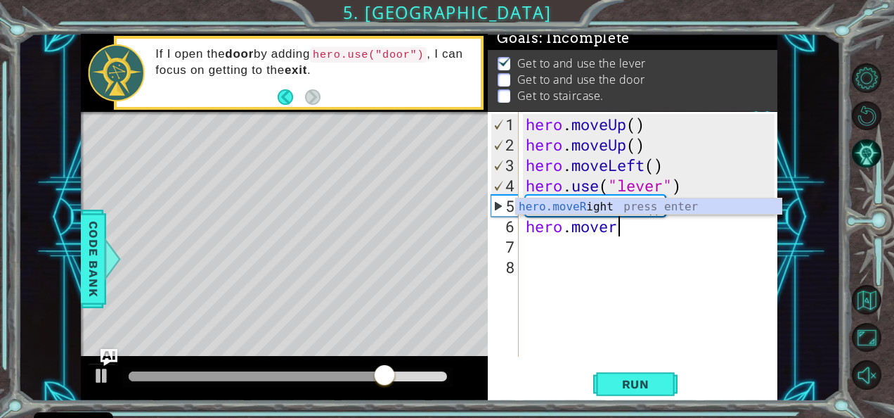
scroll to position [0, 4]
click at [569, 201] on div "hero.moveR ight press enter" at bounding box center [649, 223] width 266 height 51
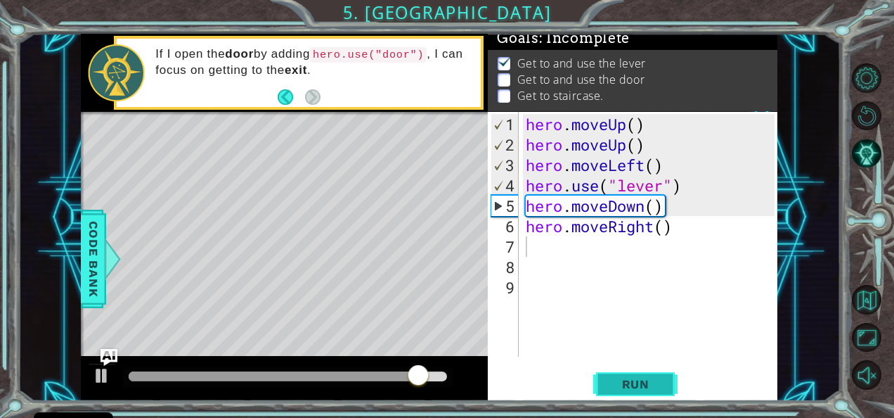
click at [624, 379] on span "Run" at bounding box center [636, 384] width 56 height 14
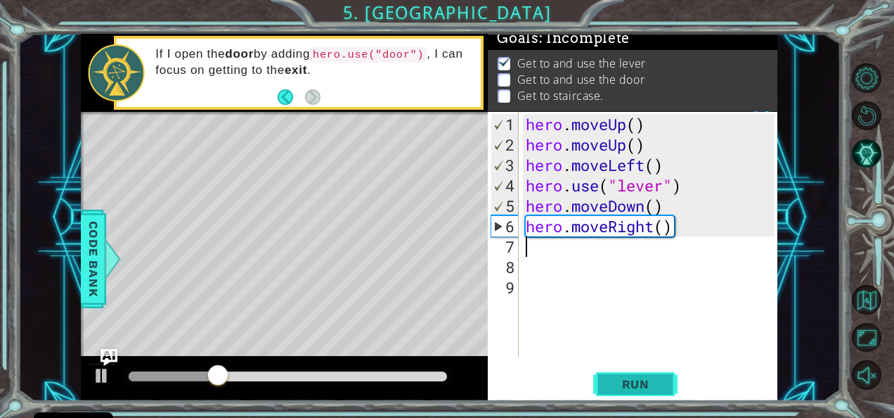
type textarea "r"
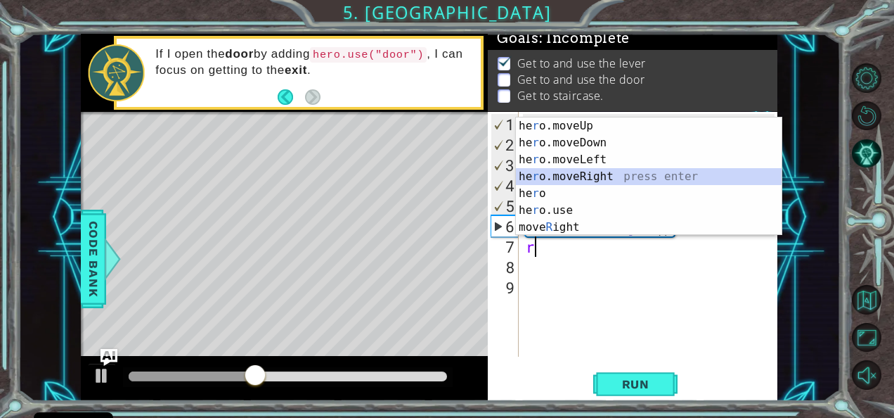
click at [557, 176] on div "he r o.moveUp press enter he r o.moveDown press enter he r o.moveLeft press ent…" at bounding box center [649, 193] width 266 height 152
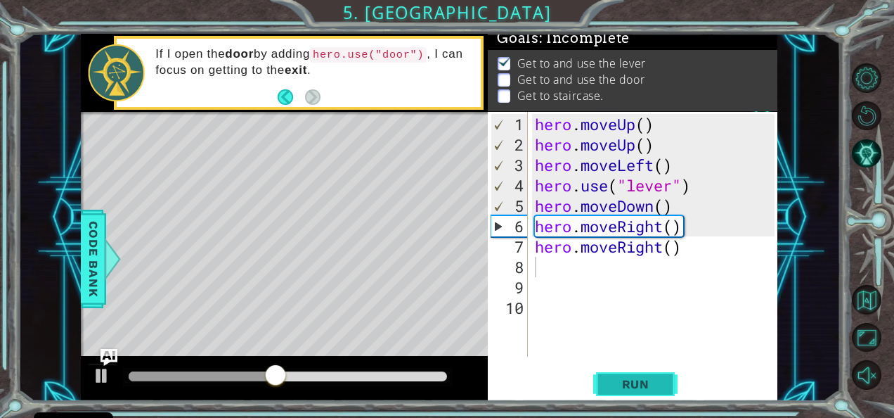
click at [622, 385] on span "Run" at bounding box center [636, 384] width 56 height 14
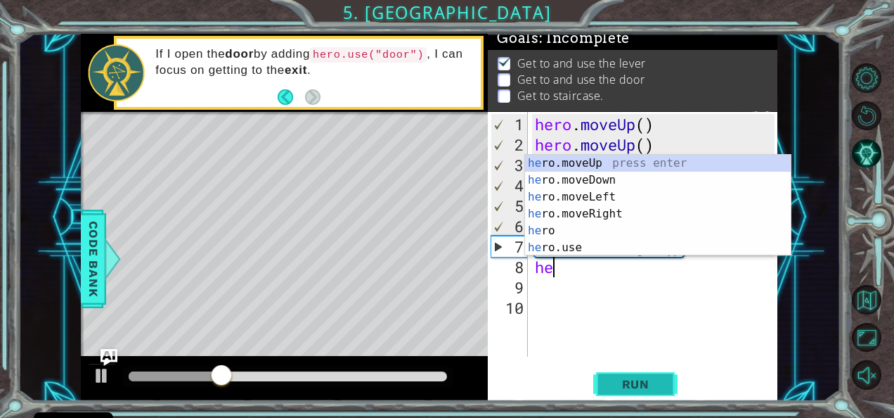
type textarea "her"
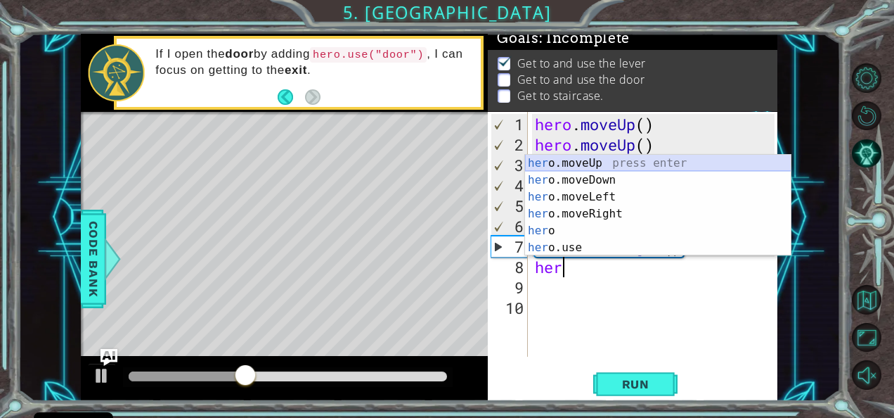
click at [574, 157] on div "her o.moveUp press enter her o.moveDown press enter her o.moveLeft press enter …" at bounding box center [658, 222] width 266 height 135
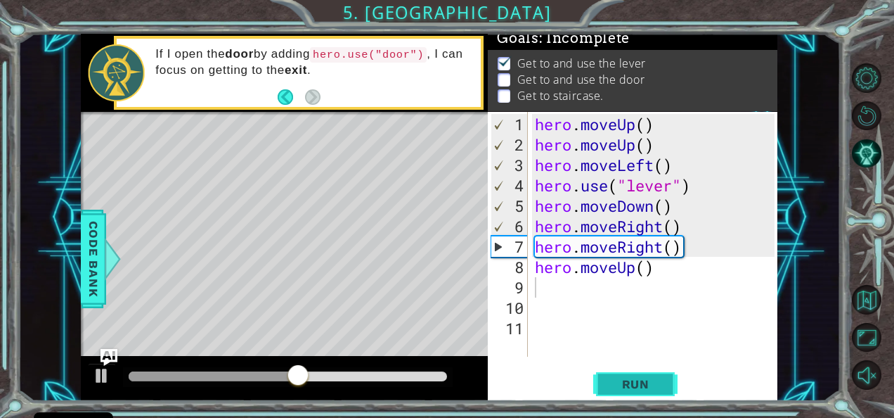
click at [610, 380] on span "Run" at bounding box center [636, 384] width 56 height 14
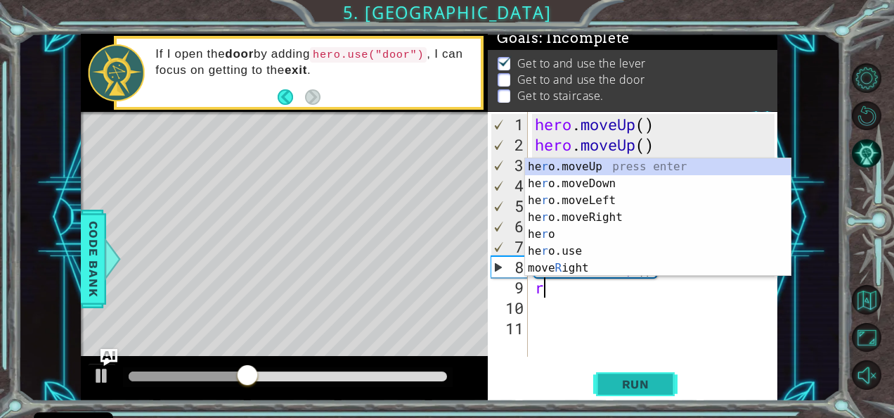
type textarea "ri"
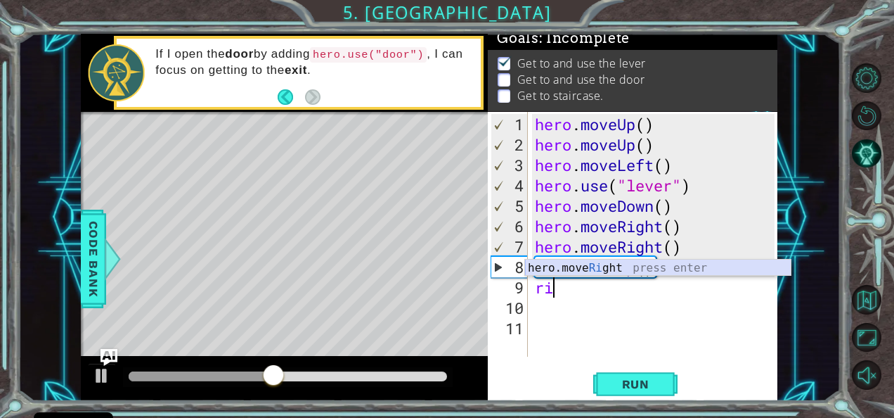
click at [588, 268] on div "hero.move Ri ght press enter" at bounding box center [658, 284] width 266 height 51
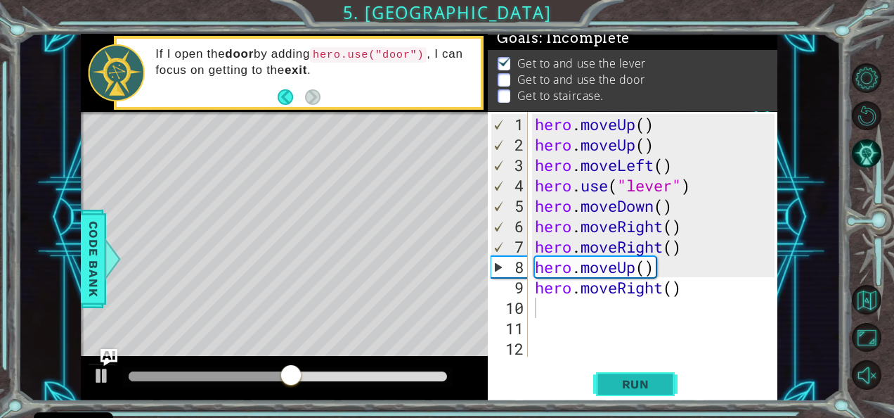
click at [613, 382] on span "Run" at bounding box center [636, 384] width 56 height 14
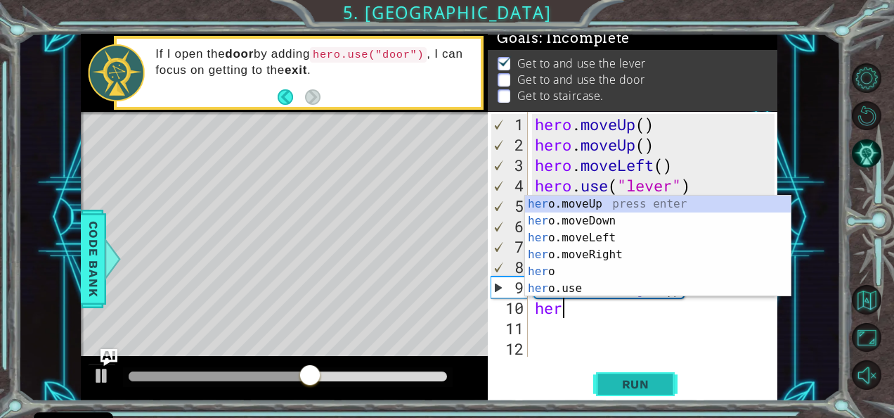
scroll to position [0, 1]
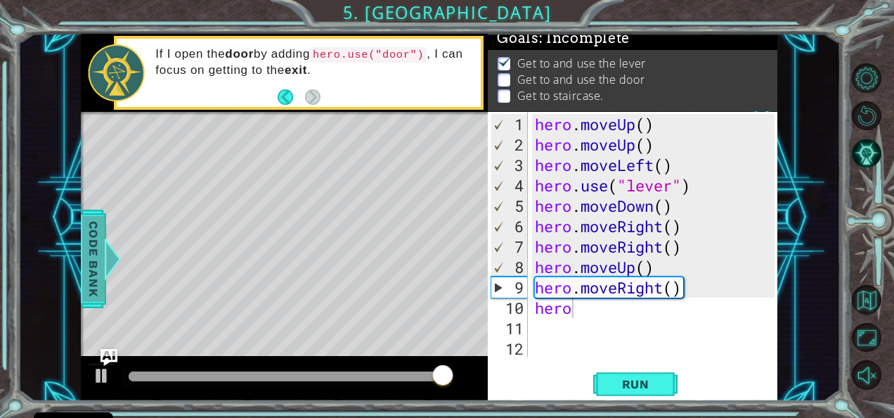
click at [87, 247] on span "Code Bank" at bounding box center [93, 259] width 22 height 86
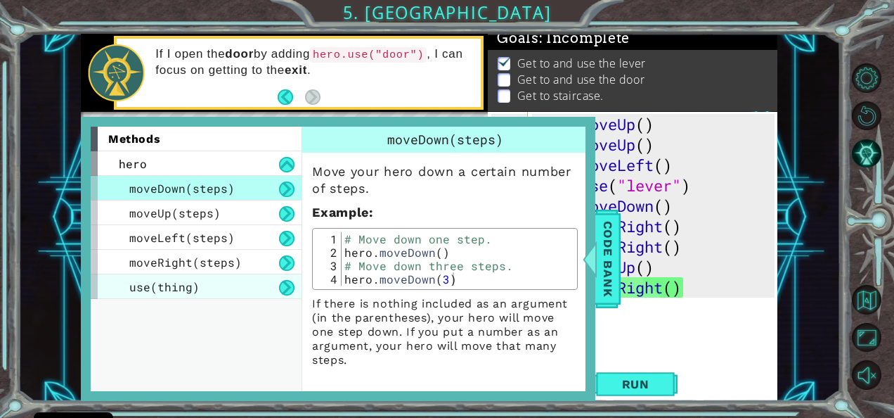
click at [180, 285] on span "use(thing)" at bounding box center [164, 286] width 70 height 15
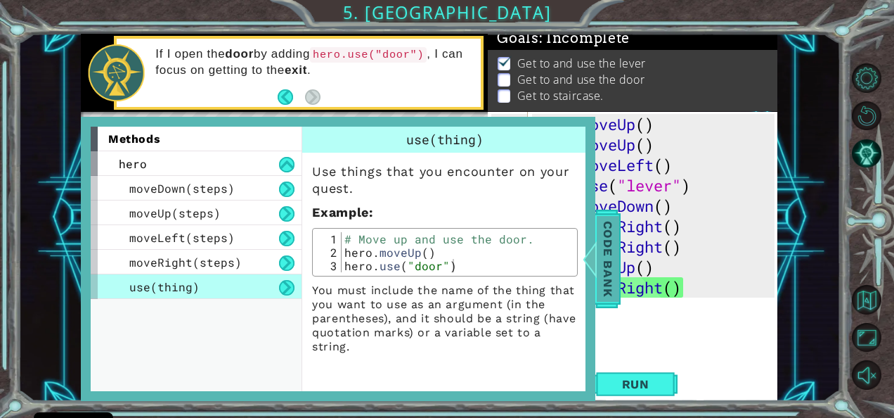
click at [616, 266] on span "Code Bank" at bounding box center [608, 259] width 22 height 86
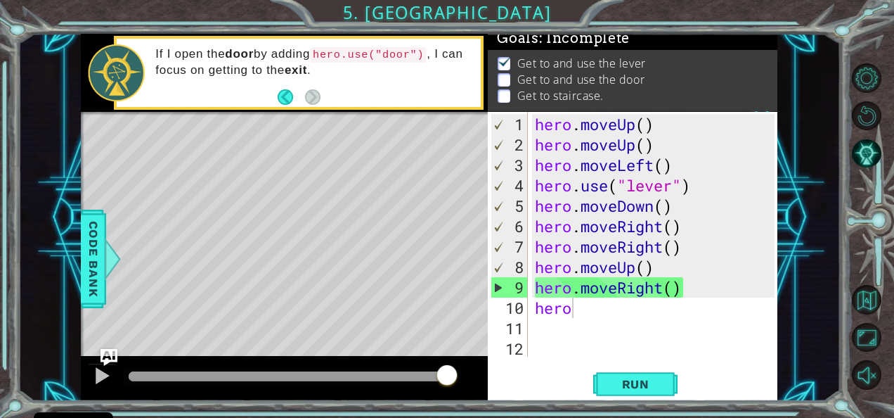
click at [576, 308] on div "hero . moveUp ( ) hero . moveUp ( ) hero . moveLeft ( ) hero . use ( "lever" ) …" at bounding box center [657, 256] width 250 height 285
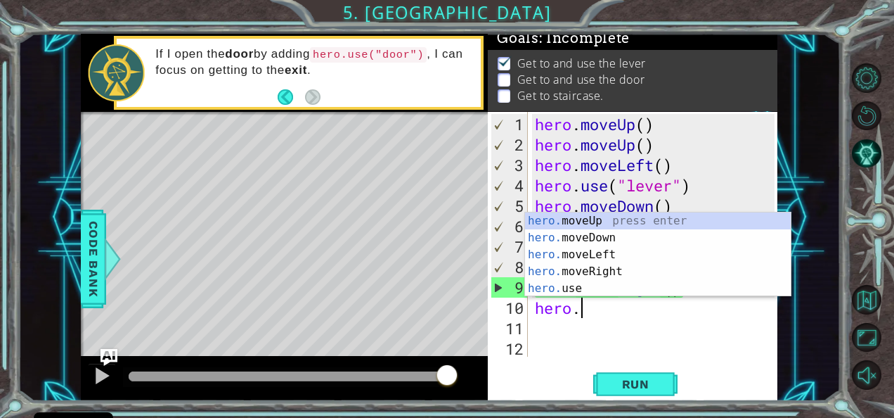
scroll to position [0, 1]
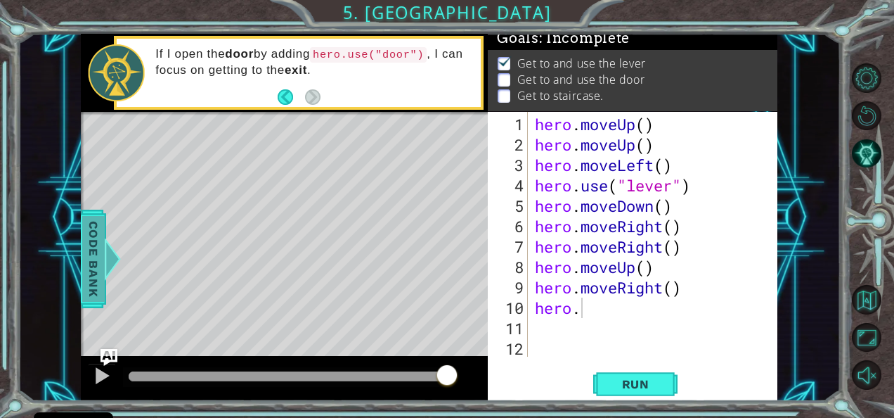
click at [84, 247] on span "Code Bank" at bounding box center [93, 259] width 22 height 86
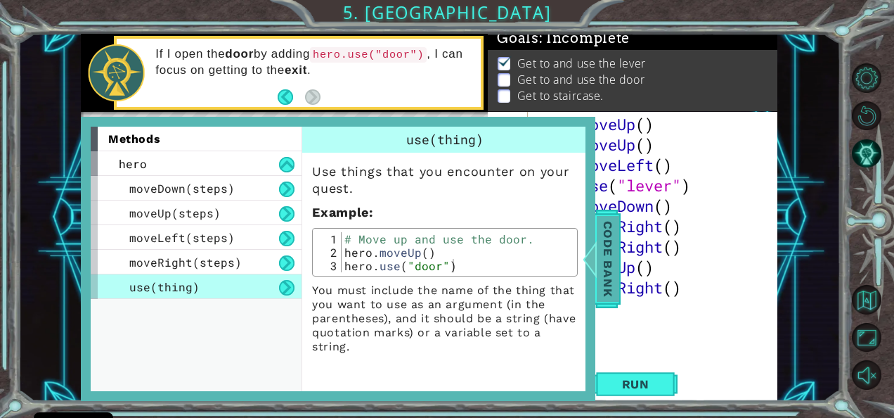
click at [606, 262] on span "Code Bank" at bounding box center [608, 259] width 22 height 86
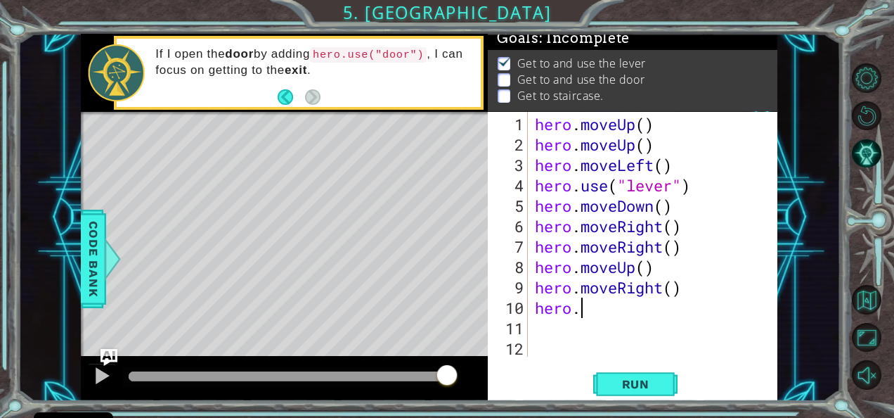
click at [602, 298] on div "hero . moveUp ( ) hero . moveUp ( ) hero . moveLeft ( ) hero . use ( "lever" ) …" at bounding box center [657, 256] width 250 height 285
type textarea "hero.use("door")"
click at [613, 383] on span "Run" at bounding box center [636, 384] width 56 height 14
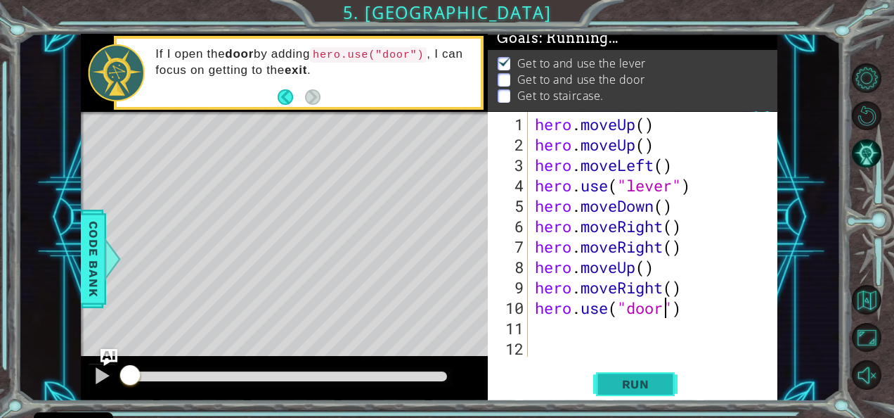
scroll to position [12, 0]
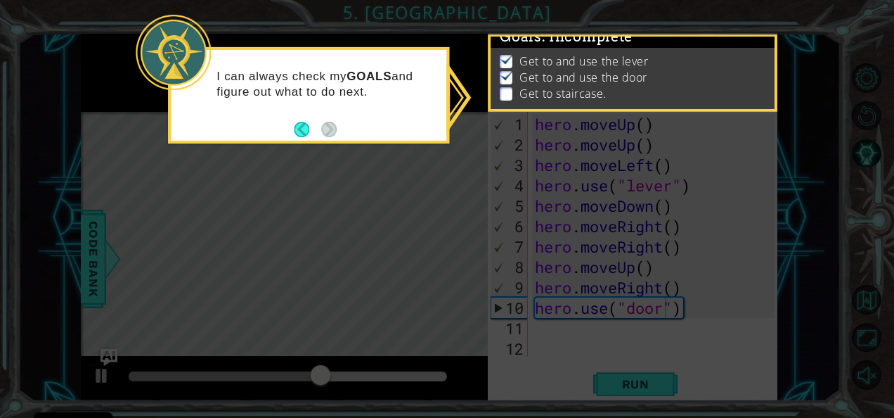
click at [612, 367] on icon at bounding box center [447, 209] width 894 height 418
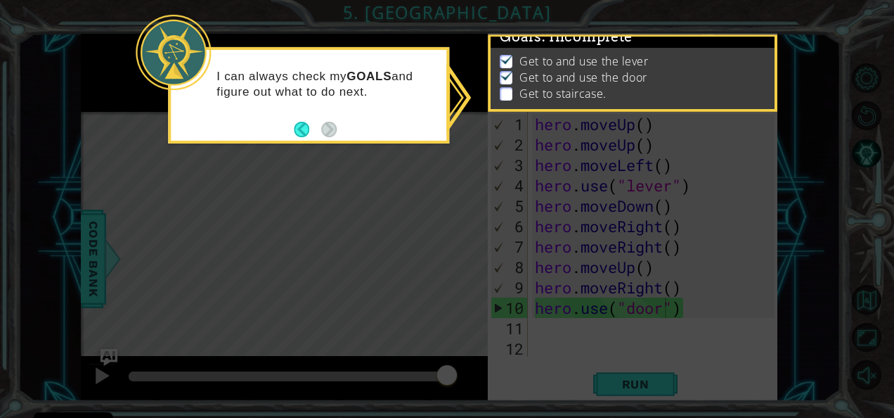
click at [510, 87] on p at bounding box center [506, 93] width 13 height 13
click at [506, 89] on p at bounding box center [506, 93] width 13 height 13
click at [301, 129] on button "Back" at bounding box center [307, 129] width 27 height 15
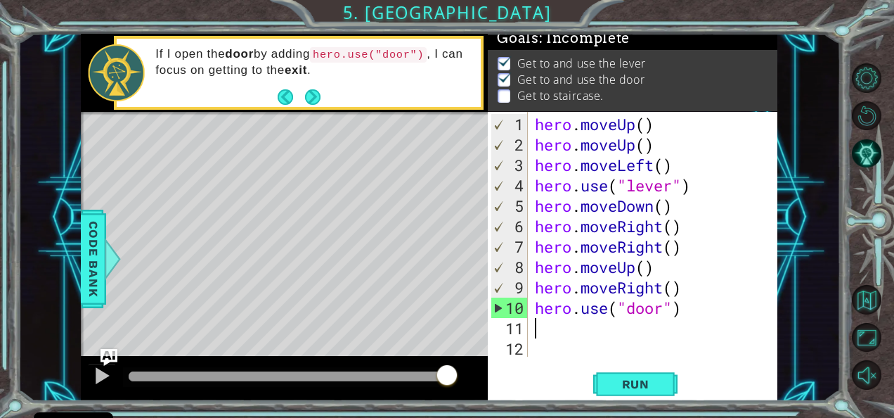
click at [547, 326] on div "hero . moveUp ( ) hero . moveUp ( ) hero . moveLeft ( ) hero . use ( "lever" ) …" at bounding box center [657, 256] width 250 height 285
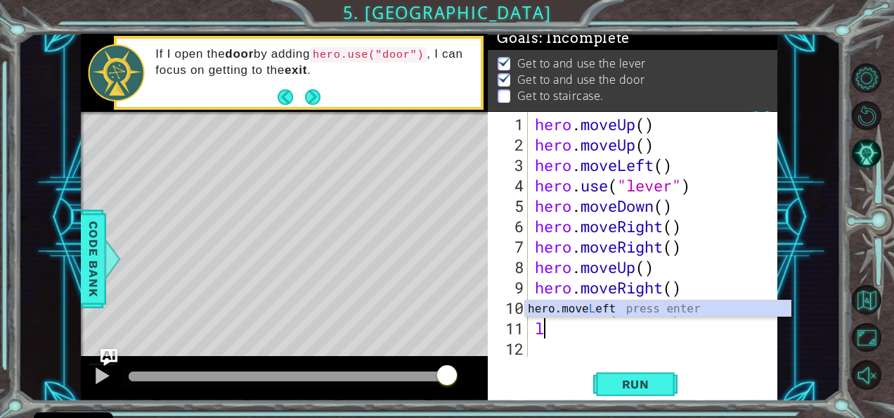
type textarea "le"
click at [555, 307] on div "hero.move Le ft press enter" at bounding box center [658, 325] width 266 height 51
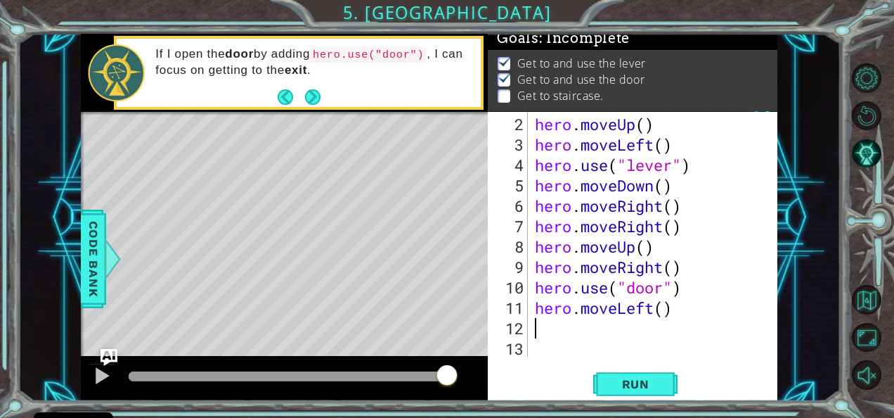
scroll to position [20, 0]
click at [637, 379] on span "Run" at bounding box center [636, 384] width 56 height 14
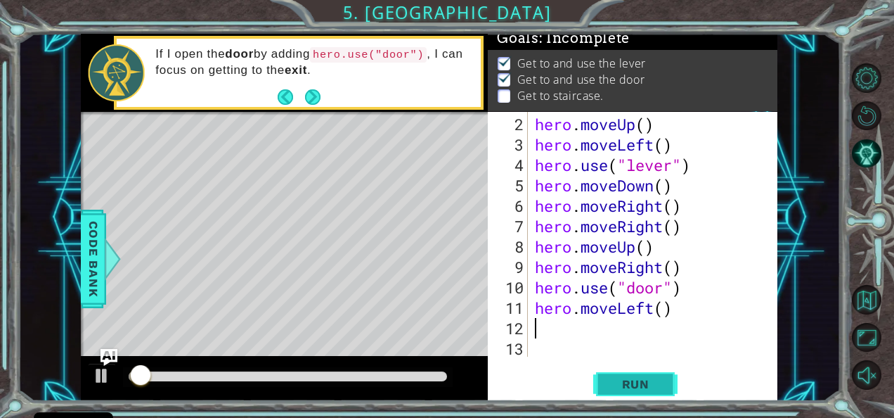
scroll to position [12, 0]
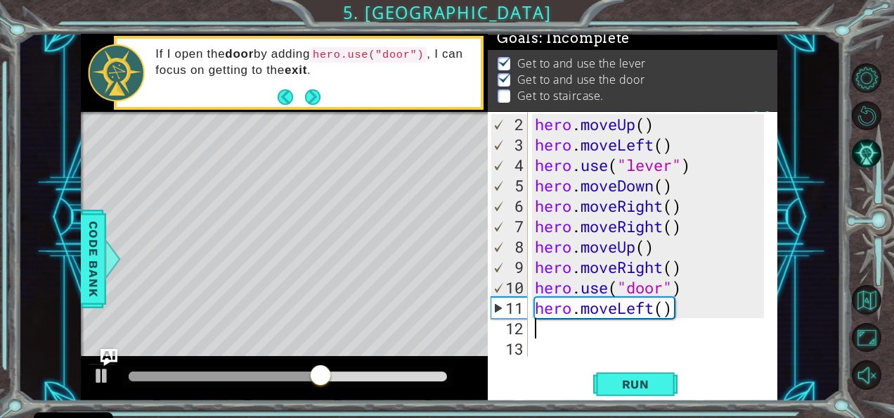
click at [656, 304] on div "hero . moveUp ( ) hero . moveLeft ( ) hero . use ( "lever" ) hero . moveDown ( …" at bounding box center [651, 256] width 239 height 285
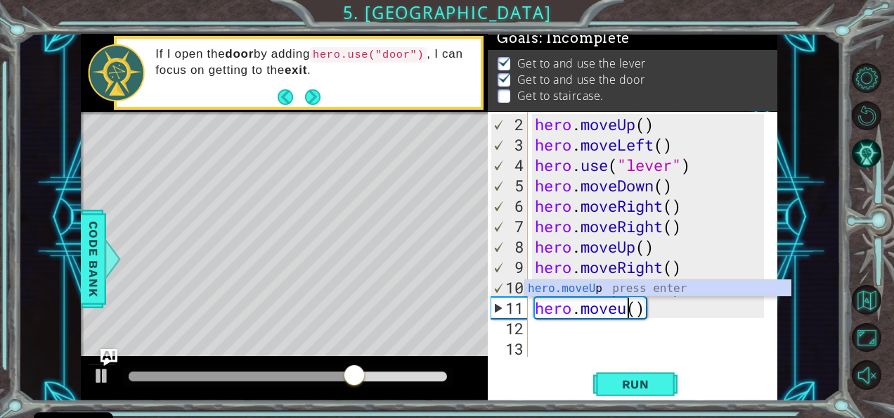
scroll to position [0, 4]
click at [586, 285] on div "hero.moveU p press enter" at bounding box center [658, 305] width 266 height 51
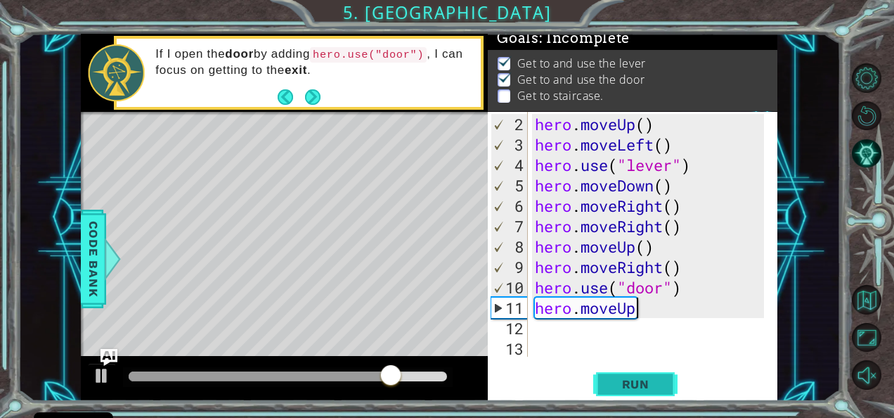
click at [617, 378] on span "Run" at bounding box center [636, 384] width 56 height 14
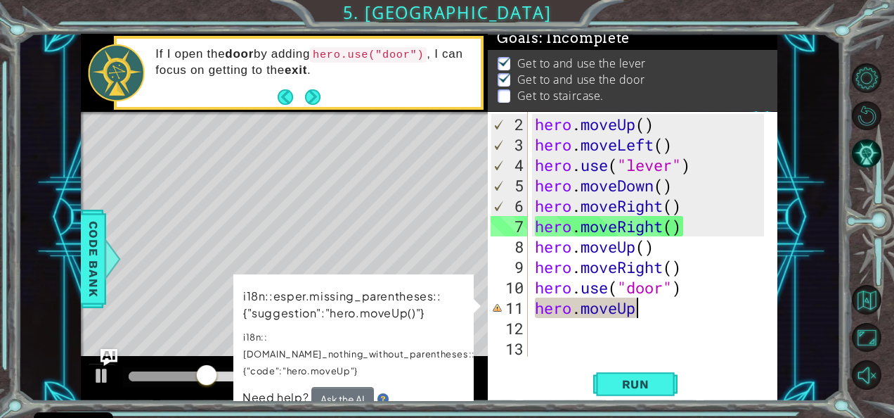
click at [643, 312] on div "hero . moveUp ( ) hero . moveLeft ( ) hero . use ( "lever" ) hero . moveDown ( …" at bounding box center [651, 256] width 239 height 285
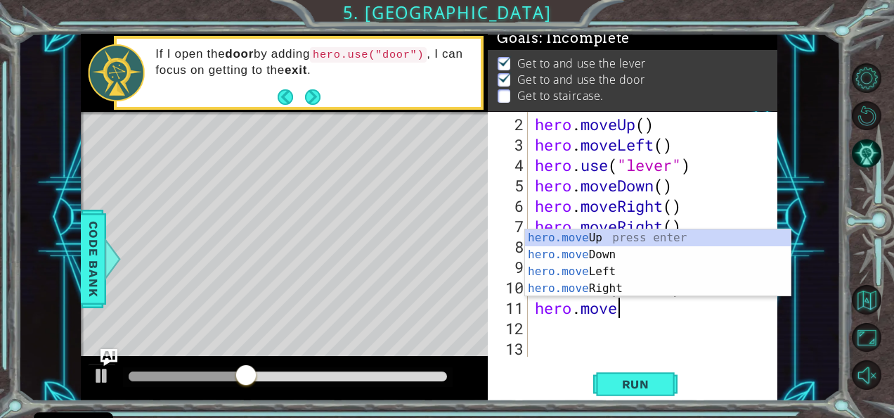
type textarea "hero.mov"
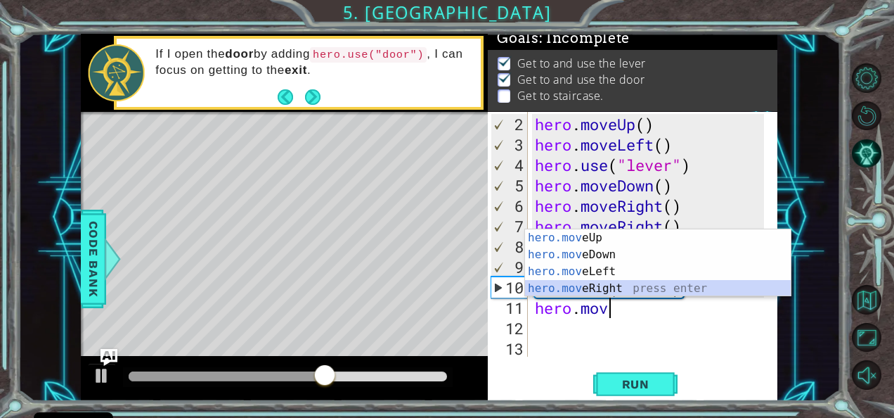
click at [575, 281] on div "hero.mov eUp press enter hero.mov eDown press enter hero.mov eLeft press enter …" at bounding box center [658, 279] width 266 height 101
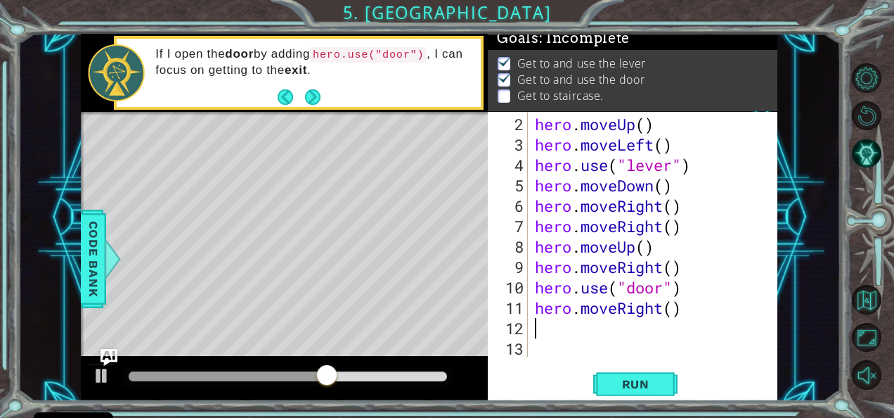
scroll to position [0, 0]
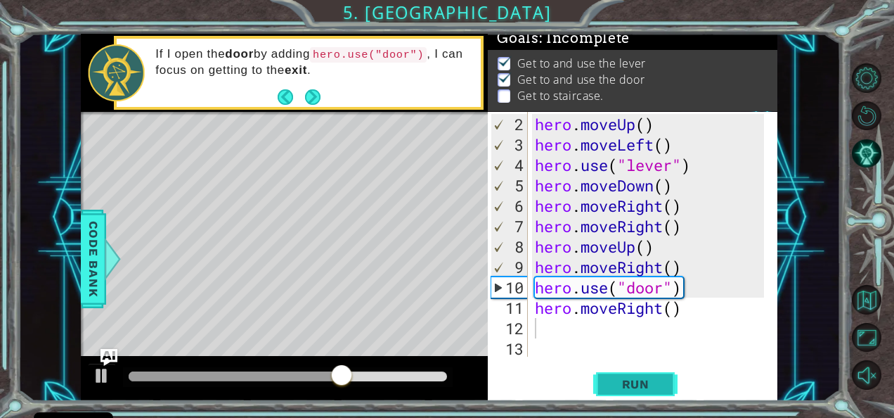
click at [631, 386] on span "Run" at bounding box center [636, 384] width 56 height 14
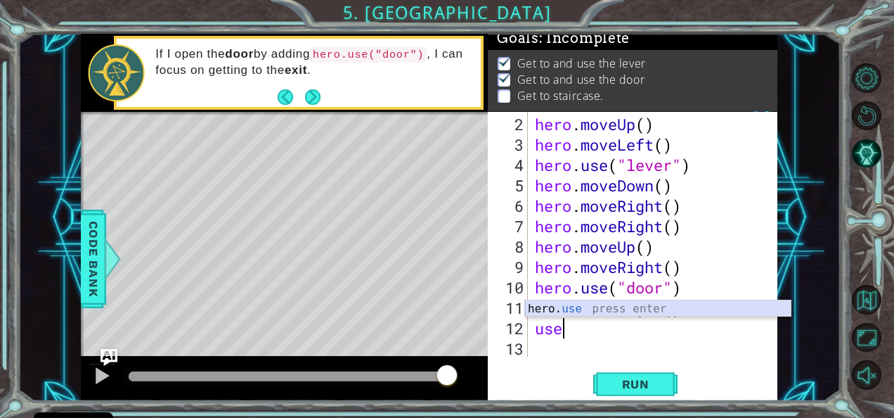
click at [590, 309] on div "hero. use press enter" at bounding box center [658, 325] width 266 height 51
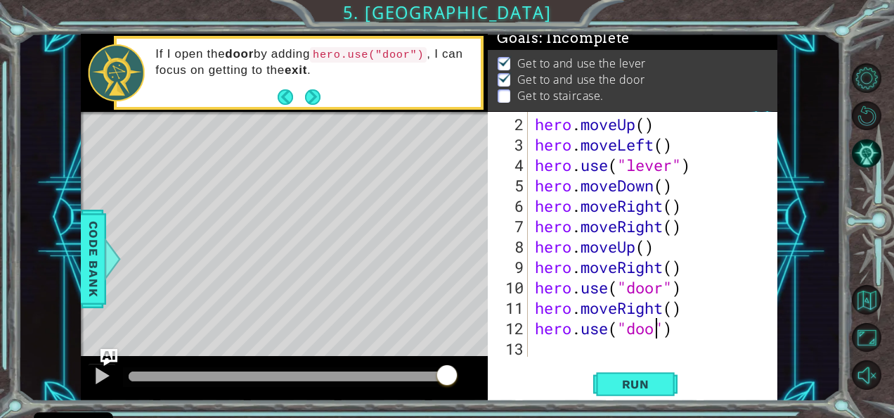
scroll to position [0, 6]
type textarea "hero.use("door")"
click at [630, 375] on button "Run" at bounding box center [635, 383] width 84 height 29
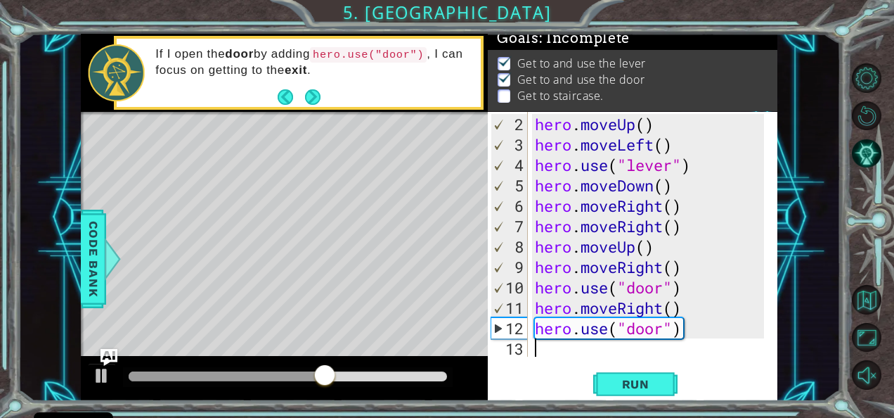
click at [562, 350] on div "hero . moveUp ( ) hero . moveLeft ( ) hero . use ( "lever" ) hero . moveDown ( …" at bounding box center [651, 256] width 239 height 285
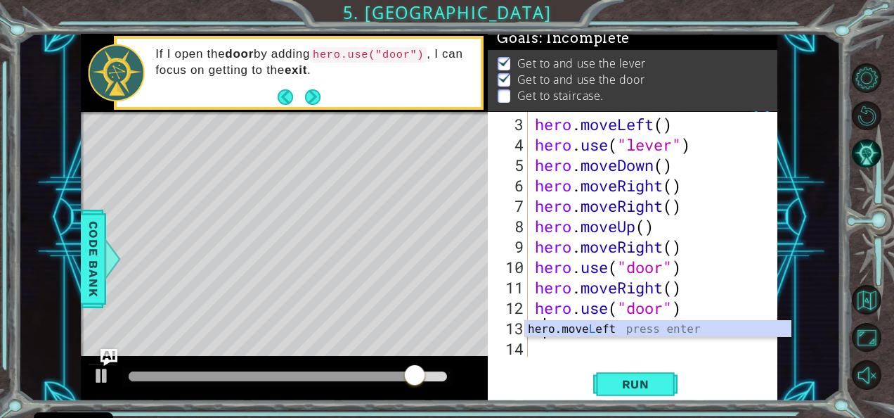
scroll to position [41, 0]
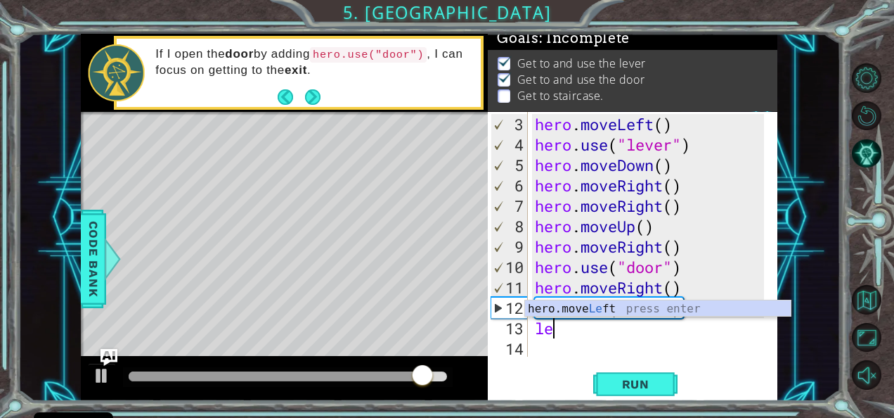
type textarea "lef"
click at [587, 308] on div "hero.move Lef t press enter" at bounding box center [658, 325] width 266 height 51
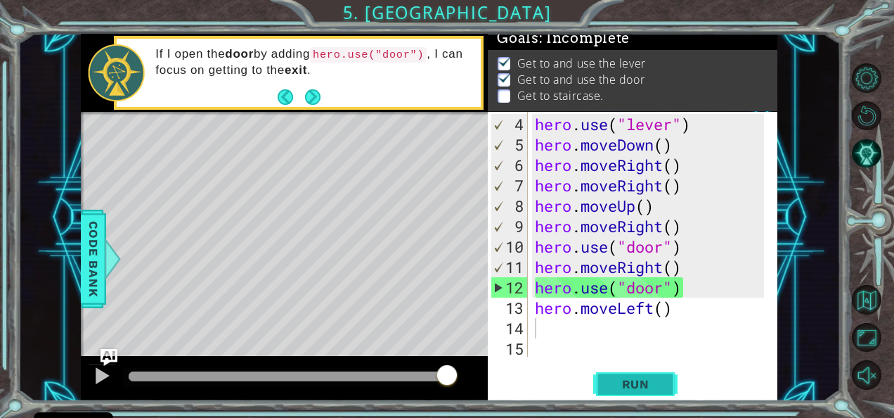
click at [640, 385] on span "Run" at bounding box center [636, 384] width 56 height 14
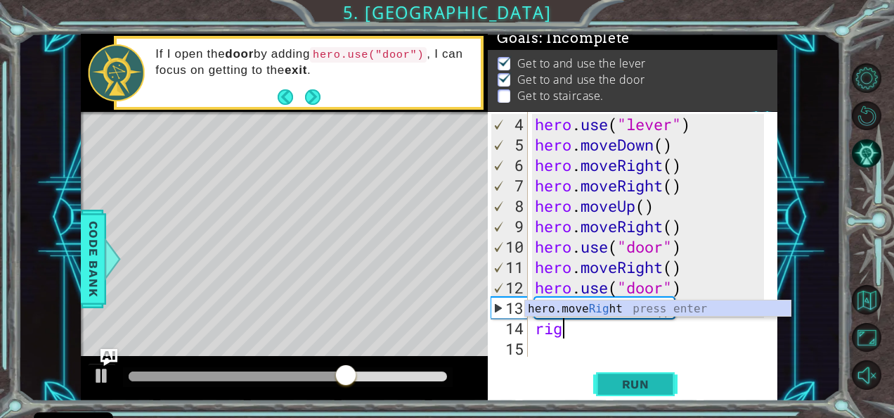
scroll to position [0, 0]
type textarea "righ"
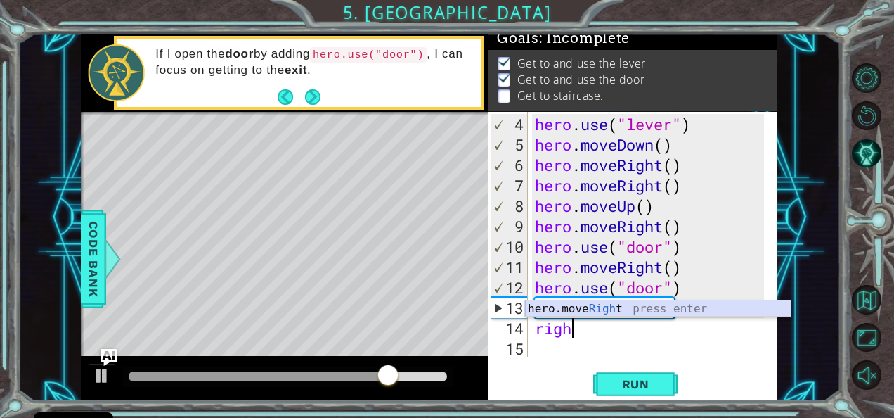
click at [602, 310] on div "hero.move Righ t press enter" at bounding box center [658, 325] width 266 height 51
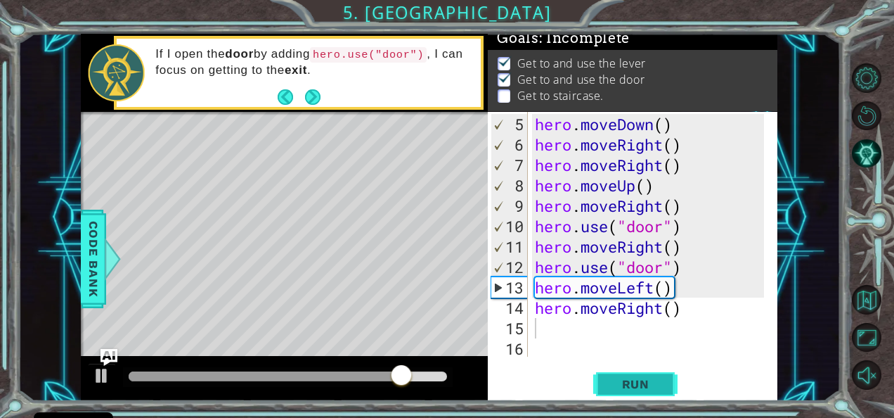
click at [616, 380] on span "Run" at bounding box center [636, 384] width 56 height 14
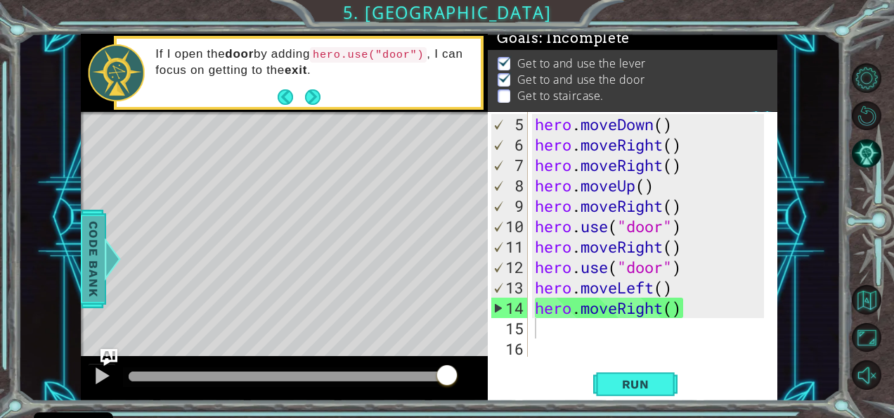
click at [98, 259] on span "Code Bank" at bounding box center [93, 259] width 22 height 86
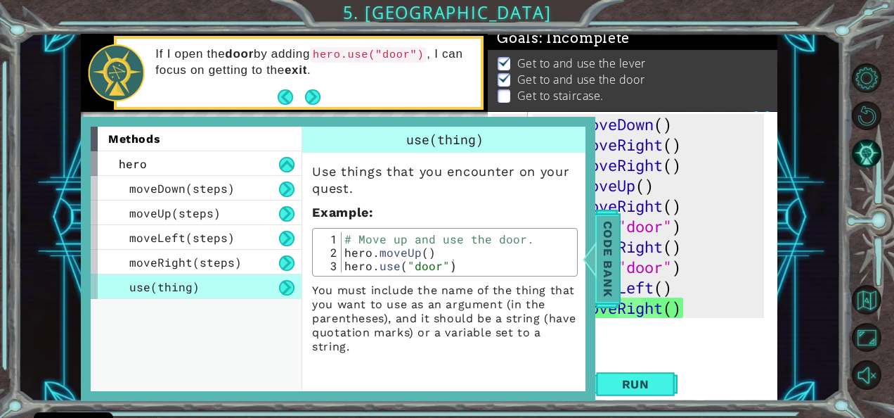
click at [598, 262] on div at bounding box center [590, 259] width 18 height 42
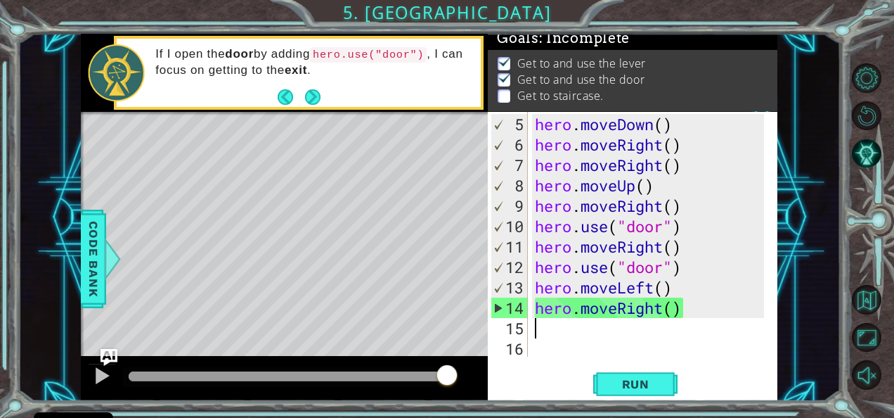
click at [554, 332] on div "hero . moveDown ( ) hero . moveRight ( ) hero . moveRight ( ) hero . moveUp ( )…" at bounding box center [651, 256] width 239 height 285
click at [504, 89] on p at bounding box center [504, 95] width 13 height 13
click at [552, 334] on div "hero . moveDown ( ) hero . moveRight ( ) hero . moveRight ( ) hero . moveUp ( )…" at bounding box center [651, 256] width 239 height 285
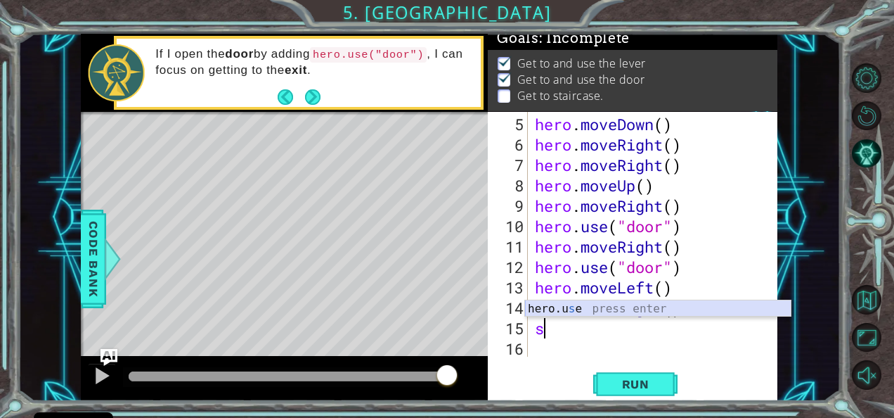
click at [558, 311] on div "hero.u s e press enter" at bounding box center [658, 325] width 266 height 51
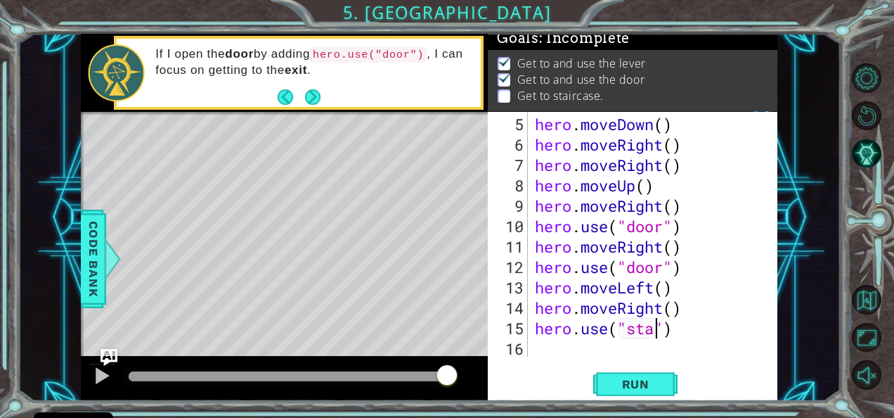
scroll to position [0, 6]
type textarea "hero.use("stair")"
click at [632, 377] on span "Run" at bounding box center [636, 384] width 56 height 14
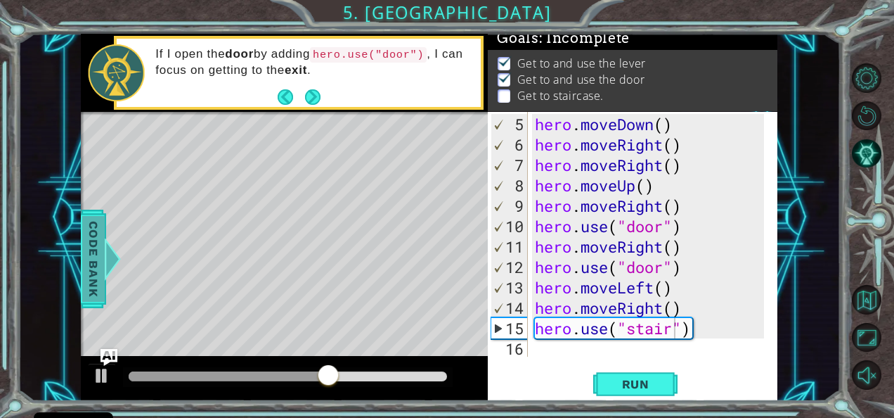
click at [101, 278] on span "Code Bank" at bounding box center [93, 259] width 22 height 86
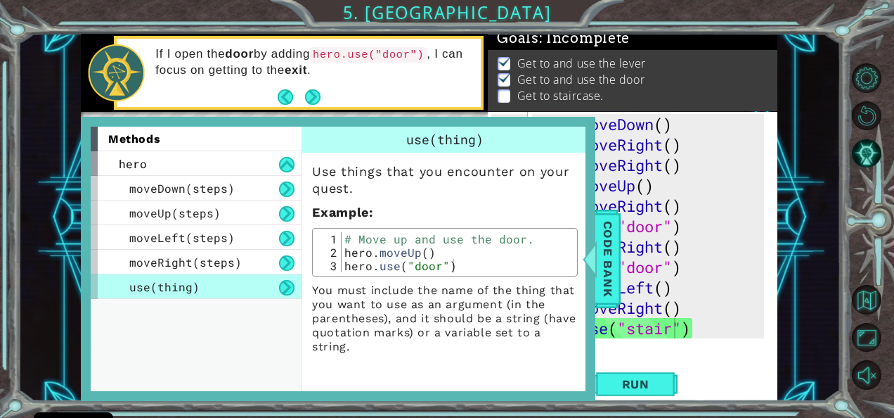
type textarea "# Move up and use the door."
drag, startPoint x: 345, startPoint y: 239, endPoint x: 520, endPoint y: 237, distance: 175.1
click at [520, 237] on div "# Move up and use the door. hero . moveUp ( ) hero . use ( "door" )" at bounding box center [458, 265] width 233 height 67
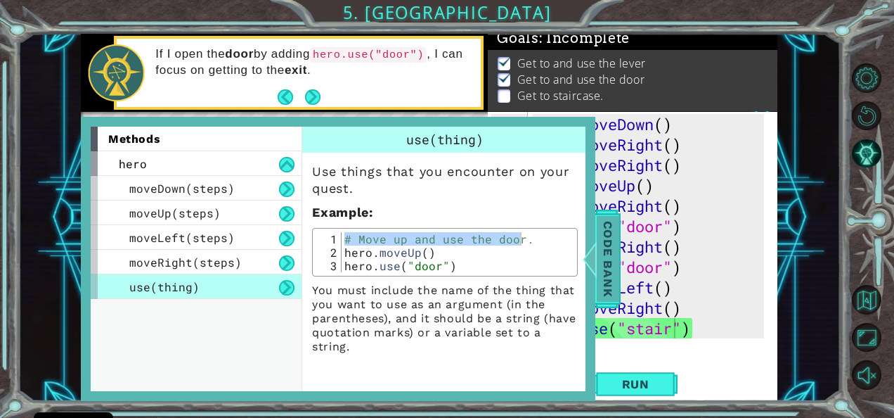
click at [607, 261] on span "Code Bank" at bounding box center [608, 259] width 22 height 86
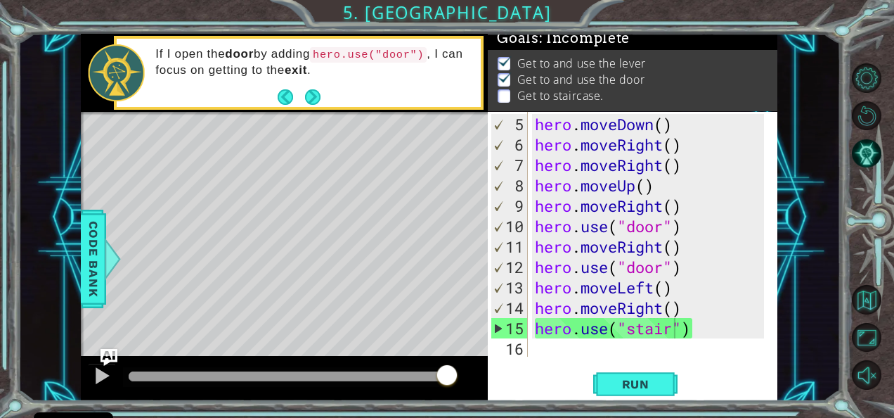
scroll to position [0, 0]
click at [546, 352] on div "hero . moveDown ( ) hero . moveRight ( ) hero . moveRight ( ) hero . moveUp ( )…" at bounding box center [651, 256] width 239 height 285
paste textarea "# Move up and use the door"
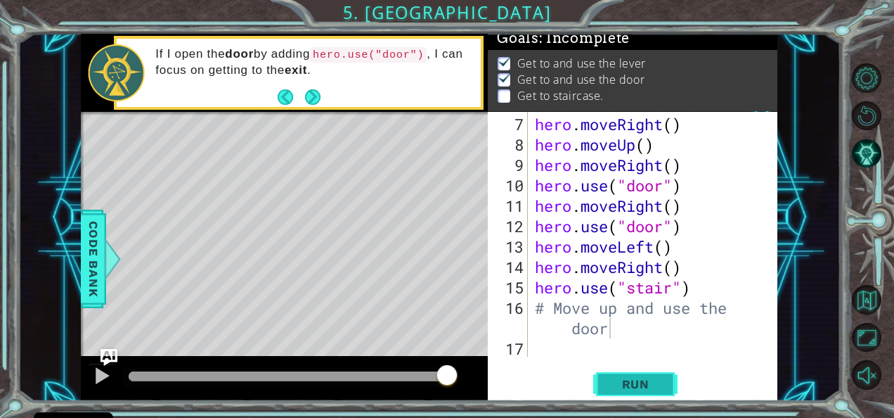
click at [626, 375] on button "Run" at bounding box center [635, 383] width 84 height 29
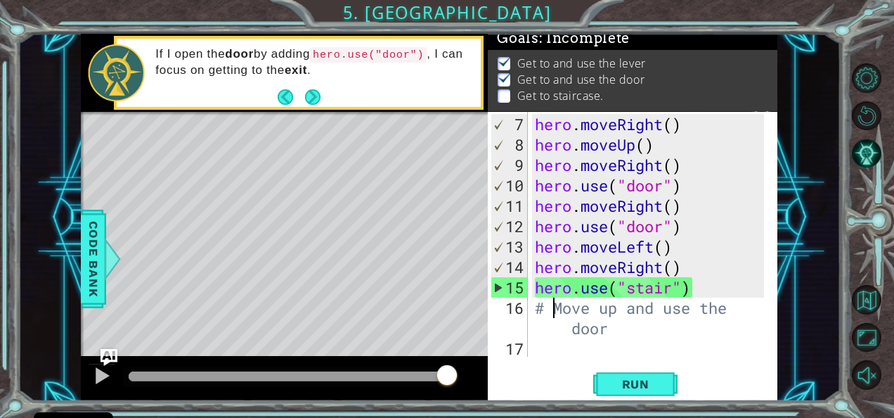
click at [554, 305] on div "hero . moveRight ( ) hero . moveUp ( ) hero . moveRight ( ) hero . use ( "door"…" at bounding box center [651, 256] width 239 height 285
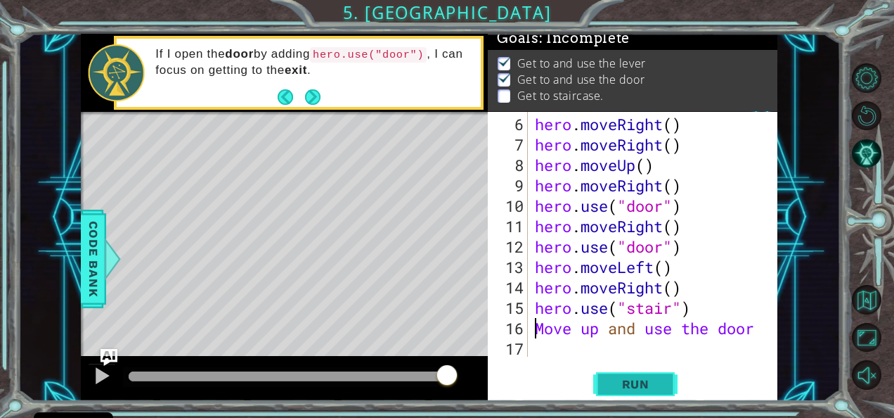
click at [605, 379] on button "Run" at bounding box center [635, 383] width 84 height 29
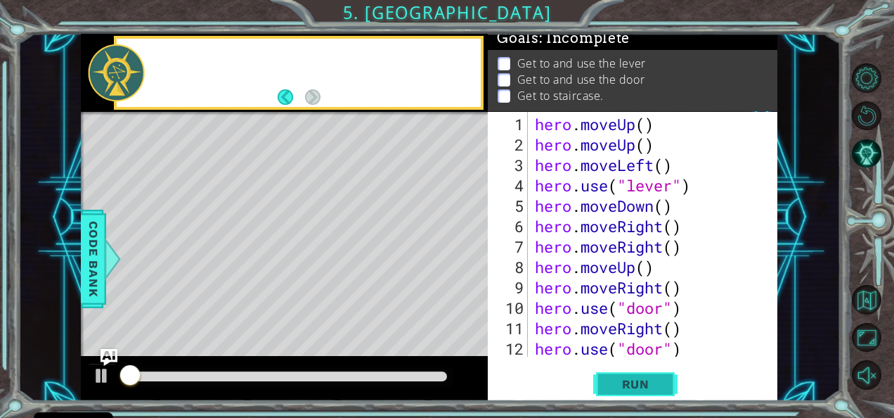
scroll to position [0, 0]
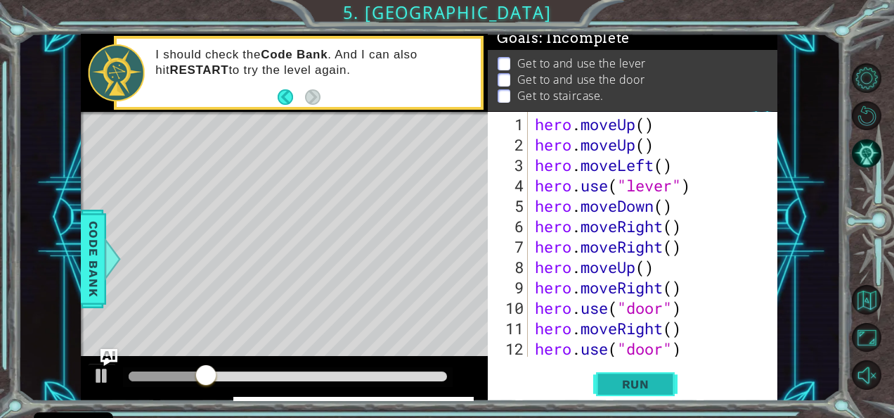
click at [626, 388] on span "Run" at bounding box center [636, 384] width 56 height 14
drag, startPoint x: 689, startPoint y: 349, endPoint x: 660, endPoint y: 349, distance: 28.8
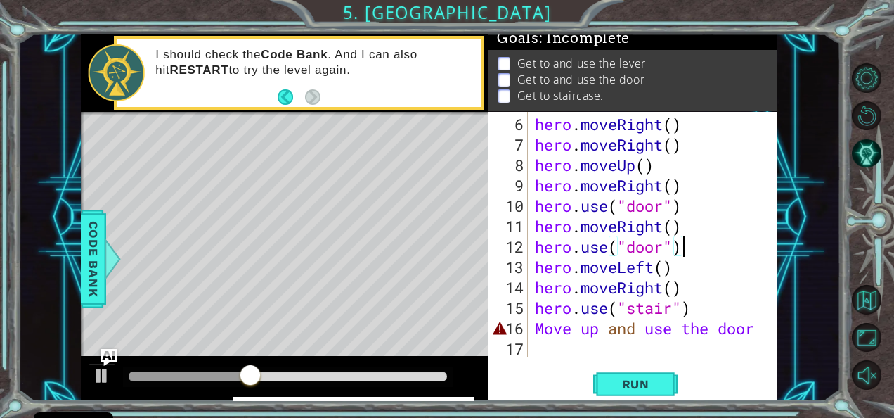
scroll to position [102, 0]
click at [552, 320] on div "hero . moveRight ( ) hero . moveRight ( ) hero . moveUp ( ) hero . moveRight ( …" at bounding box center [651, 256] width 239 height 285
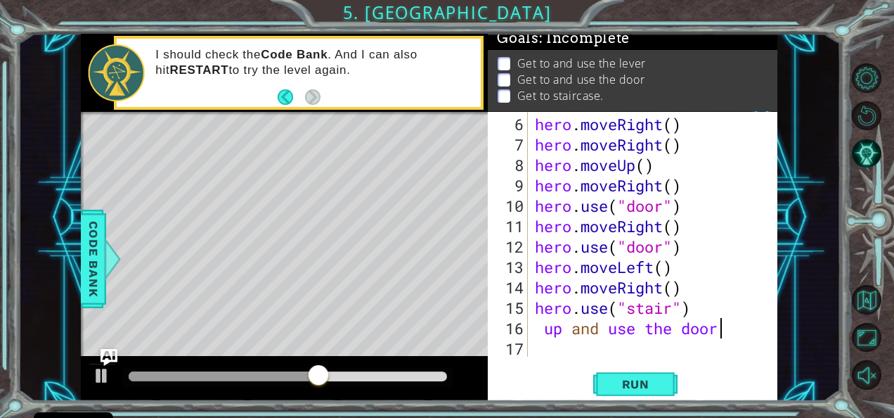
drag, startPoint x: 732, startPoint y: 324, endPoint x: 555, endPoint y: 328, distance: 176.5
click at [555, 328] on div "hero . moveRight ( ) hero . moveRight ( ) hero . moveUp ( ) hero . moveRight ( …" at bounding box center [651, 256] width 239 height 285
click at [707, 326] on div "hero . moveRight ( ) hero . moveRight ( ) hero . moveUp ( ) hero . moveRight ( …" at bounding box center [651, 256] width 239 height 285
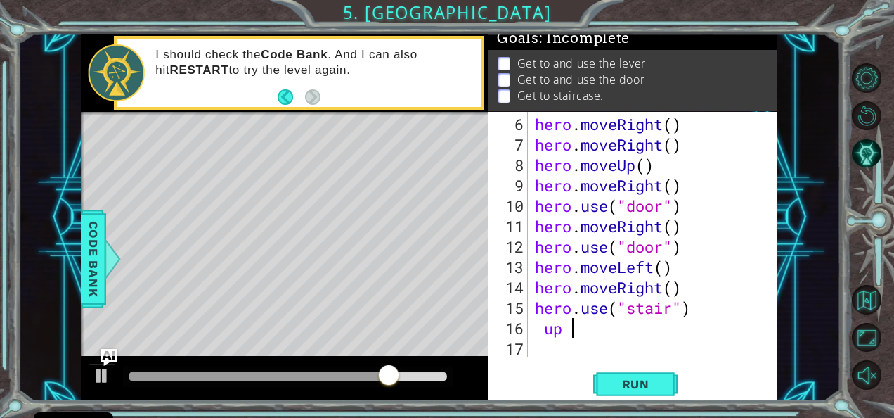
type textarea "u"
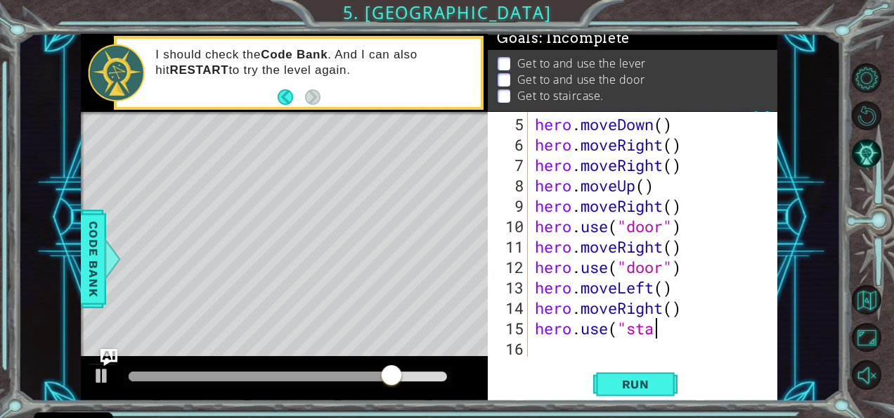
scroll to position [82, 0]
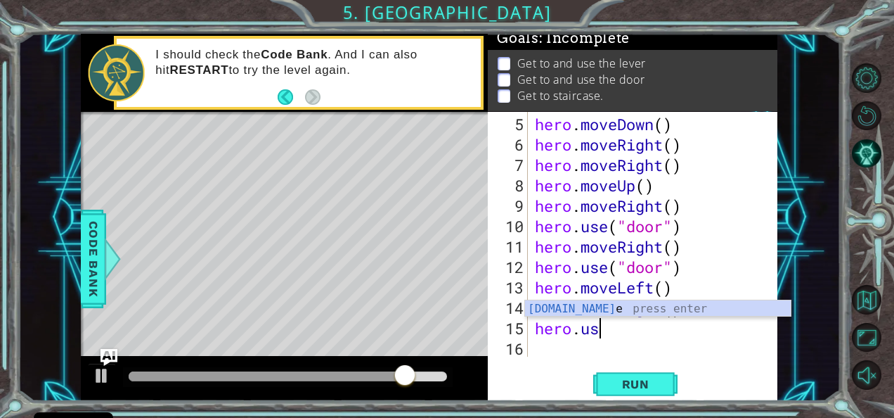
type textarea "h"
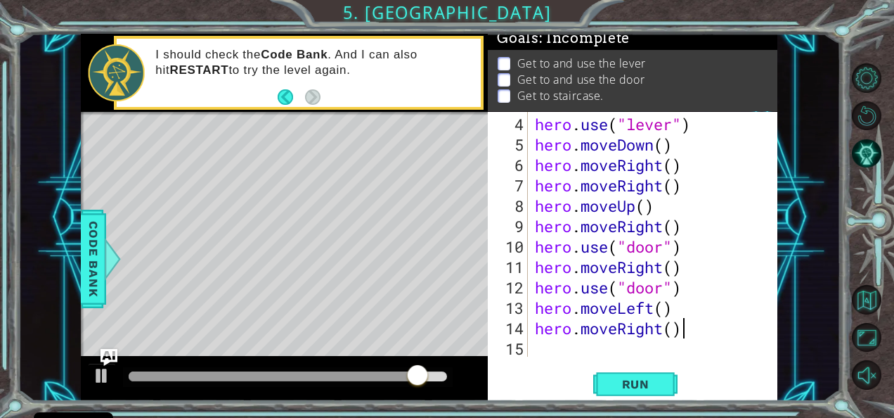
scroll to position [61, 0]
click at [643, 388] on span "Run" at bounding box center [636, 384] width 56 height 14
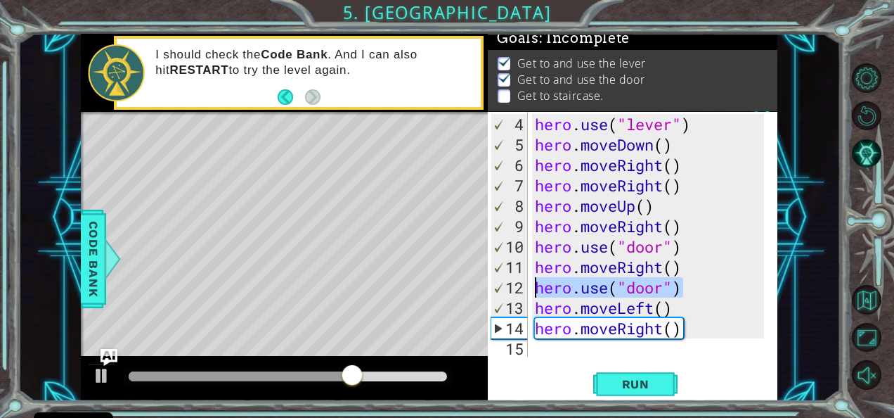
drag, startPoint x: 683, startPoint y: 286, endPoint x: 536, endPoint y: 290, distance: 147.7
click at [536, 290] on div "hero . use ( "lever" ) hero . moveDown ( ) hero . moveRight ( ) hero . moveRigh…" at bounding box center [651, 256] width 239 height 285
type textarea "hero.use("door")"
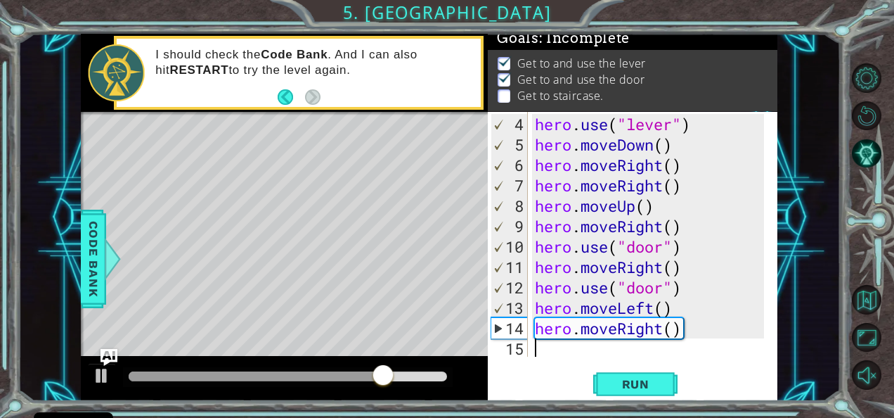
click at [543, 351] on div "hero . use ( "lever" ) hero . moveDown ( ) hero . moveRight ( ) hero . moveRigh…" at bounding box center [651, 256] width 239 height 285
paste textarea "hero.use("door")"
type textarea "hero.use("door")"
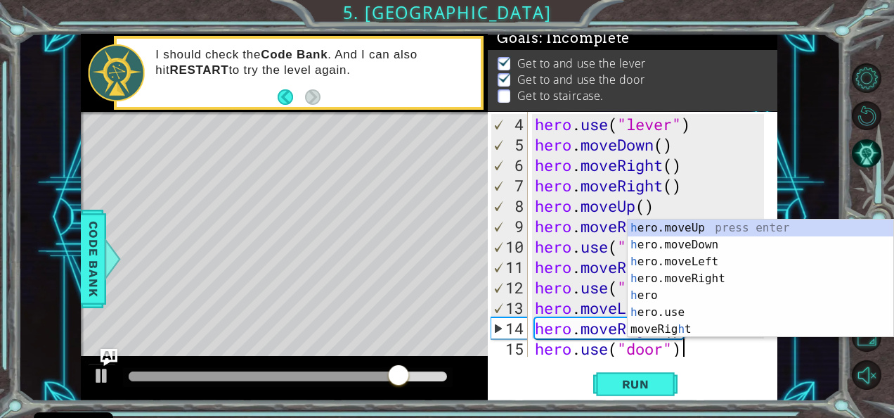
scroll to position [82, 0]
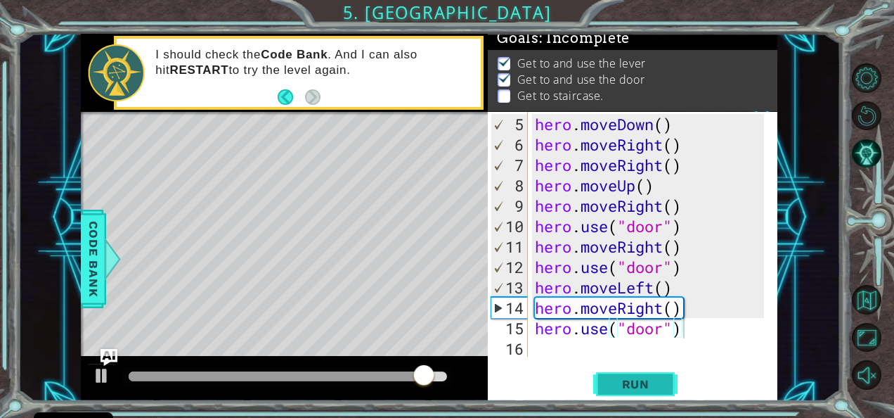
click at [610, 377] on span "Run" at bounding box center [636, 384] width 56 height 14
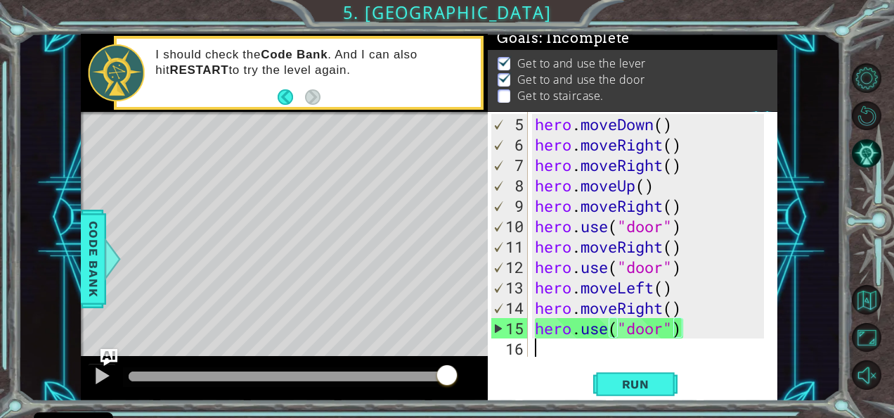
click at [548, 342] on div "hero . moveDown ( ) hero . moveRight ( ) hero . moveRight ( ) hero . moveUp ( )…" at bounding box center [651, 256] width 239 height 285
type textarea "d"
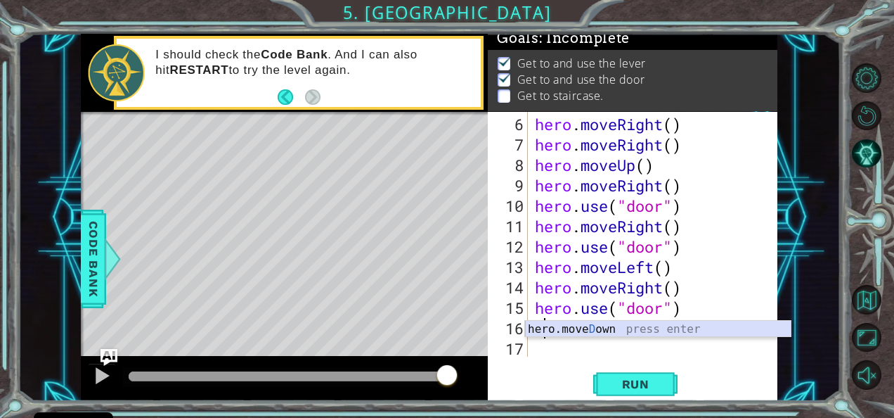
click at [565, 323] on div "hero.[PERSON_NAME] own press enter" at bounding box center [658, 346] width 266 height 51
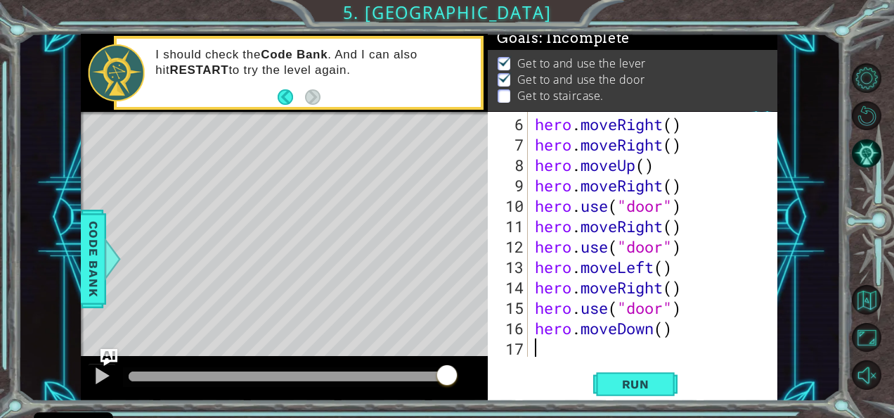
scroll to position [122, 0]
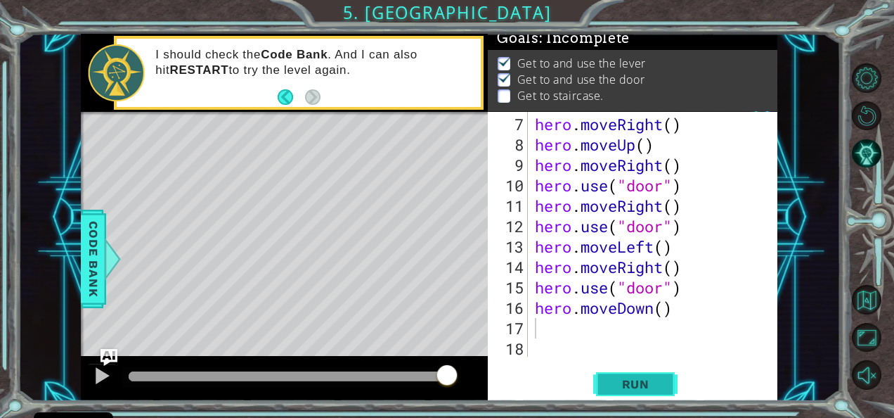
click at [622, 378] on span "Run" at bounding box center [636, 384] width 56 height 14
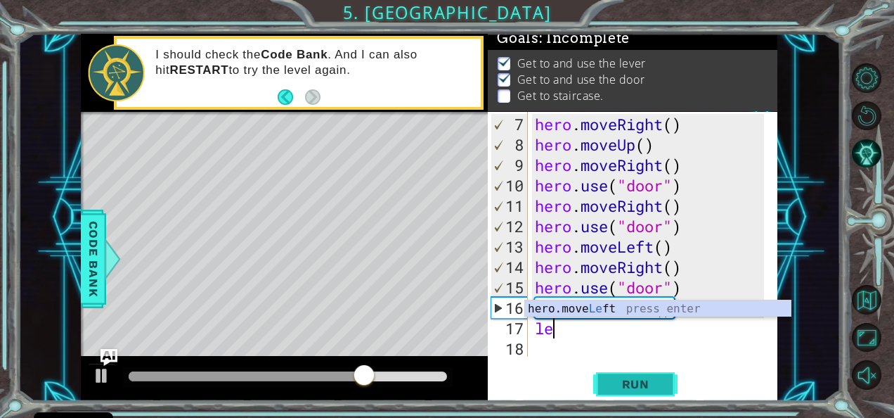
type textarea "lef"
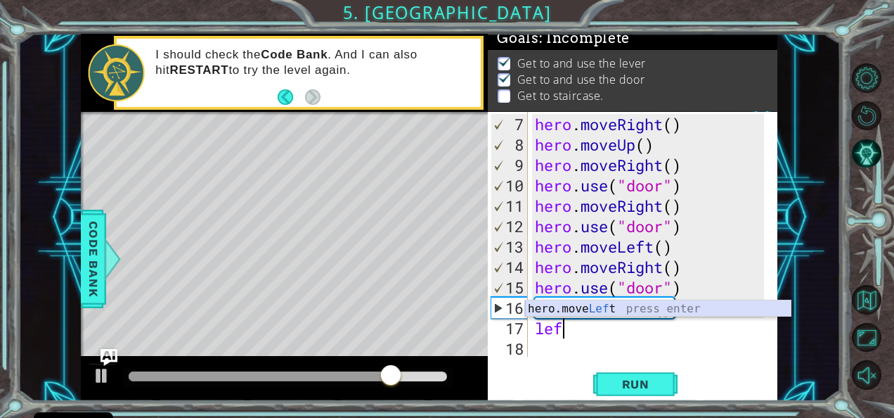
click at [594, 307] on div "hero.move Lef t press enter" at bounding box center [658, 325] width 266 height 51
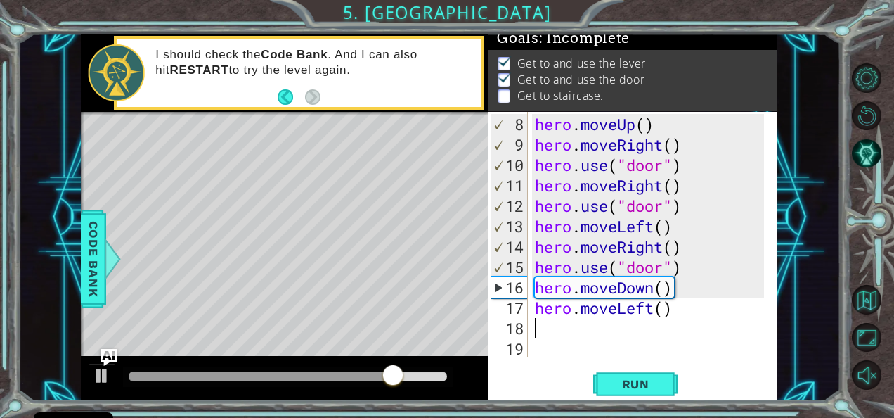
scroll to position [143, 0]
click at [613, 380] on span "Run" at bounding box center [636, 384] width 56 height 14
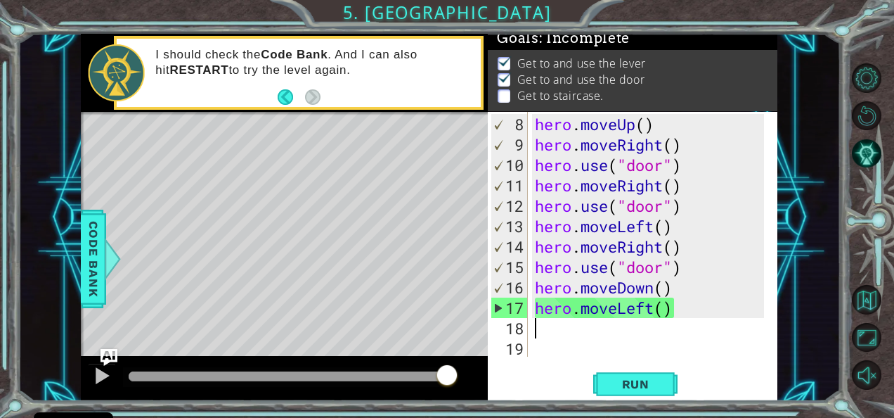
type textarea "r"
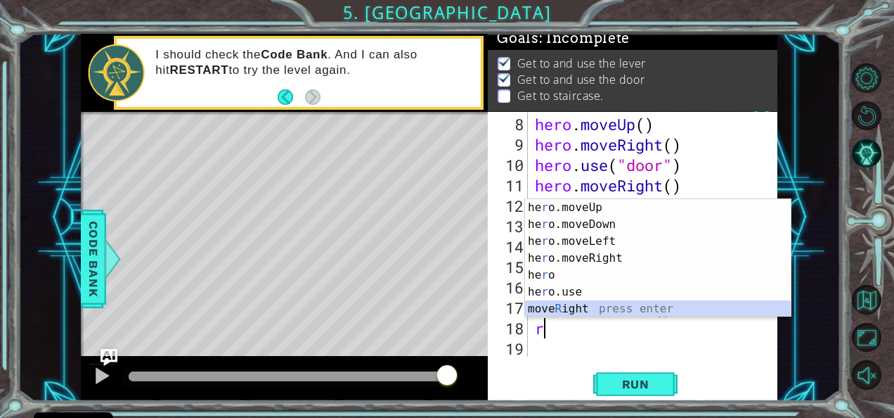
click at [548, 304] on div "he r o.moveUp press enter he r o.moveDown press enter he r o.moveLeft press ent…" at bounding box center [658, 275] width 266 height 152
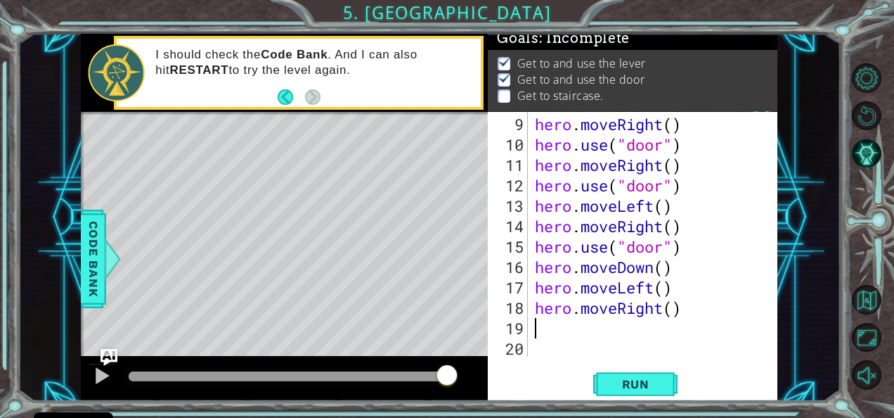
scroll to position [163, 0]
click at [613, 384] on span "Run" at bounding box center [636, 384] width 56 height 14
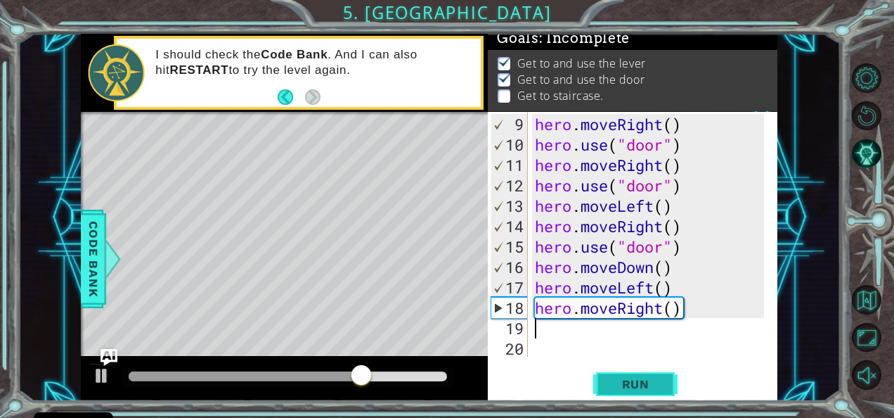
type textarea "d"
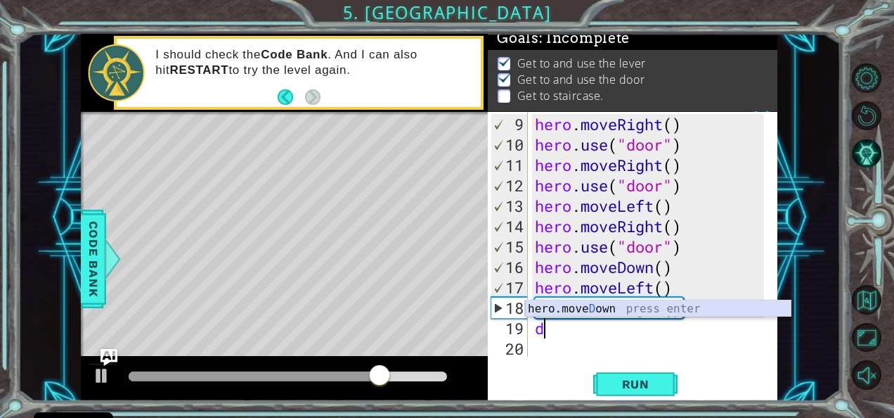
click at [606, 311] on div "hero.[PERSON_NAME] own press enter" at bounding box center [658, 325] width 266 height 51
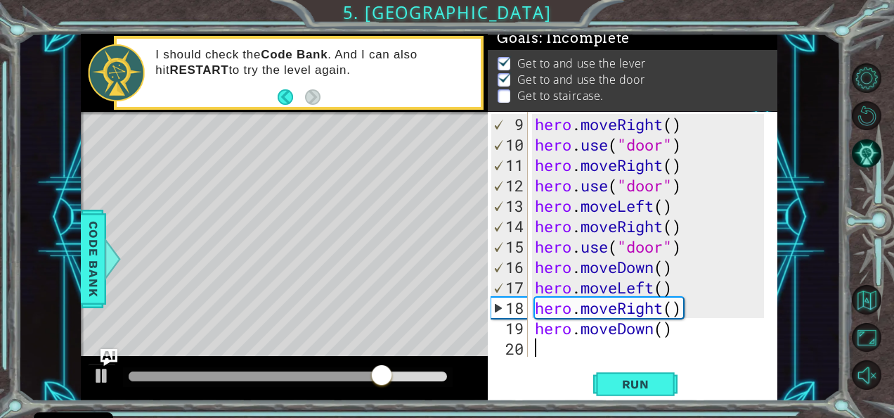
scroll to position [183, 0]
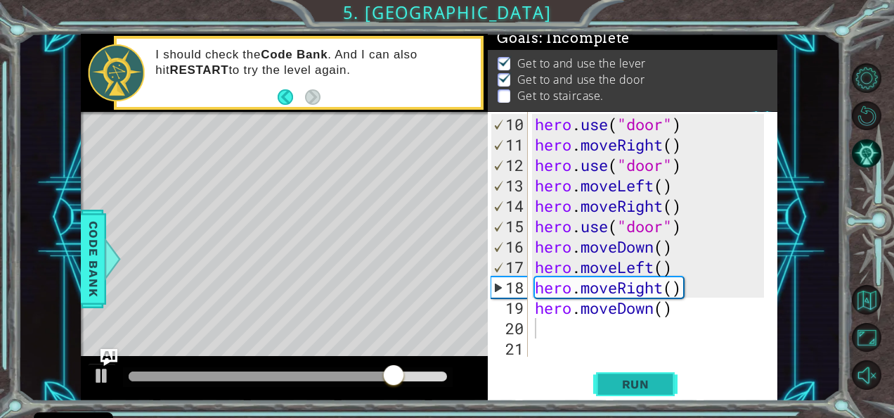
click at [613, 377] on span "Run" at bounding box center [636, 384] width 56 height 14
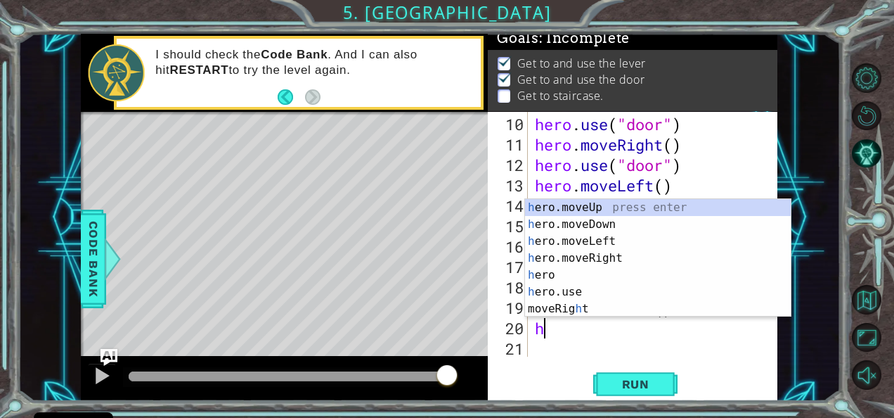
type textarea "he"
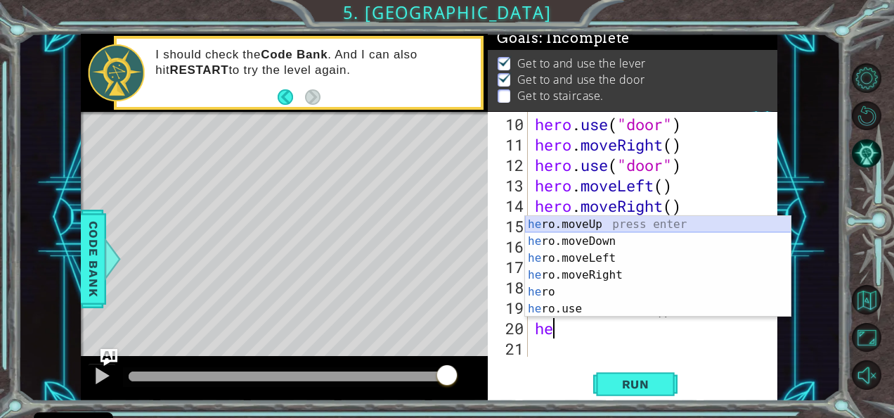
click at [575, 222] on div "he ro.moveUp press enter he ro.moveDown press enter he ro.moveLeft press enter …" at bounding box center [658, 283] width 266 height 135
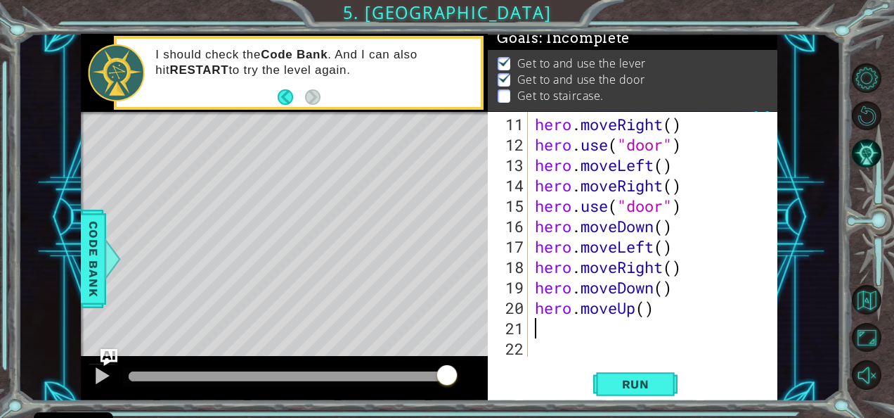
scroll to position [204, 0]
click at [620, 373] on button "Run" at bounding box center [635, 383] width 84 height 29
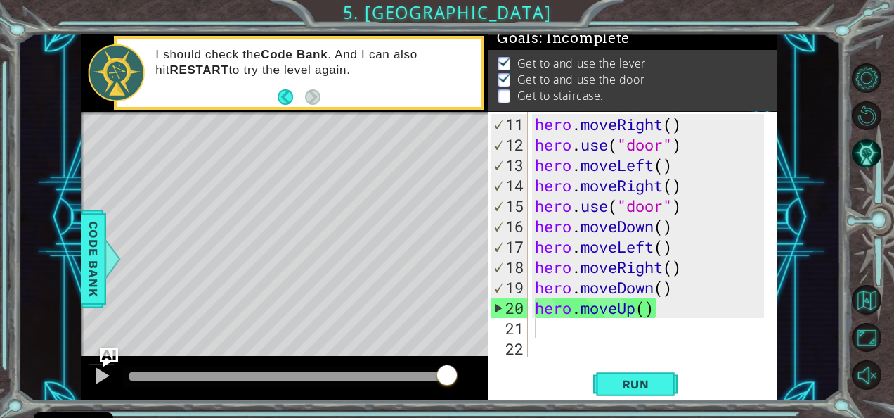
click at [107, 356] on img "Ask AI" at bounding box center [109, 357] width 18 height 18
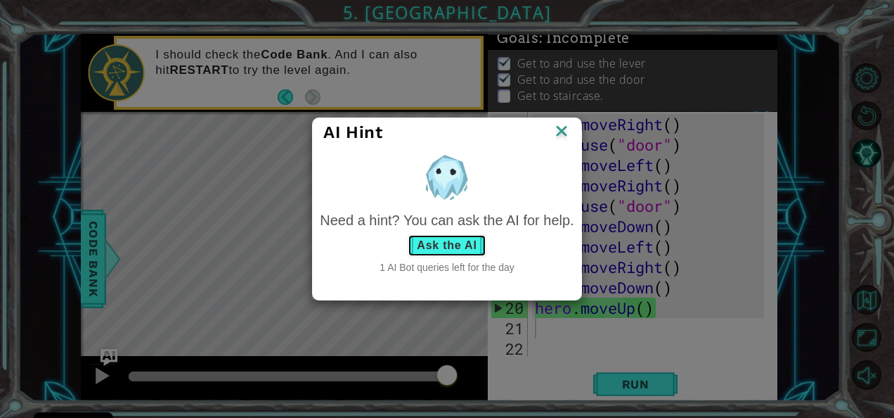
click at [447, 246] on button "Ask the AI" at bounding box center [447, 245] width 78 height 22
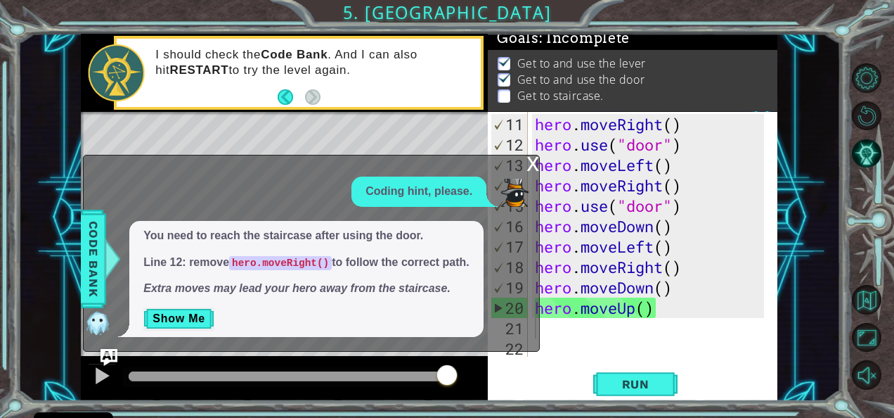
click at [534, 167] on div "x" at bounding box center [533, 162] width 13 height 14
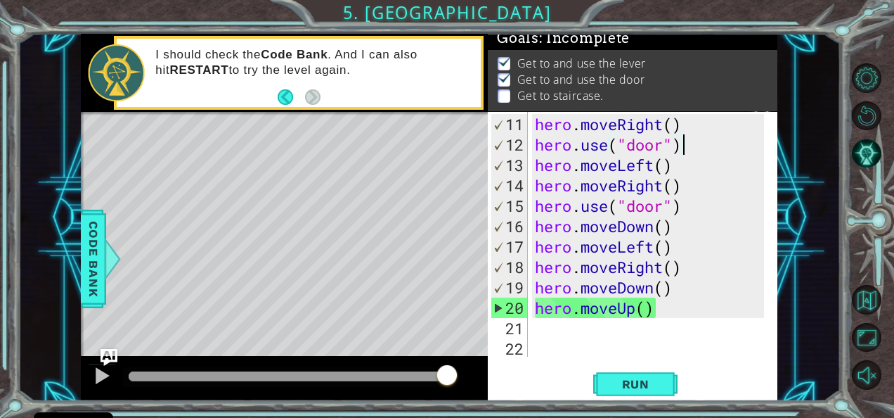
drag, startPoint x: 691, startPoint y: 146, endPoint x: 537, endPoint y: 151, distance: 154.0
click at [537, 151] on div "hero . moveRight ( ) hero . use ( "door" ) hero . moveLeft ( ) hero . moveRight…" at bounding box center [651, 256] width 239 height 285
click at [707, 140] on div "hero . moveRight ( ) hero . use ( "door" ) hero . moveLeft ( ) hero . moveRight…" at bounding box center [651, 256] width 239 height 285
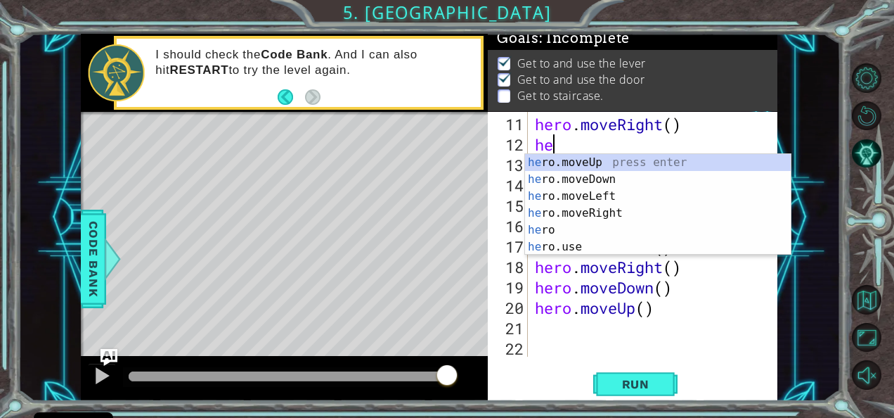
type textarea "h"
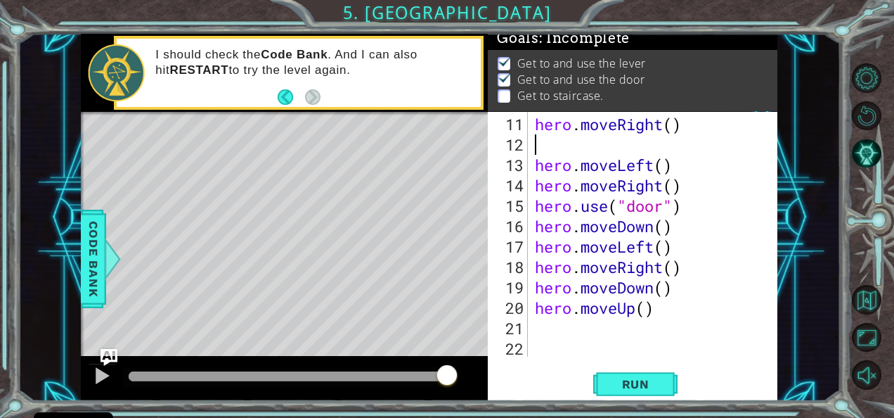
scroll to position [183, 0]
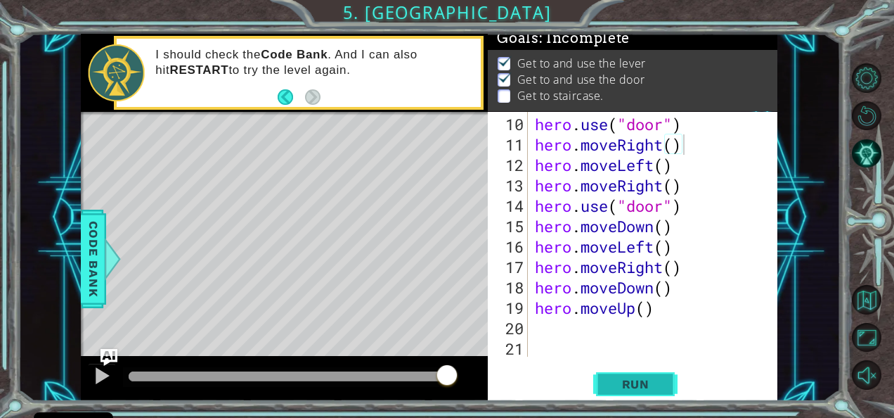
click at [632, 385] on span "Run" at bounding box center [636, 384] width 56 height 14
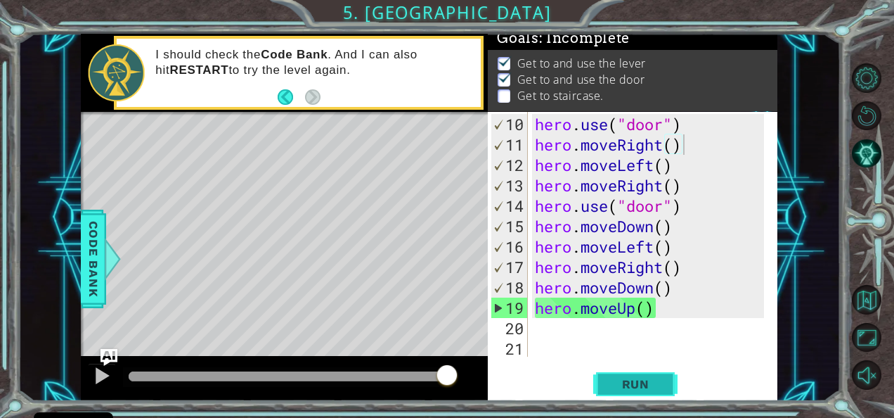
click at [632, 385] on span "Run" at bounding box center [636, 384] width 56 height 14
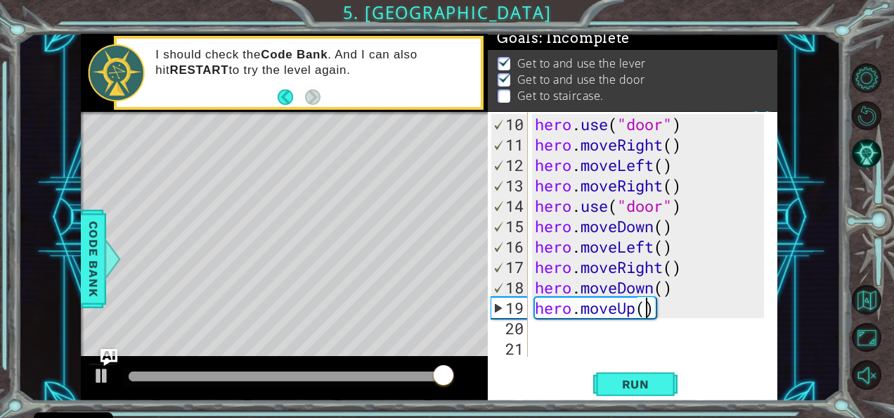
click at [645, 307] on div "hero . use ( "door" ) hero . moveRight ( ) hero . moveLeft ( ) hero . moveRight…" at bounding box center [651, 256] width 239 height 285
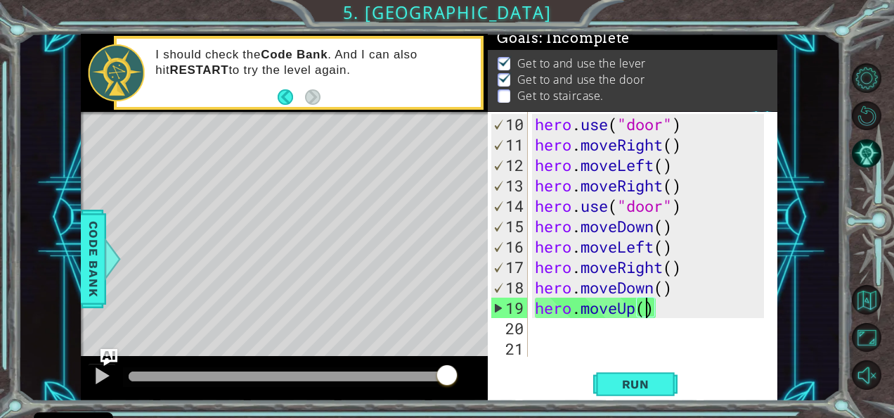
scroll to position [0, 5]
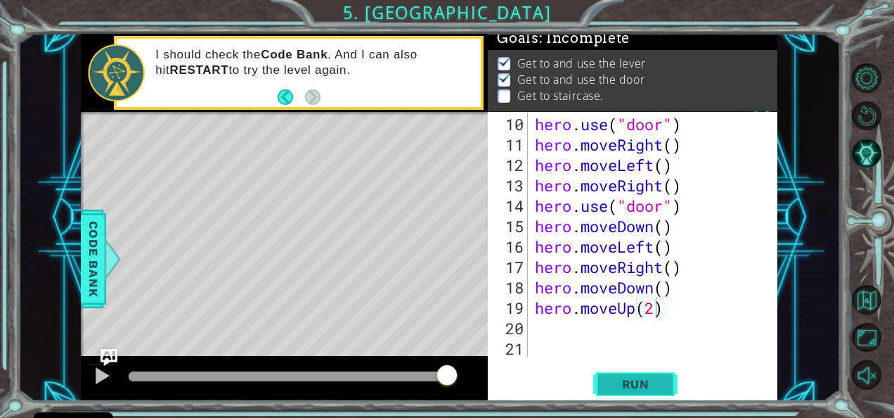
click at [630, 375] on button "Run" at bounding box center [635, 383] width 84 height 29
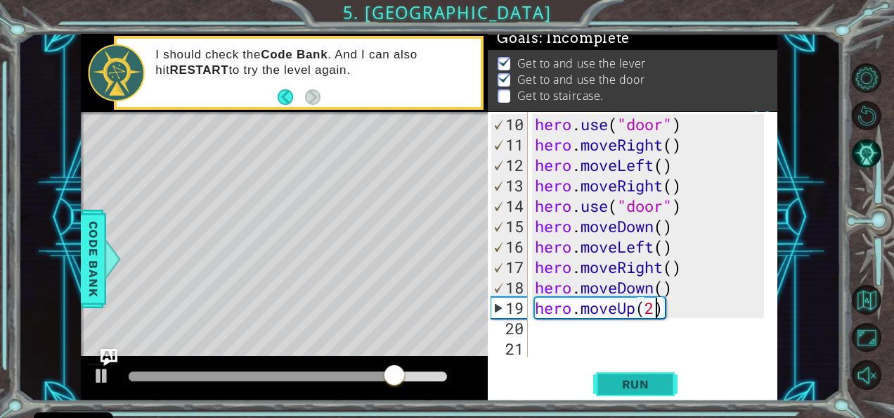
type textarea "hero.moveUp()"
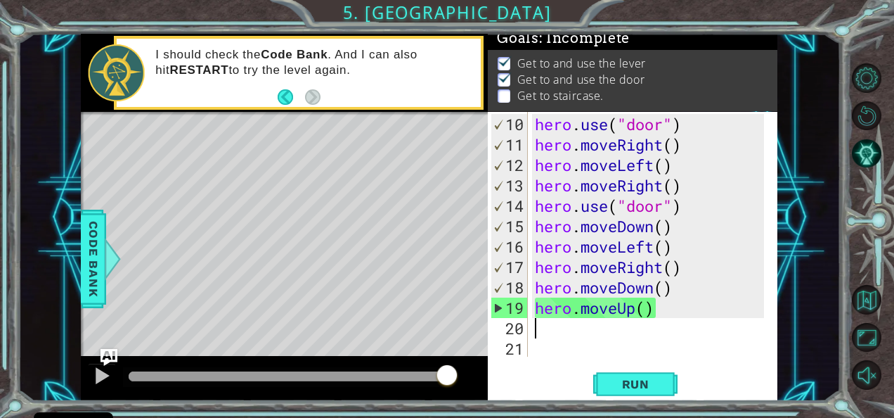
click at [538, 331] on div "hero . use ( "door" ) hero . moveRight ( ) hero . moveLeft ( ) hero . moveRight…" at bounding box center [651, 256] width 239 height 285
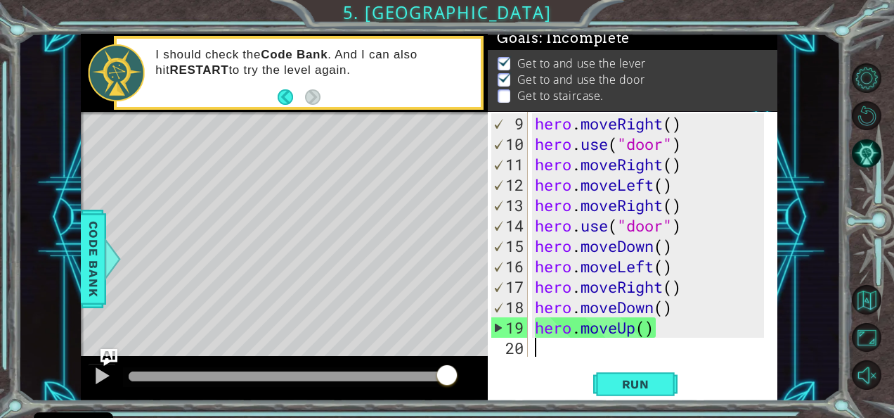
scroll to position [183, 0]
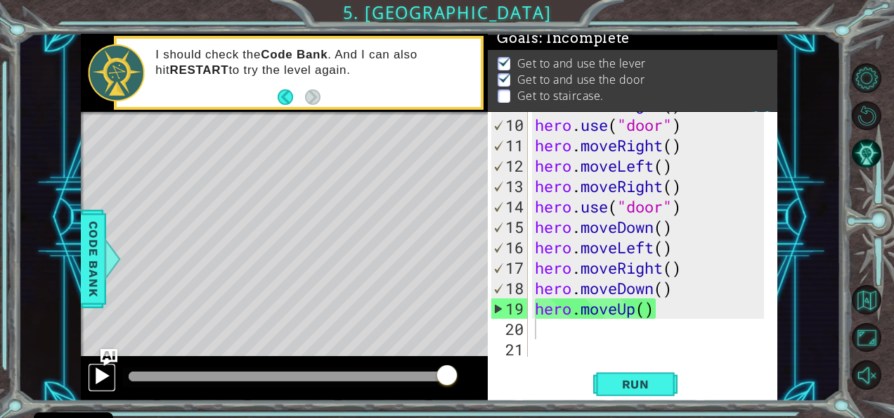
click at [103, 370] on div at bounding box center [102, 375] width 18 height 18
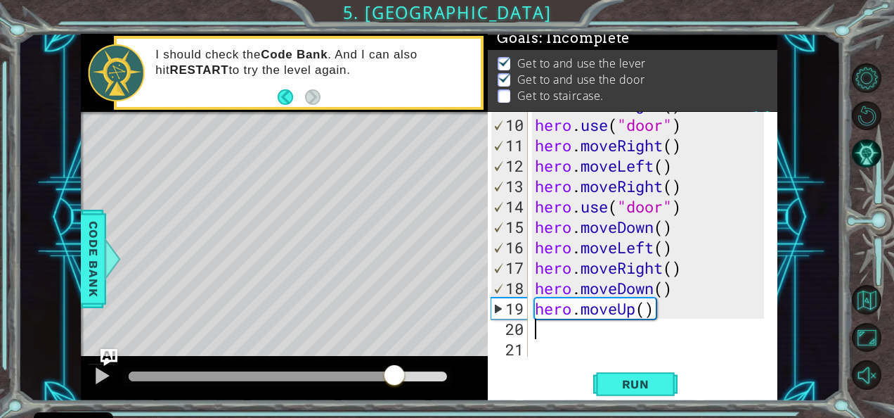
click at [394, 372] on div at bounding box center [288, 376] width 318 height 10
click at [380, 372] on div at bounding box center [261, 376] width 265 height 10
type textarea "r"
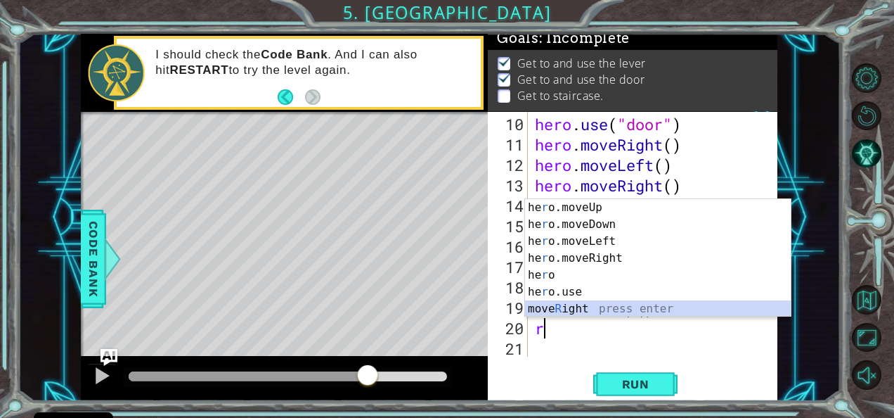
click at [557, 311] on div "he r o.moveUp press enter he r o.moveDown press enter he r o.moveLeft press ent…" at bounding box center [658, 275] width 266 height 152
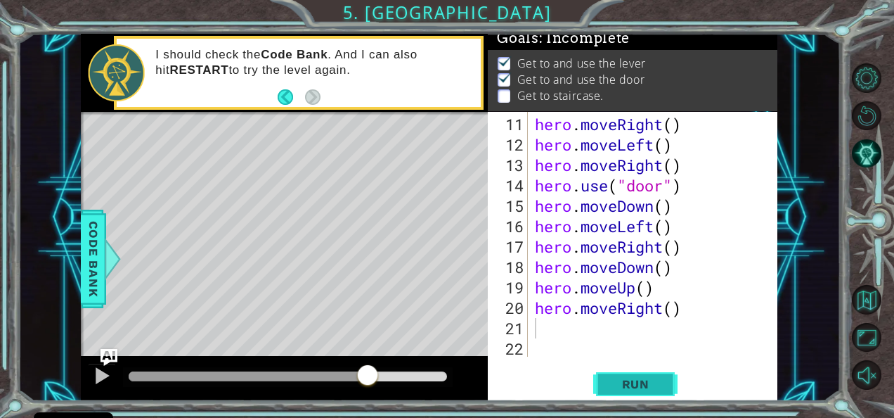
click at [606, 377] on button "Run" at bounding box center [635, 383] width 84 height 29
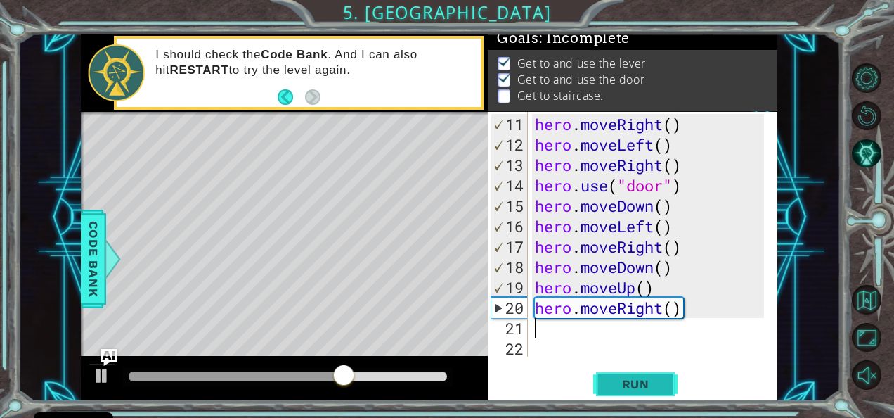
type textarea "r"
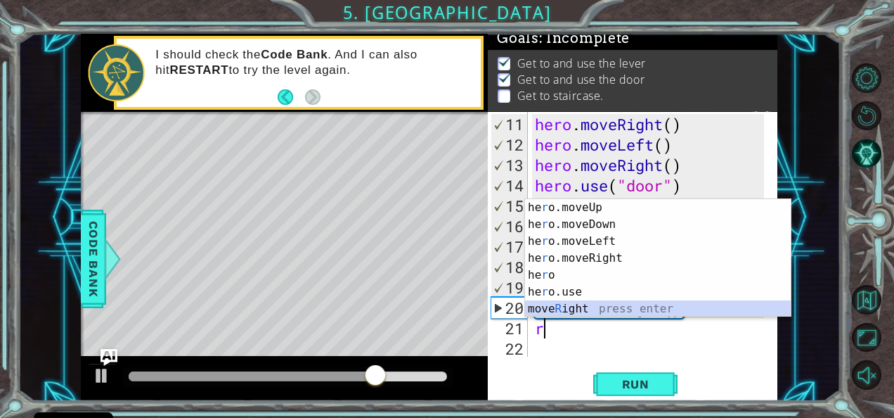
click at [565, 309] on div "he r o.moveUp press enter he r o.moveDown press enter he r o.moveLeft press ent…" at bounding box center [658, 275] width 266 height 152
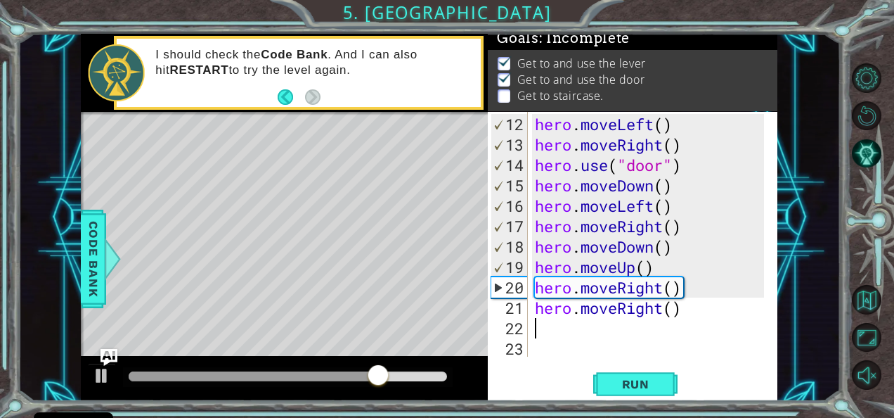
scroll to position [224, 0]
click at [615, 377] on span "Run" at bounding box center [636, 384] width 56 height 14
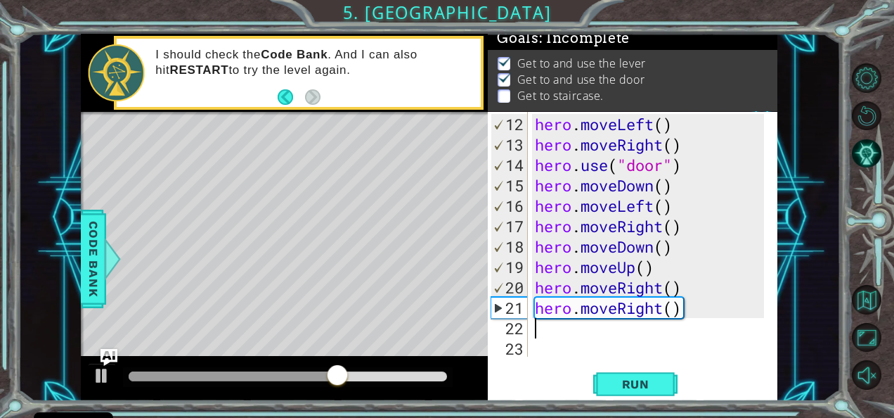
type textarea "u"
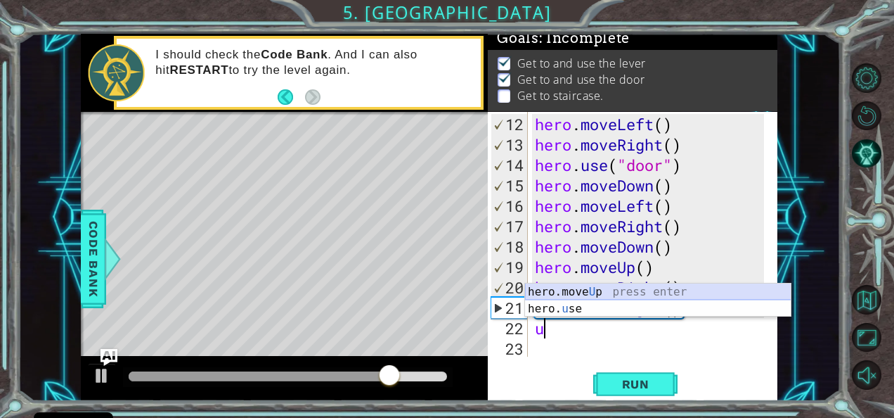
click at [574, 285] on div "hero.move U p press enter hero. u se press enter" at bounding box center [658, 316] width 266 height 67
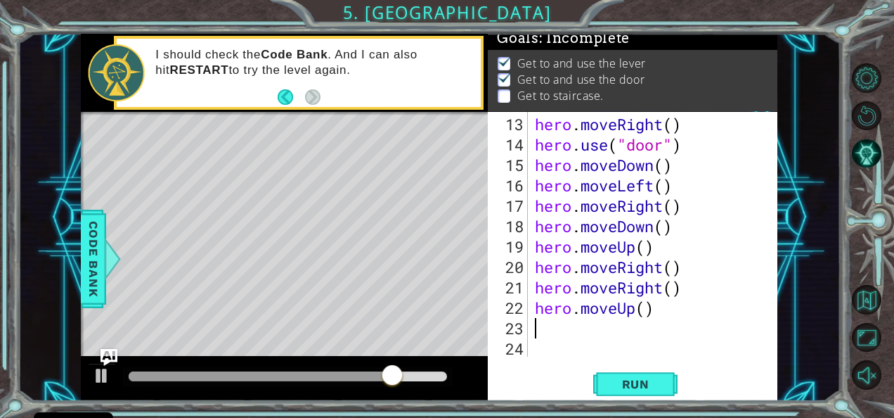
scroll to position [245, 0]
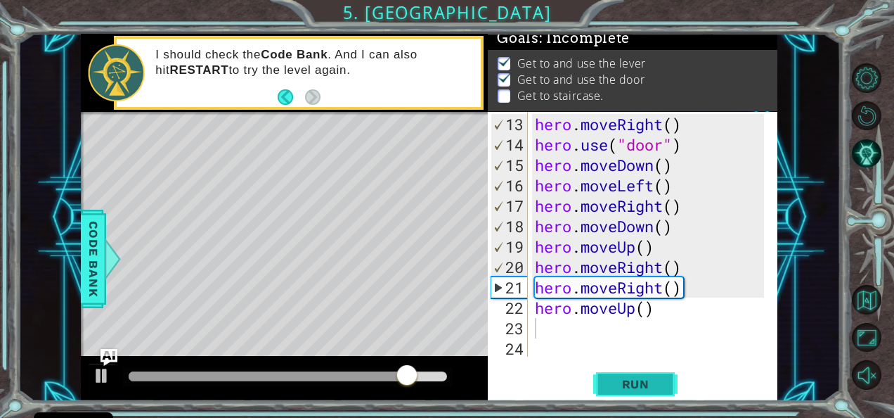
click at [602, 380] on button "Run" at bounding box center [635, 383] width 84 height 29
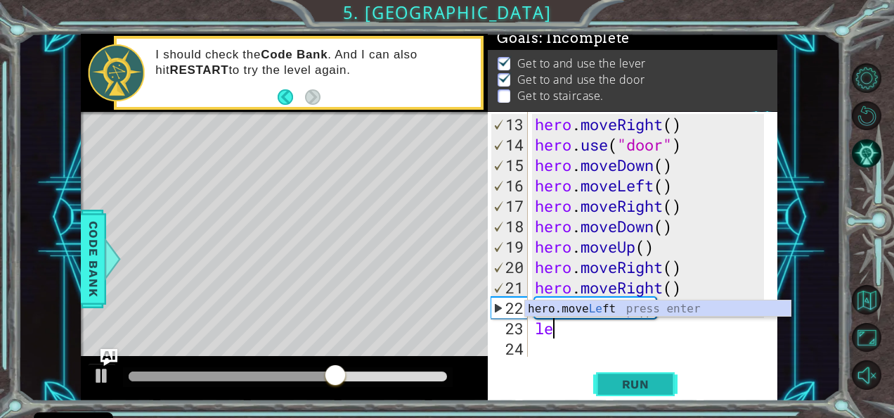
type textarea "lef"
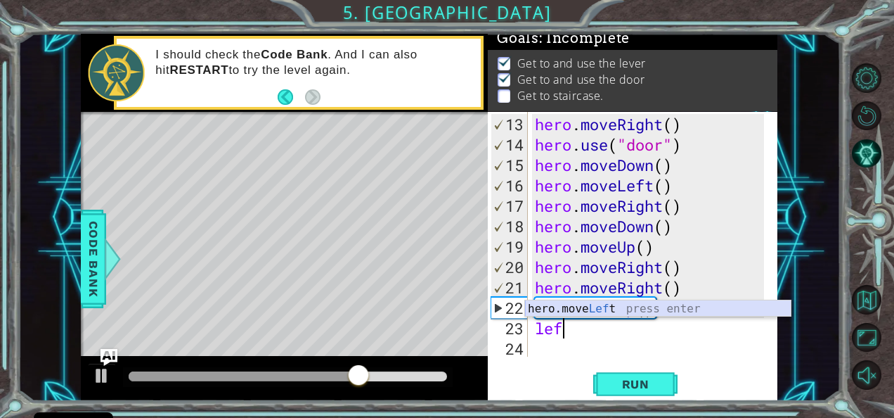
click at [572, 309] on div "hero.move Lef t press enter" at bounding box center [658, 325] width 266 height 51
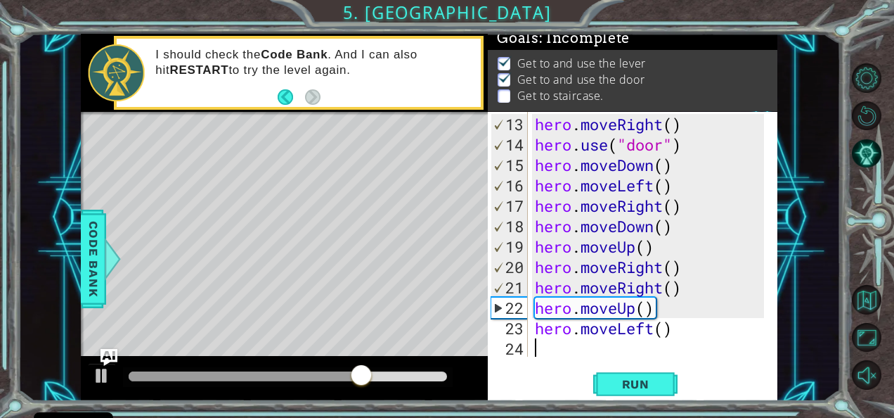
scroll to position [265, 0]
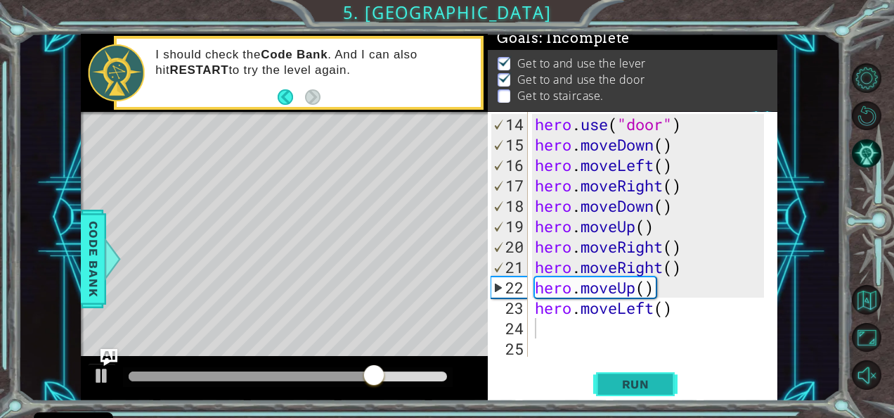
click at [607, 387] on button "Run" at bounding box center [635, 383] width 84 height 29
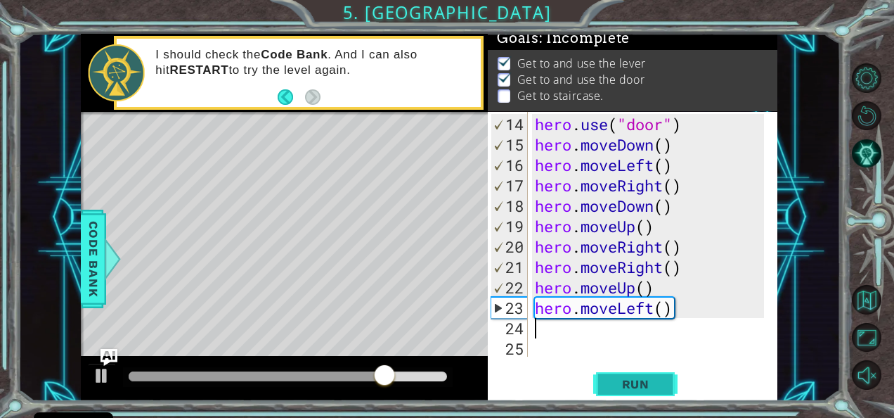
type textarea "r"
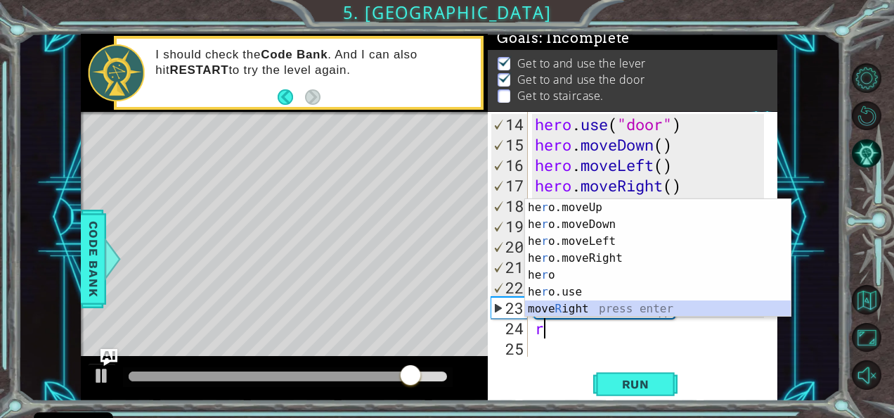
click at [564, 305] on div "he r o.moveUp press enter he r o.moveDown press enter he r o.moveLeft press ent…" at bounding box center [658, 275] width 266 height 152
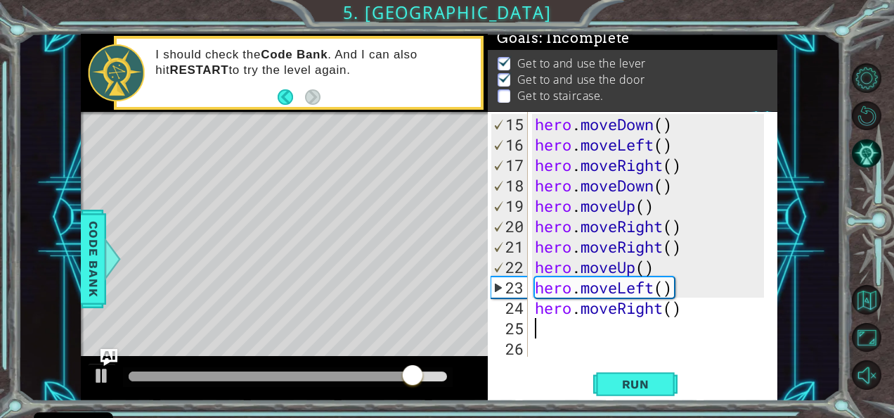
scroll to position [285, 0]
click at [595, 383] on button "Run" at bounding box center [635, 383] width 84 height 29
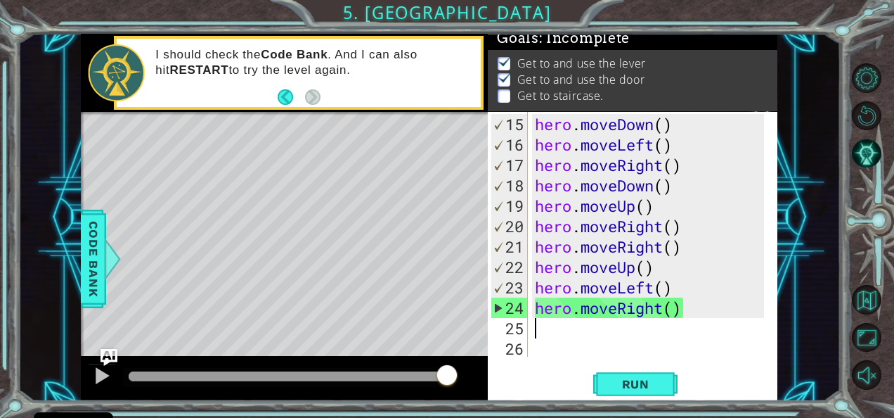
click at [674, 308] on div "hero . moveDown ( ) hero . moveLeft ( ) hero . moveRight ( ) hero . moveDown ( …" at bounding box center [651, 256] width 239 height 285
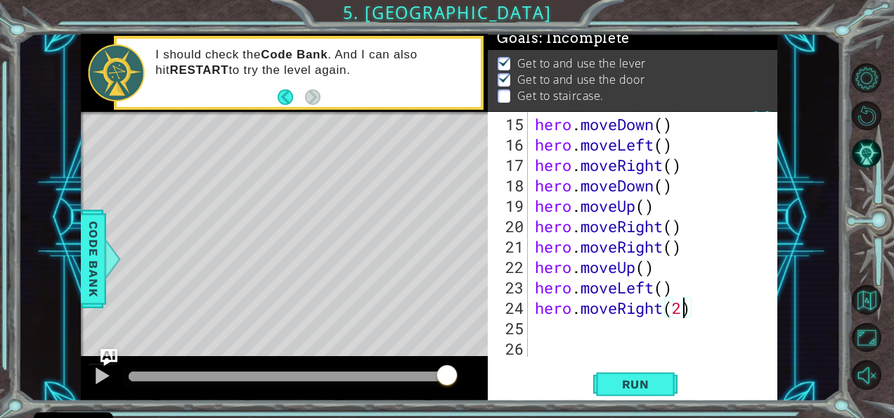
scroll to position [0, 6]
click at [626, 380] on span "Run" at bounding box center [636, 384] width 56 height 14
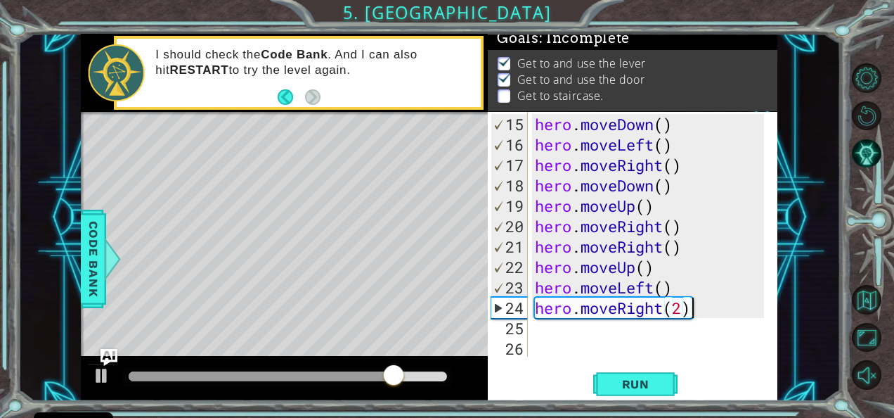
click at [704, 310] on div "hero . moveDown ( ) hero . moveLeft ( ) hero . moveRight ( ) hero . moveDown ( …" at bounding box center [651, 256] width 239 height 285
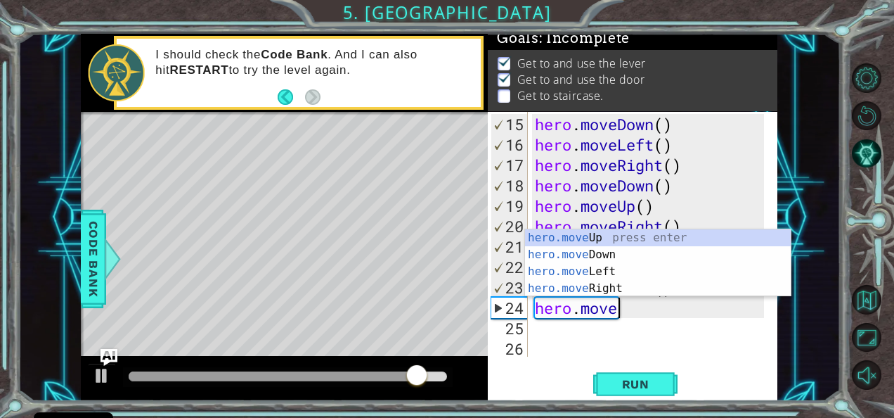
scroll to position [0, 3]
type textarea "hero.movel"
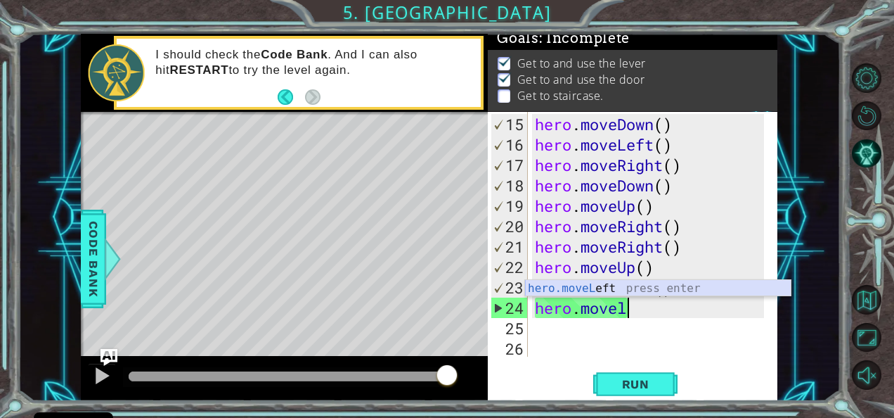
click at [596, 286] on div "hero.moveL eft press enter" at bounding box center [658, 305] width 266 height 51
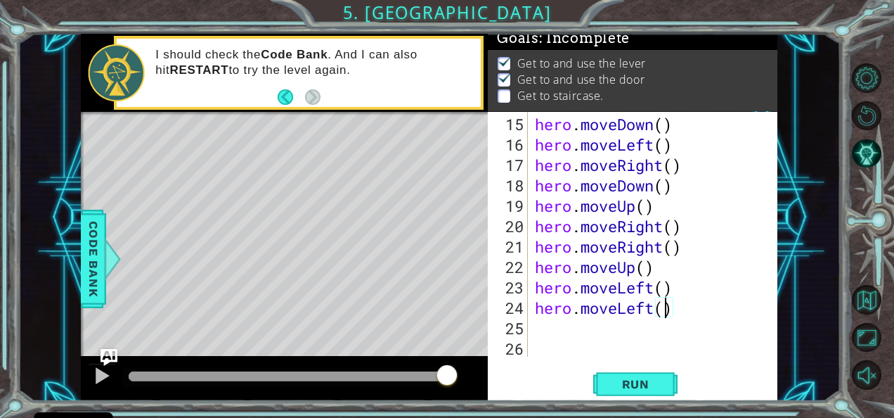
click at [664, 311] on div "hero . moveDown ( ) hero . moveLeft ( ) hero . moveRight ( ) hero . moveDown ( …" at bounding box center [651, 256] width 239 height 285
type textarea "hero.moveLeft(2)"
click at [627, 379] on span "Run" at bounding box center [636, 384] width 56 height 14
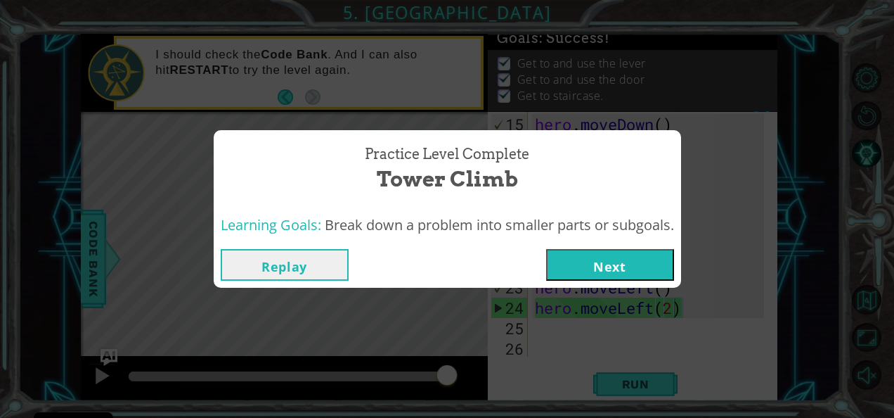
click at [616, 269] on button "Next" at bounding box center [610, 265] width 128 height 32
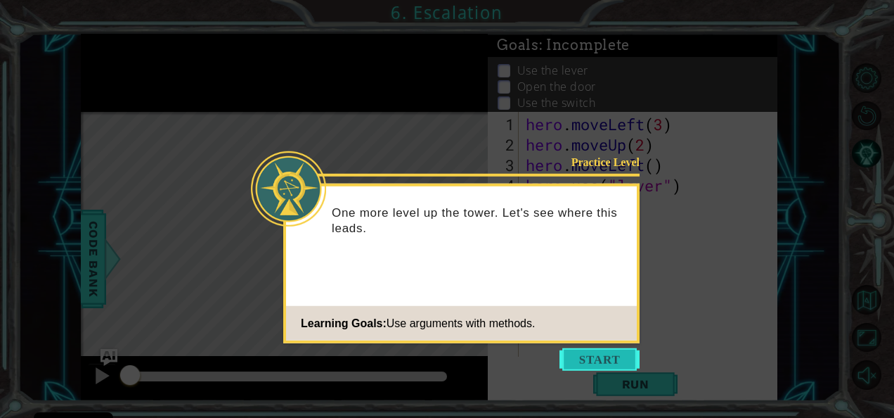
click at [567, 349] on button "Start" at bounding box center [600, 359] width 80 height 22
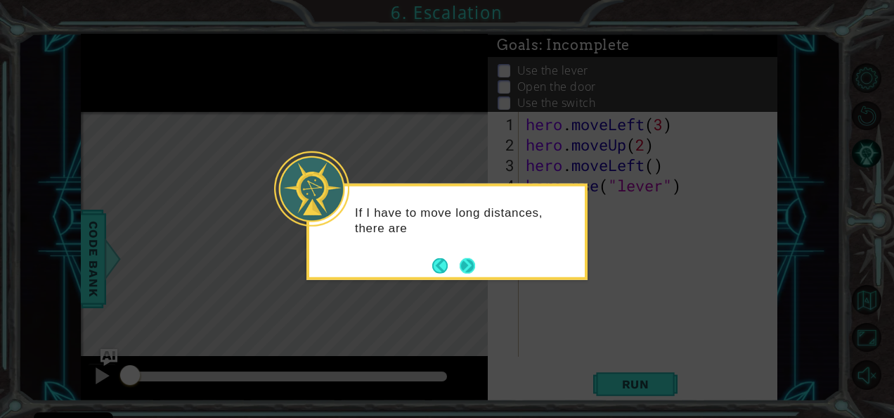
click at [475, 276] on footer at bounding box center [453, 264] width 43 height 21
click at [468, 269] on button "Next" at bounding box center [467, 264] width 15 height 15
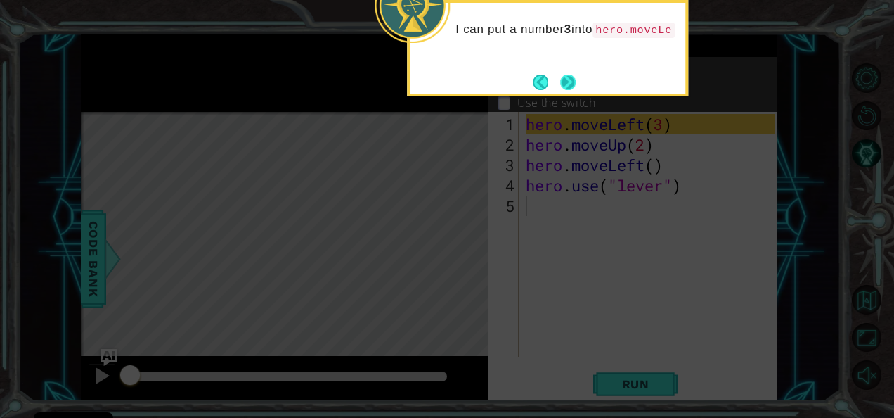
click at [569, 82] on button "Next" at bounding box center [567, 82] width 15 height 15
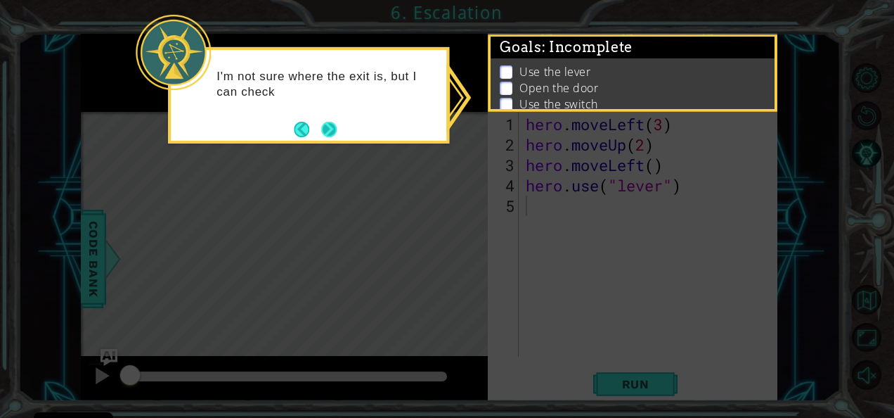
click at [328, 125] on button "Next" at bounding box center [328, 129] width 21 height 21
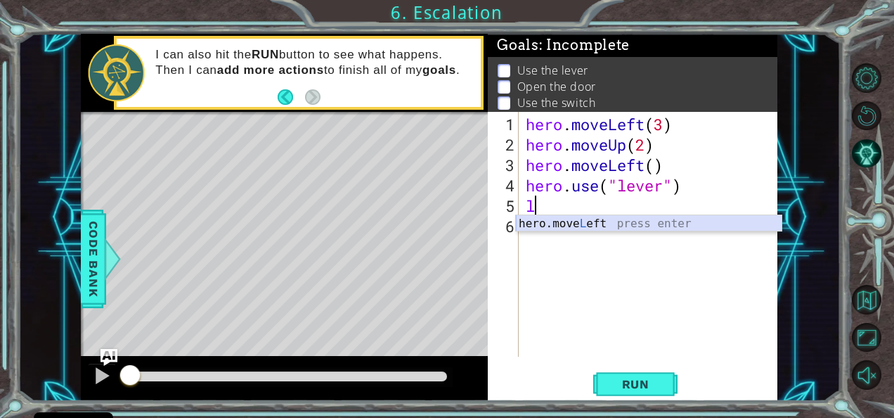
click at [560, 219] on div "hero.move L eft press enter" at bounding box center [649, 240] width 266 height 51
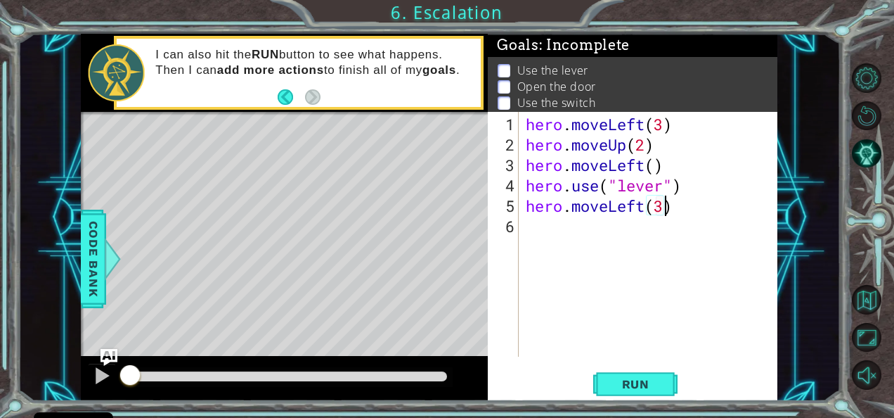
scroll to position [0, 6]
type textarea "hero.moveLeft(3)"
click at [598, 386] on button "Run" at bounding box center [635, 383] width 84 height 29
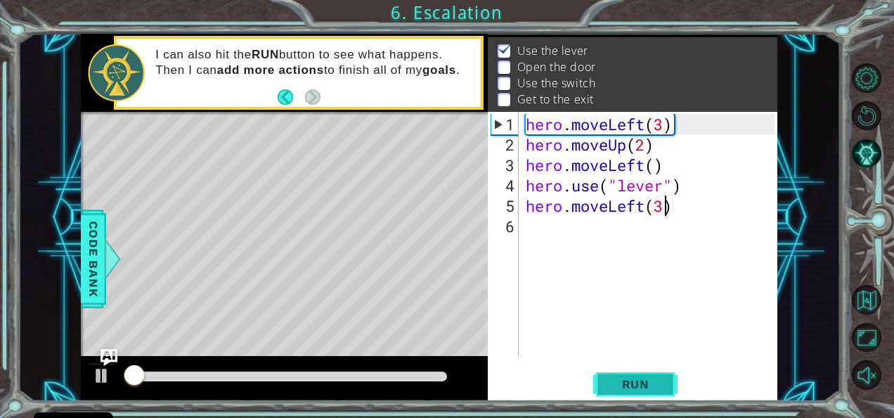
scroll to position [20, 0]
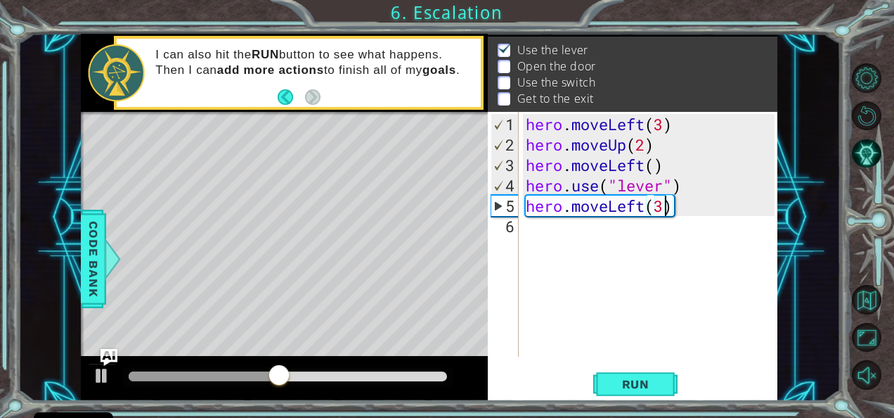
click at [697, 221] on div "hero . moveLeft ( 3 ) hero . moveUp ( 2 ) hero . moveLeft ( ) hero . use ( "lev…" at bounding box center [652, 256] width 259 height 285
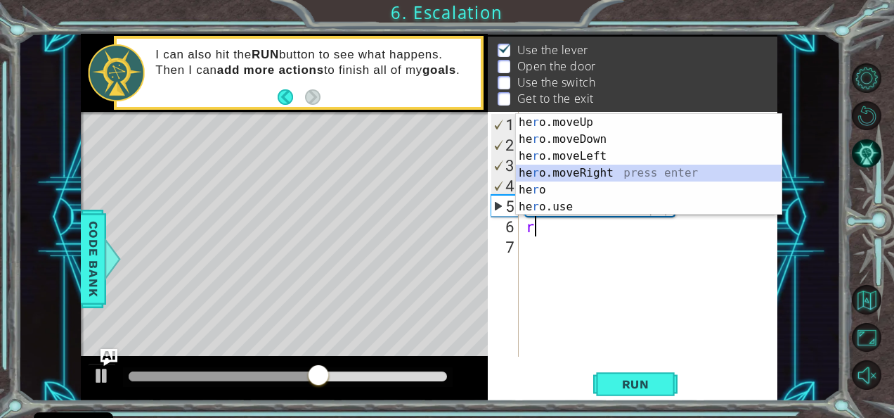
click at [568, 171] on div "he r o.moveUp press enter he r o.moveDown press enter he r o.moveLeft press ent…" at bounding box center [649, 181] width 266 height 135
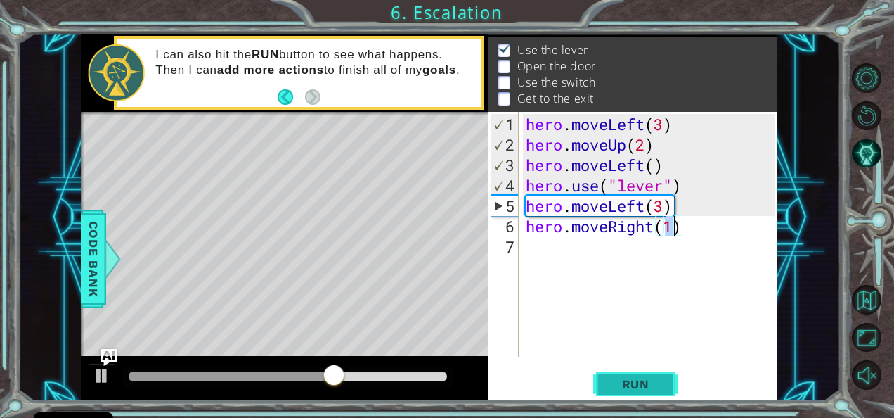
type textarea "hero.moveRight(1)"
click at [617, 383] on span "Run" at bounding box center [636, 384] width 56 height 14
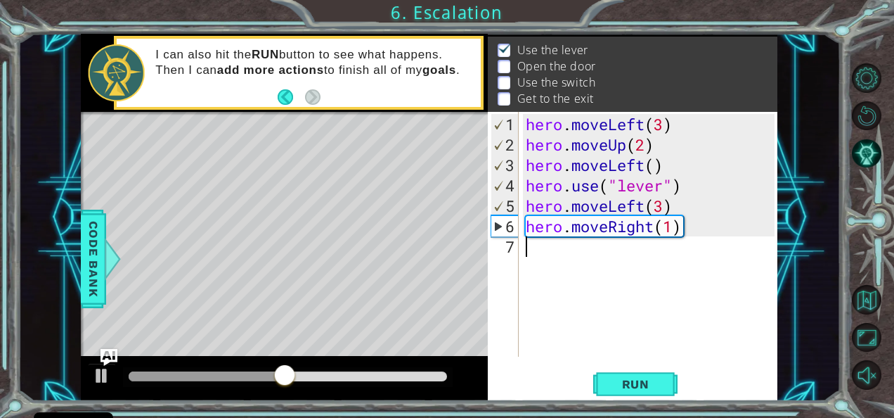
click at [549, 254] on div "hero . moveLeft ( 3 ) hero . moveUp ( 2 ) hero . moveLeft ( ) hero . use ( "lev…" at bounding box center [652, 256] width 259 height 285
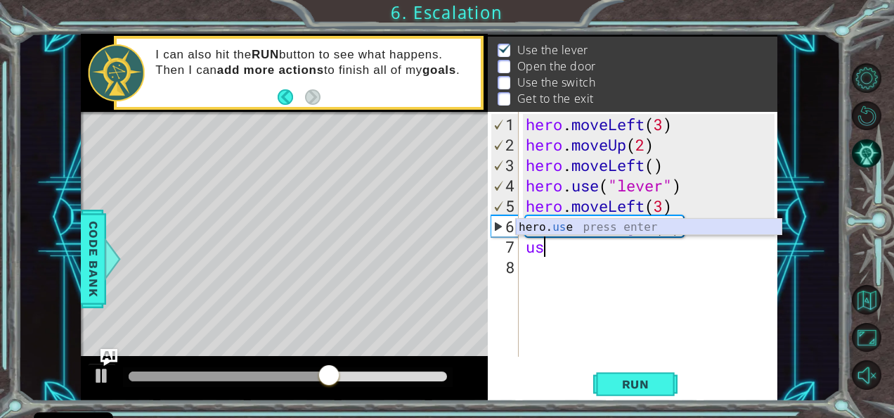
click at [543, 221] on div "hero. us e press enter" at bounding box center [649, 244] width 266 height 51
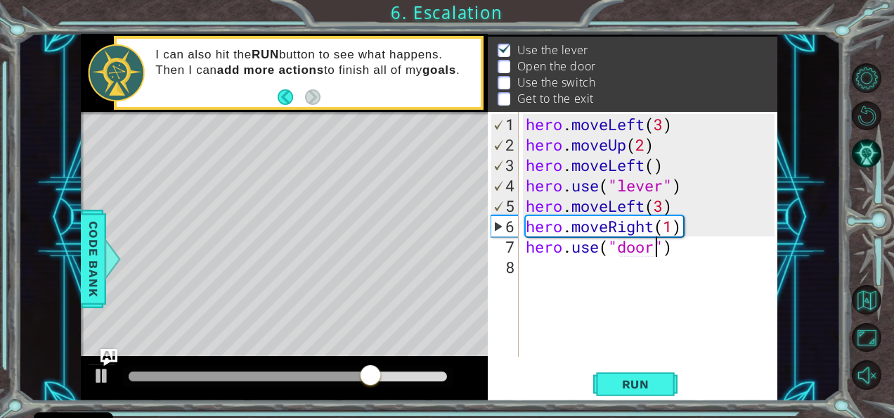
scroll to position [0, 6]
type textarea "hero.use("door")"
click at [626, 378] on span "Run" at bounding box center [636, 384] width 56 height 14
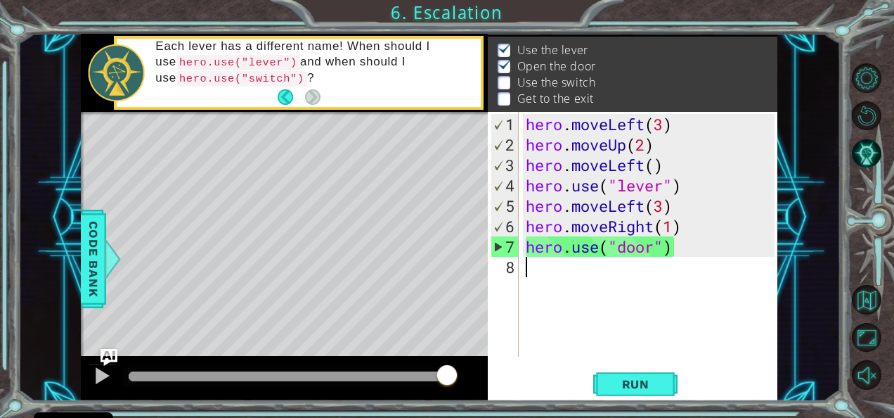
click at [574, 271] on div "hero . moveLeft ( 3 ) hero . moveUp ( 2 ) hero . moveLeft ( ) hero . use ( "lev…" at bounding box center [652, 256] width 259 height 285
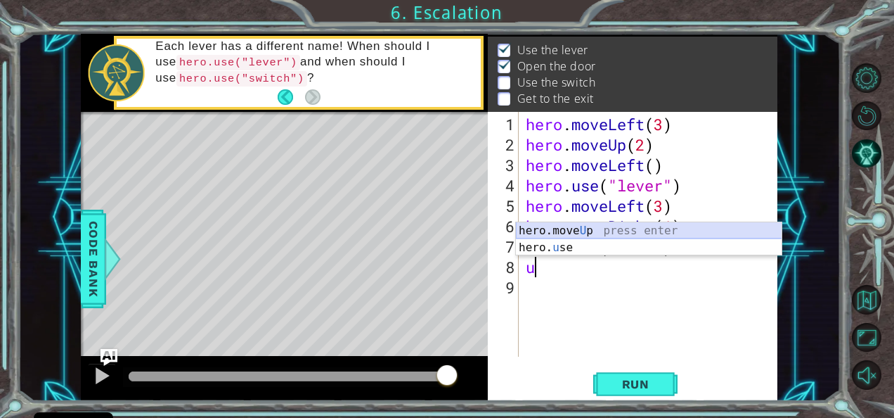
click at [562, 222] on div "hero.move U p press enter hero. u se press enter" at bounding box center [649, 255] width 266 height 67
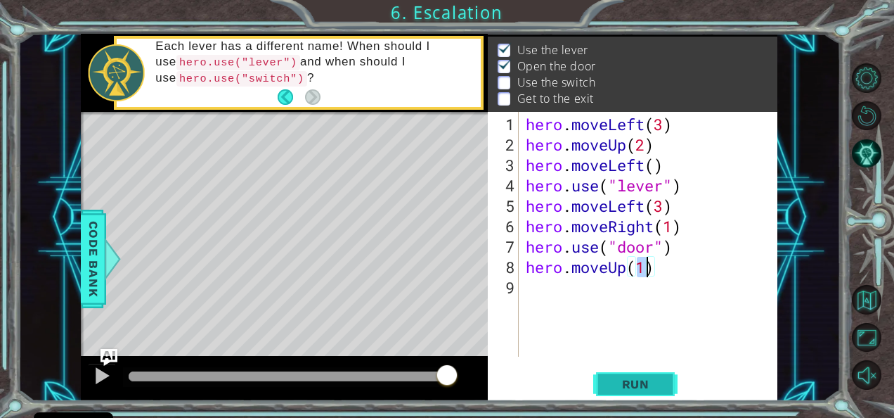
type textarea "hero.moveUp(1)"
click at [612, 387] on span "Run" at bounding box center [636, 384] width 56 height 14
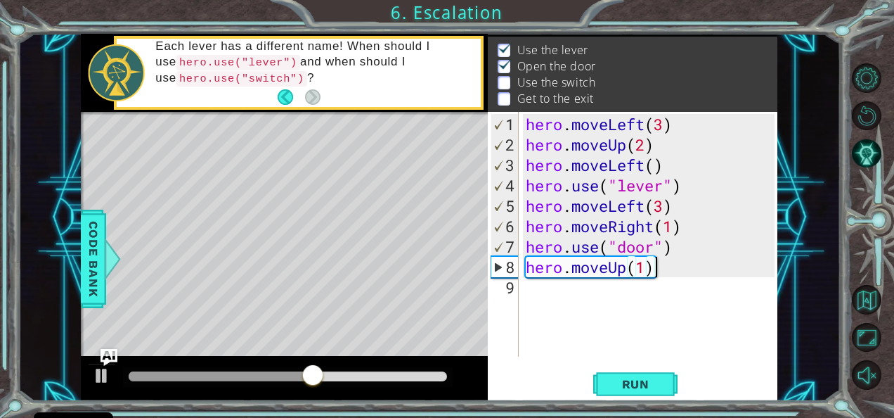
click at [680, 262] on div "hero . moveLeft ( 3 ) hero . moveUp ( 2 ) hero . moveLeft ( ) hero . use ( "lev…" at bounding box center [652, 256] width 259 height 285
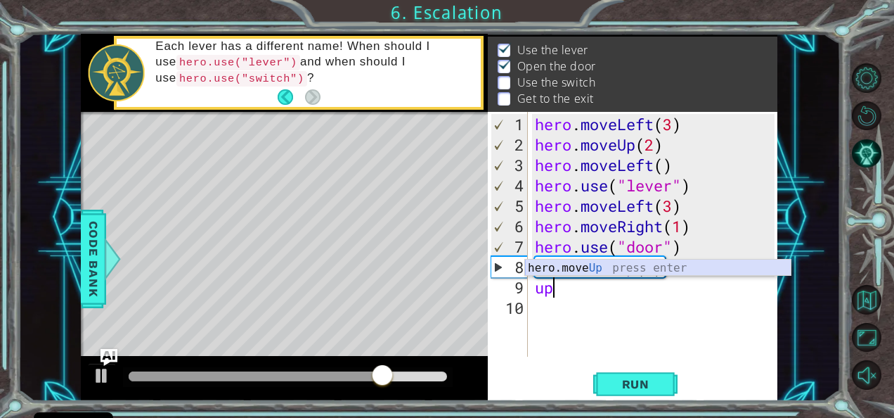
click at [626, 264] on div "hero.move Up press enter" at bounding box center [658, 284] width 266 height 51
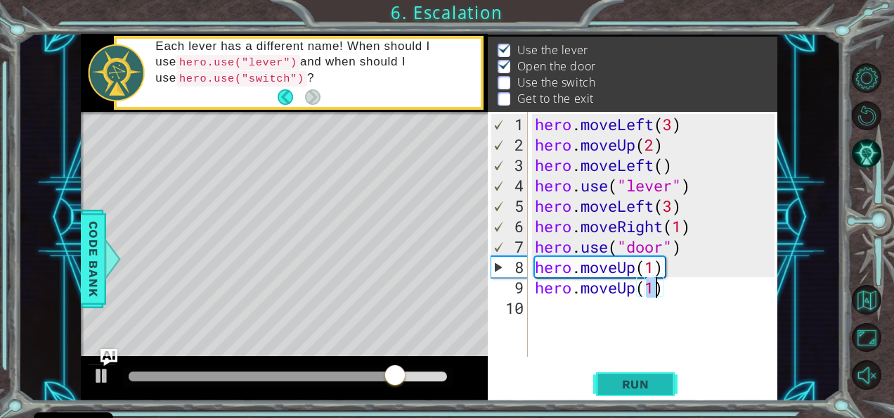
type textarea "hero.moveUp(1)"
click at [613, 381] on span "Run" at bounding box center [636, 384] width 56 height 14
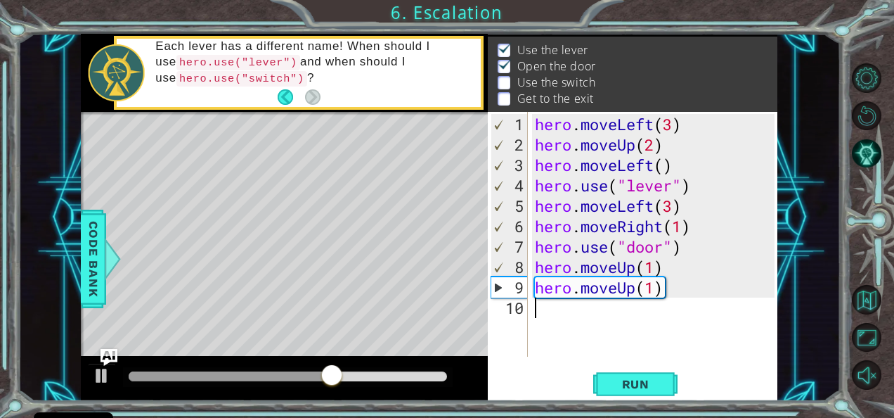
click at [553, 309] on div "hero . moveLeft ( 3 ) hero . moveUp ( 2 ) hero . moveLeft ( ) hero . use ( "lev…" at bounding box center [657, 256] width 250 height 285
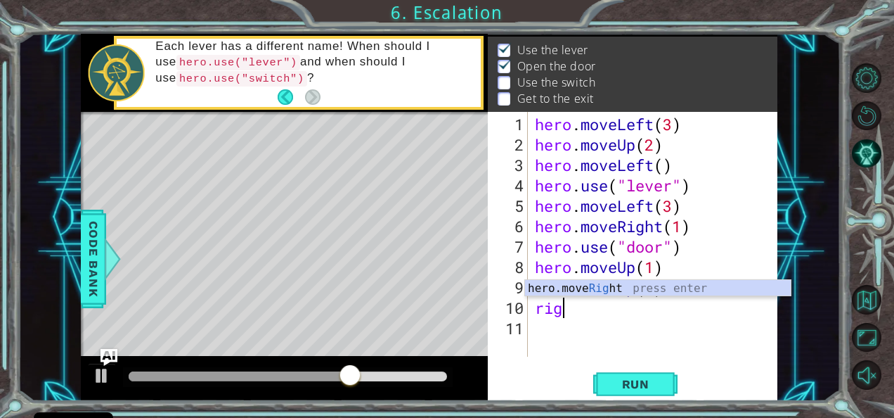
scroll to position [0, 1]
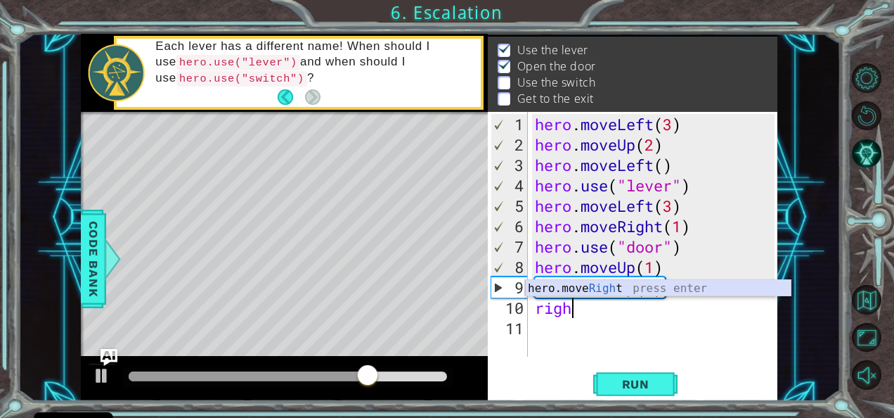
click at [567, 294] on div "hero.move Righ t press enter" at bounding box center [658, 305] width 266 height 51
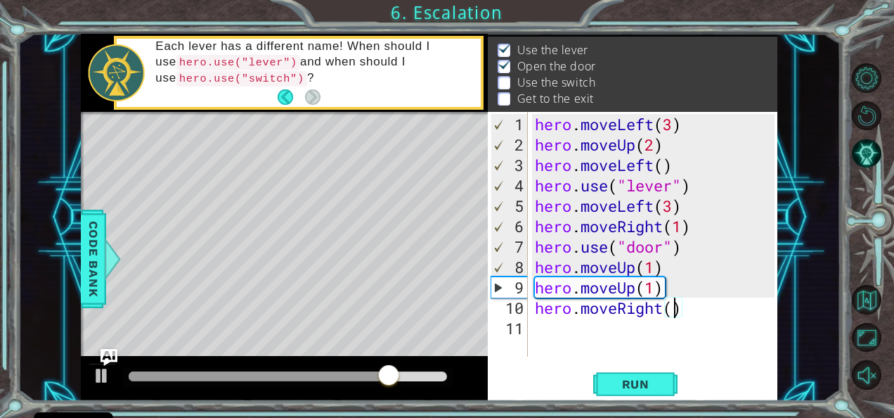
scroll to position [0, 6]
type textarea "hero.moveRight(2)"
click at [629, 380] on span "Run" at bounding box center [636, 384] width 56 height 14
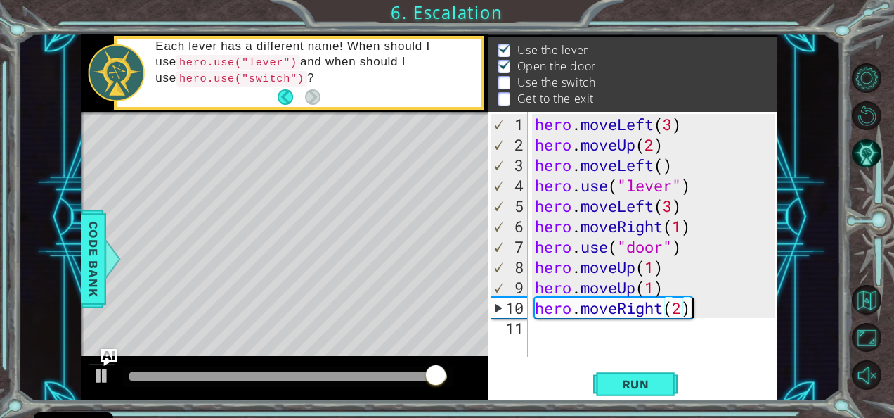
click at [717, 306] on div "hero . moveLeft ( 3 ) hero . moveUp ( 2 ) hero . moveLeft ( ) hero . use ( "lev…" at bounding box center [657, 256] width 250 height 285
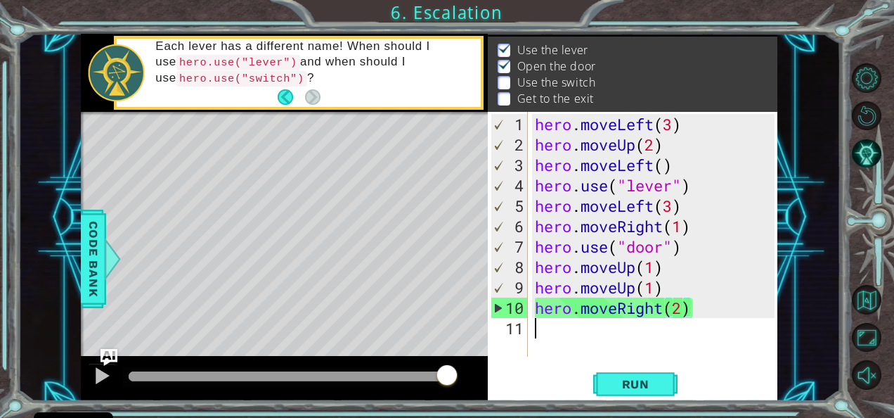
click at [535, 325] on div "hero . moveLeft ( 3 ) hero . moveUp ( 2 ) hero . moveLeft ( ) hero . use ( "lev…" at bounding box center [657, 256] width 250 height 285
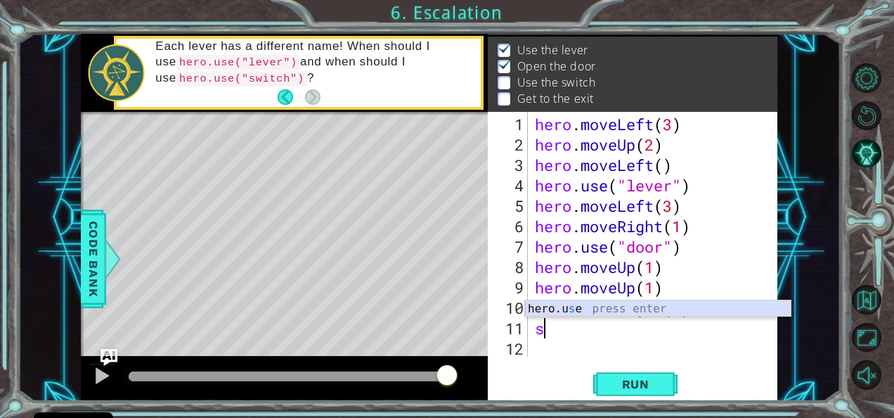
click at [547, 305] on div "hero.u s e press enter" at bounding box center [658, 325] width 266 height 51
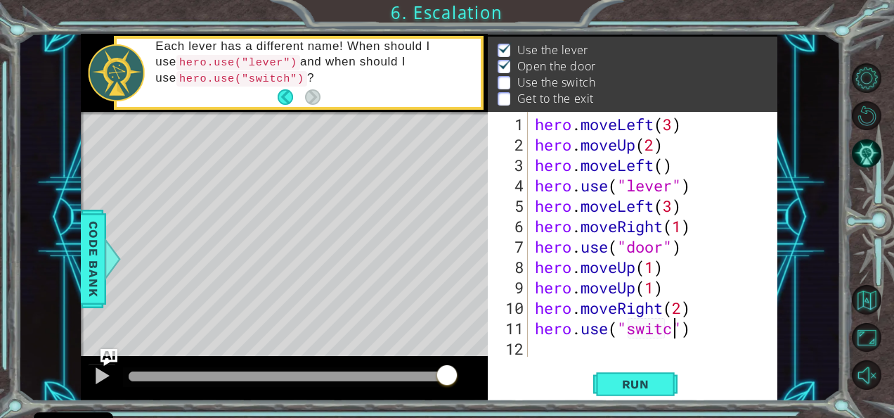
scroll to position [0, 6]
type textarea "hero.use("switch")"
click at [608, 380] on span "Run" at bounding box center [636, 384] width 56 height 14
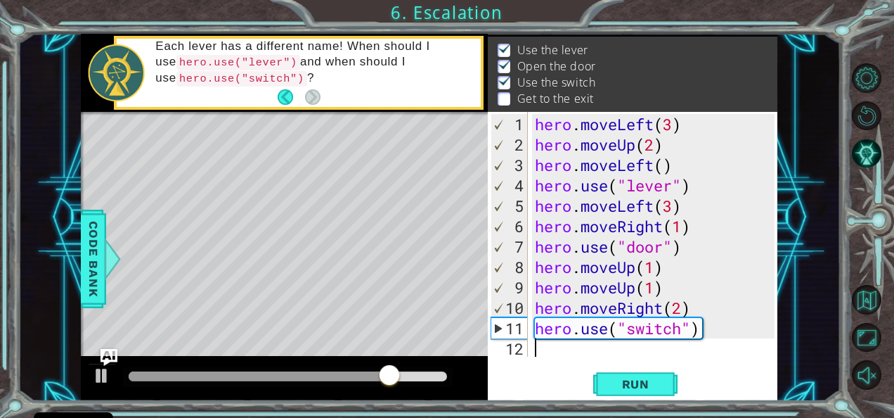
click at [560, 349] on div "hero . moveLeft ( 3 ) hero . moveUp ( 2 ) hero . moveLeft ( ) hero . use ( "lev…" at bounding box center [657, 256] width 250 height 285
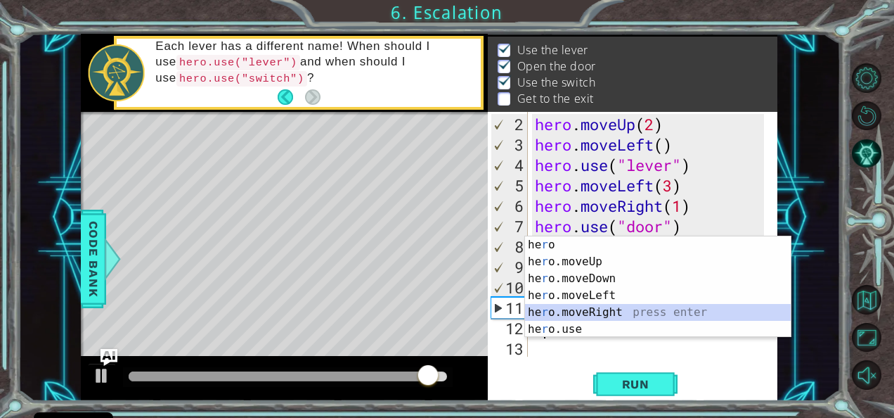
click at [557, 309] on div "he r o press enter he r o.moveUp press enter he r o.moveDown press enter he r o…" at bounding box center [658, 303] width 266 height 135
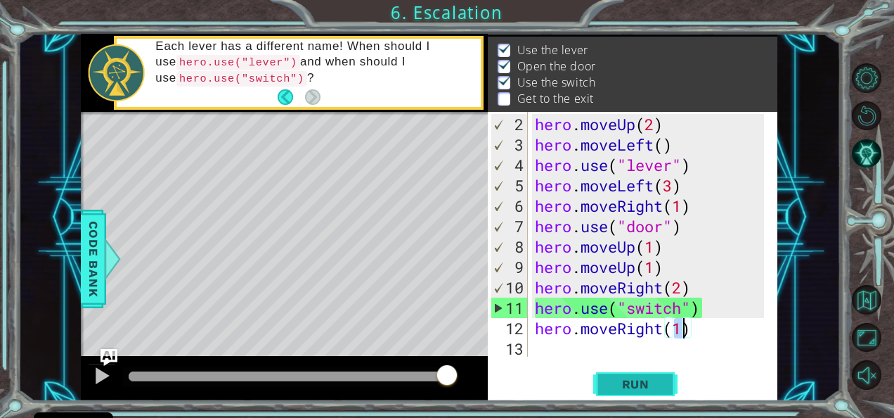
type textarea "hero.moveRight(1)"
click at [614, 388] on span "Run" at bounding box center [636, 384] width 56 height 14
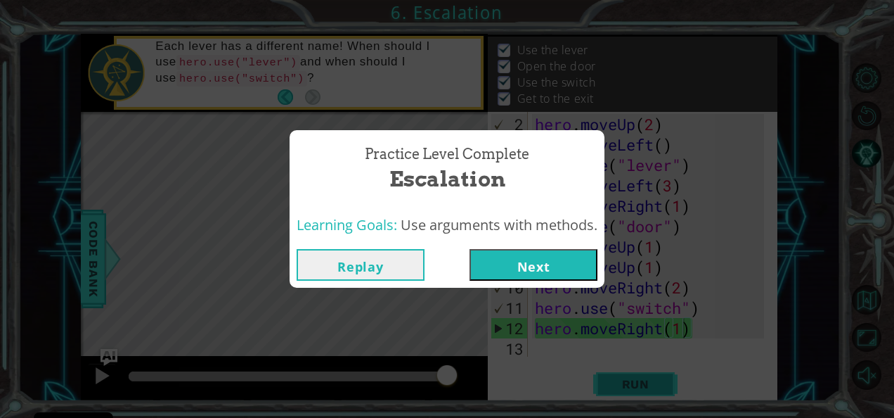
click at [550, 280] on button "Next" at bounding box center [534, 265] width 128 height 32
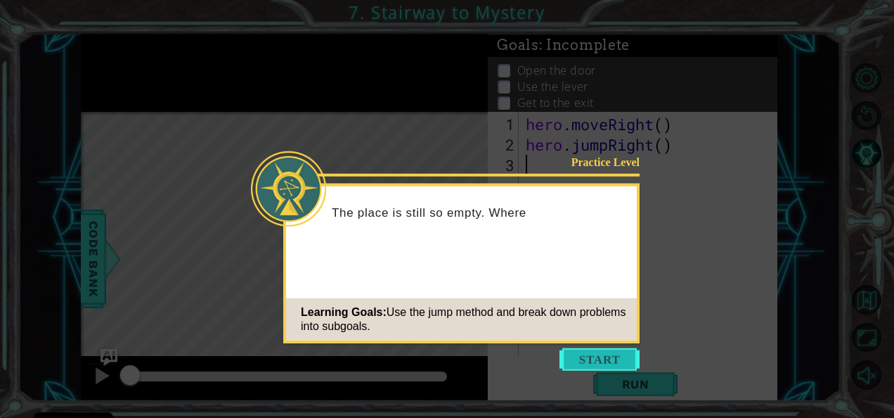
click at [600, 353] on button "Start" at bounding box center [600, 359] width 80 height 22
